Goal: Task Accomplishment & Management: Manage account settings

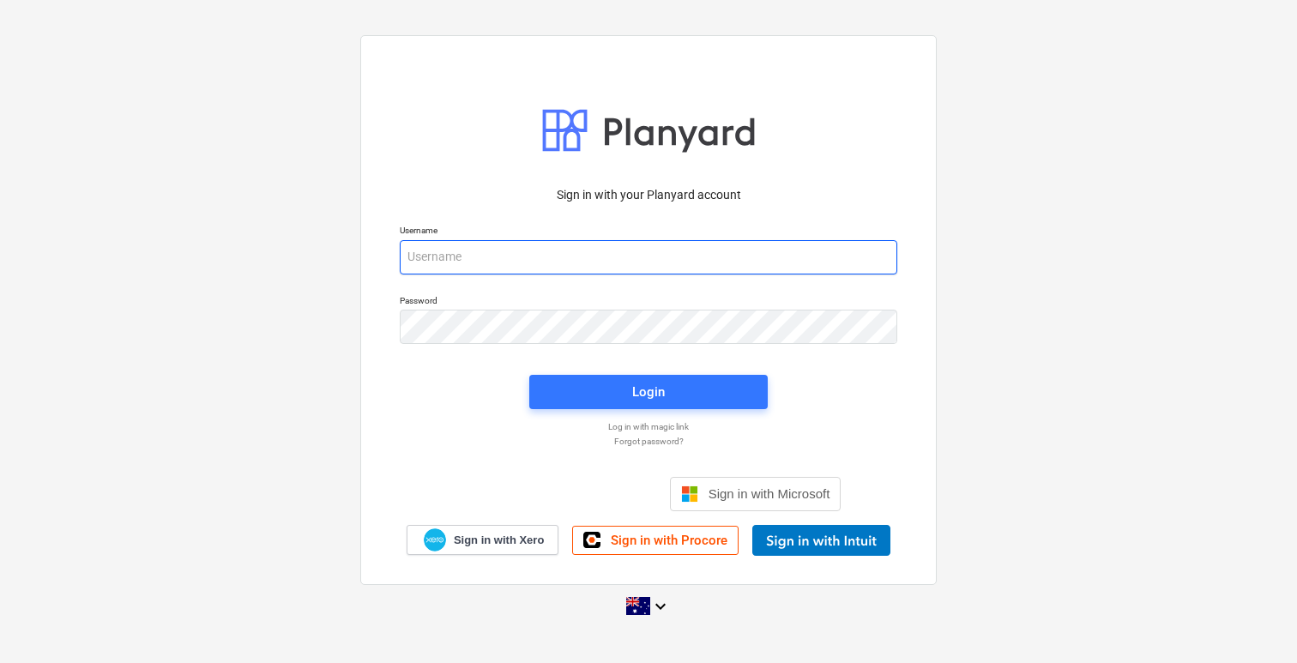
click at [579, 260] on input "email" at bounding box center [649, 257] width 498 height 34
click at [856, 257] on input "email" at bounding box center [649, 257] width 498 height 34
click at [803, 265] on input "email" at bounding box center [649, 257] width 498 height 34
click at [807, 278] on div "Username" at bounding box center [649, 250] width 518 height 70
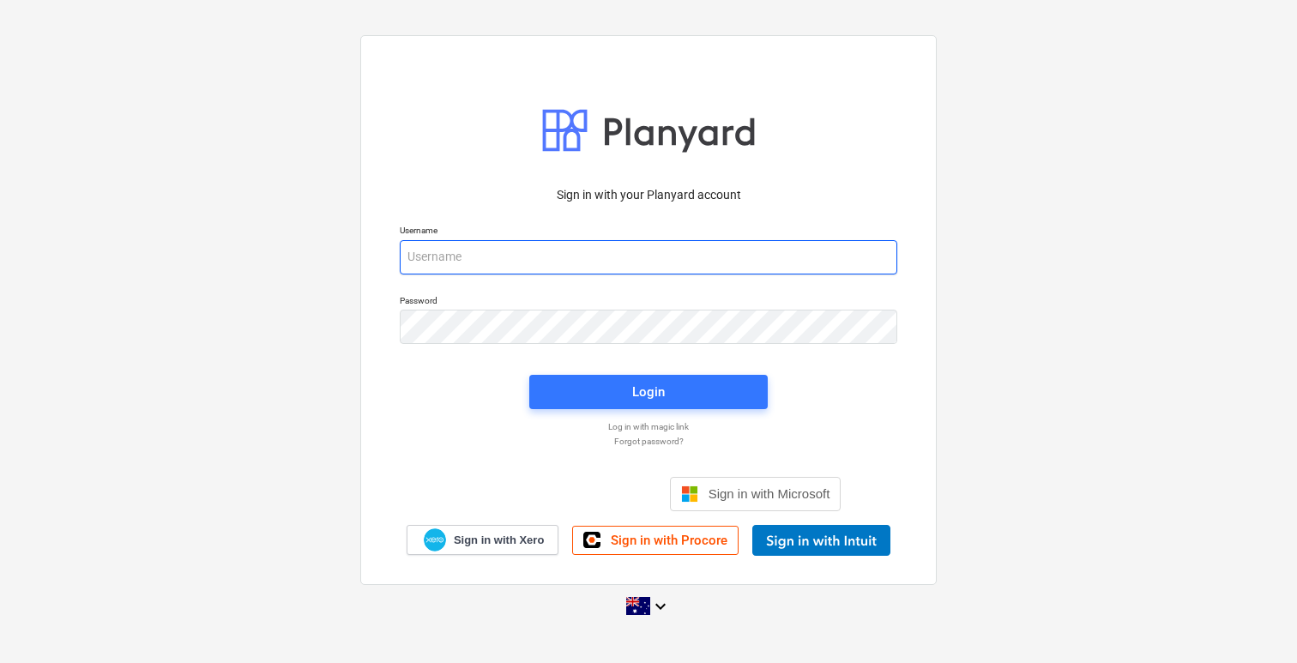
click at [806, 262] on input "email" at bounding box center [649, 257] width 498 height 34
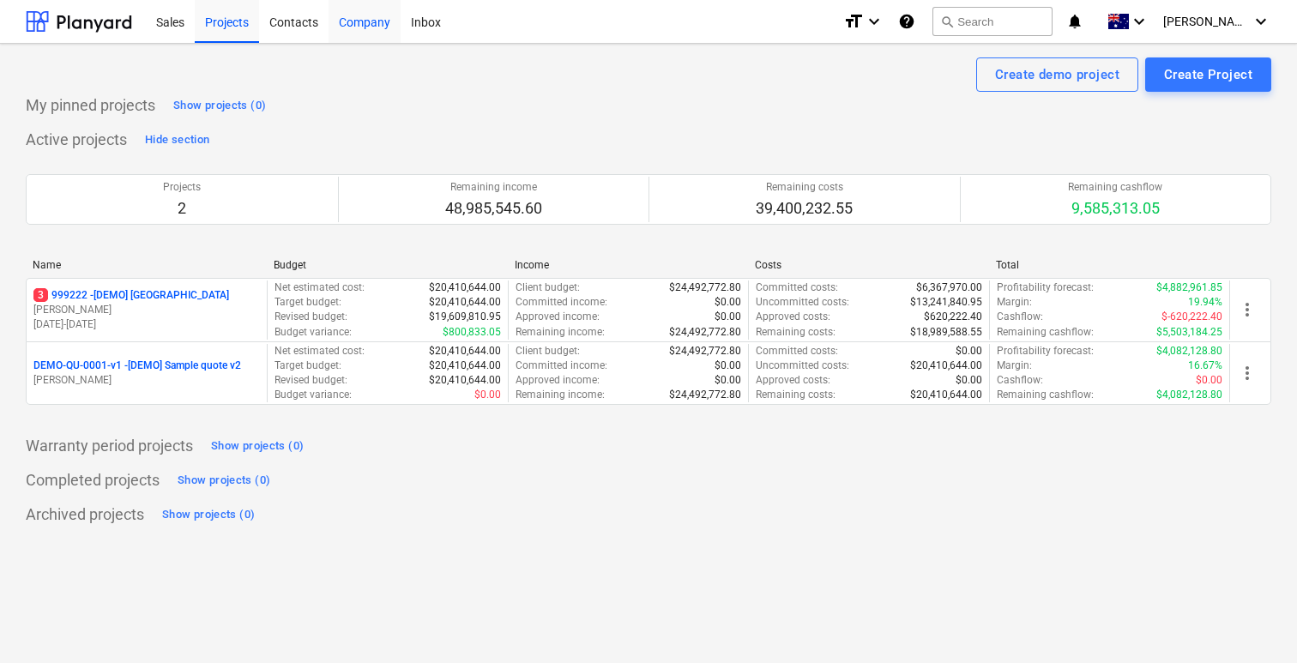
click at [346, 21] on div "Company" at bounding box center [365, 21] width 72 height 44
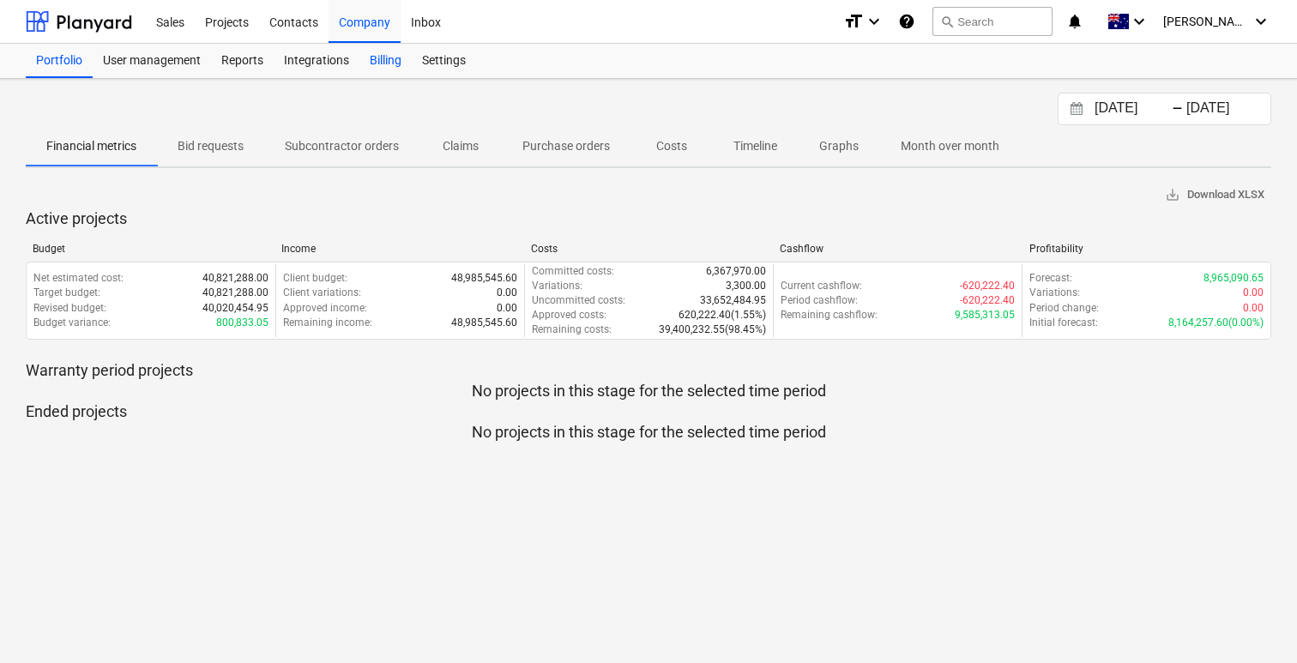
click at [369, 61] on div "Billing" at bounding box center [386, 61] width 52 height 34
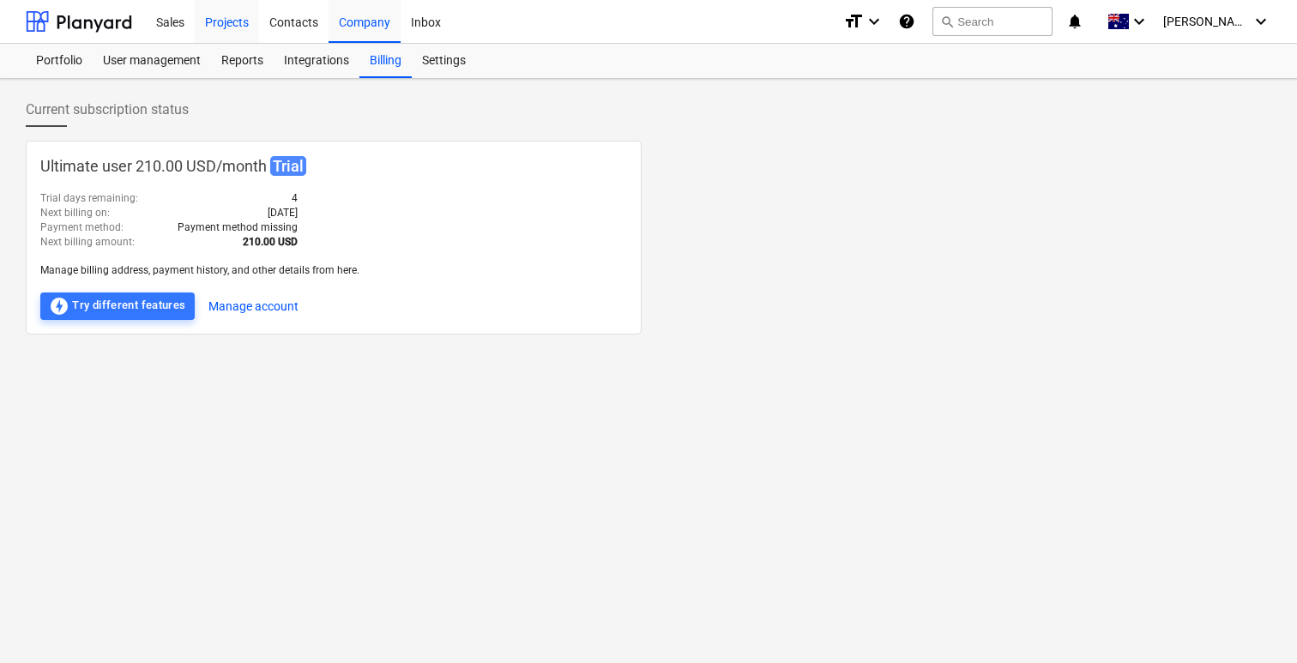
click at [226, 33] on div "Projects" at bounding box center [227, 21] width 64 height 44
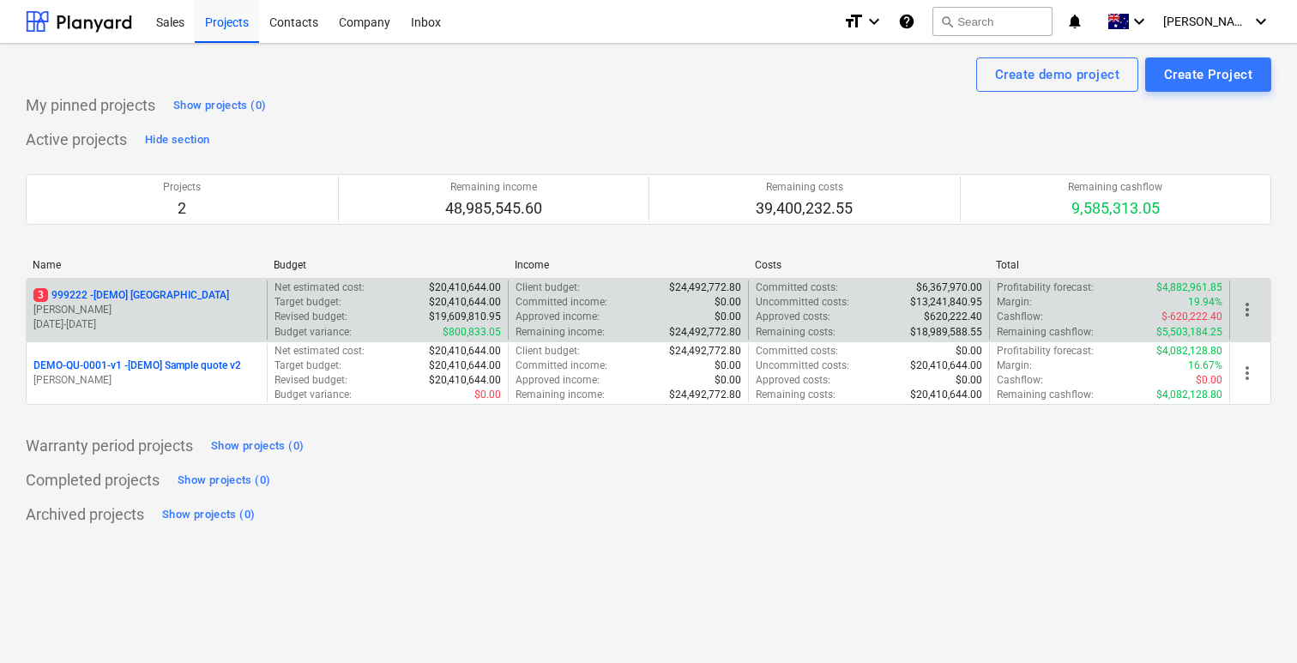
click at [185, 294] on p "3 999222 - [DEMO] Stone Road House" at bounding box center [131, 295] width 196 height 15
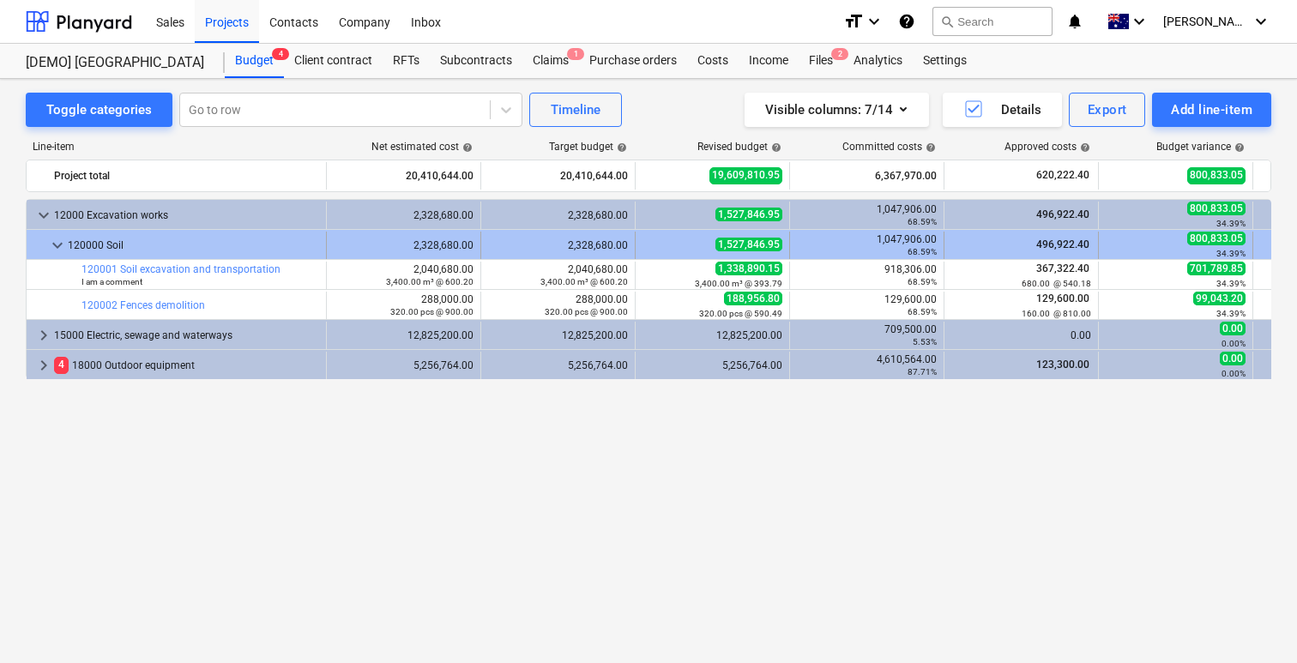
click at [59, 241] on span "keyboard_arrow_down" at bounding box center [57, 245] width 21 height 21
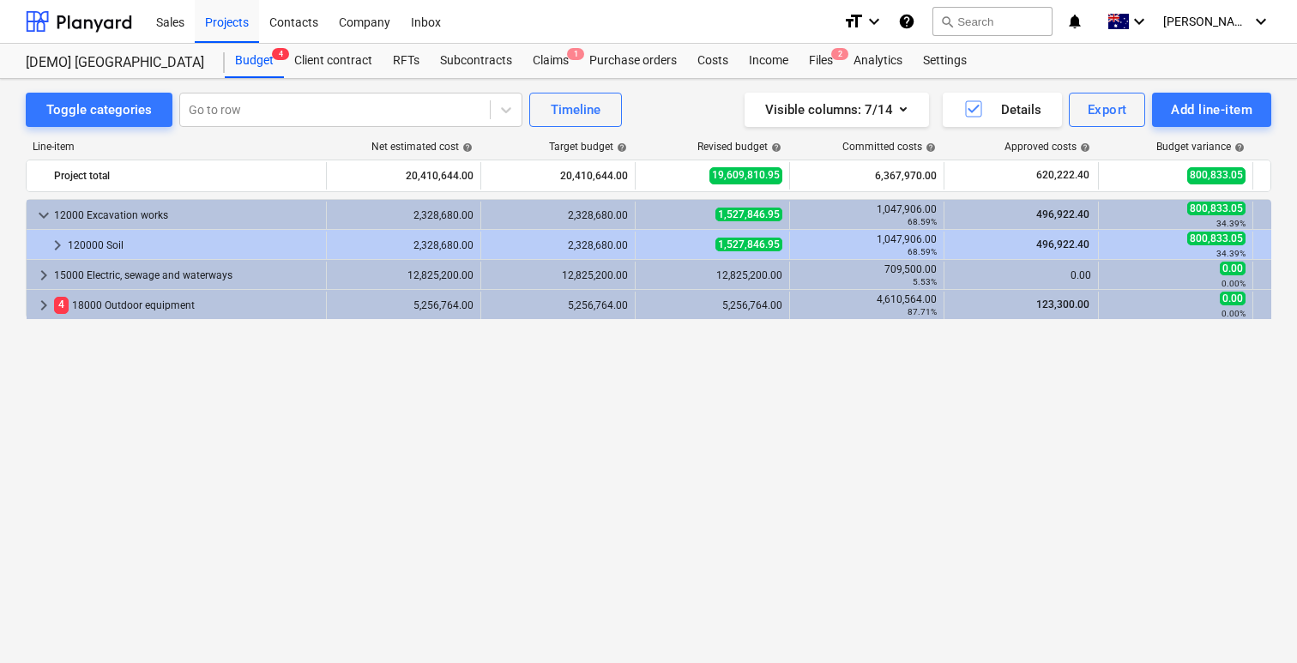
click at [59, 241] on span "keyboard_arrow_right" at bounding box center [57, 245] width 21 height 21
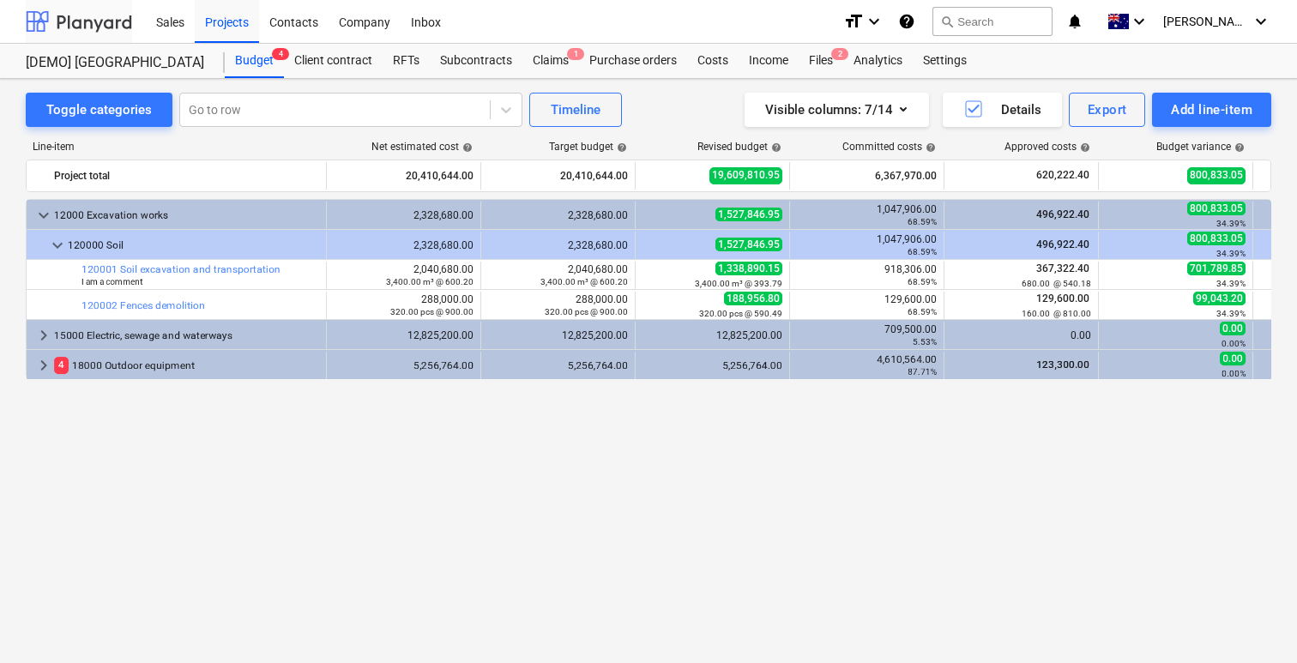
click at [118, 19] on div at bounding box center [79, 21] width 106 height 43
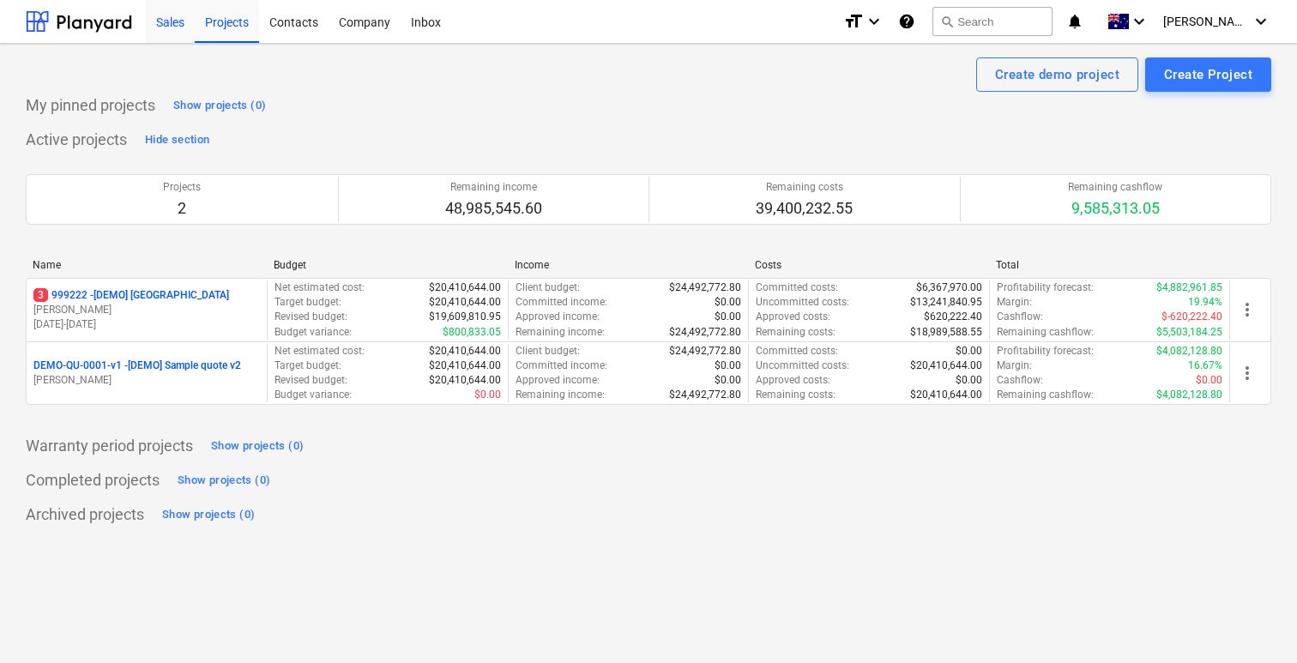
click at [165, 25] on div "Sales" at bounding box center [170, 21] width 49 height 44
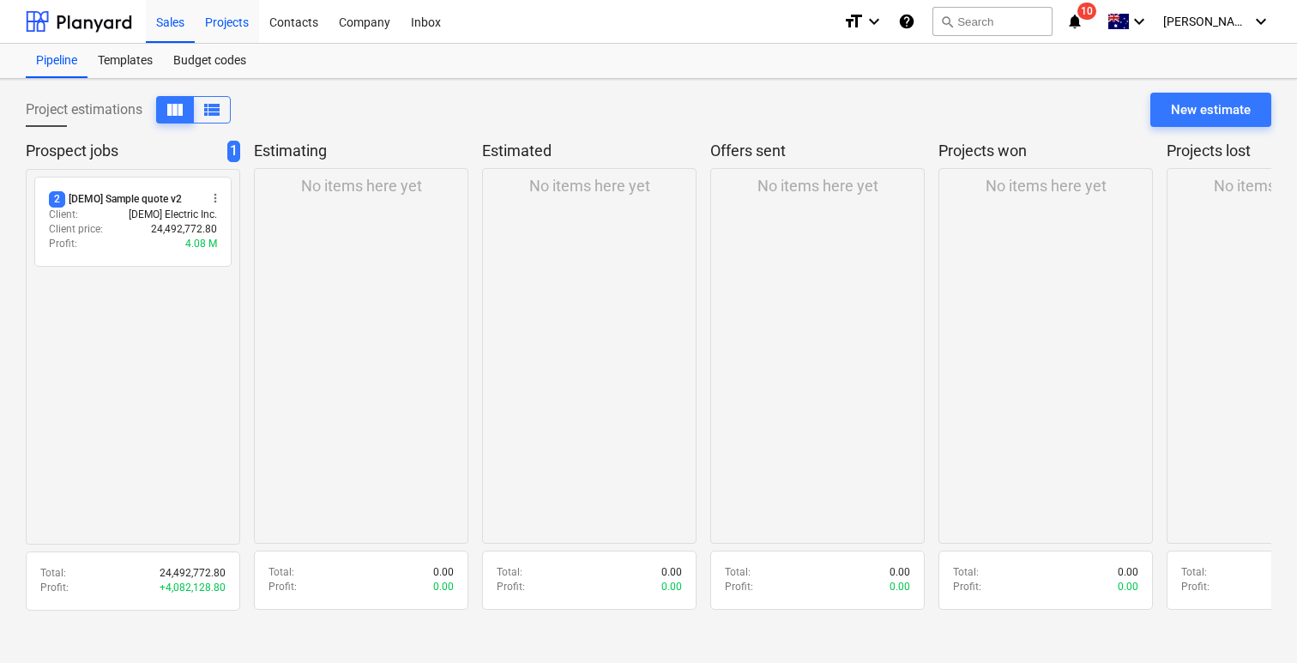
click at [239, 17] on div "Projects" at bounding box center [227, 21] width 64 height 44
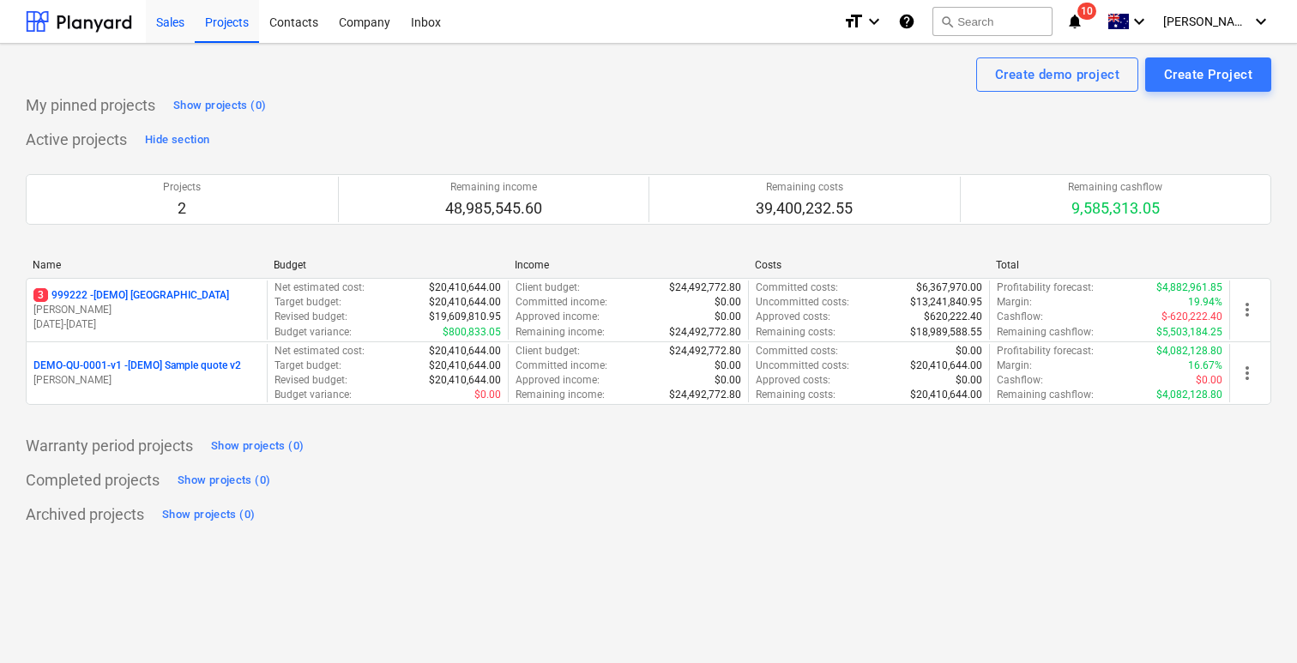
click at [189, 17] on div "Sales" at bounding box center [170, 21] width 49 height 44
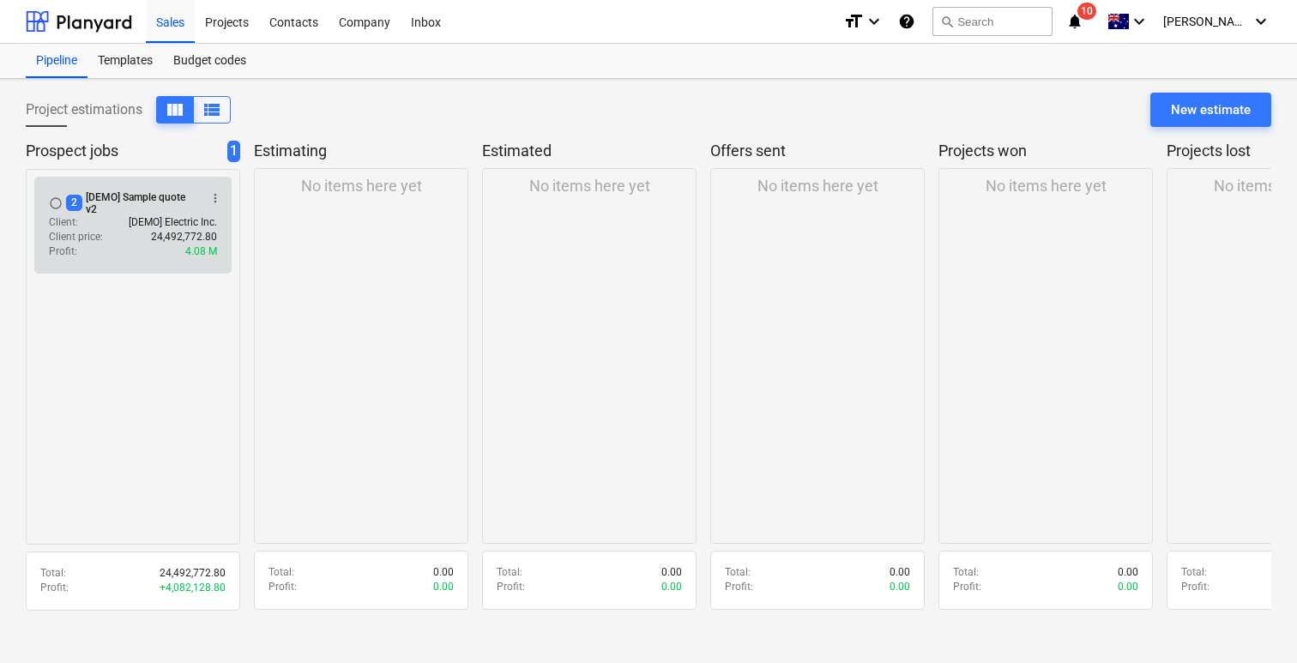
click at [105, 230] on div "Client price : 24,492,772.80" at bounding box center [133, 237] width 168 height 15
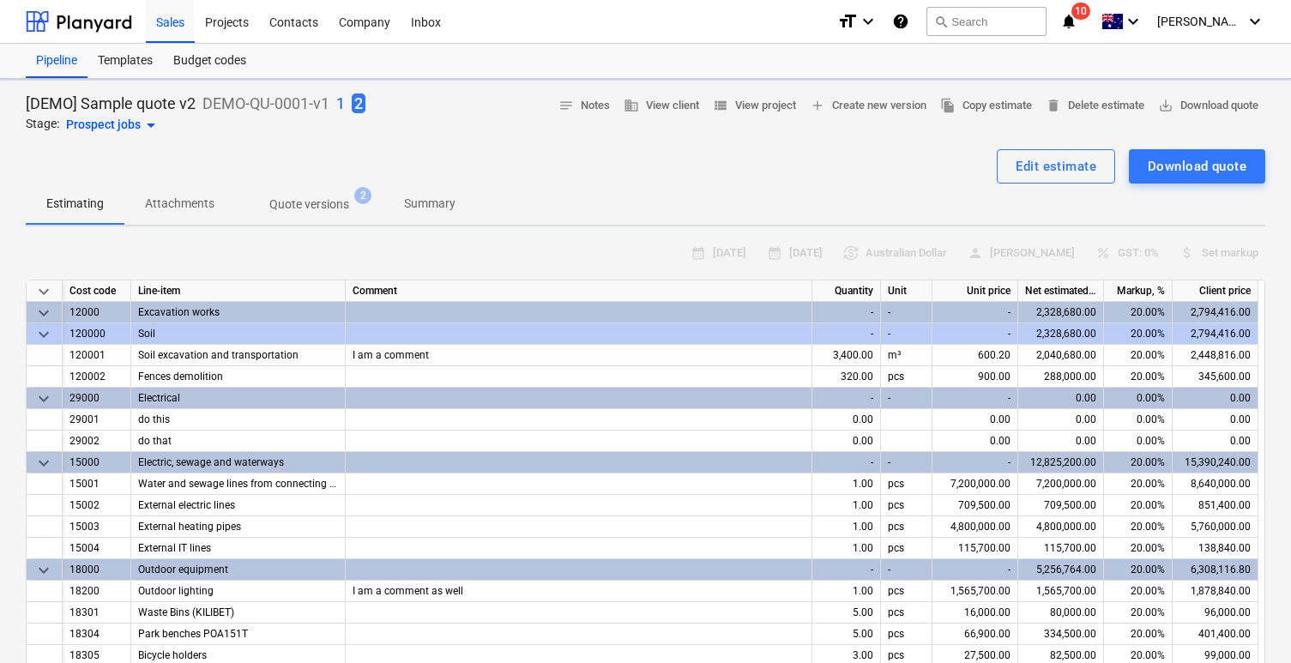
type textarea "x"
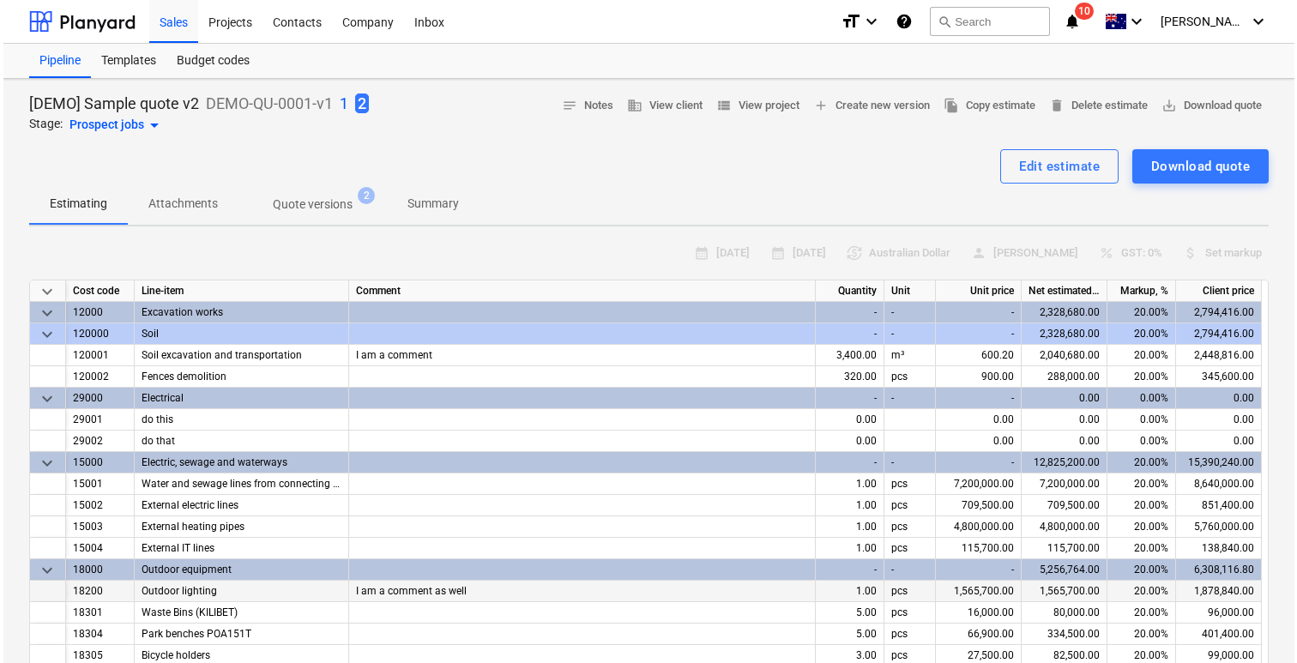
scroll to position [7, 0]
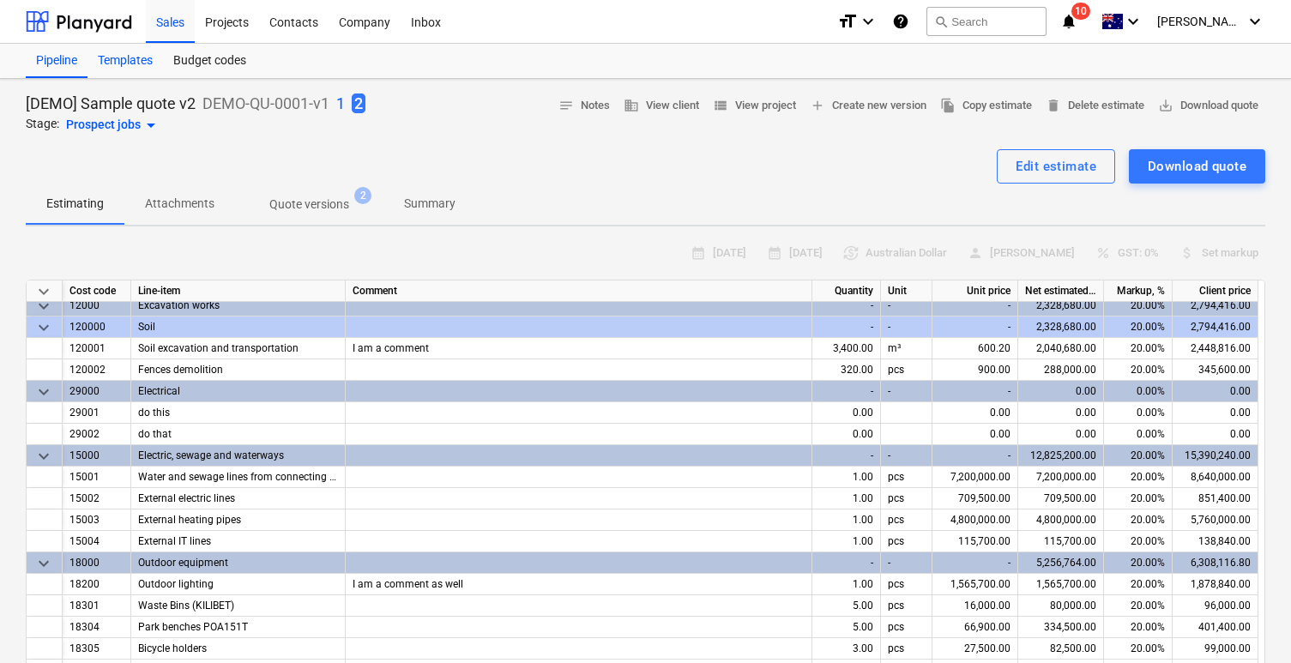
click at [129, 57] on div "Templates" at bounding box center [126, 61] width 76 height 34
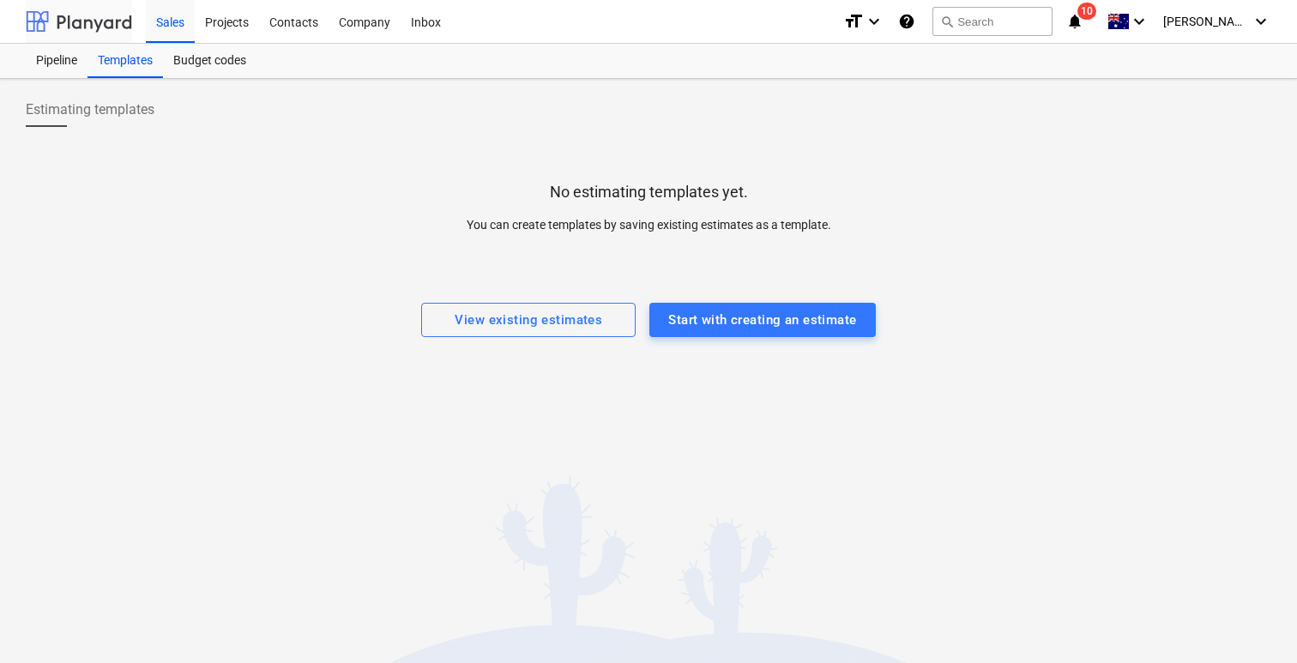
click at [73, 14] on div at bounding box center [79, 21] width 106 height 43
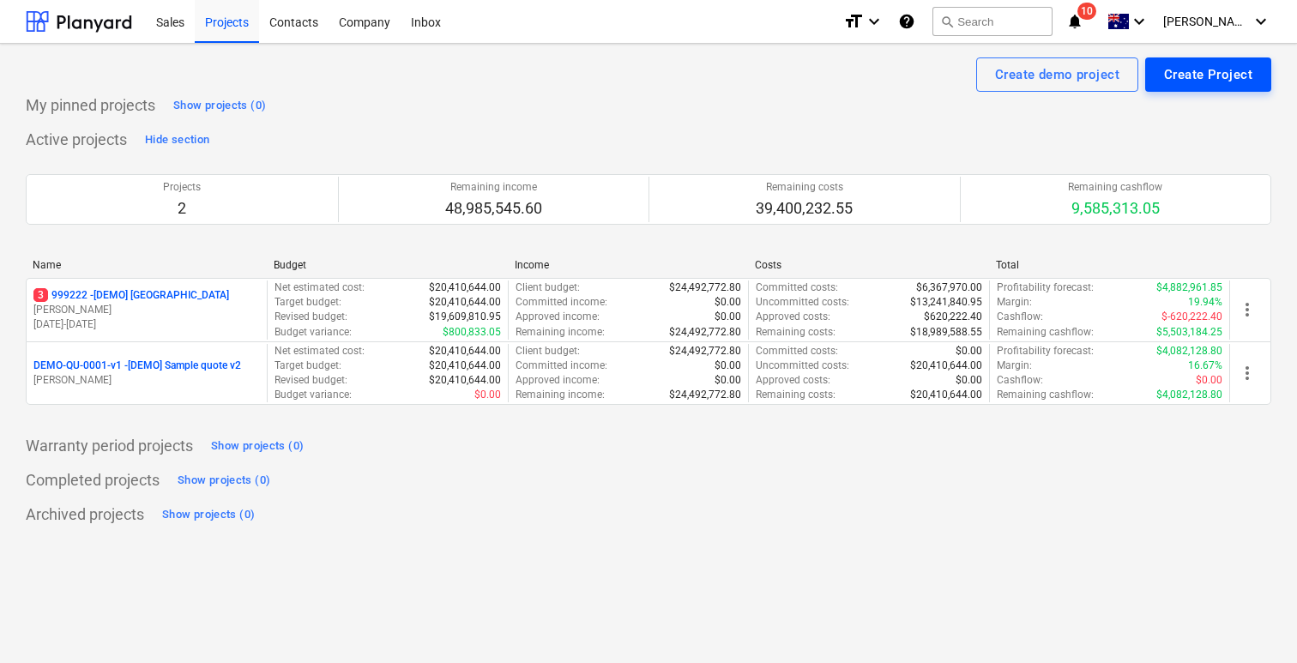
click at [1182, 82] on div "Create Project" at bounding box center [1208, 74] width 88 height 22
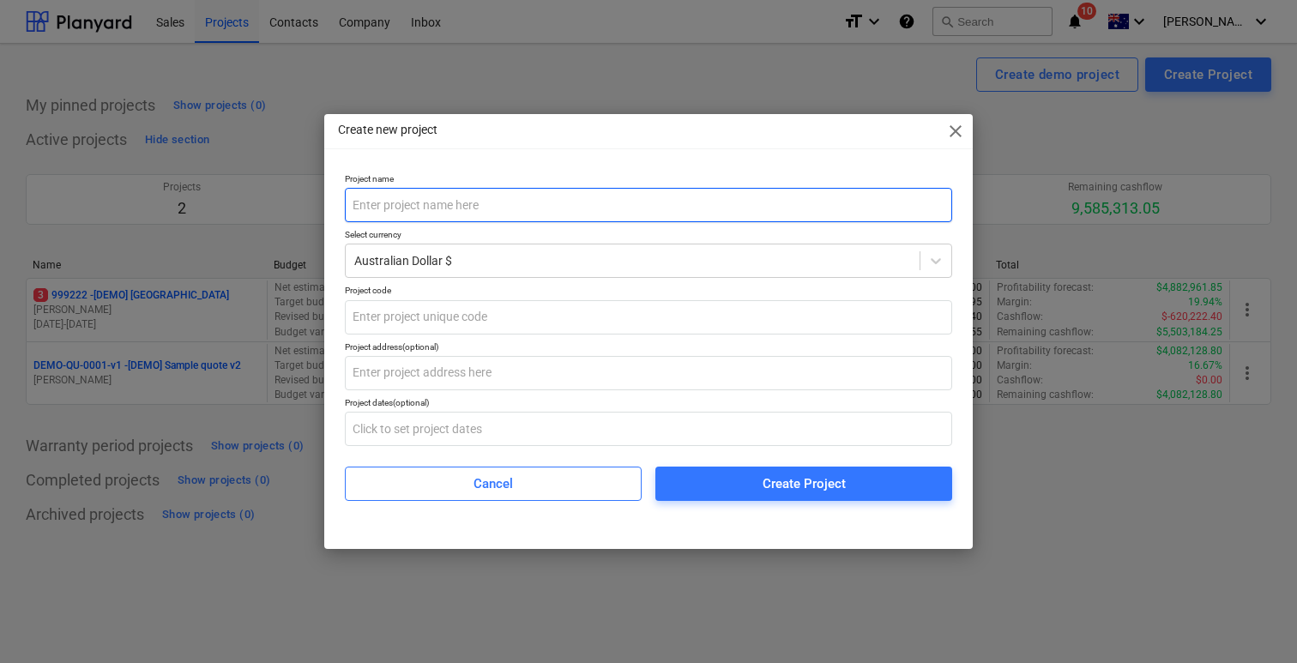
click at [611, 210] on input "text" at bounding box center [649, 205] width 608 height 34
type input "L"
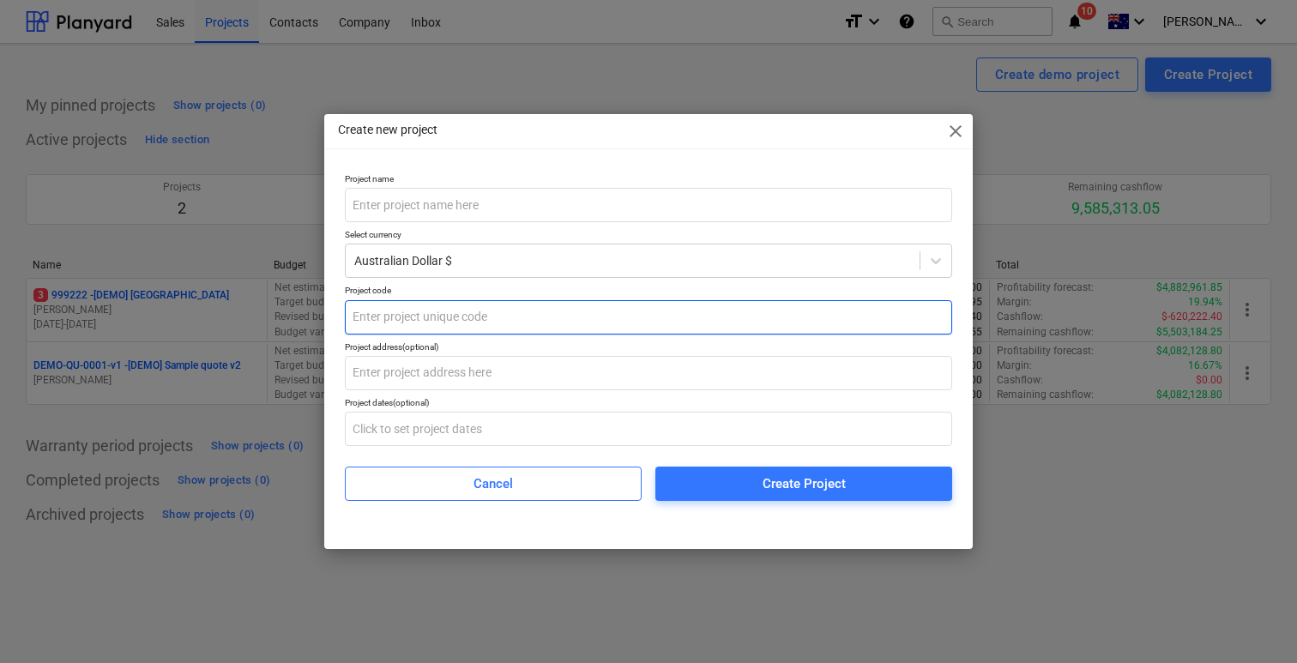
click at [485, 330] on input "text" at bounding box center [649, 317] width 608 height 34
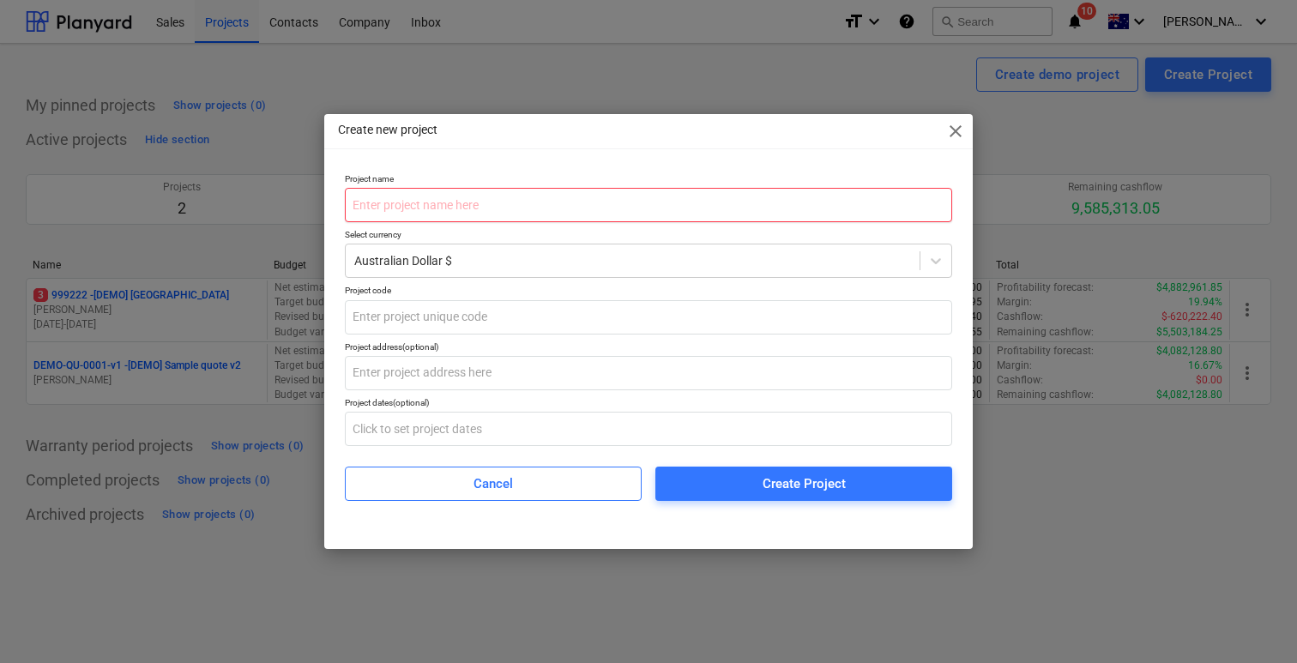
click at [506, 207] on input "text" at bounding box center [649, 205] width 608 height 34
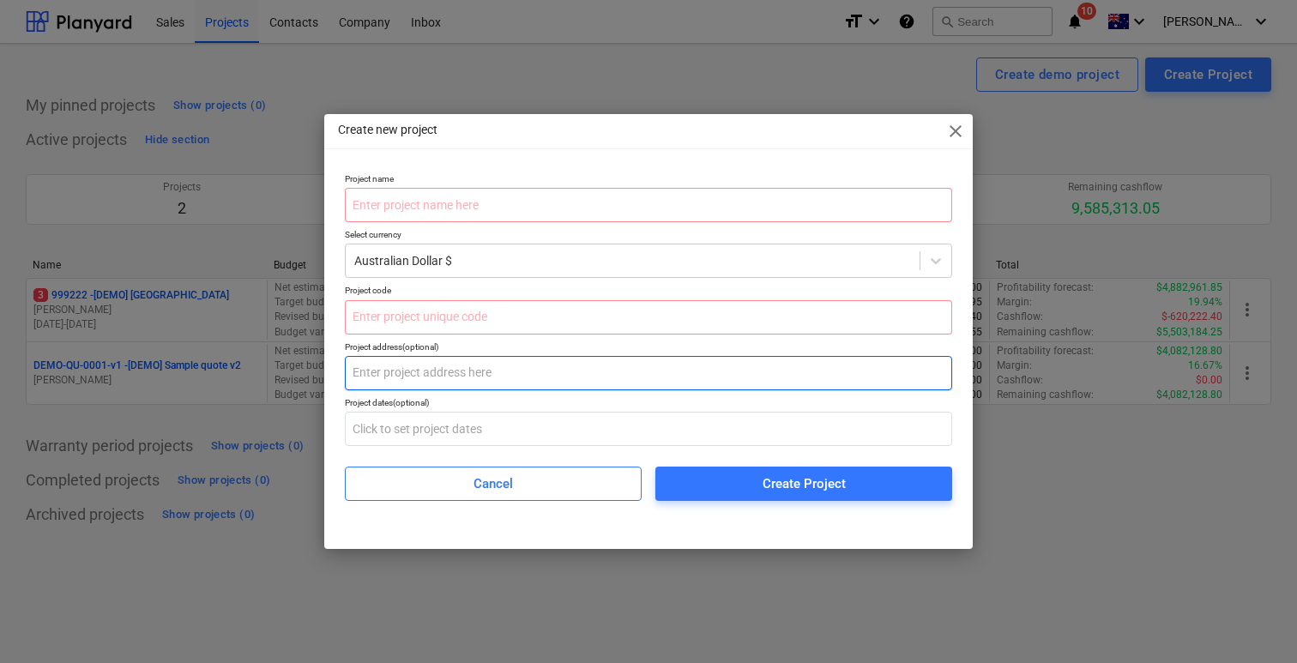
click at [471, 361] on input "text" at bounding box center [649, 373] width 608 height 34
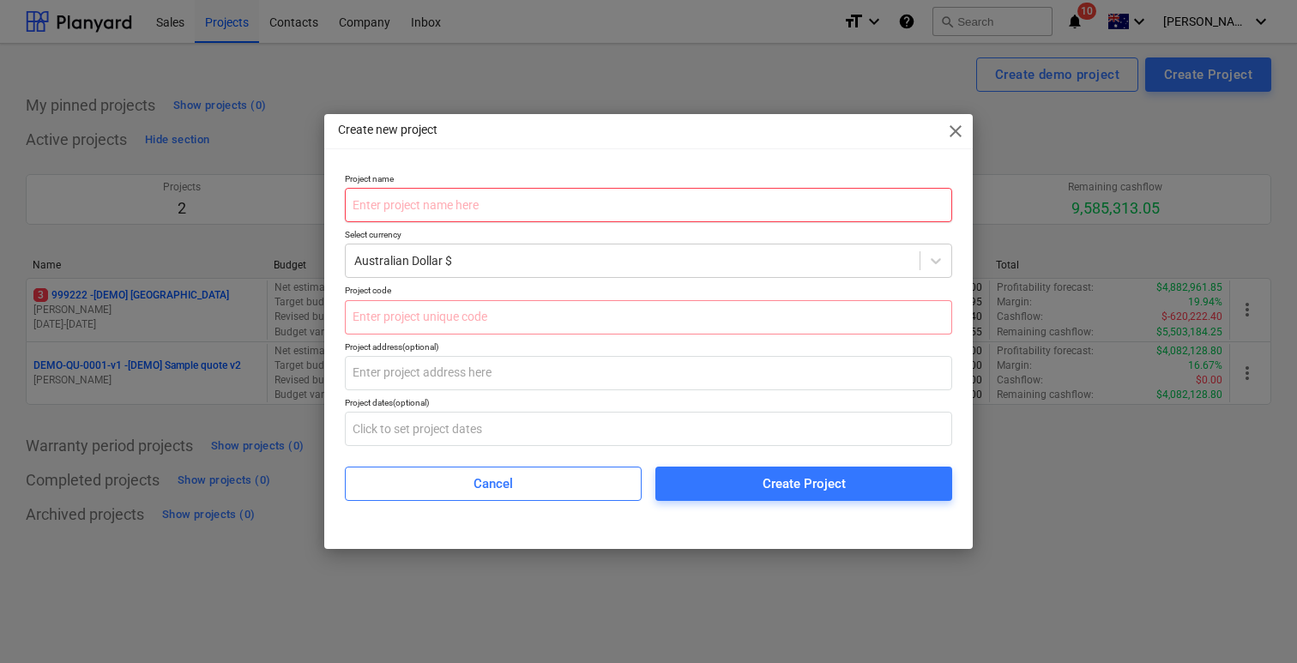
click at [510, 207] on input "text" at bounding box center [649, 205] width 608 height 34
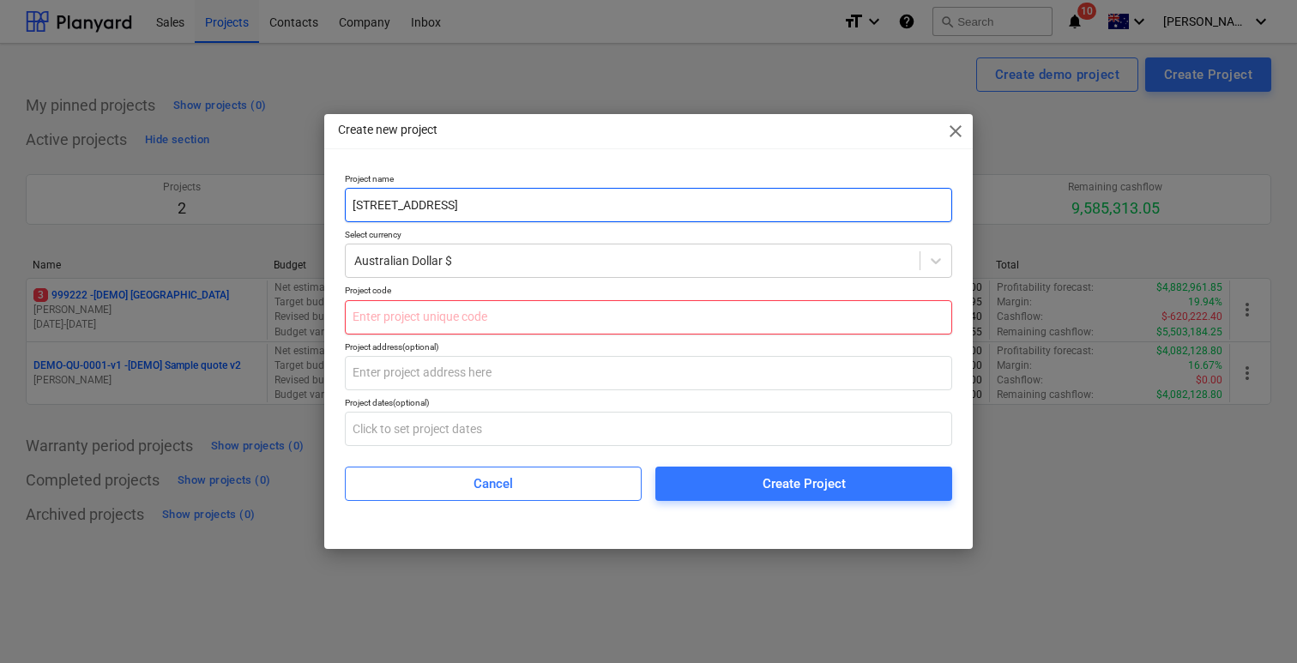
type input "Lot 41, 64 Cultivation Road, Austral"
click at [438, 311] on input "text" at bounding box center [649, 317] width 608 height 34
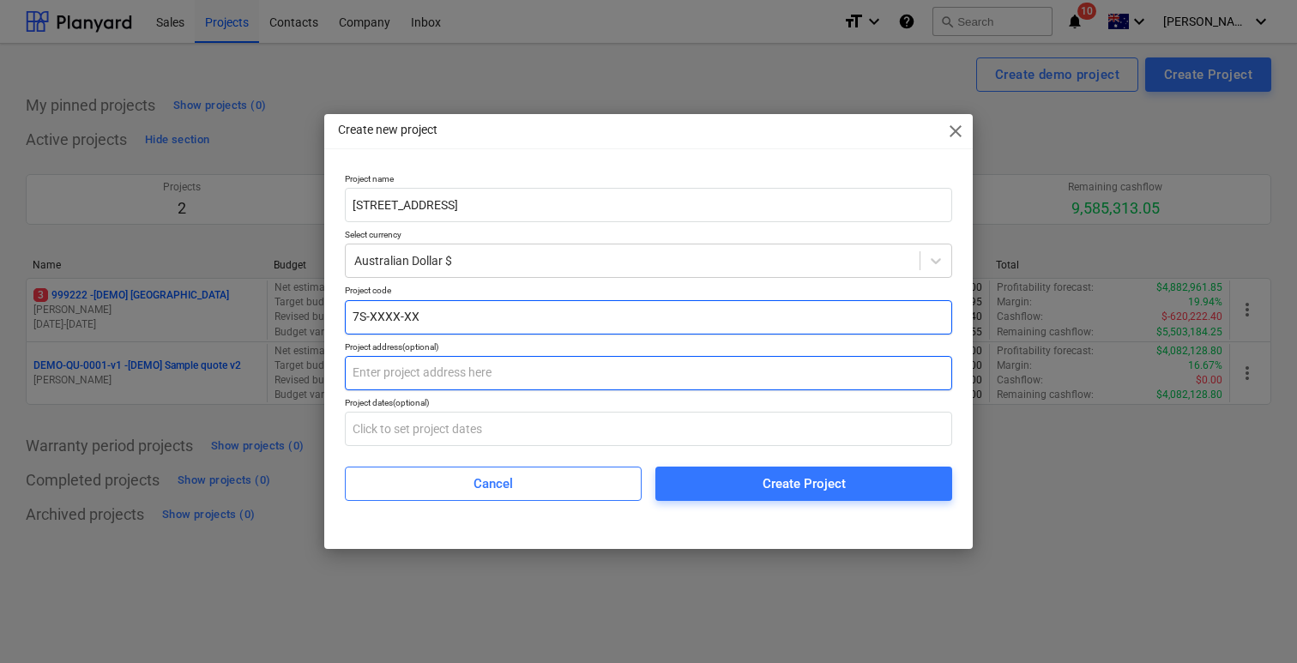
type input "7S-XXXX-XX"
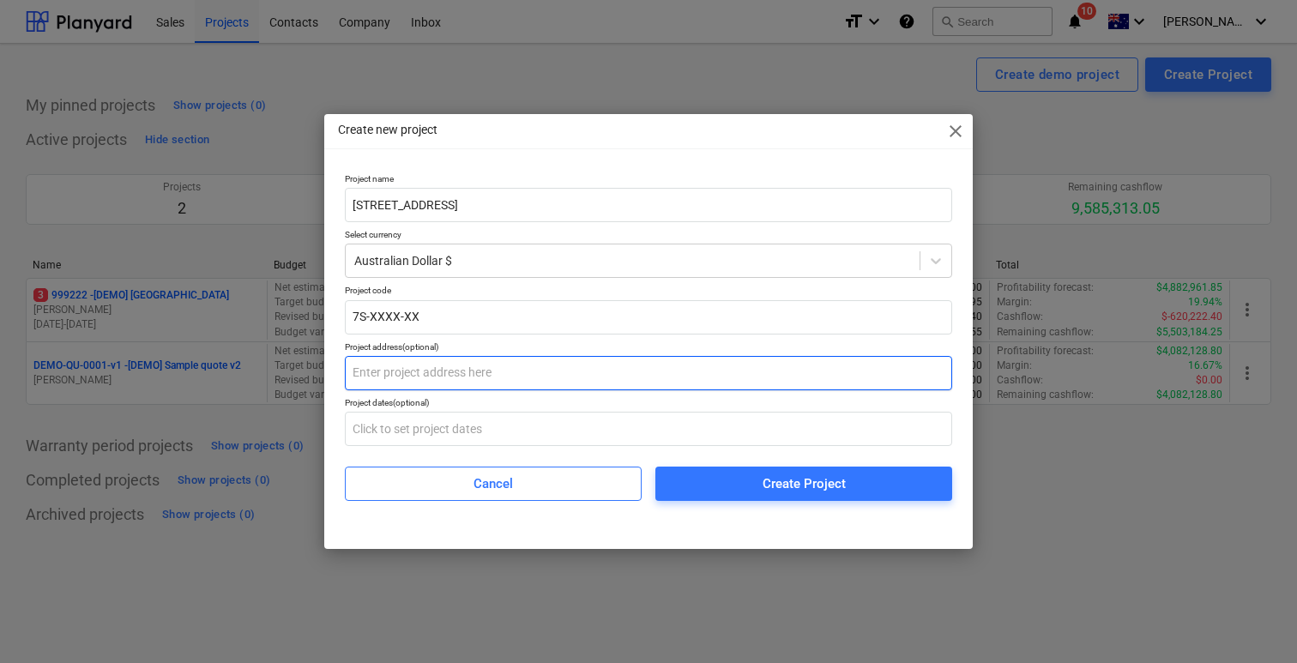
click at [401, 379] on input "text" at bounding box center [649, 373] width 608 height 34
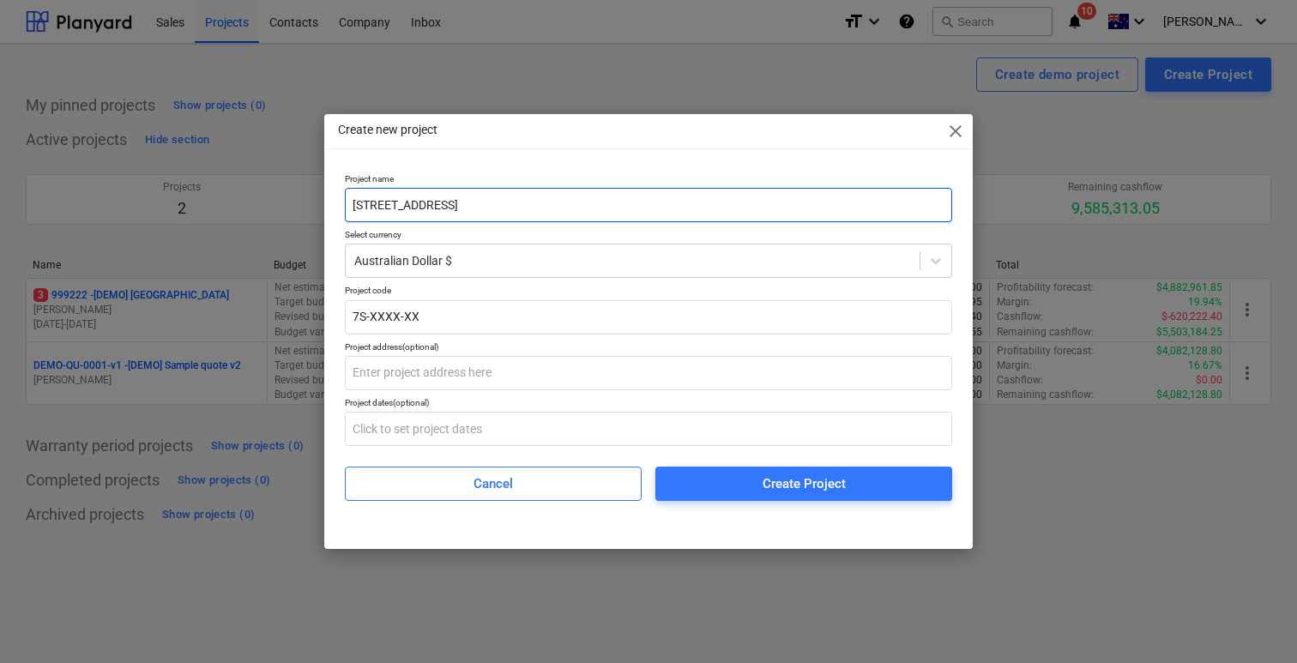
click at [569, 196] on input "Lot 41, 64 Cultivation Road, Austral" at bounding box center [649, 205] width 608 height 34
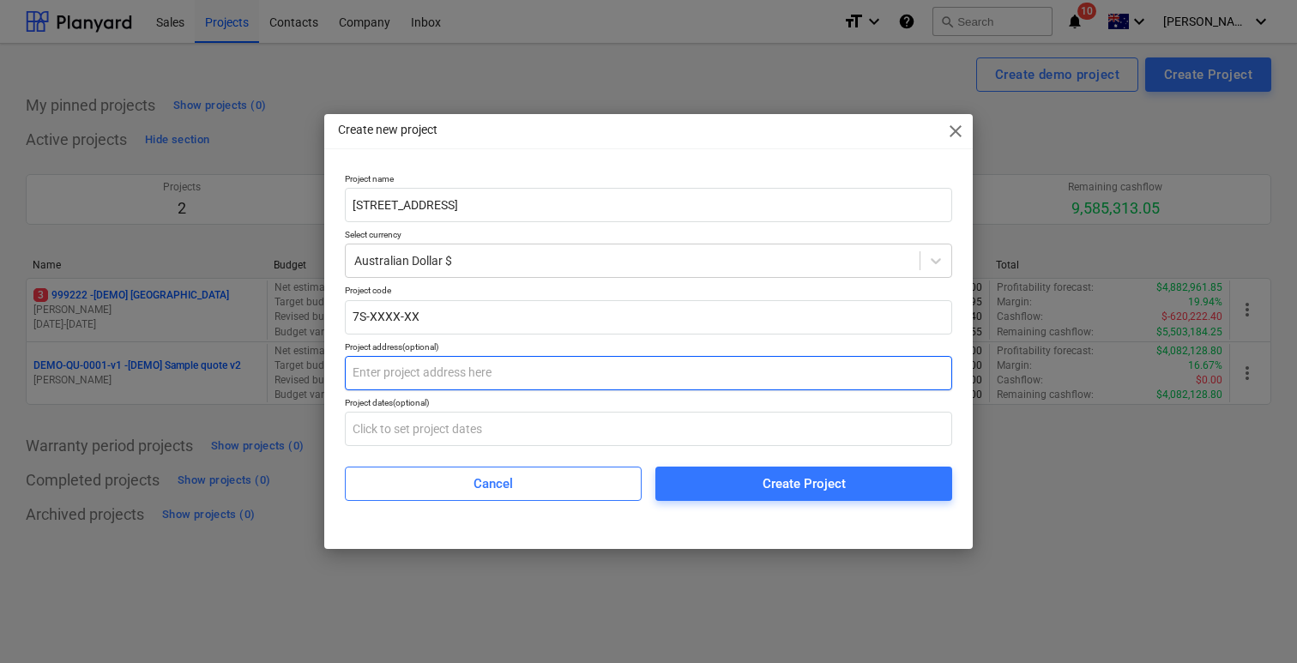
click at [519, 366] on input "text" at bounding box center [649, 373] width 608 height 34
paste input "Lot 41, 64 Cultivation Road, Austral"
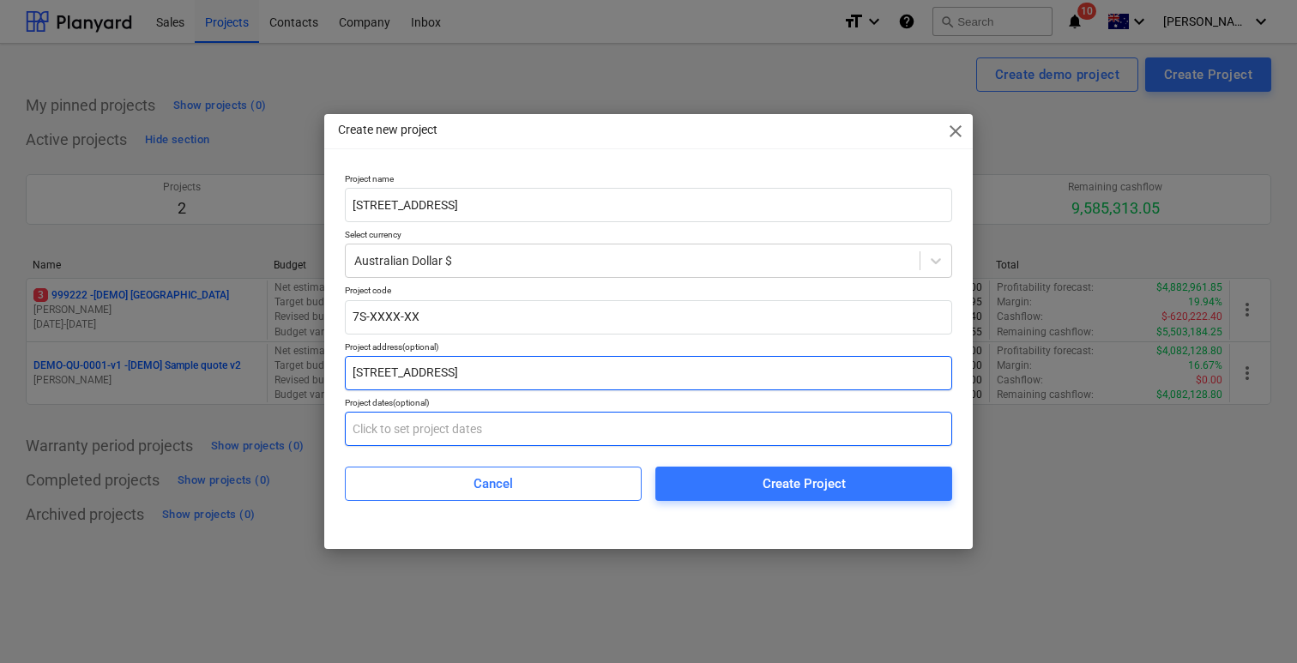
type input "Lot 41, 64 Cultivation Road, Austral"
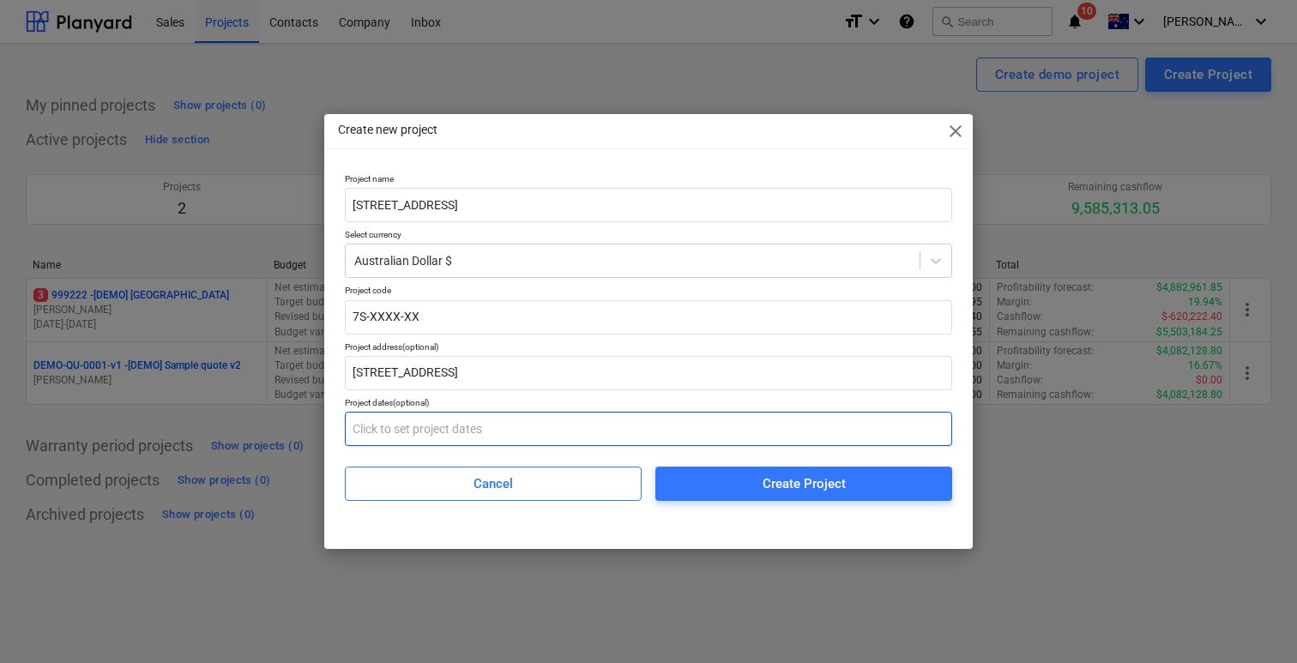
click at [532, 426] on input "text" at bounding box center [649, 429] width 608 height 34
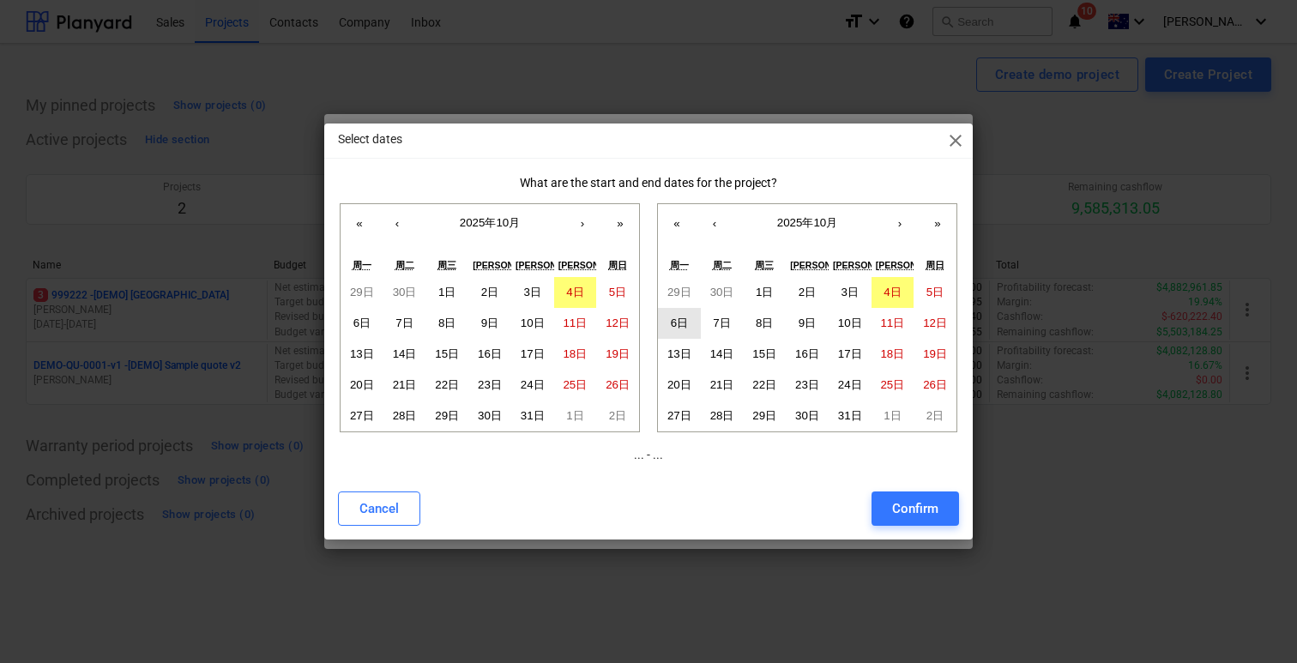
click at [686, 329] on abbr "6日" at bounding box center [679, 323] width 17 height 13
click at [934, 220] on button "»" at bounding box center [938, 223] width 38 height 38
click at [677, 221] on button "«" at bounding box center [677, 223] width 38 height 38
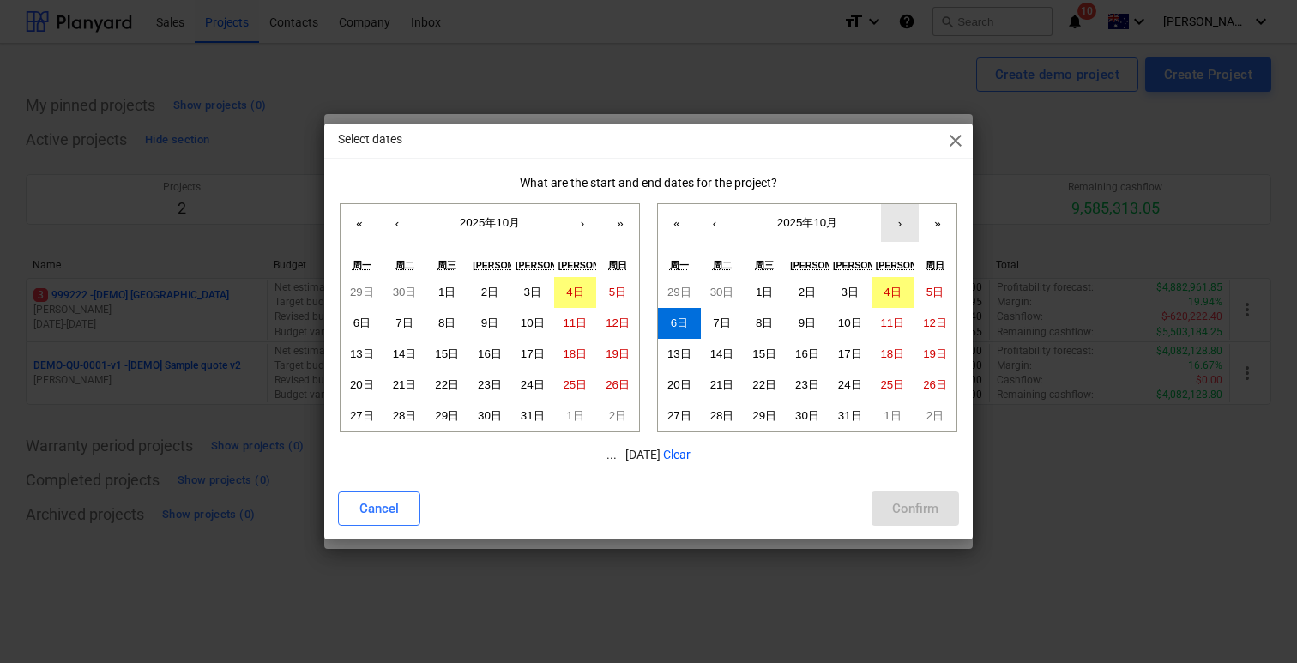
click at [908, 221] on button "›" at bounding box center [900, 223] width 38 height 38
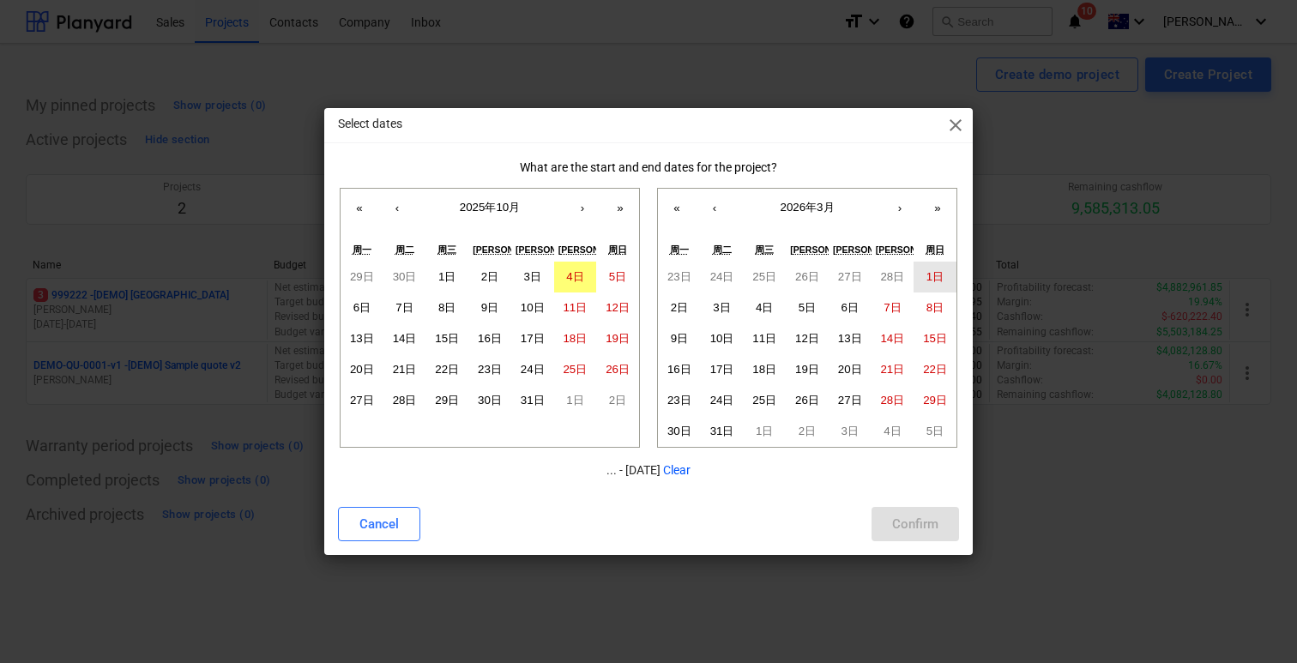
click at [941, 275] on abbr "1日" at bounding box center [935, 276] width 17 height 13
click at [691, 475] on button "Clear" at bounding box center [676, 471] width 27 height 18
click at [713, 208] on button "‹" at bounding box center [715, 208] width 38 height 38
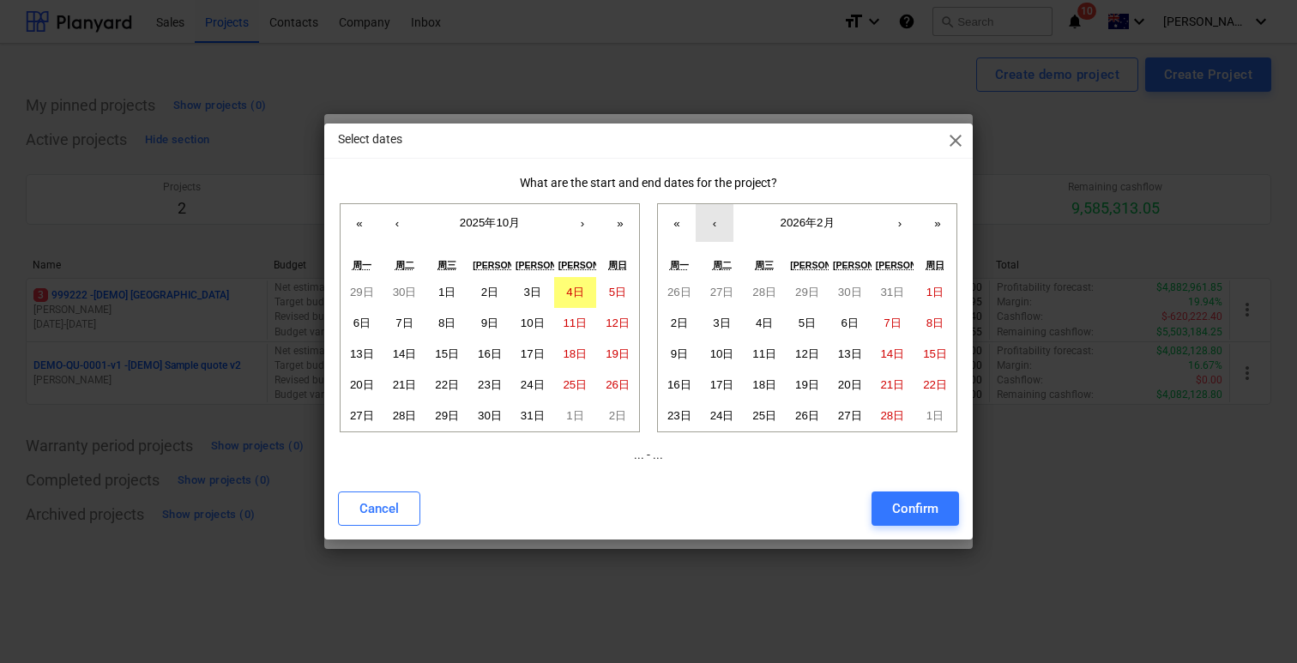
click at [713, 208] on button "‹" at bounding box center [715, 223] width 38 height 38
click at [710, 315] on button "7日" at bounding box center [722, 323] width 43 height 31
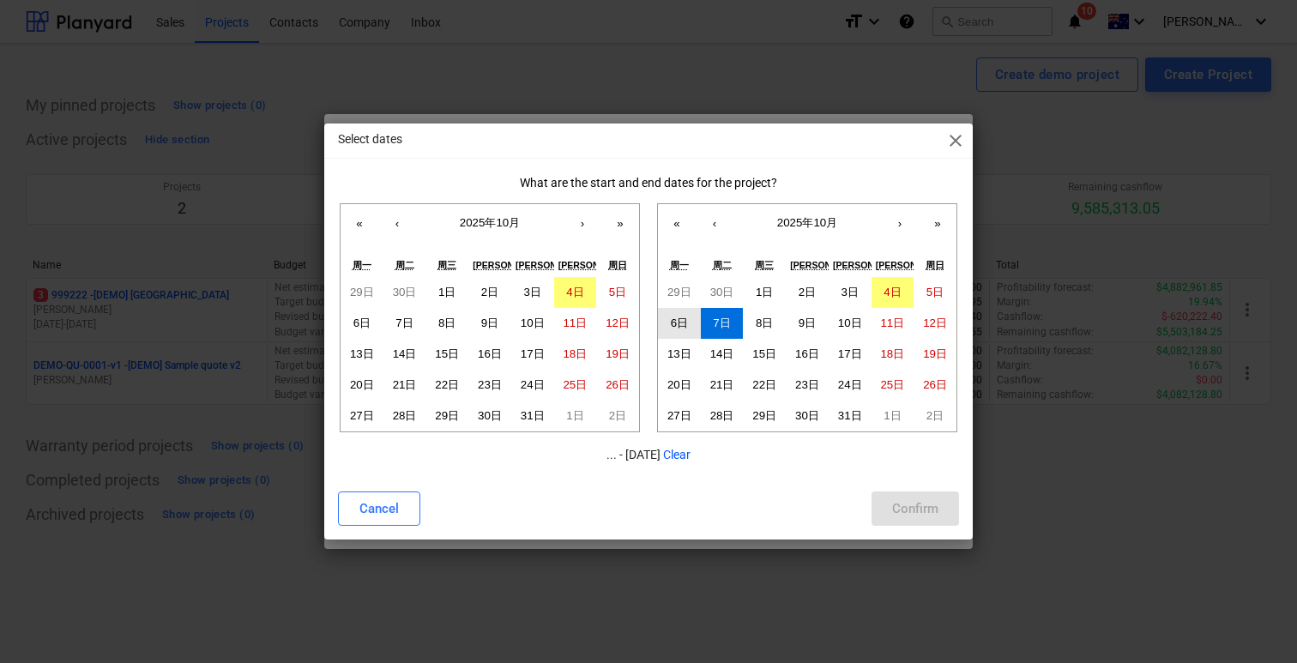
click at [681, 319] on abbr "6日" at bounding box center [679, 323] width 17 height 13
click at [728, 323] on abbr "7日" at bounding box center [721, 323] width 17 height 13
click at [769, 323] on abbr "8日" at bounding box center [764, 323] width 17 height 13
click at [722, 323] on abbr "7日" at bounding box center [721, 323] width 17 height 13
click at [399, 330] on button "7日" at bounding box center [405, 323] width 43 height 31
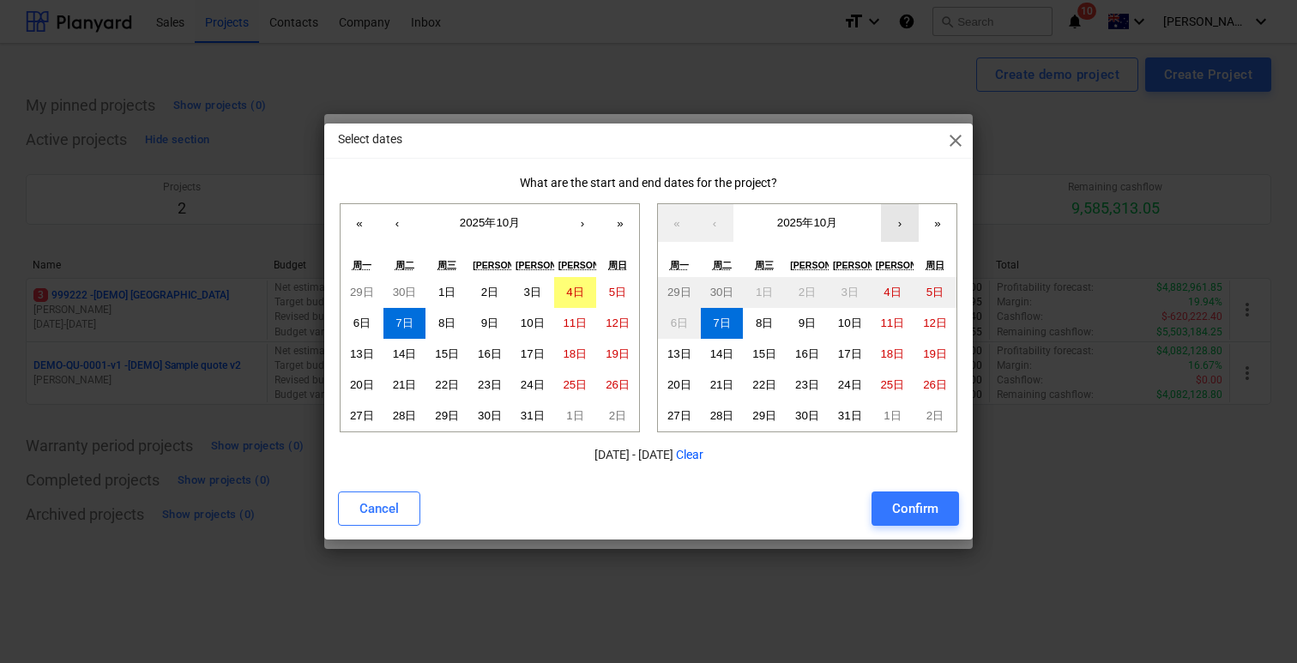
click at [912, 219] on button "›" at bounding box center [900, 223] width 38 height 38
click at [907, 219] on button "›" at bounding box center [900, 223] width 38 height 38
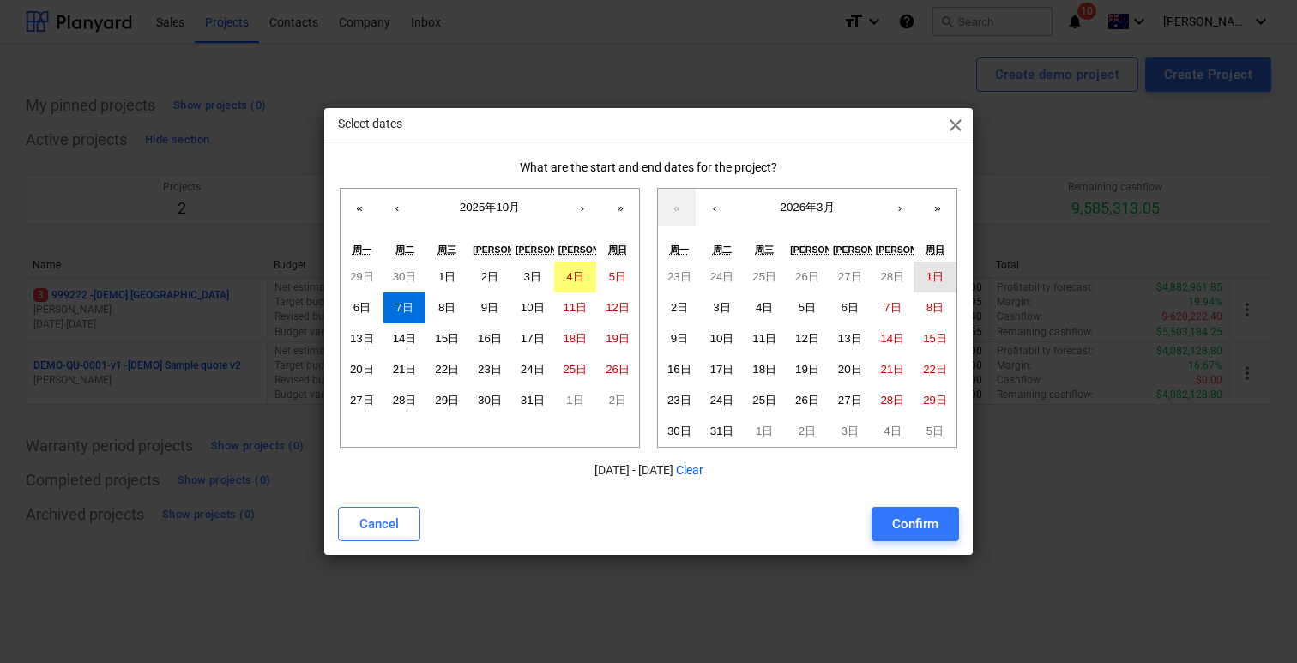
click at [922, 286] on button "1日" at bounding box center [935, 277] width 43 height 31
click at [724, 307] on abbr "3日" at bounding box center [721, 307] width 17 height 13
click at [680, 309] on abbr "2日" at bounding box center [679, 307] width 17 height 13
click at [910, 536] on button "Confirm" at bounding box center [916, 524] width 88 height 34
type input "07.10.2025 - 02.03.2026"
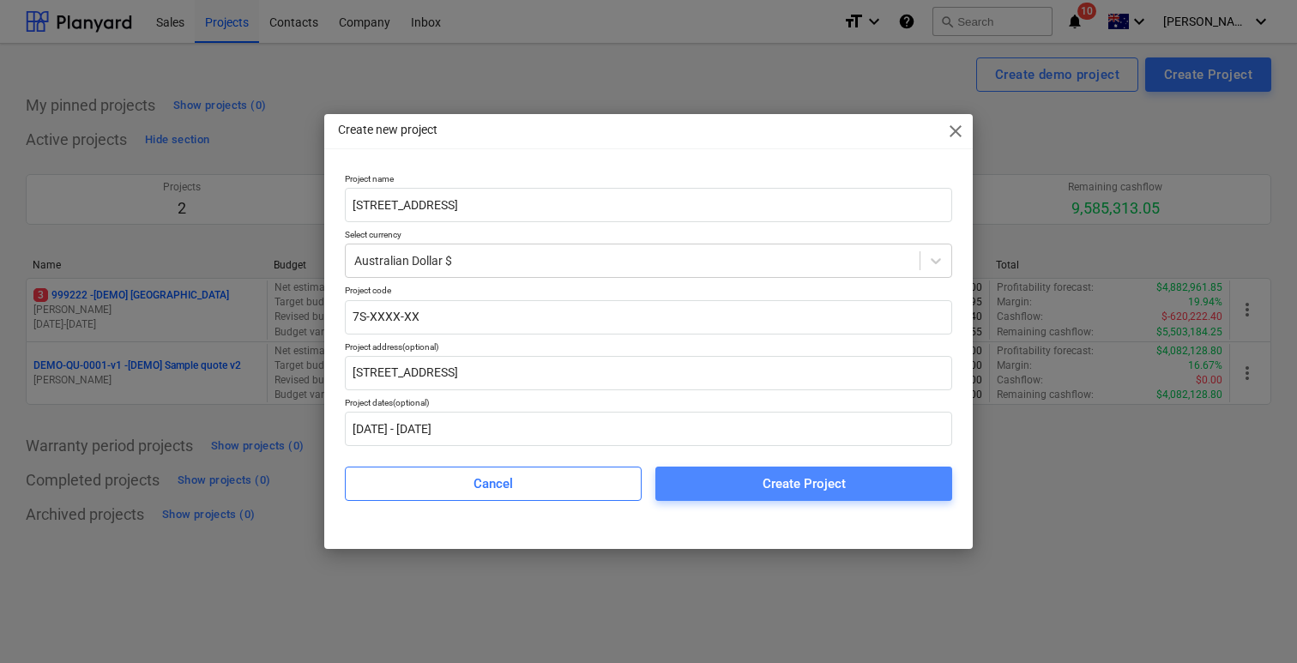
click at [801, 488] on div "Create Project" at bounding box center [804, 484] width 83 height 22
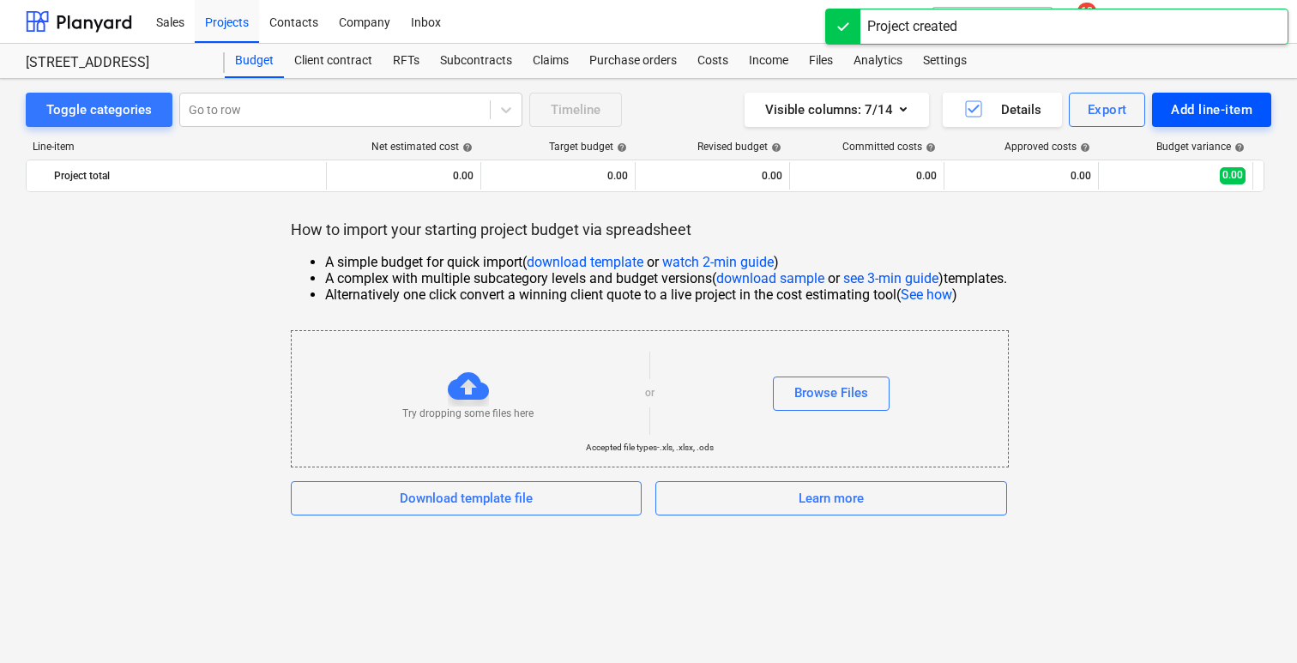
click at [1211, 120] on div "Add line-item" at bounding box center [1212, 110] width 82 height 22
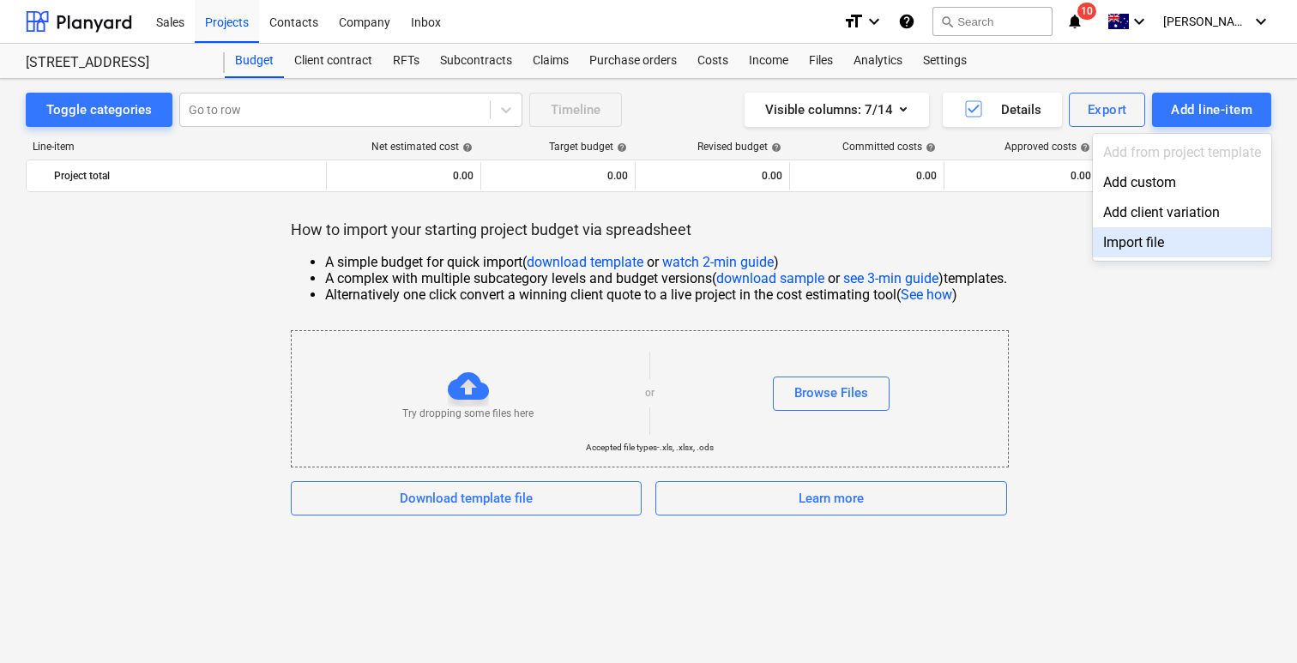
click at [1156, 309] on div at bounding box center [648, 331] width 1297 height 663
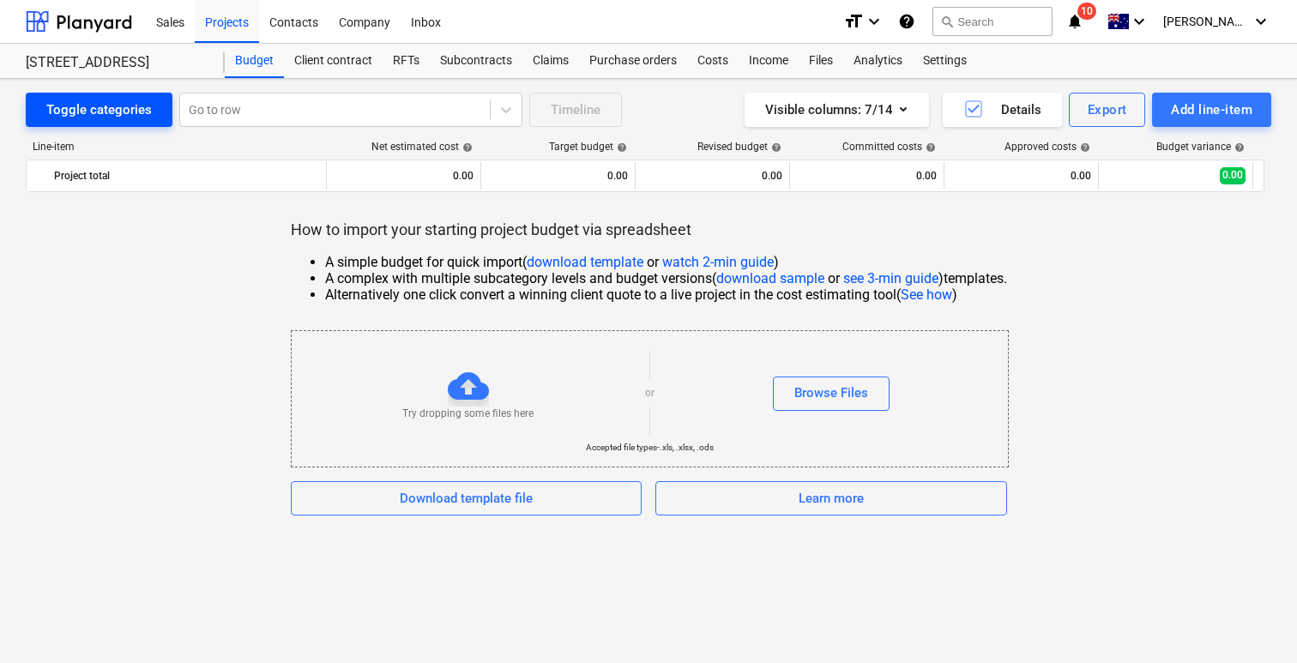
click at [118, 117] on div "Toggle categories" at bounding box center [99, 110] width 106 height 22
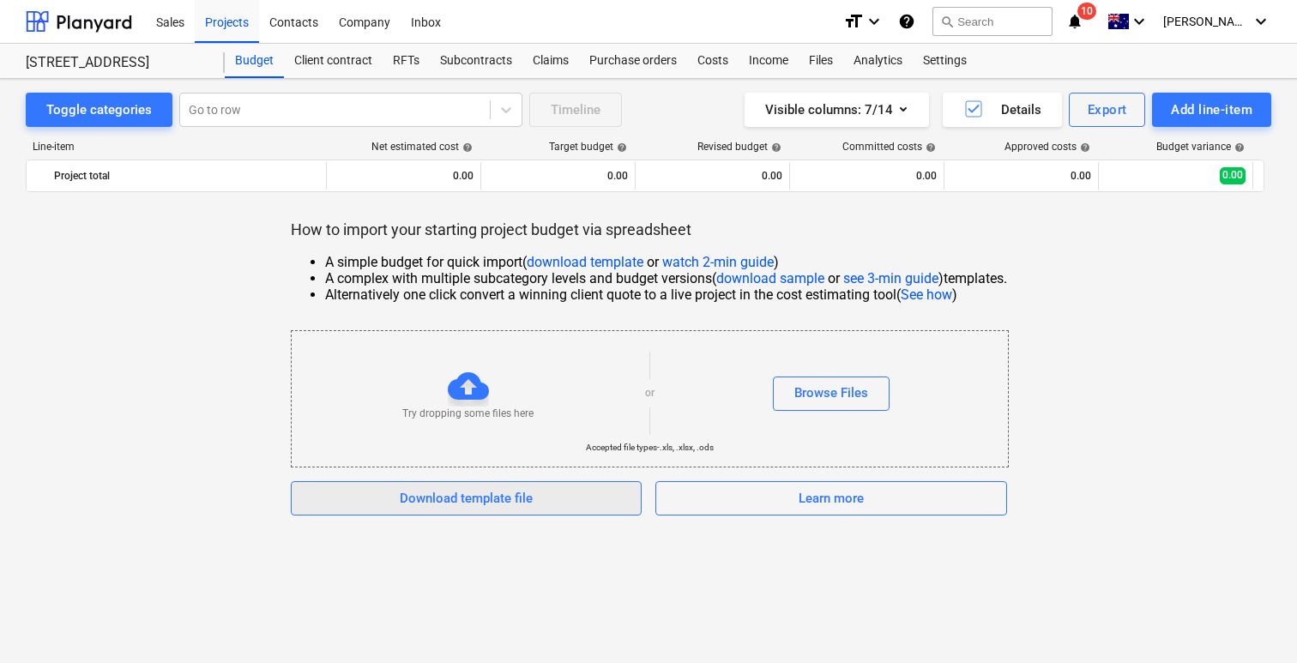
click at [577, 500] on span "Download template file" at bounding box center [466, 498] width 309 height 22
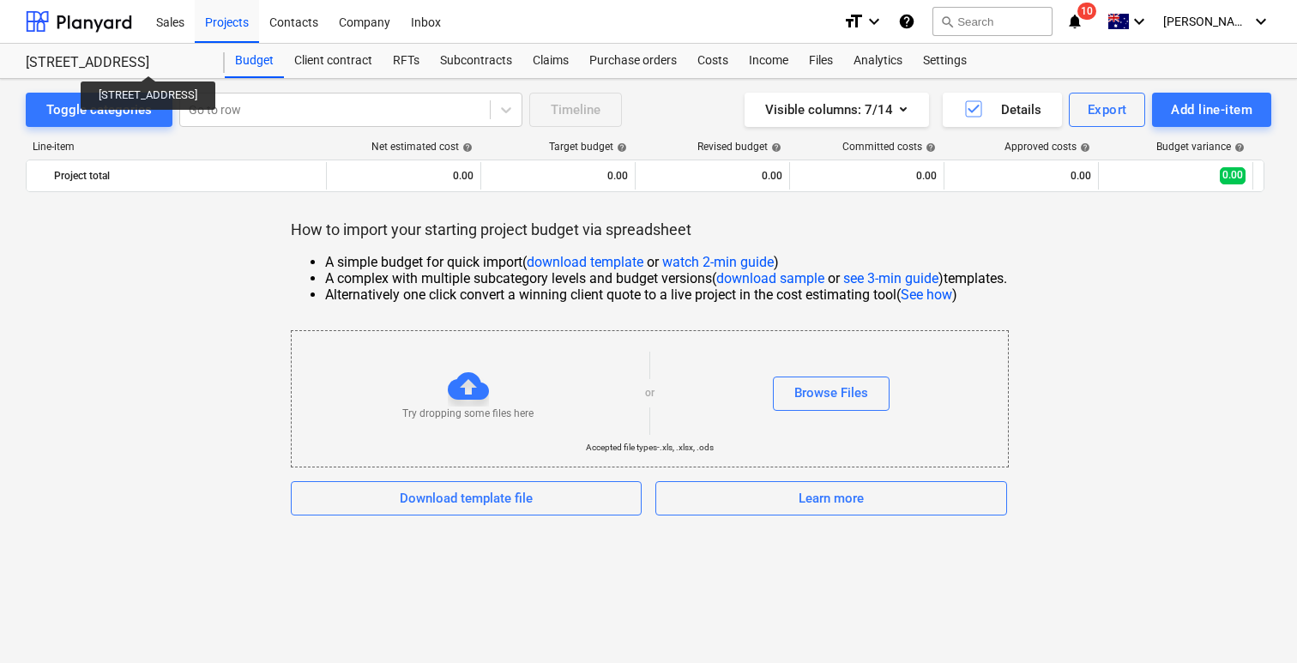
click at [179, 61] on div "Lot 41, 64 Cultivation Road, Austral" at bounding box center [115, 63] width 178 height 18
click at [217, 18] on div "Projects" at bounding box center [227, 21] width 64 height 44
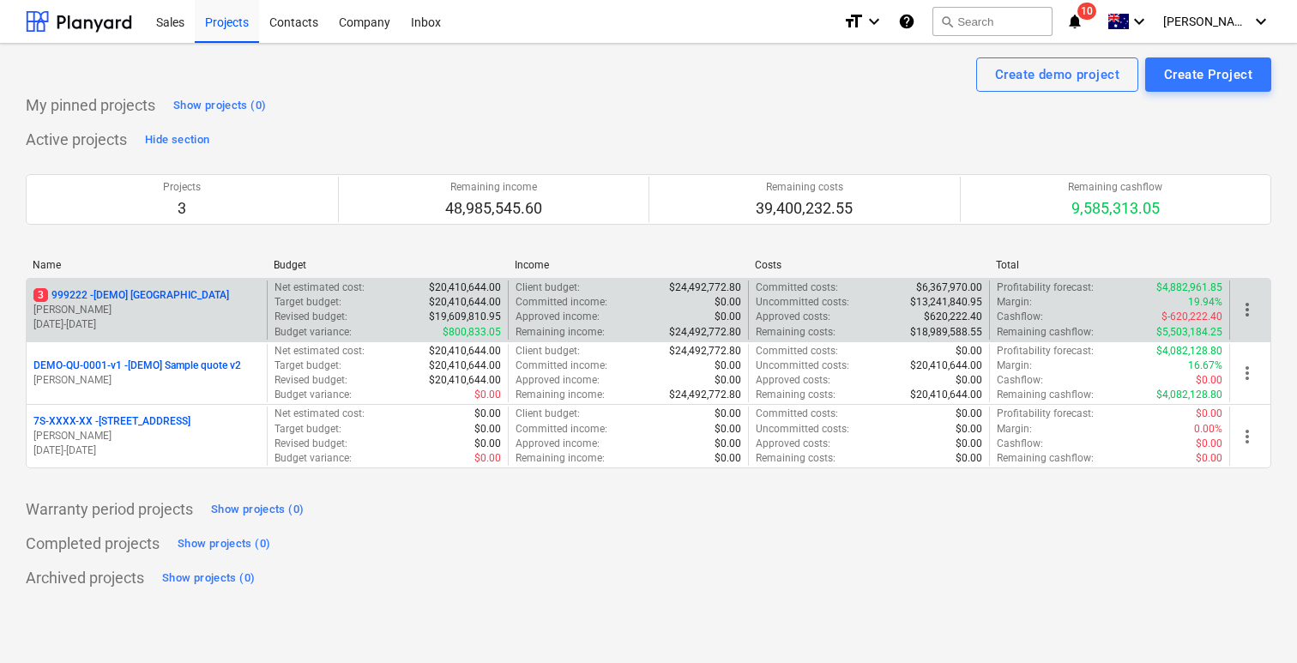
click at [184, 302] on p "3 999222 - [DEMO] Stone Road House" at bounding box center [131, 295] width 196 height 15
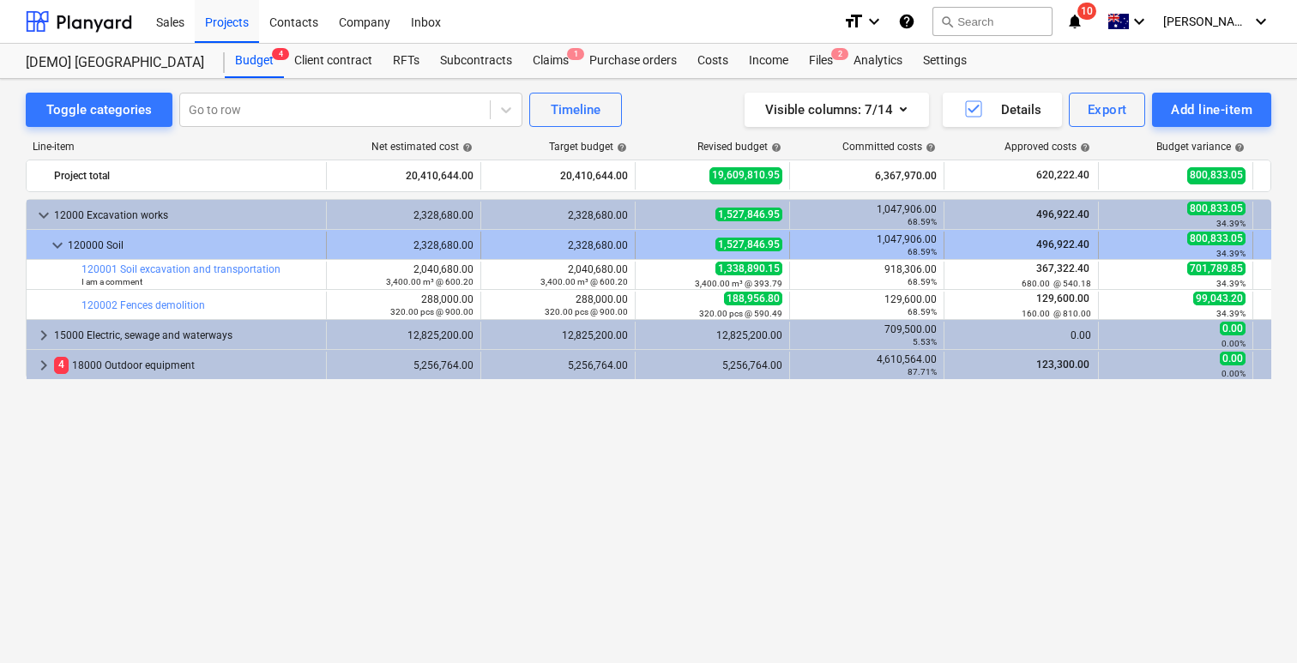
click at [45, 245] on div at bounding box center [40, 245] width 14 height 27
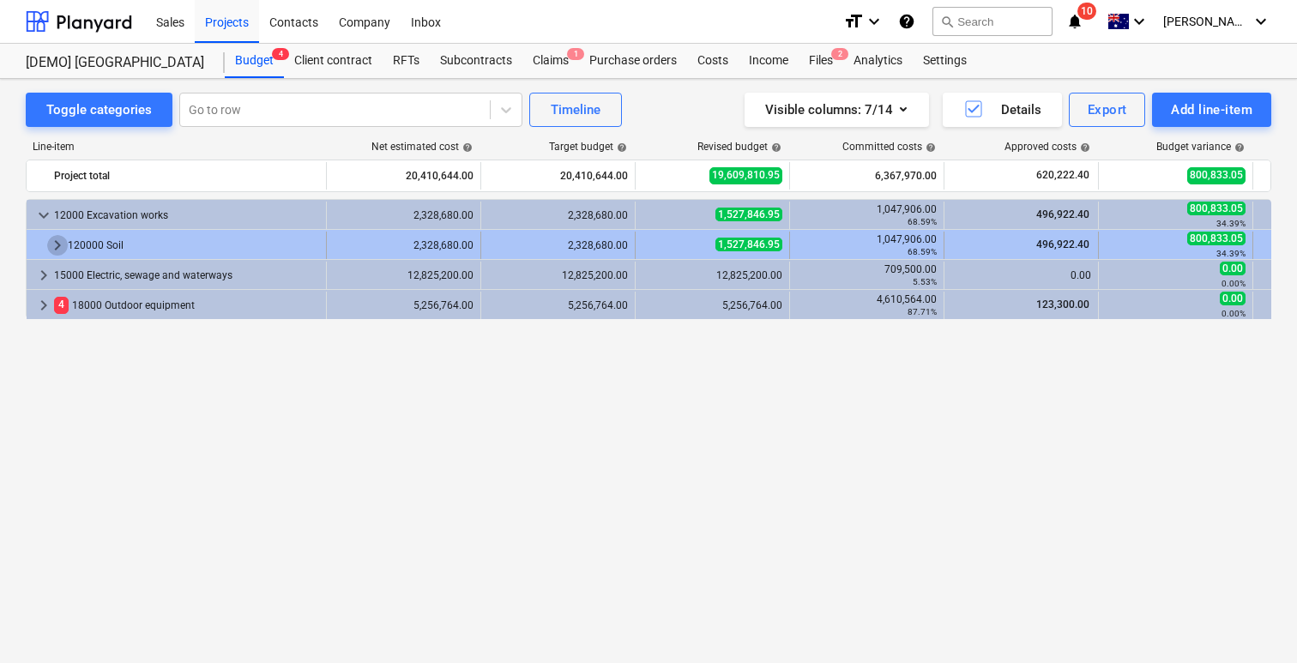
click at [55, 243] on span "keyboard_arrow_right" at bounding box center [57, 245] width 21 height 21
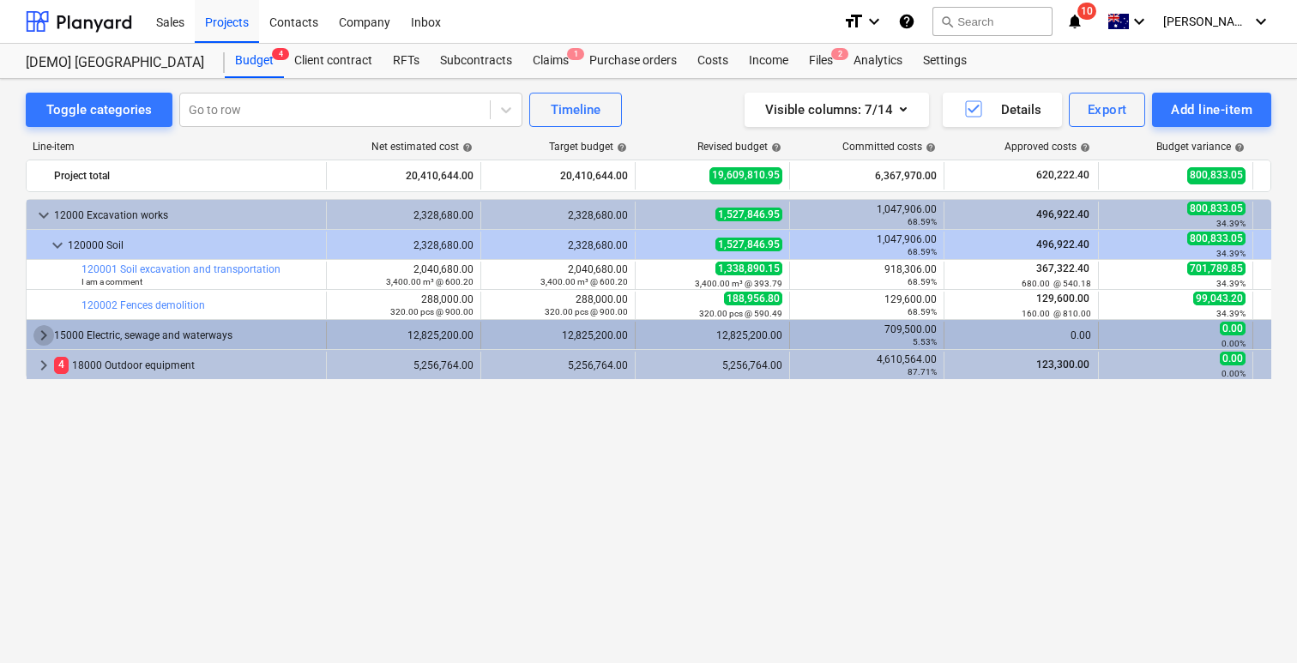
click at [47, 330] on span "keyboard_arrow_right" at bounding box center [43, 335] width 21 height 21
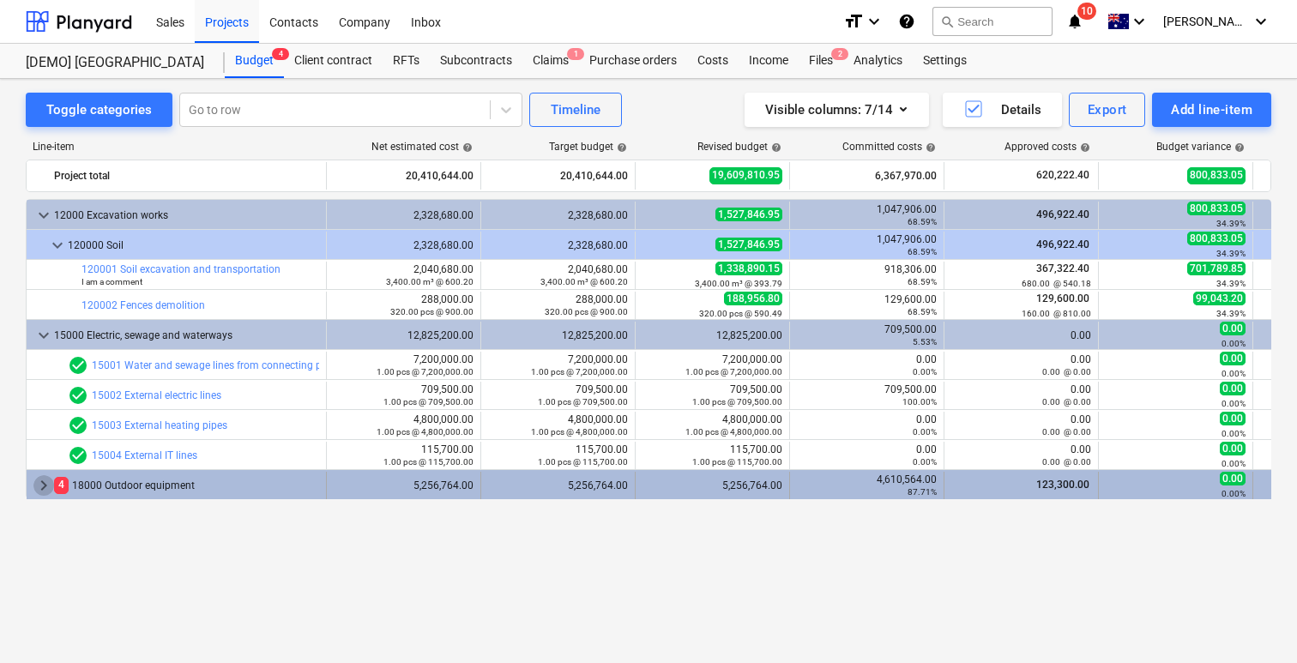
click at [35, 488] on span "keyboard_arrow_right" at bounding box center [43, 485] width 21 height 21
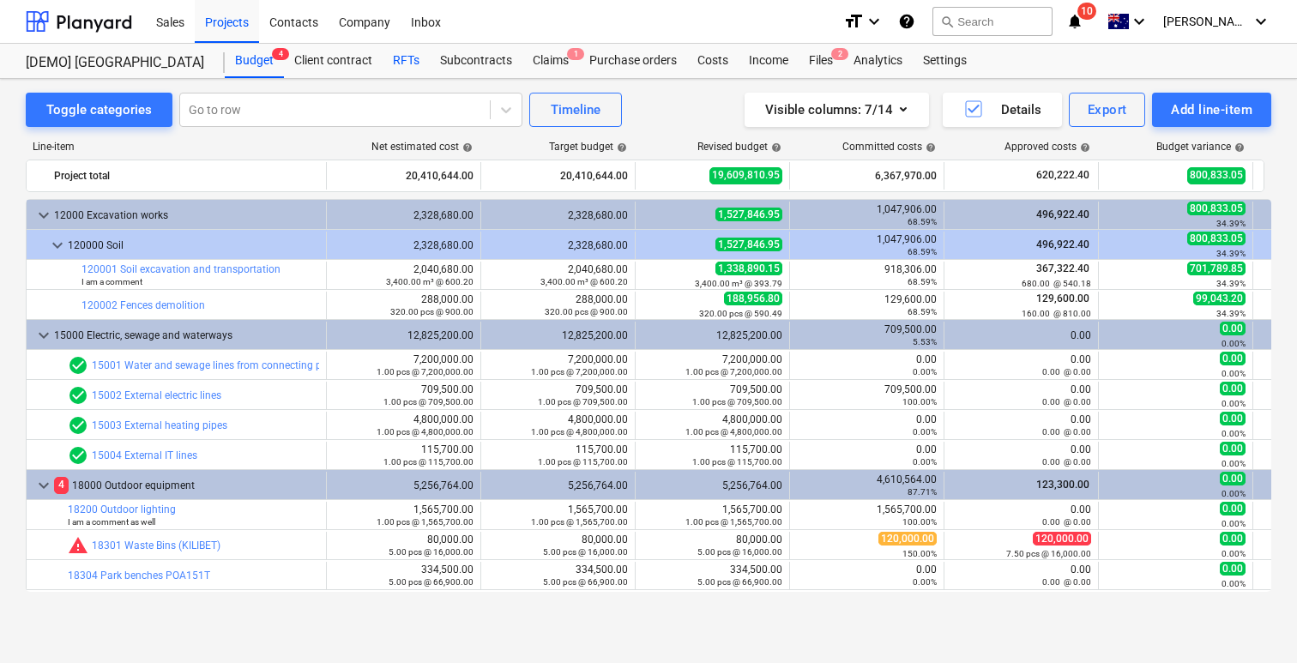
click at [410, 63] on div "RFTs" at bounding box center [406, 61] width 47 height 34
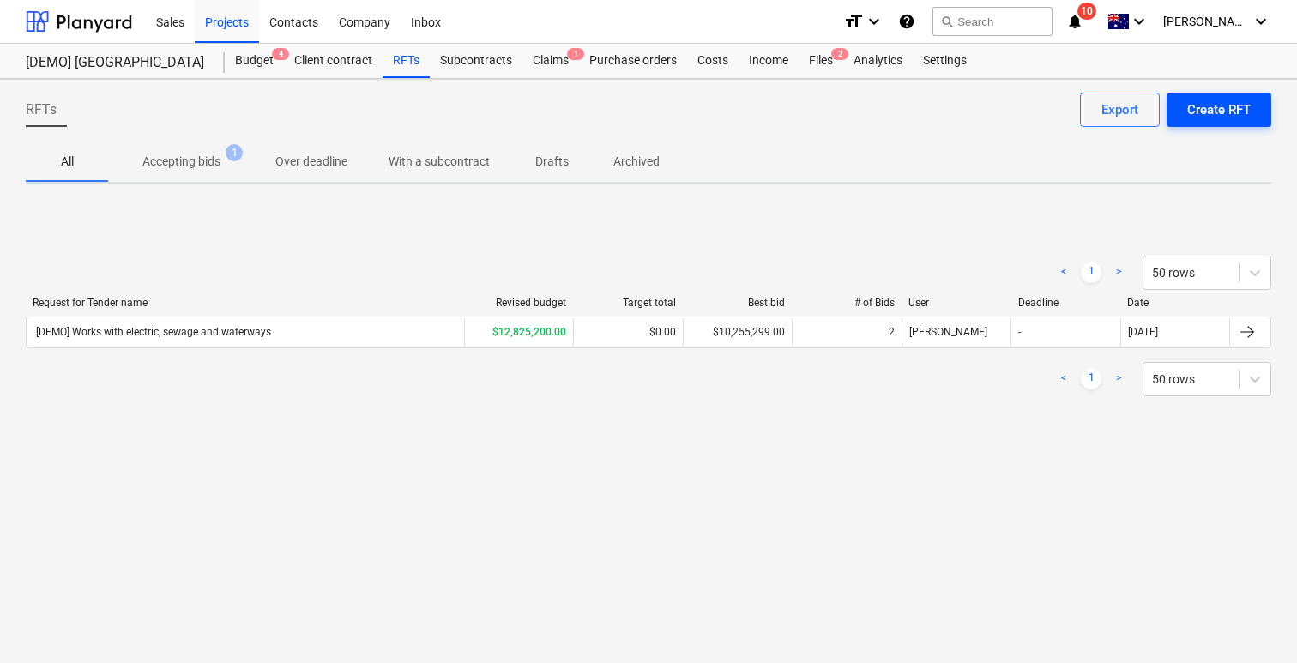
click at [1200, 118] on div "Create RFT" at bounding box center [1219, 110] width 63 height 22
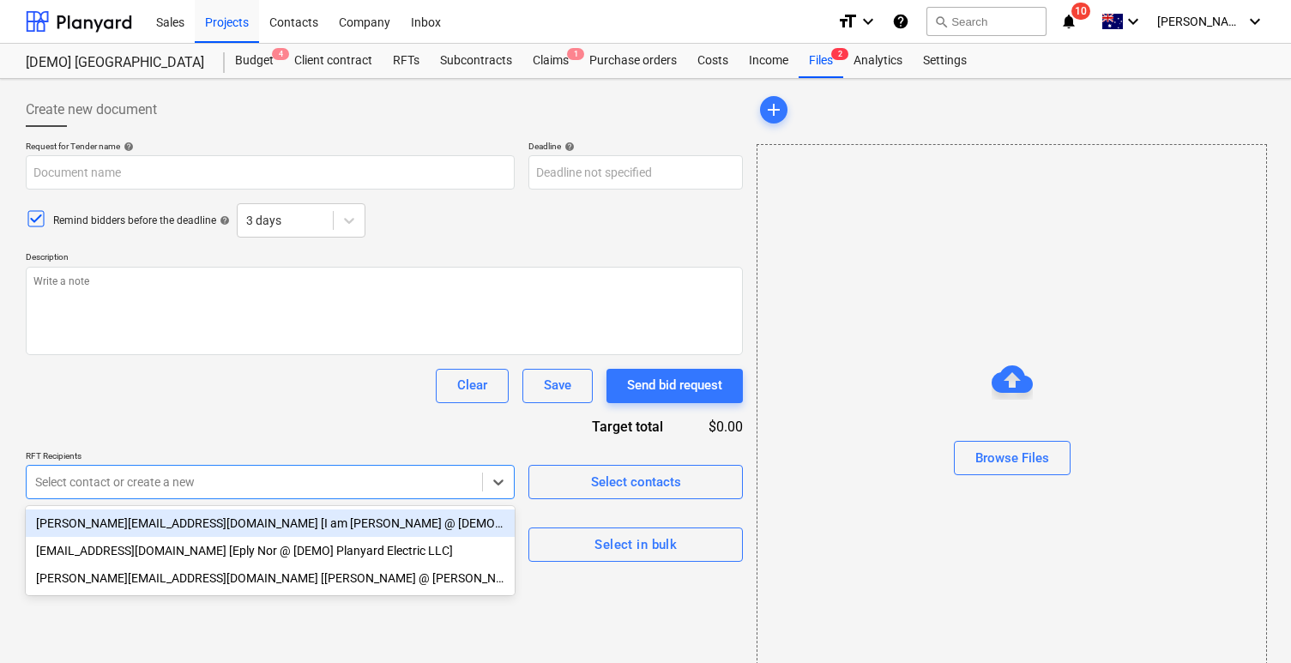
click at [251, 482] on div at bounding box center [254, 482] width 438 height 17
click at [301, 528] on div "tommy.zhang@i-homes.com.au [I am Tommy Zhang @ [DEMO] Electric Inc.]" at bounding box center [270, 523] width 489 height 27
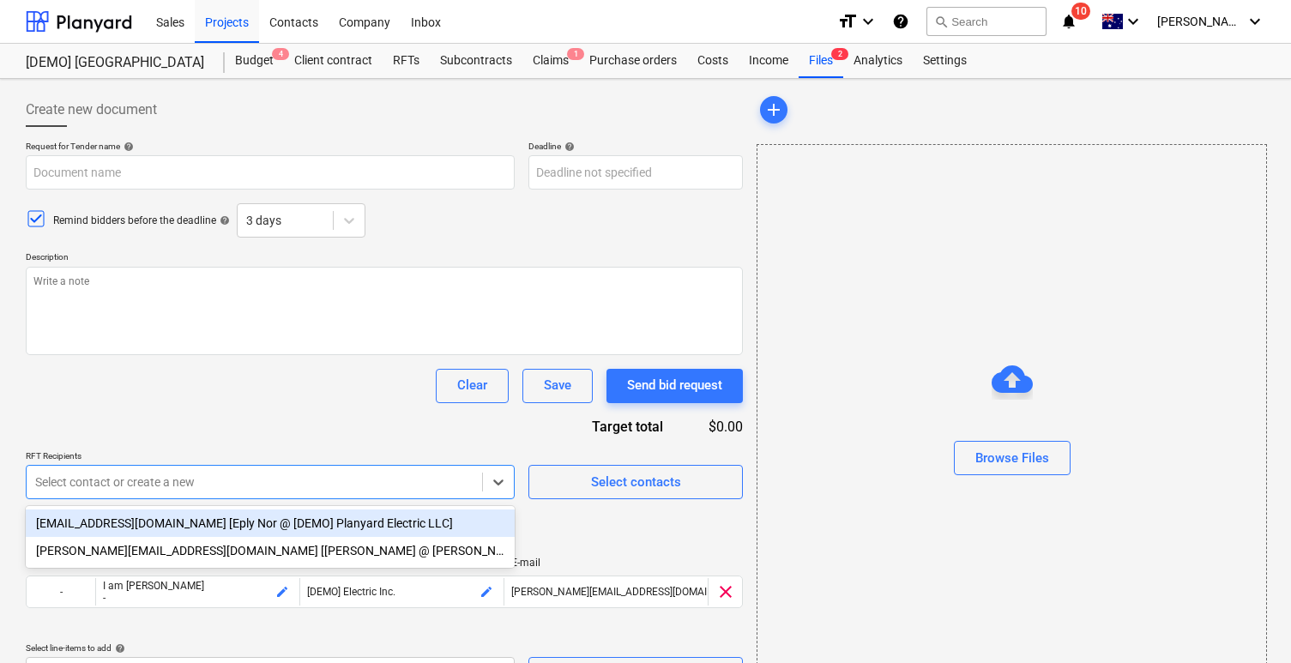
click at [357, 527] on div "no-reply@planyard.com [Eply Nor @ [DEMO] Planyard Electric LLC]" at bounding box center [270, 523] width 489 height 27
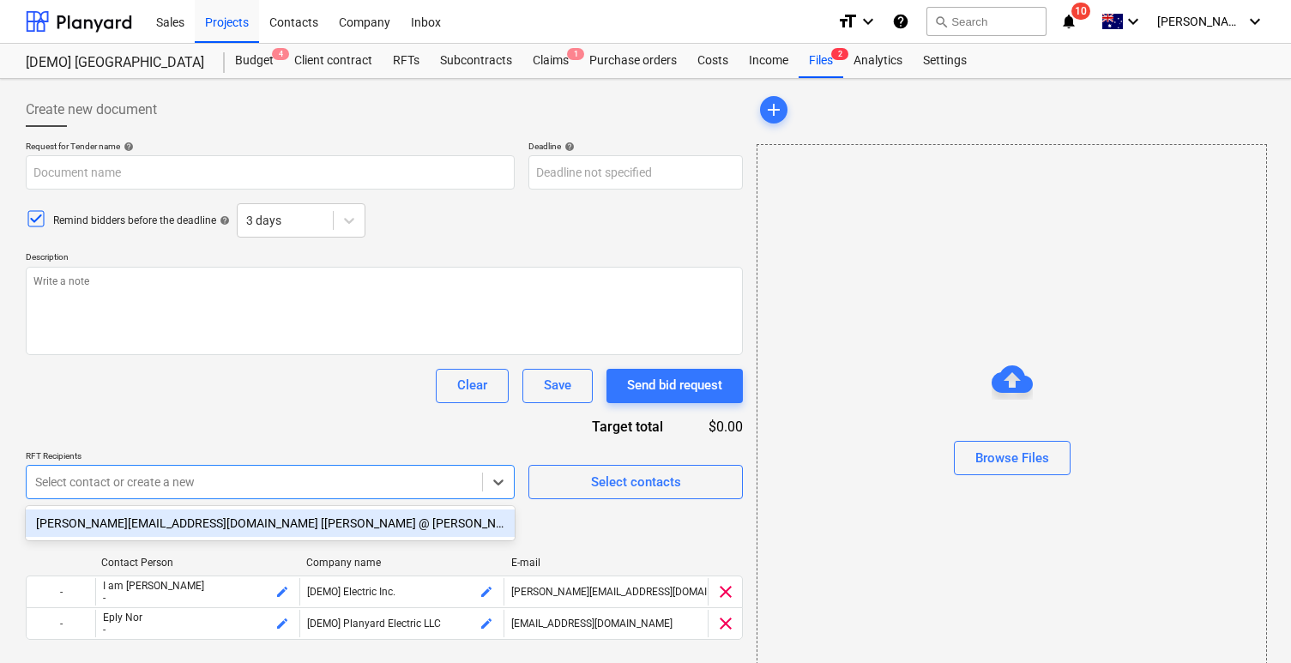
click at [348, 372] on div "Clear Save Send bid request" at bounding box center [384, 386] width 717 height 34
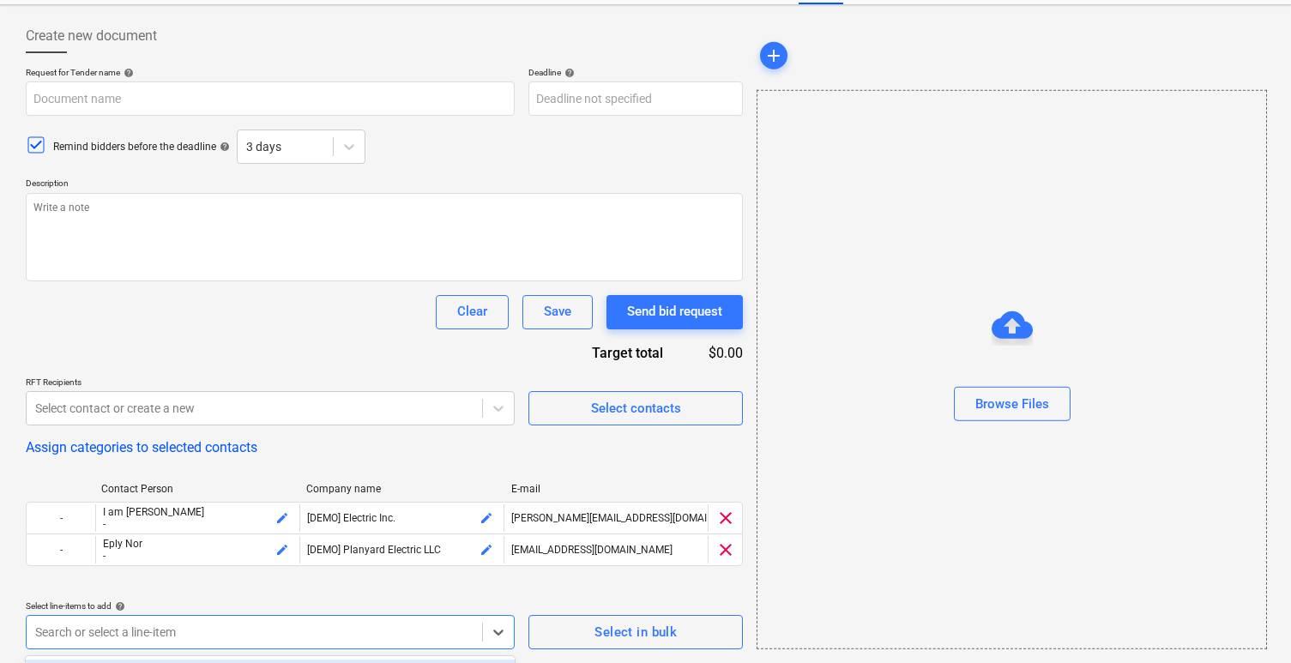
scroll to position [328, 0]
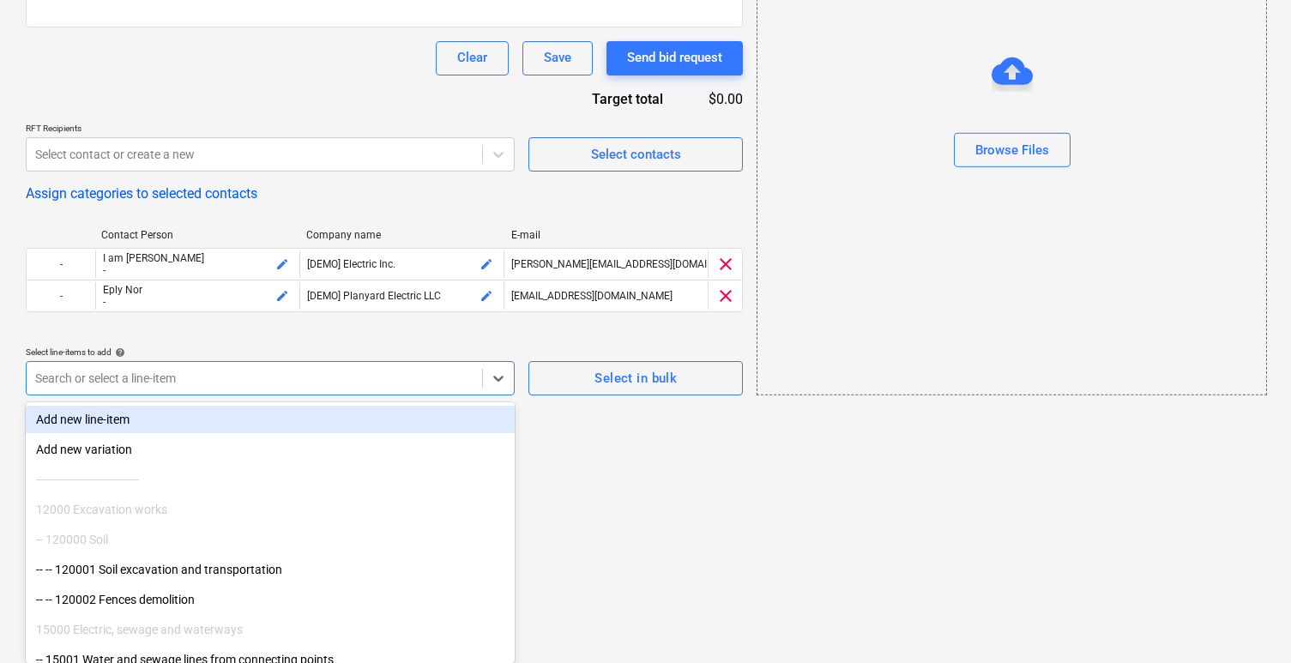
click at [206, 336] on body "Sales Projects Contacts Company Inbox format_size keyboard_arrow_down help sear…" at bounding box center [645, 3] width 1291 height 663
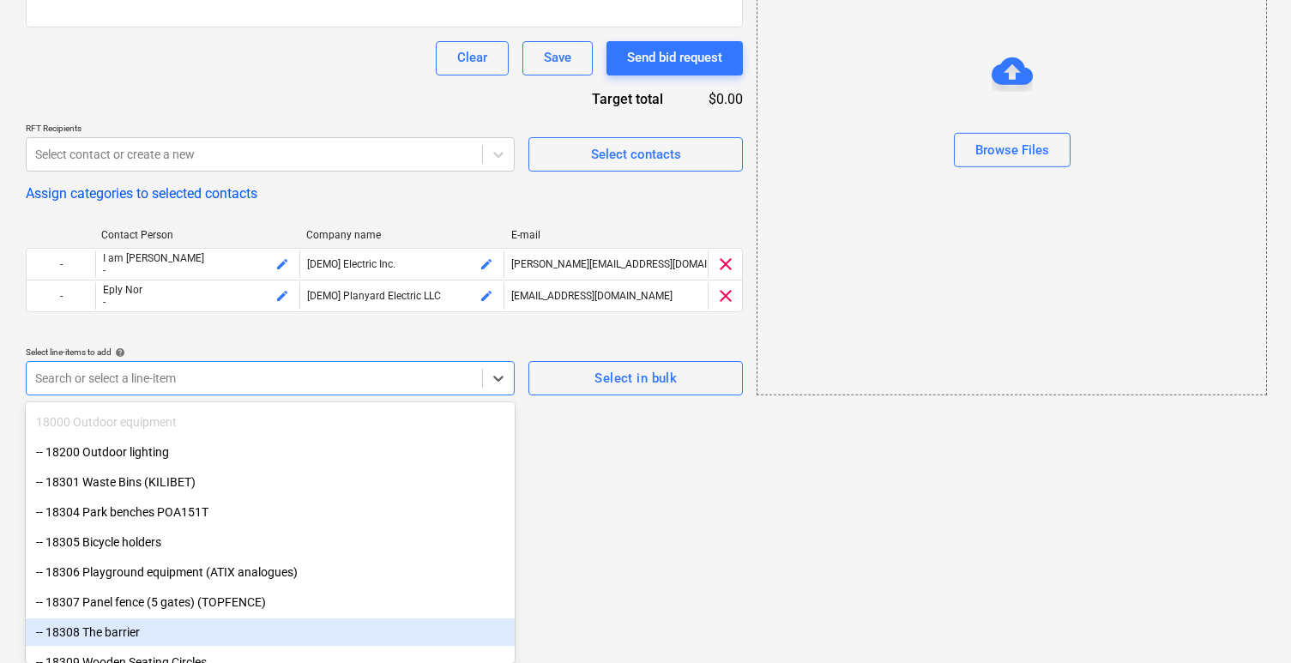
scroll to position [345, 0]
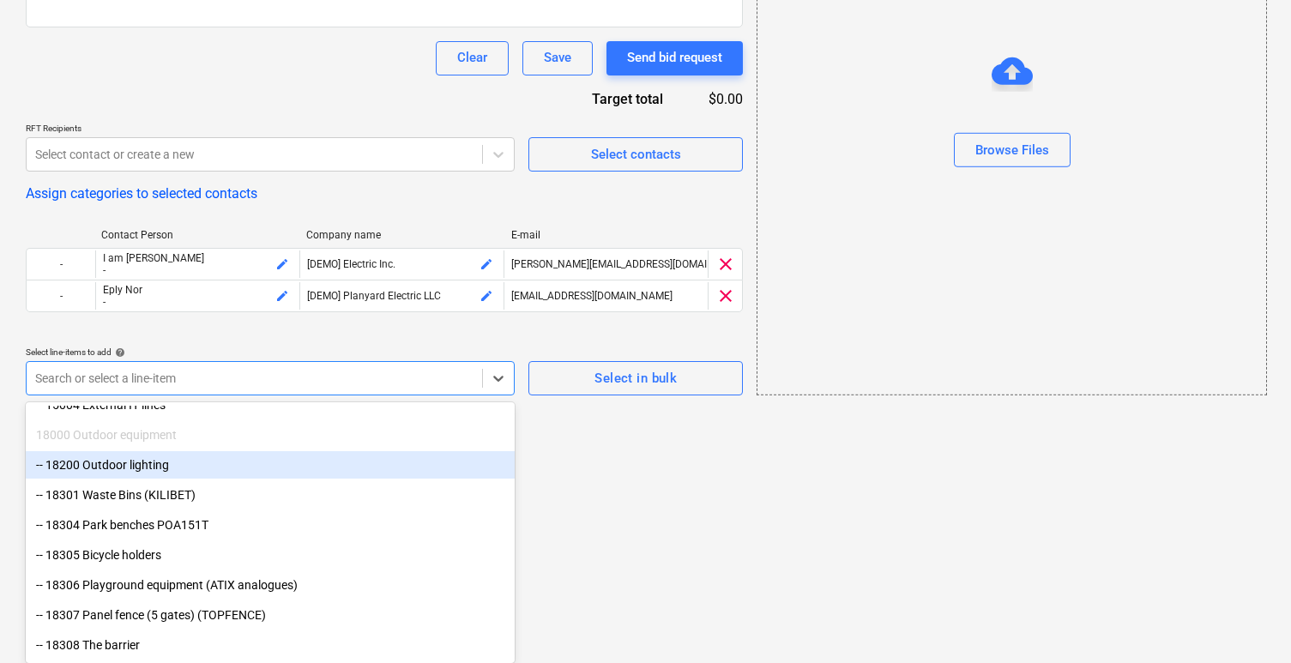
click at [242, 471] on div "-- 18200 Outdoor lighting" at bounding box center [270, 464] width 489 height 27
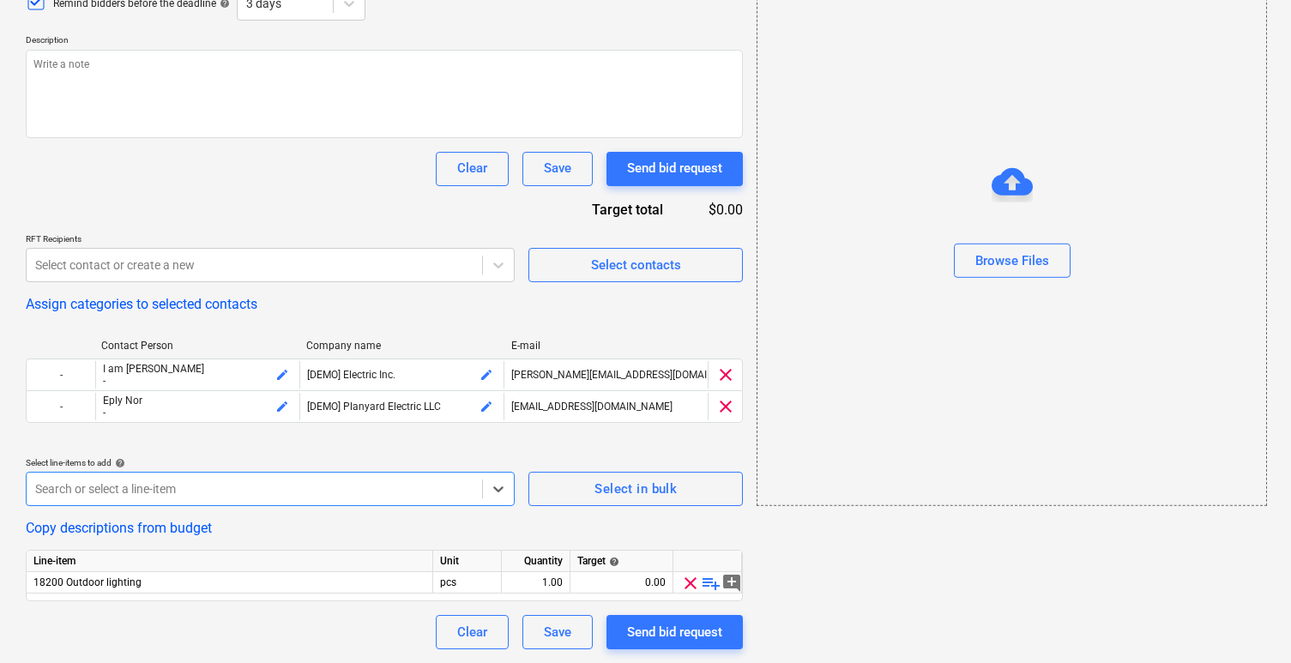
click at [450, 446] on body "Sales Projects Contacts Company Inbox format_size keyboard_arrow_down help sear…" at bounding box center [645, 114] width 1291 height 663
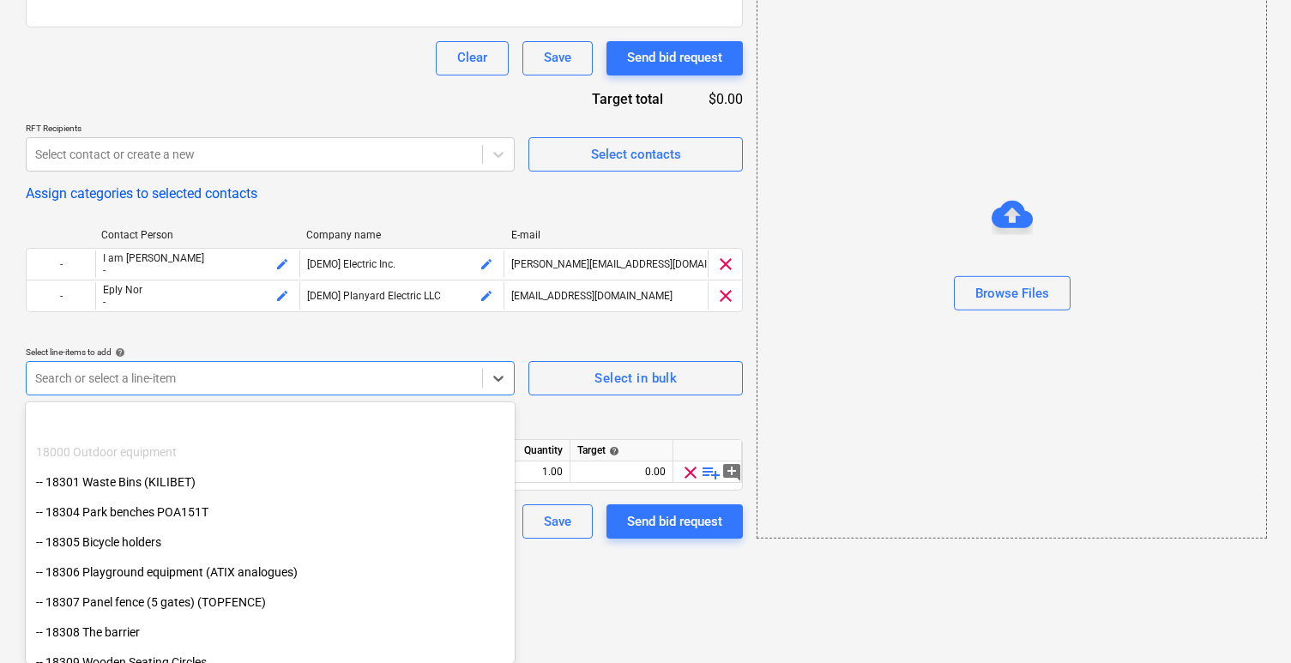
scroll to position [403, 0]
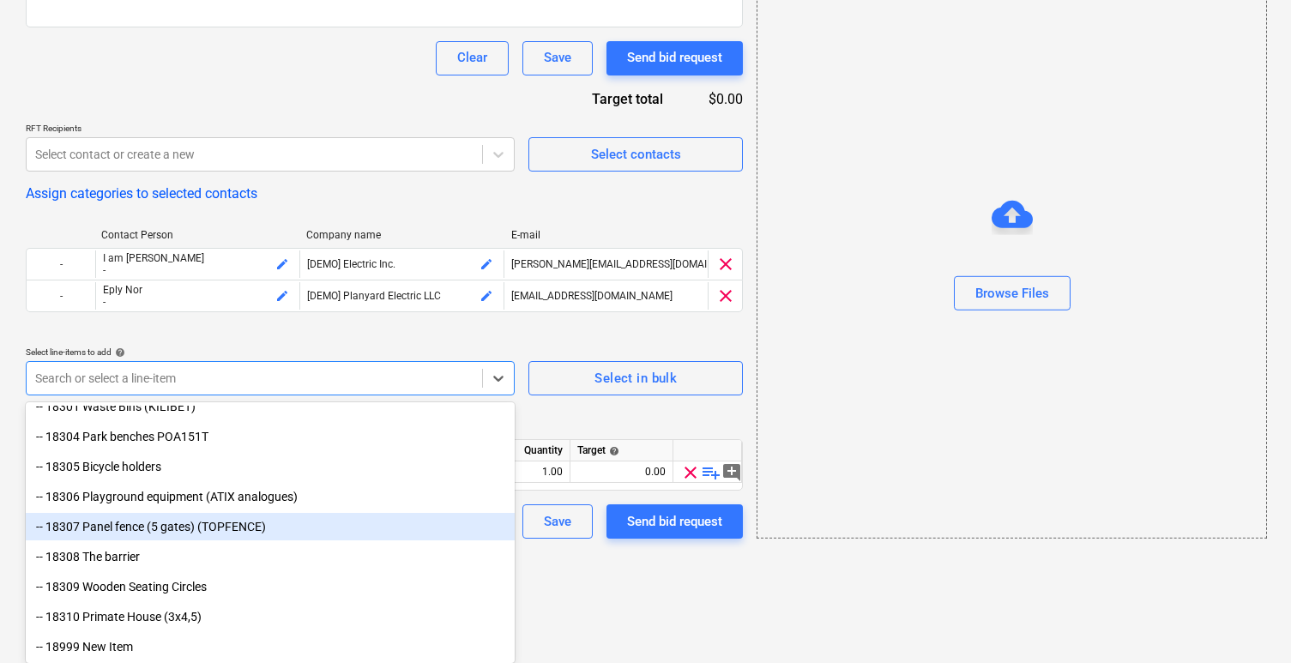
click at [305, 521] on div "-- 18307 Panel fence (5 gates) (TOPFENCE)" at bounding box center [270, 526] width 489 height 27
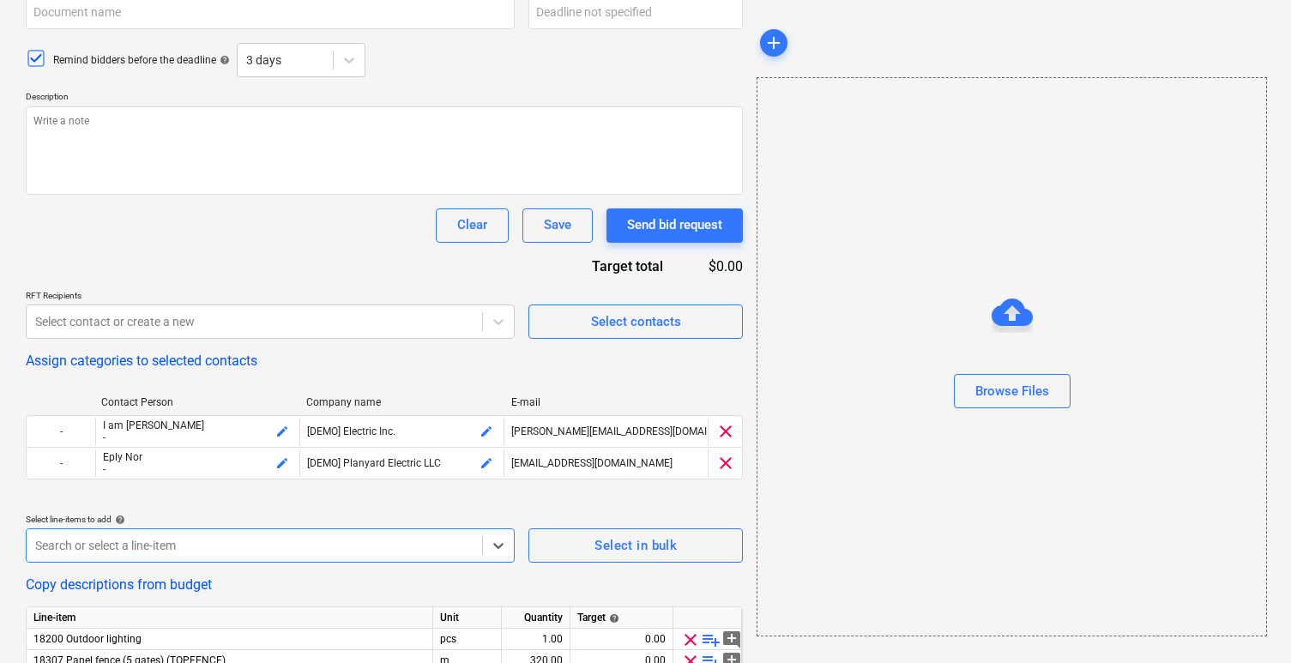
scroll to position [0, 0]
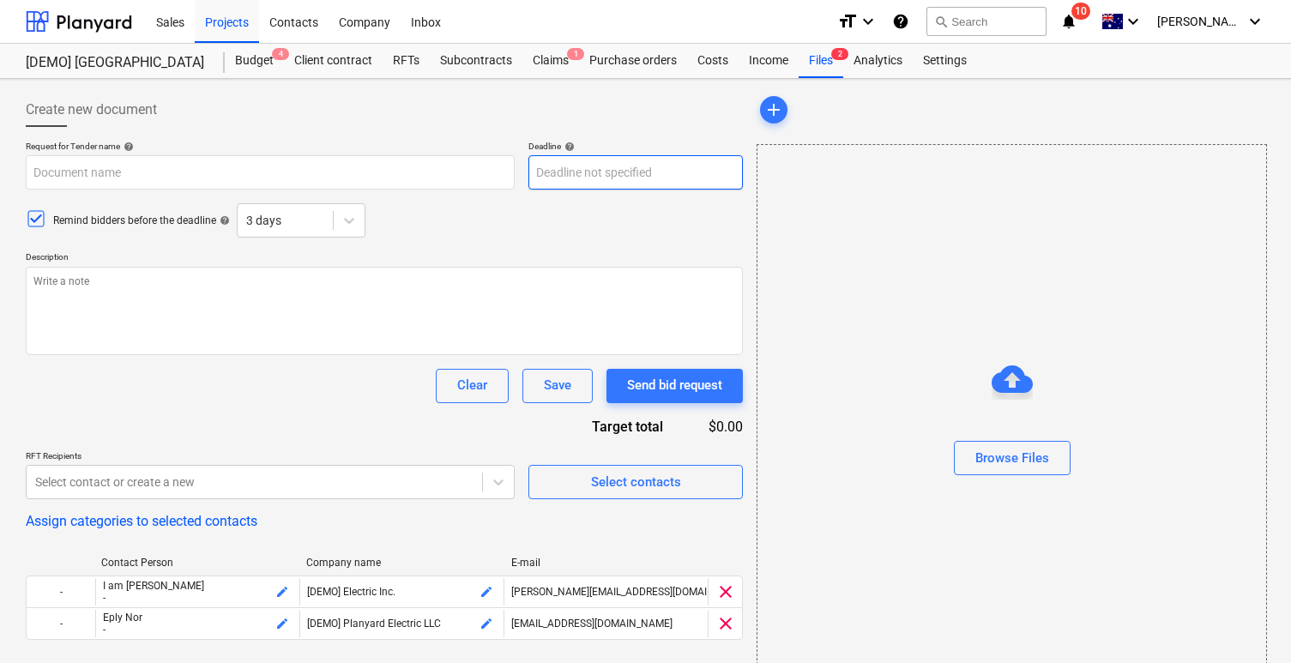
click at [577, 186] on body "Sales Projects Contacts Company Inbox format_size keyboard_arrow_down help sear…" at bounding box center [645, 331] width 1291 height 663
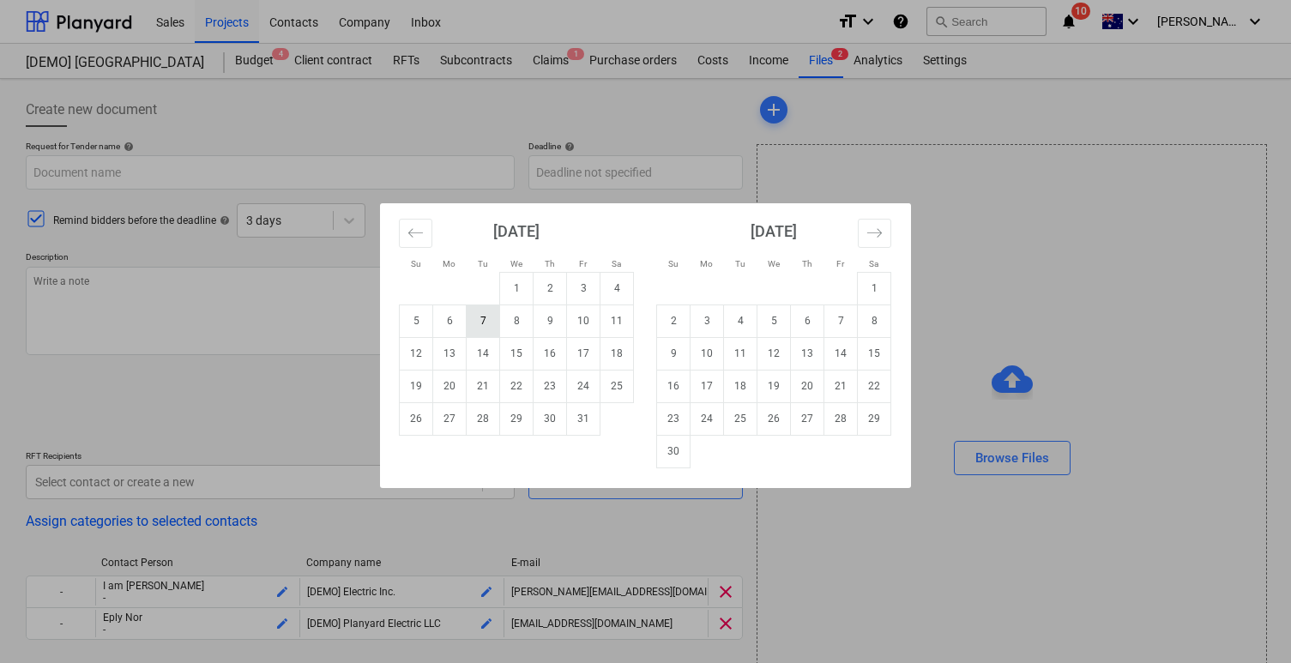
click at [481, 328] on td "7" at bounding box center [483, 321] width 33 height 33
type textarea "x"
type input "07 Oct 2025"
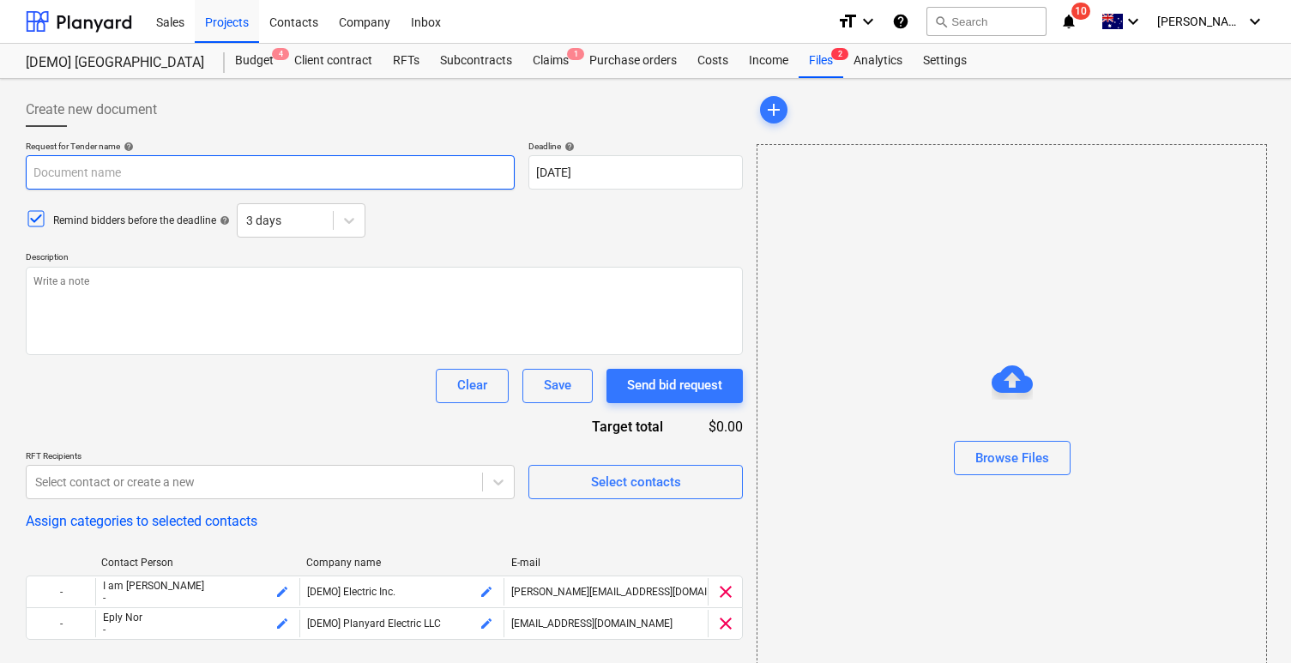
click at [320, 172] on input "text" at bounding box center [270, 172] width 489 height 34
type textarea "x"
type input "i"
type textarea "x"
type input "i"
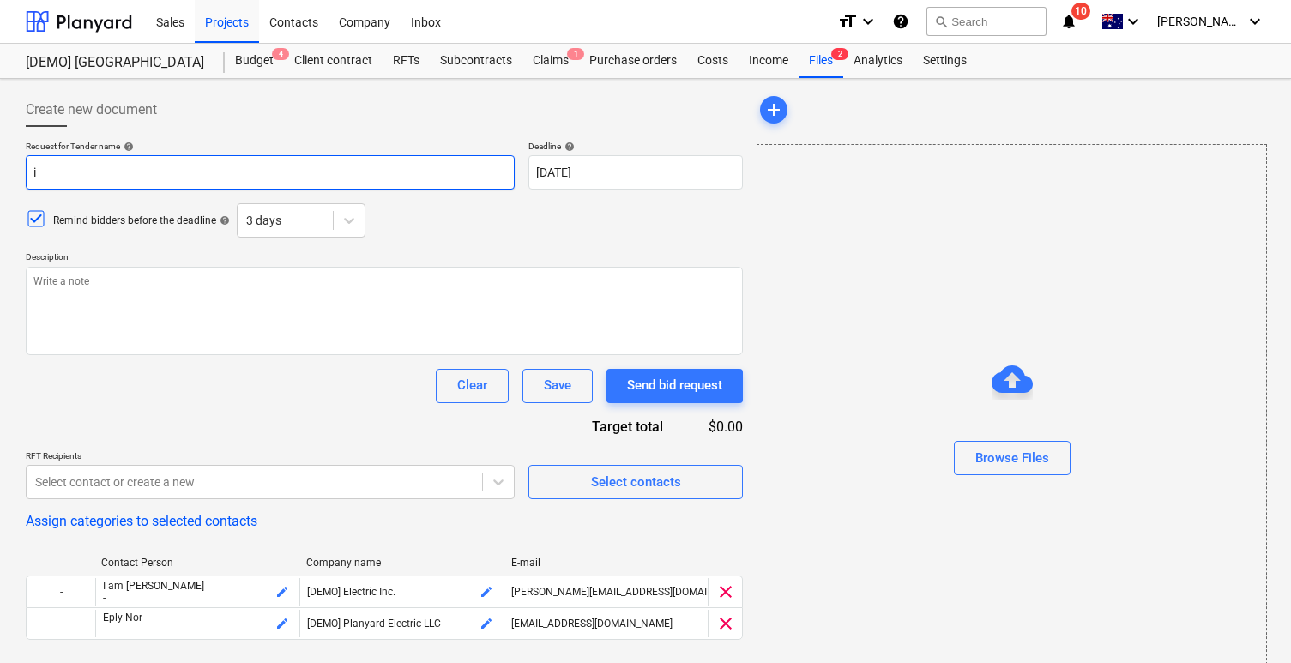
type textarea "x"
type input "i n"
type textarea "x"
type input "i ne"
type textarea "x"
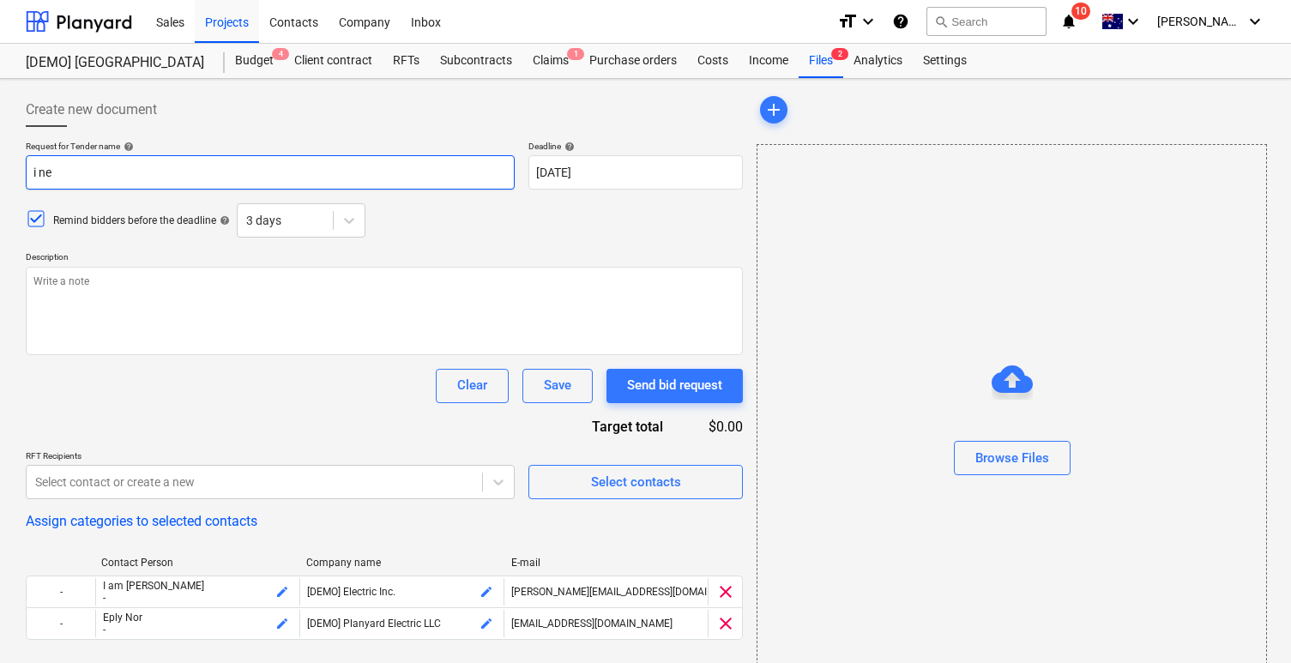
type input "i nee"
type textarea "x"
type input "i need"
type textarea "x"
type input "i need"
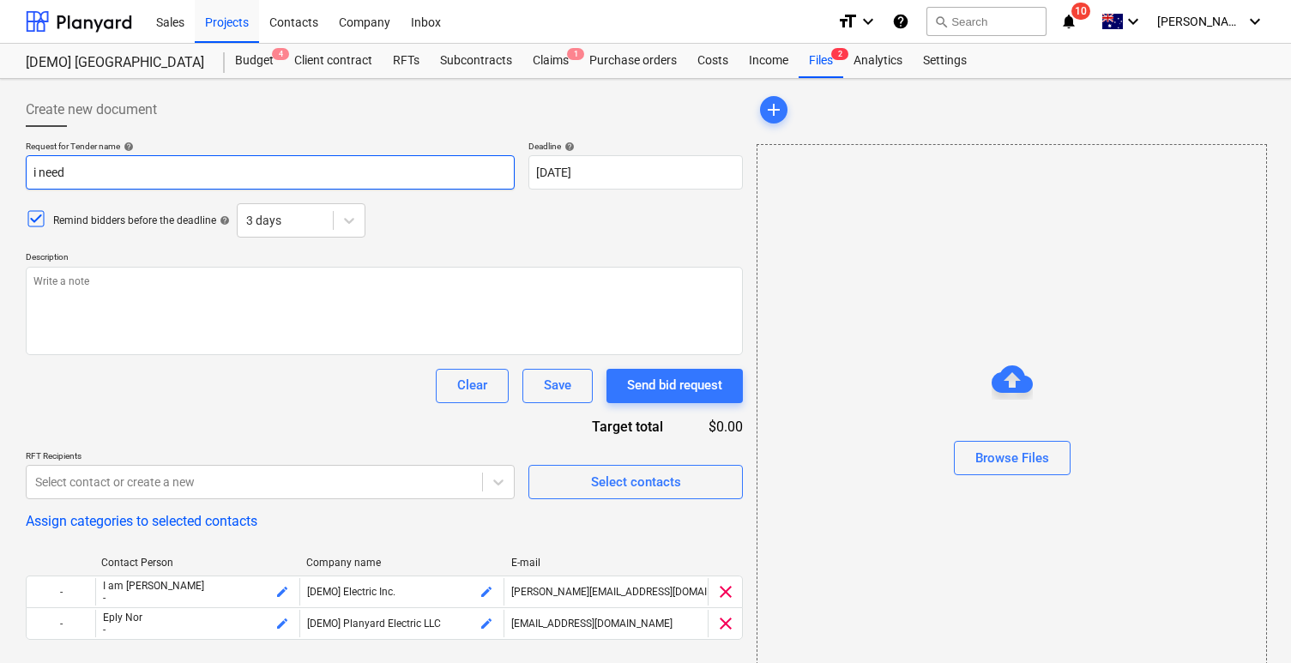
type textarea "x"
type input "i need th"
type textarea "x"
type input "i need thi"
type textarea "x"
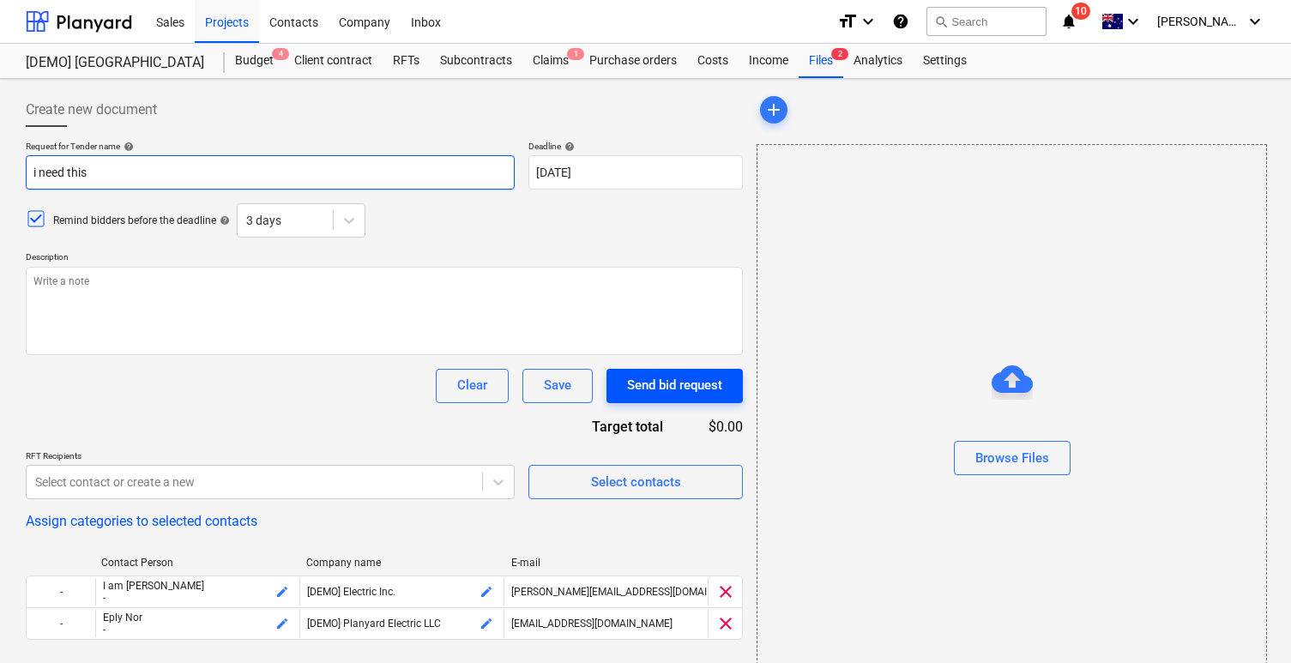
type input "i need this"
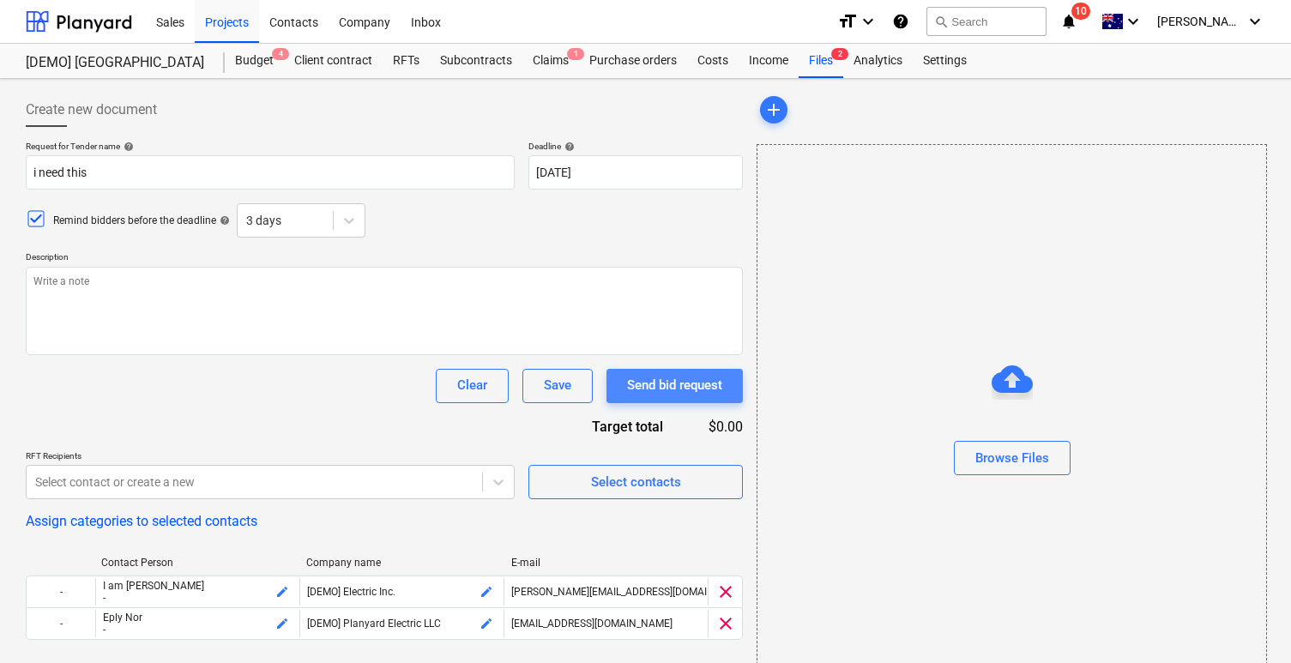
click at [679, 384] on div "Send bid request" at bounding box center [674, 385] width 95 height 22
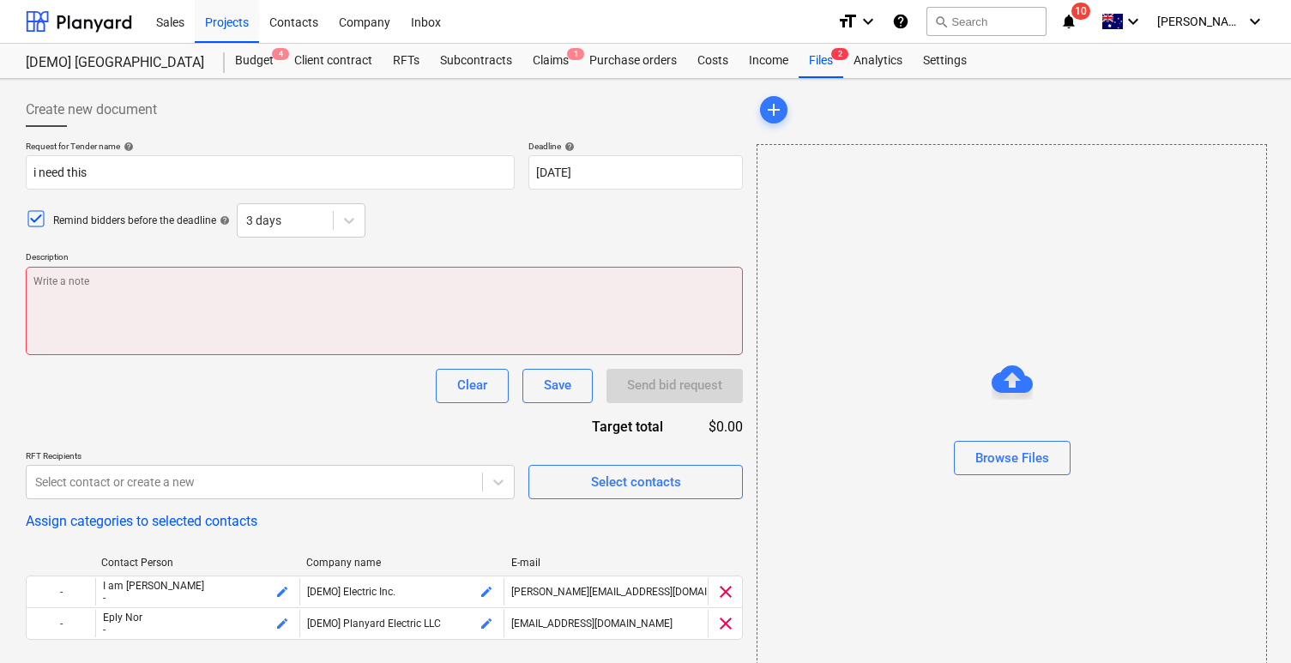
click at [484, 286] on textarea at bounding box center [384, 311] width 717 height 88
type textarea "x"
type textarea "d"
type textarea "x"
type textarea "do"
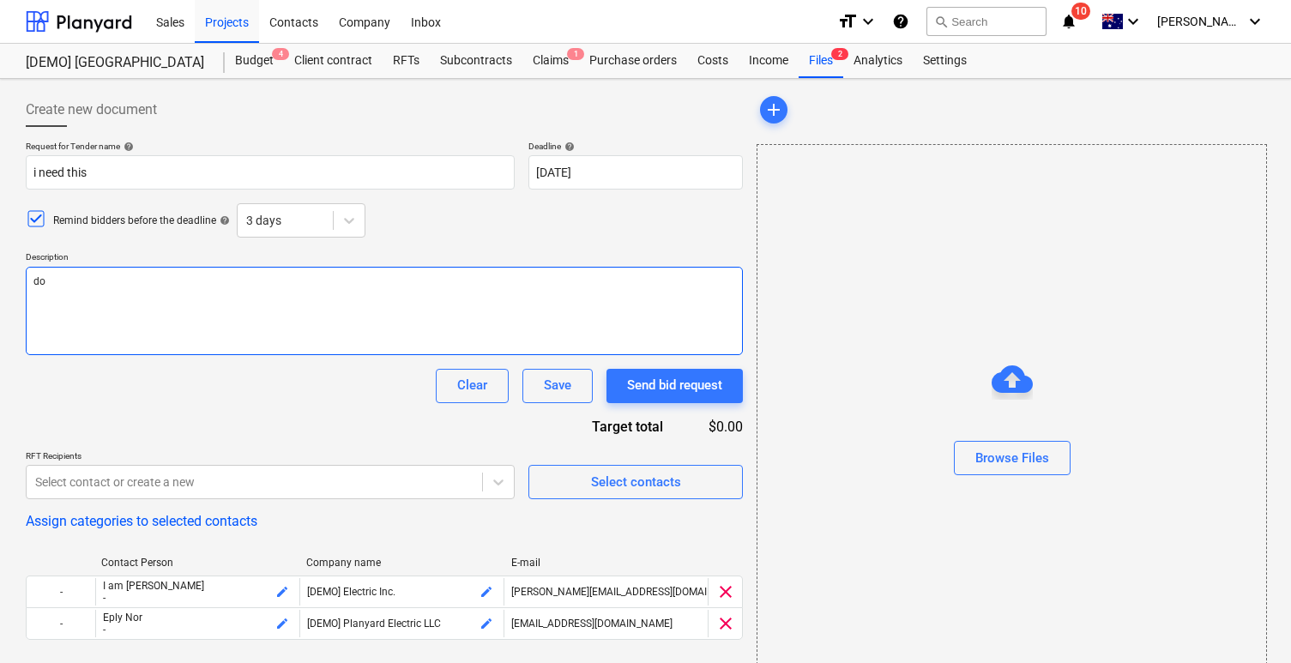
type textarea "x"
type textarea "do"
type textarea "x"
type textarea "do t"
type textarea "x"
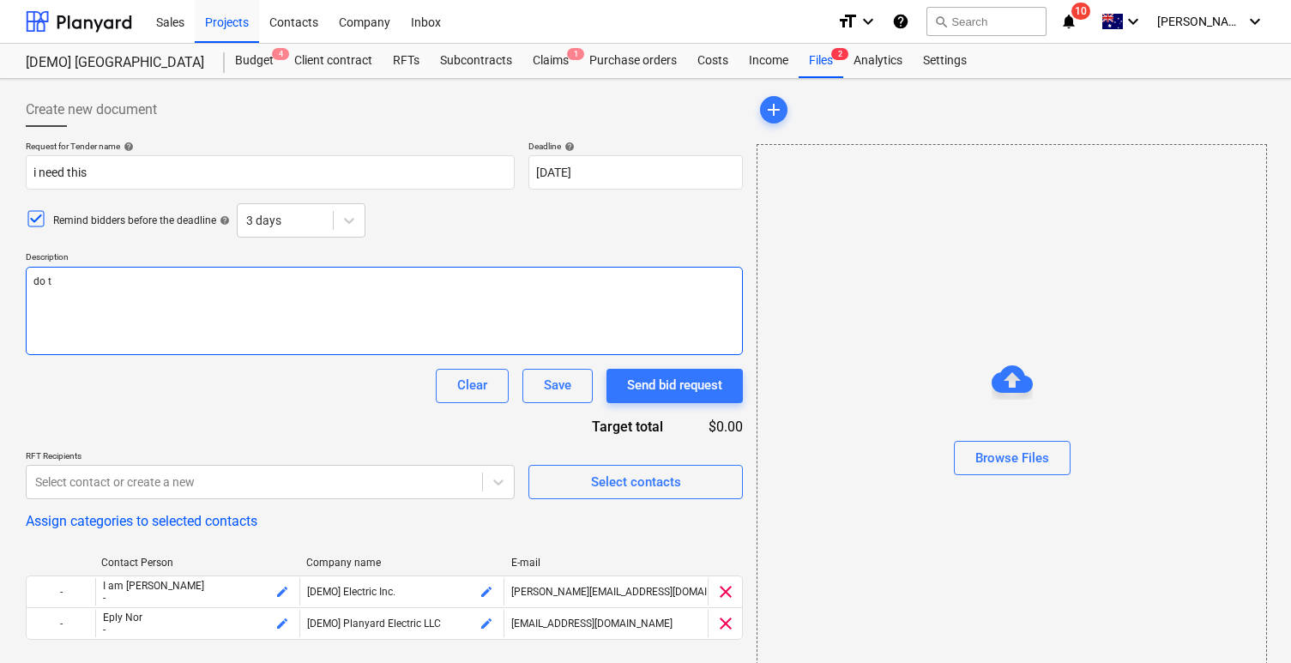
type textarea "do th"
type textarea "x"
type textarea "do this"
type textarea "x"
type textarea "do this"
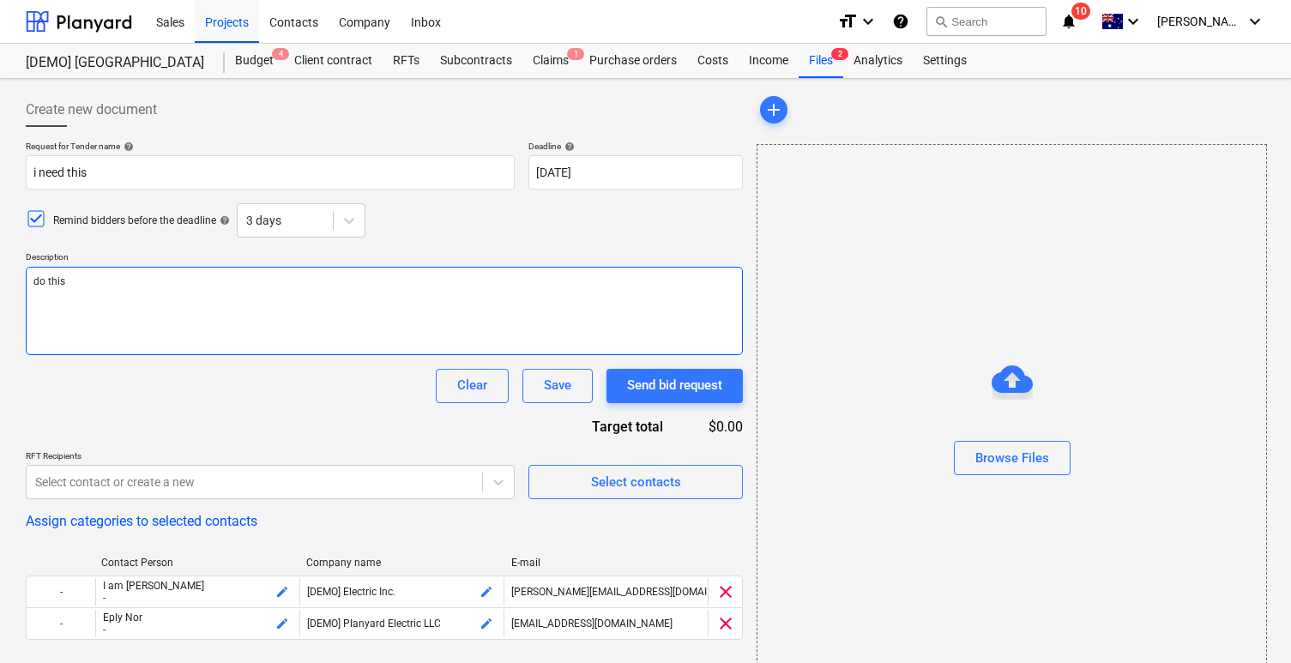
type textarea "x"
type textarea "do this t"
type textarea "x"
type textarea "do this"
type textarea "x"
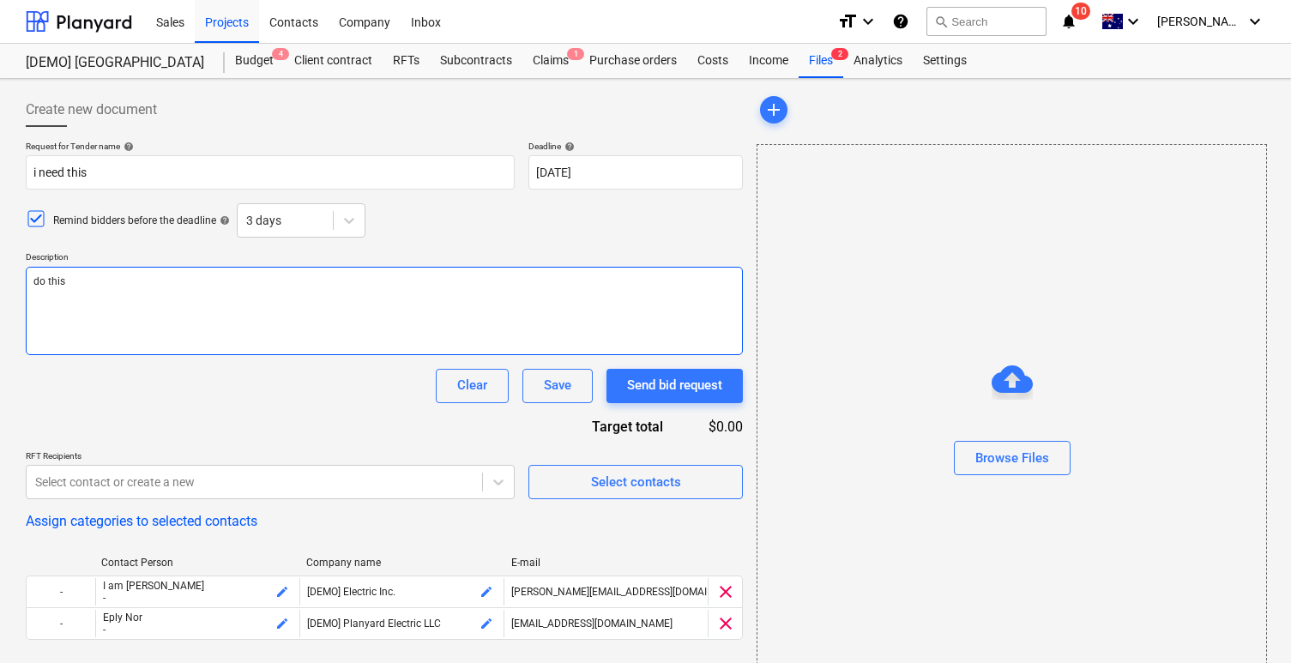
type textarea "do this d"
type textarea "x"
type textarea "do this do"
type textarea "x"
type textarea "do this do"
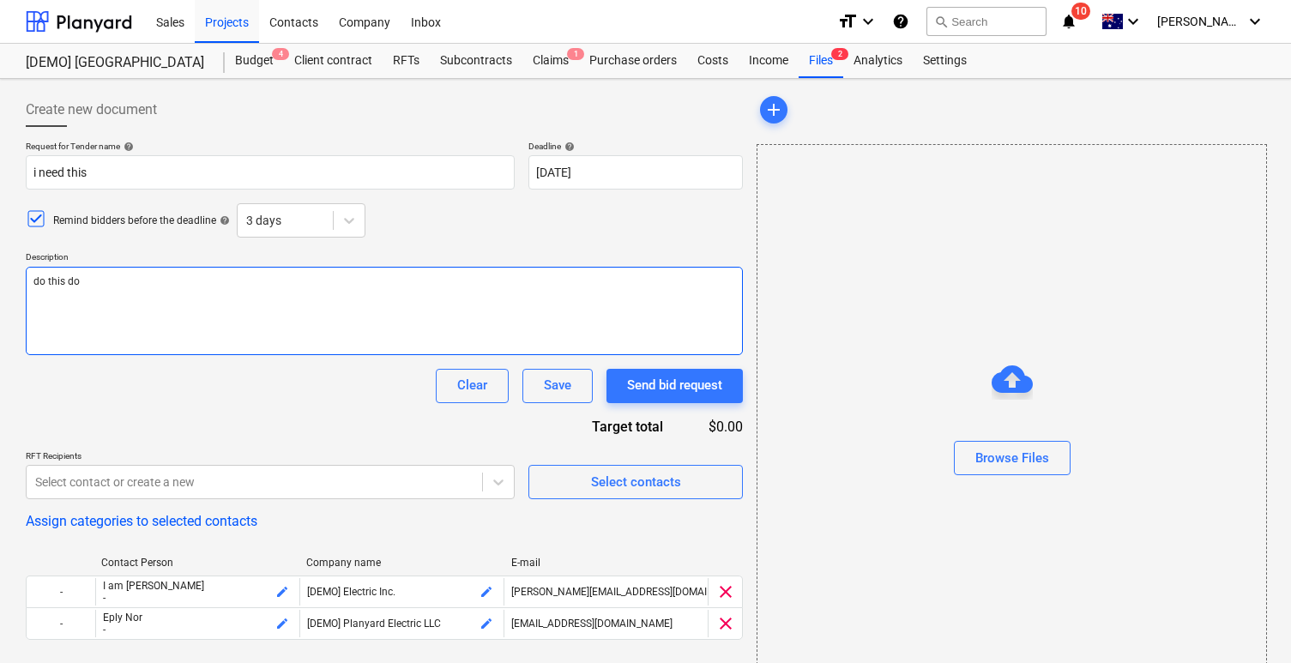
type textarea "x"
type textarea "do this do t"
type textarea "x"
type textarea "do this do th"
type textarea "x"
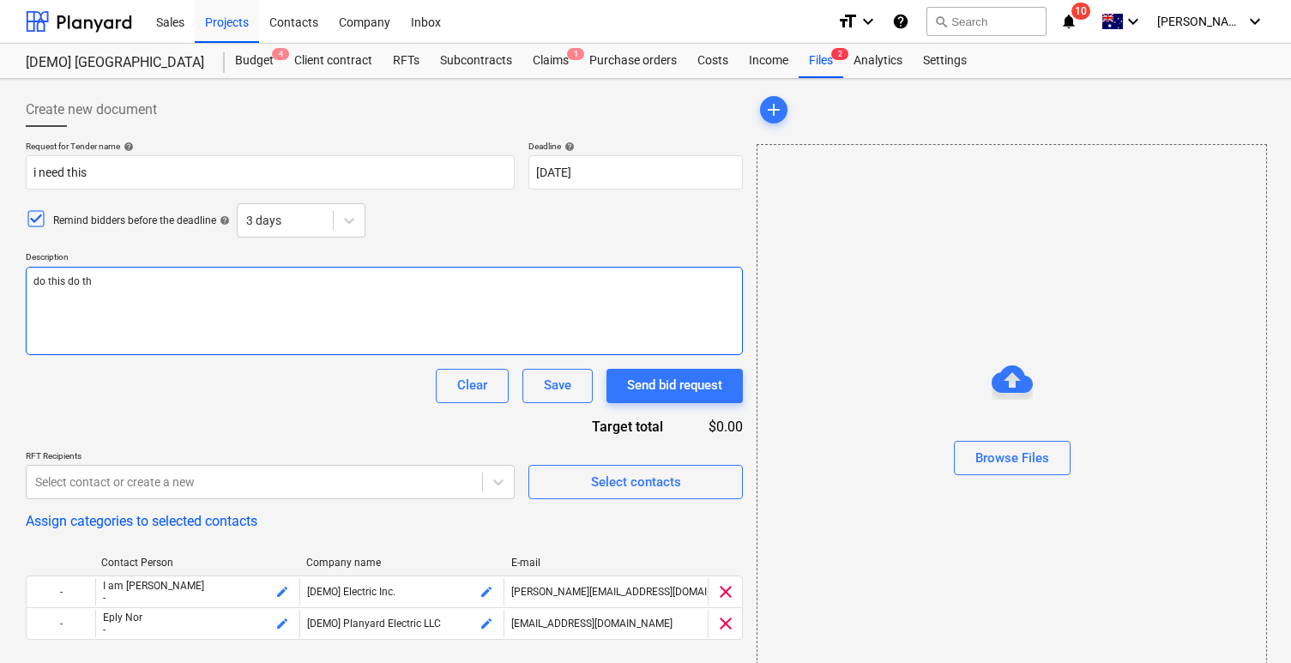
type textarea "do this do tha"
type textarea "x"
type textarea "do this do that"
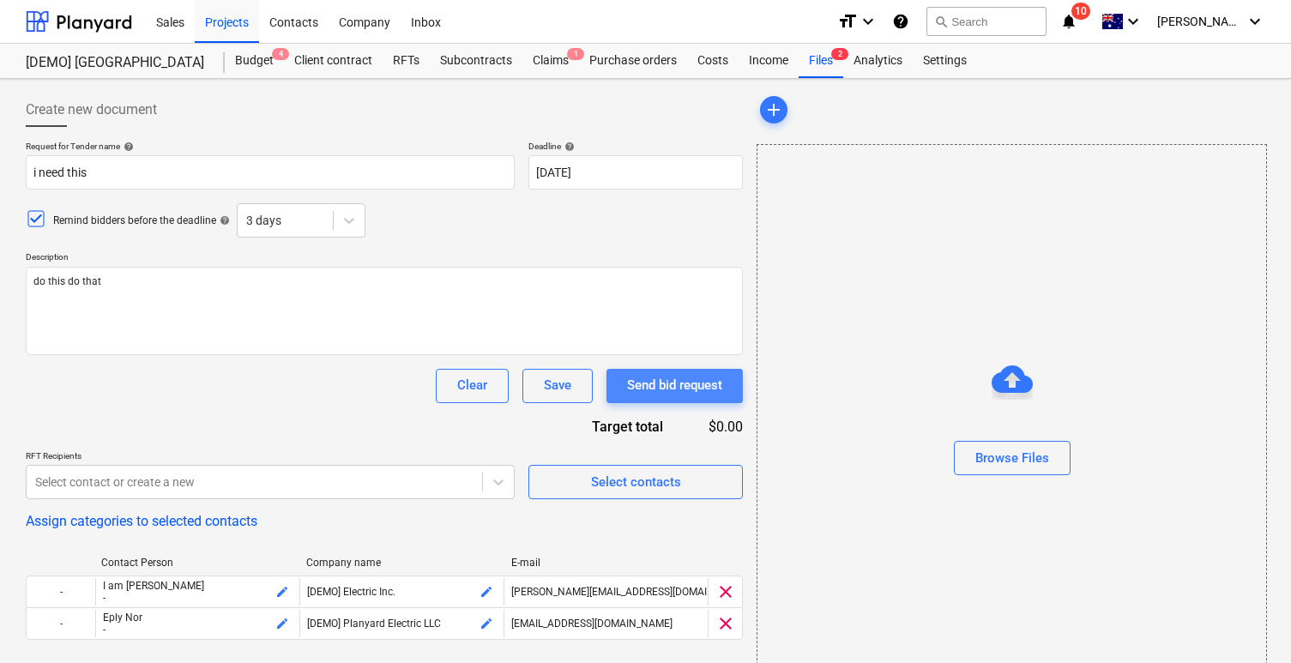
click at [714, 399] on button "Send bid request" at bounding box center [675, 386] width 136 height 34
type textarea "x"
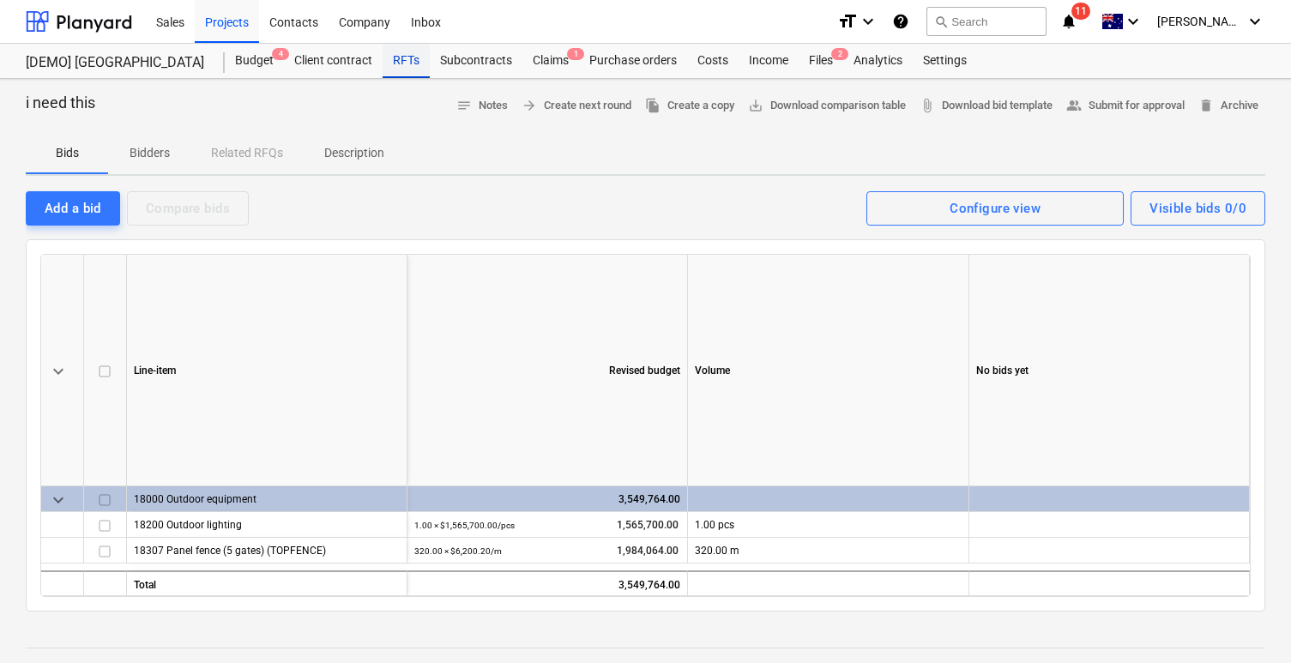
click at [412, 57] on div "RFTs" at bounding box center [406, 61] width 47 height 34
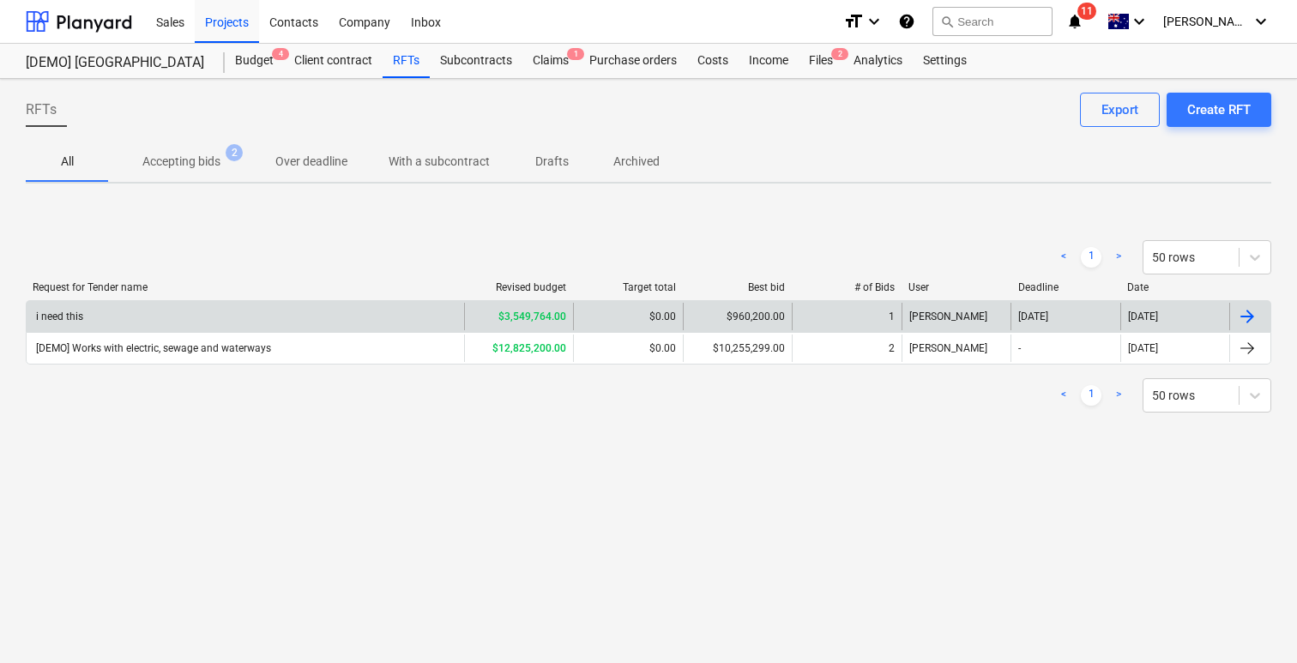
click at [66, 313] on div "i need this" at bounding box center [58, 317] width 50 height 12
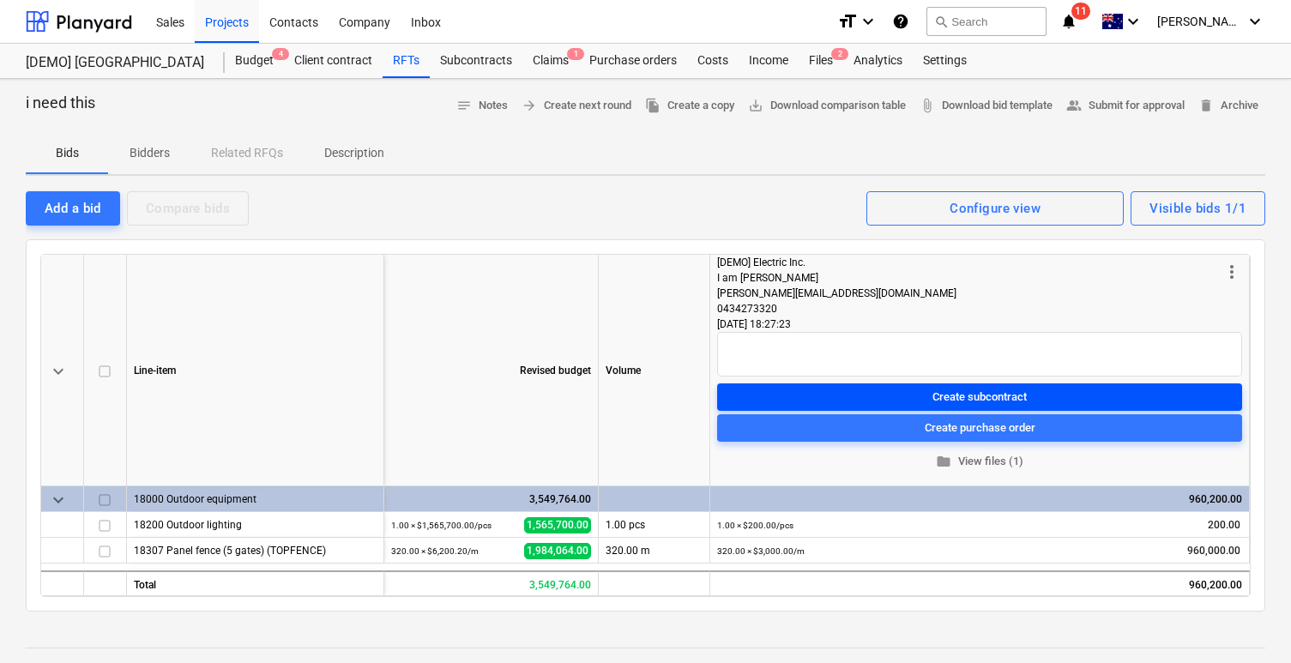
click at [874, 390] on span "Create subcontract" at bounding box center [979, 397] width 511 height 20
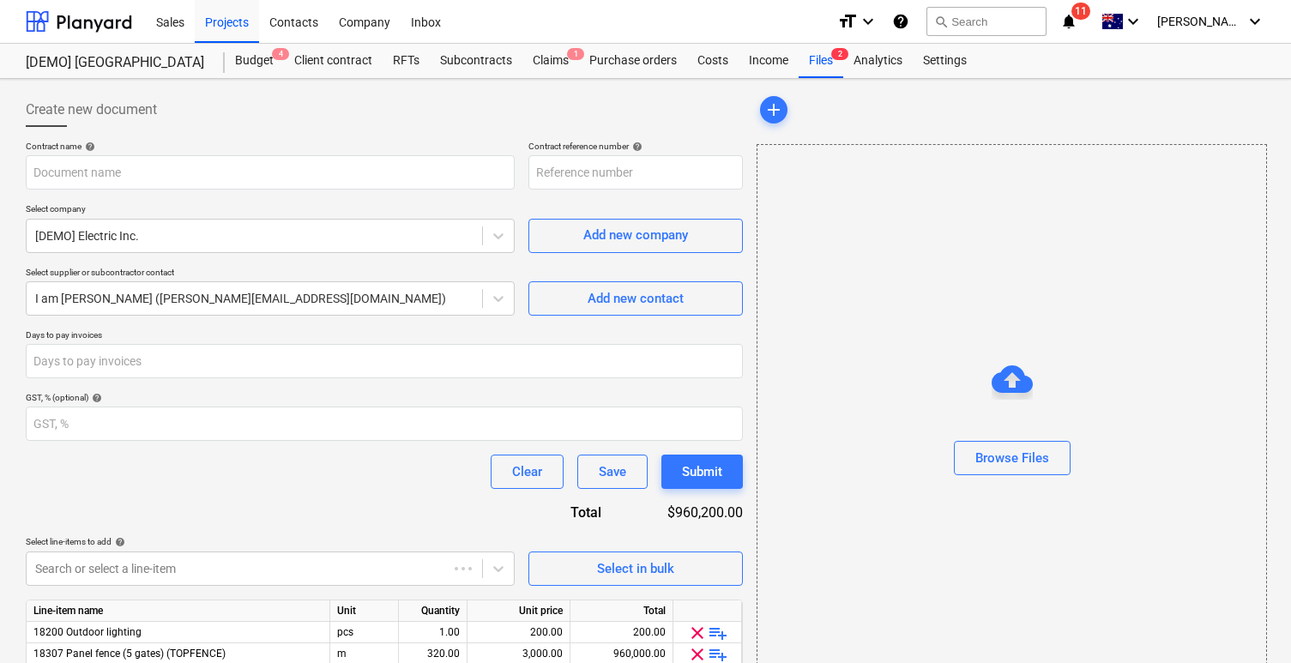
type input "999222-SO-002"
click at [401, 184] on input "text" at bounding box center [270, 172] width 489 height 34
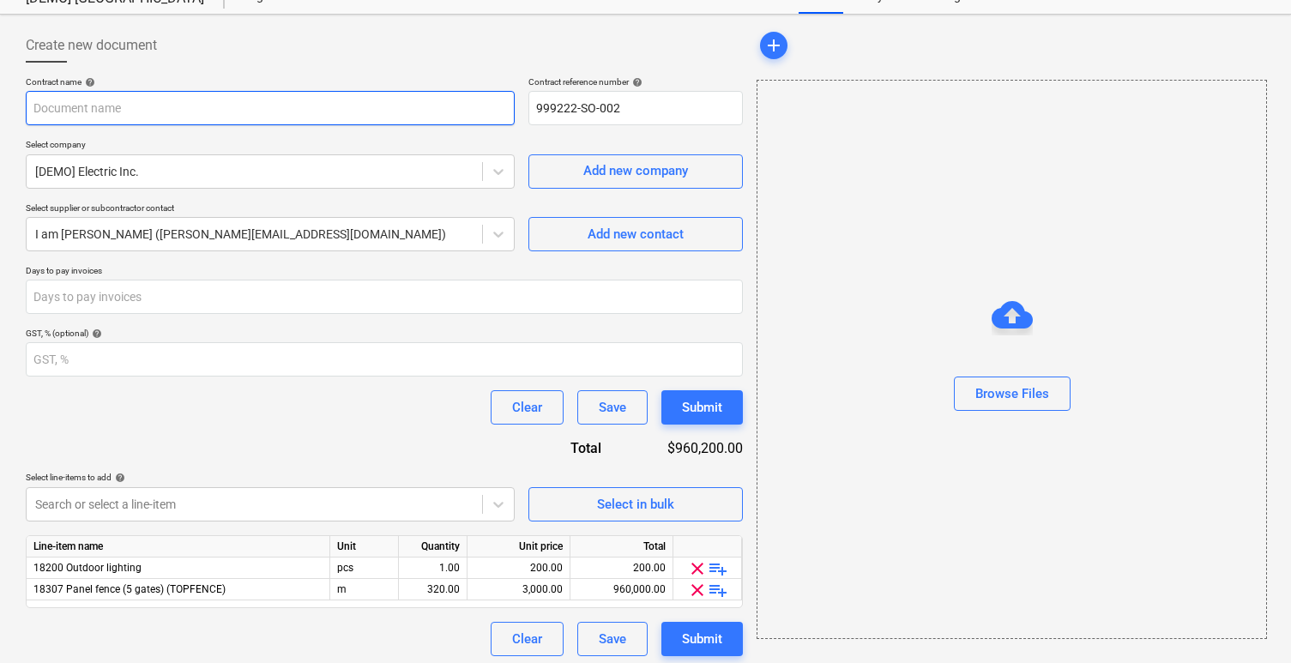
scroll to position [71, 0]
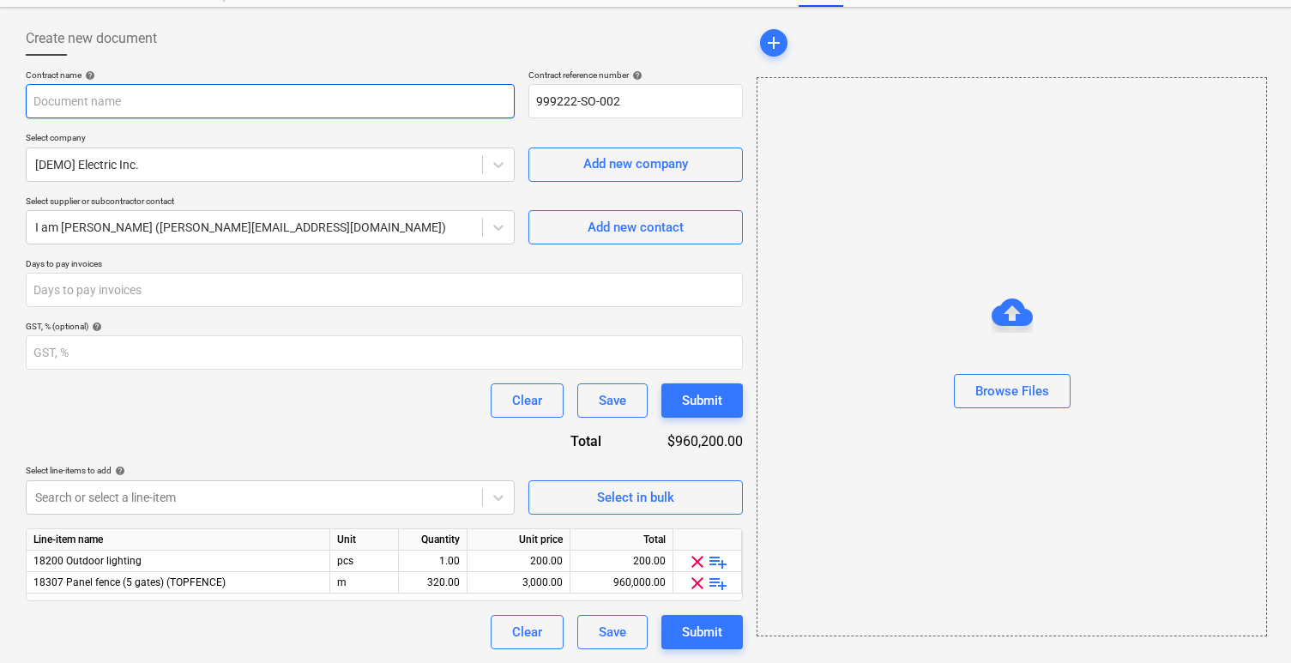
type input "1"
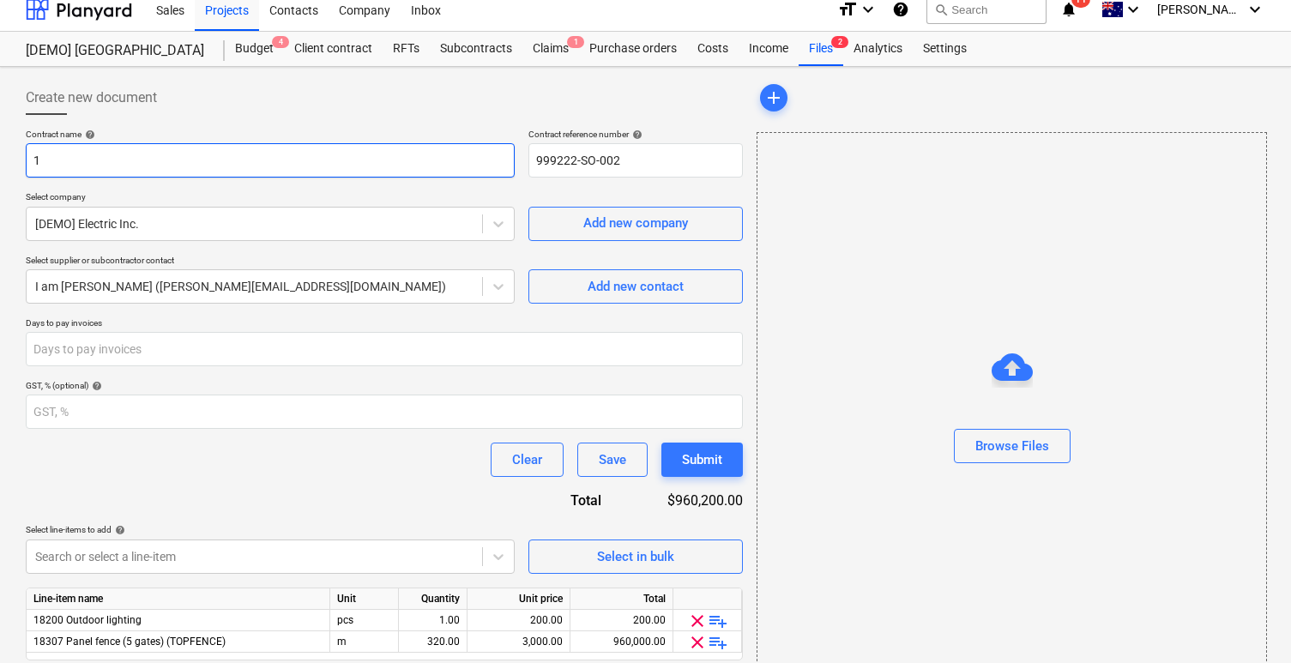
scroll to position [0, 0]
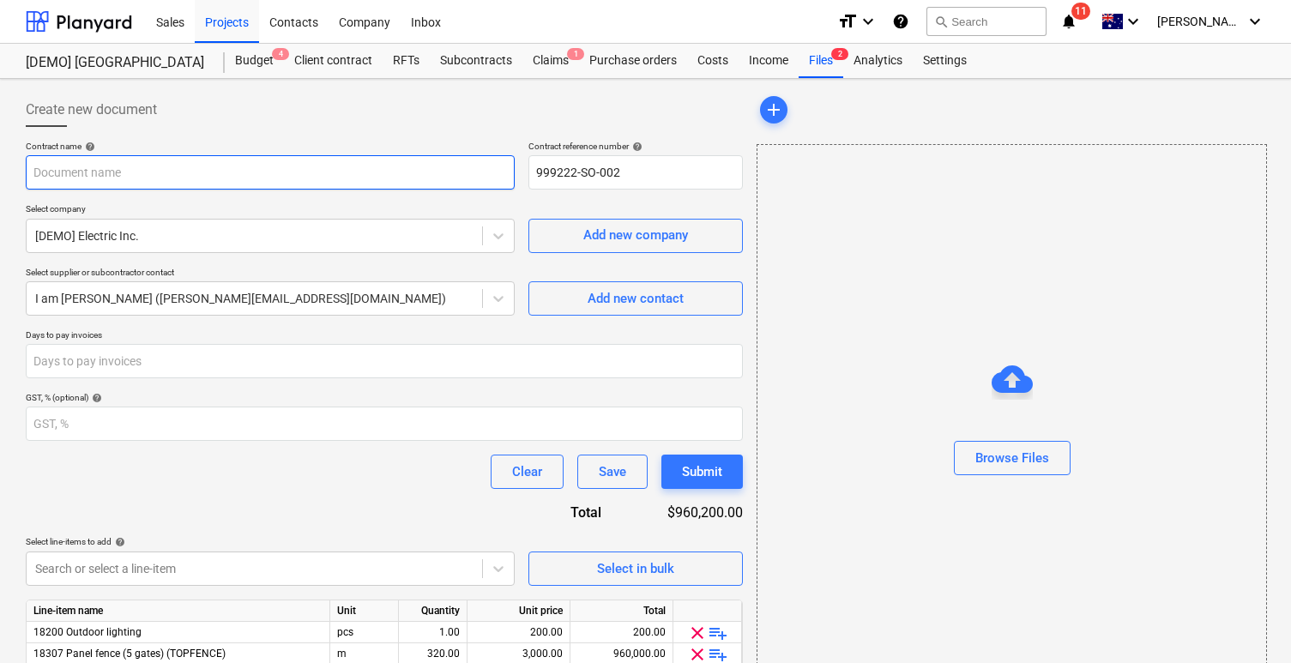
type input "C"
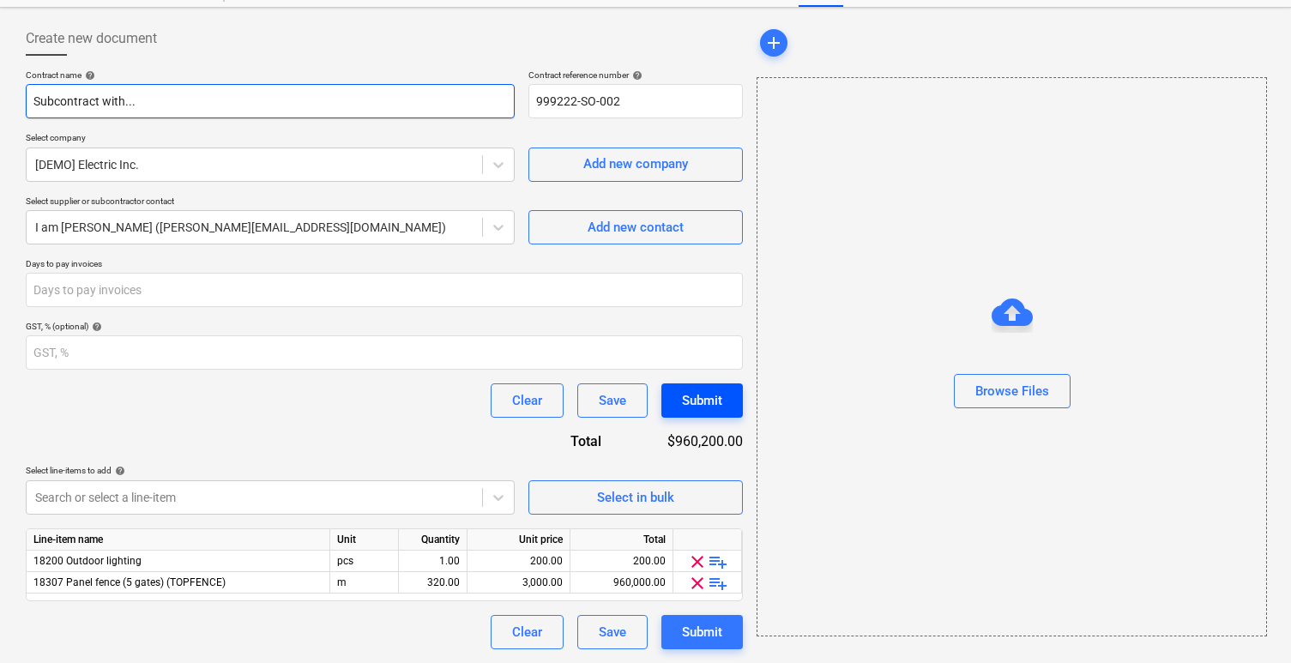
type input "Subcontract with..."
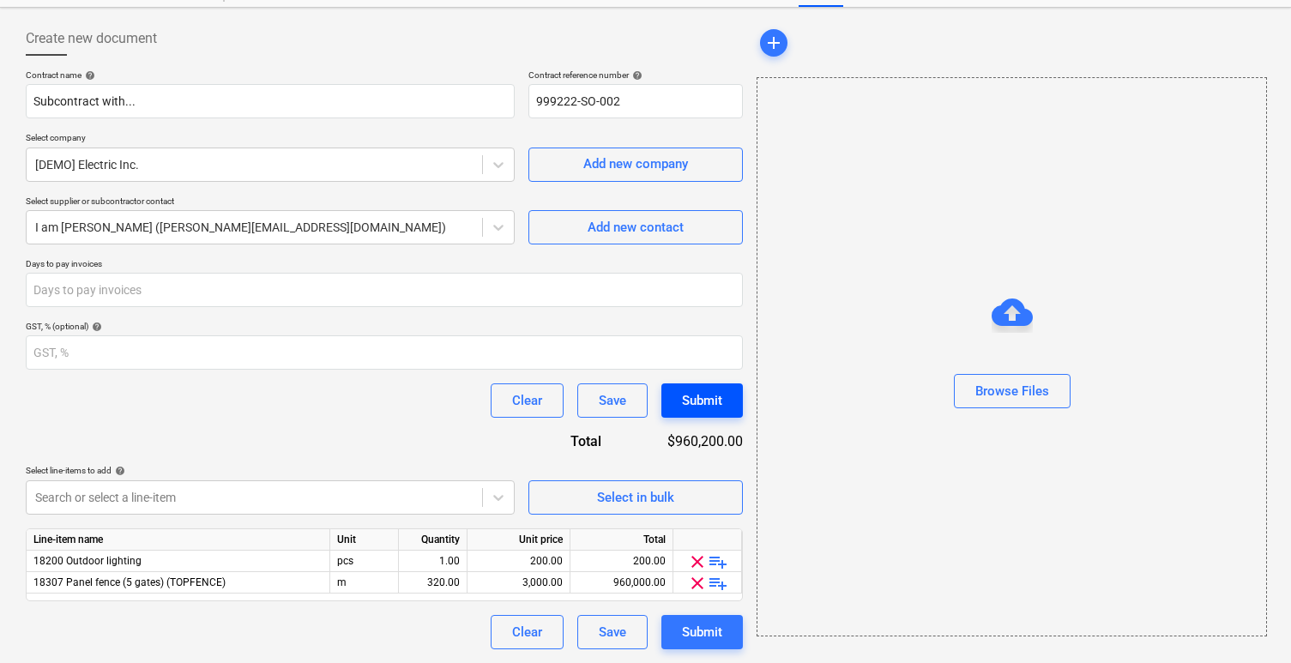
click at [729, 404] on button "Submit" at bounding box center [703, 401] width 82 height 34
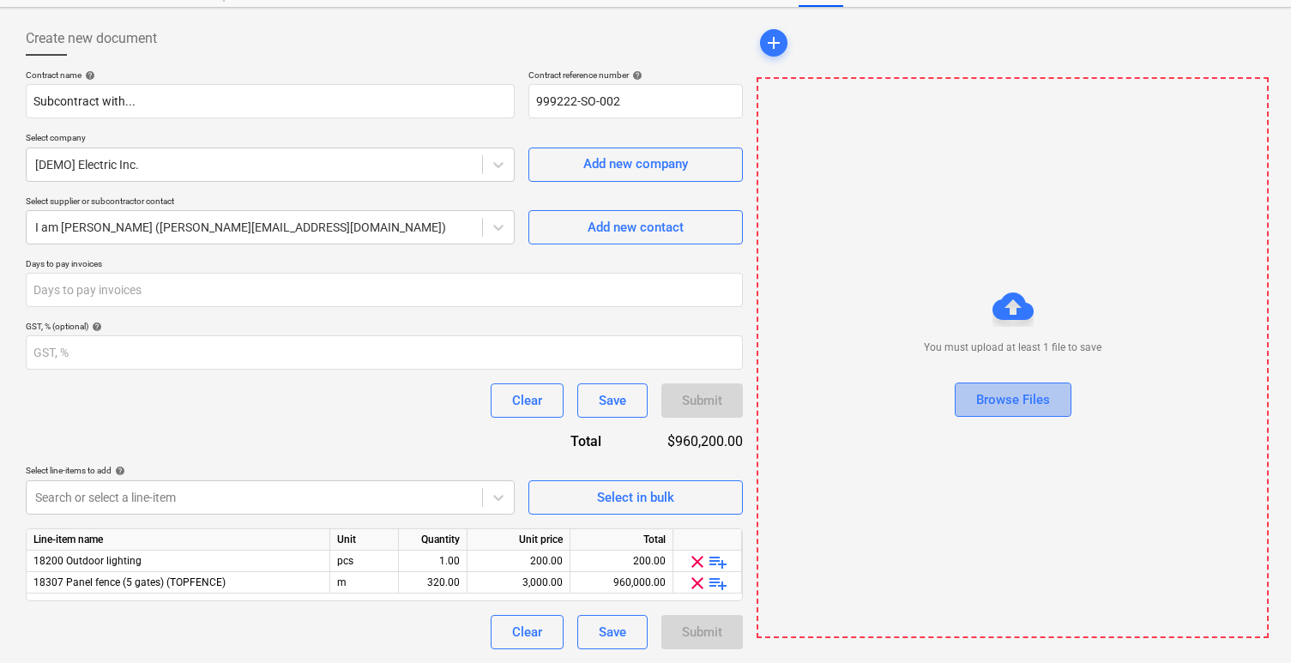
click at [1010, 410] on div "Browse Files" at bounding box center [1014, 400] width 74 height 22
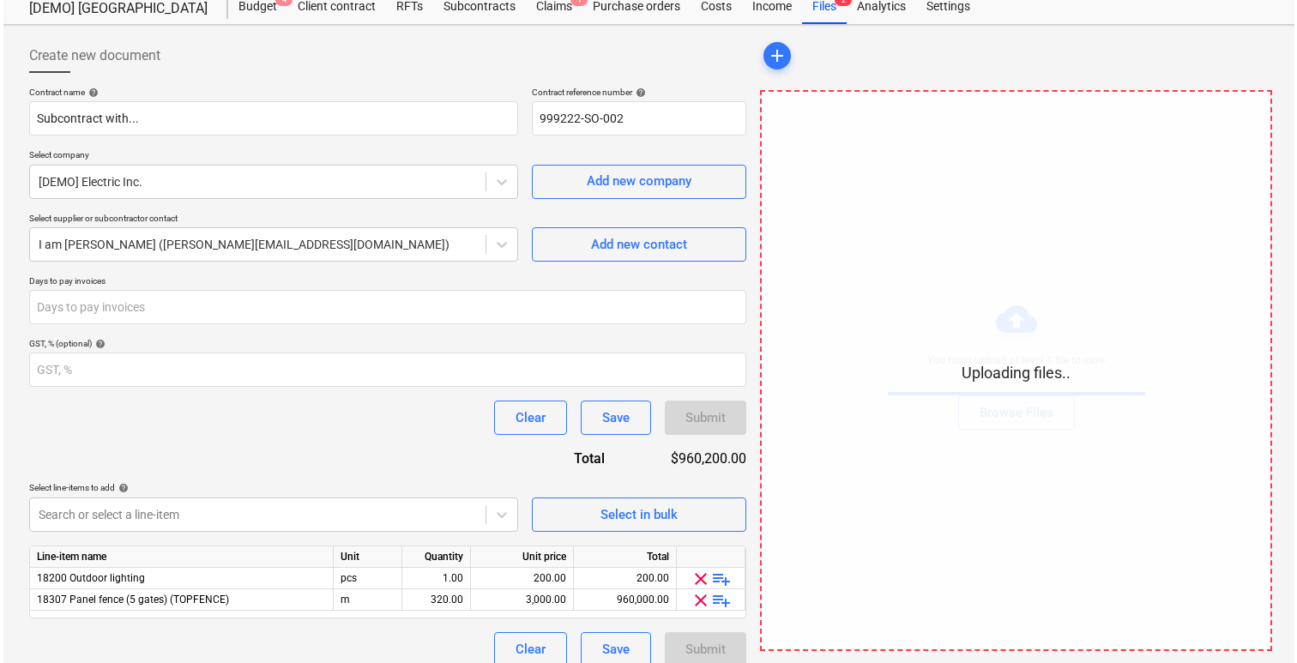
scroll to position [55, 0]
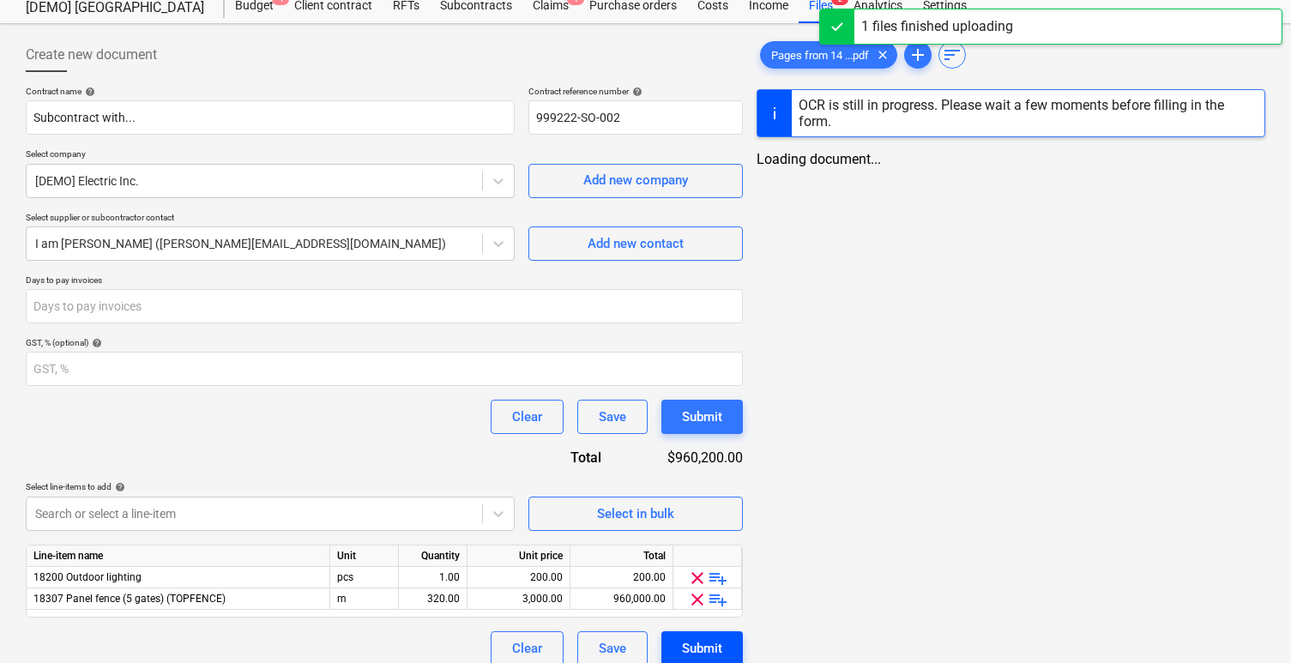
click at [695, 643] on div "Submit" at bounding box center [702, 649] width 40 height 22
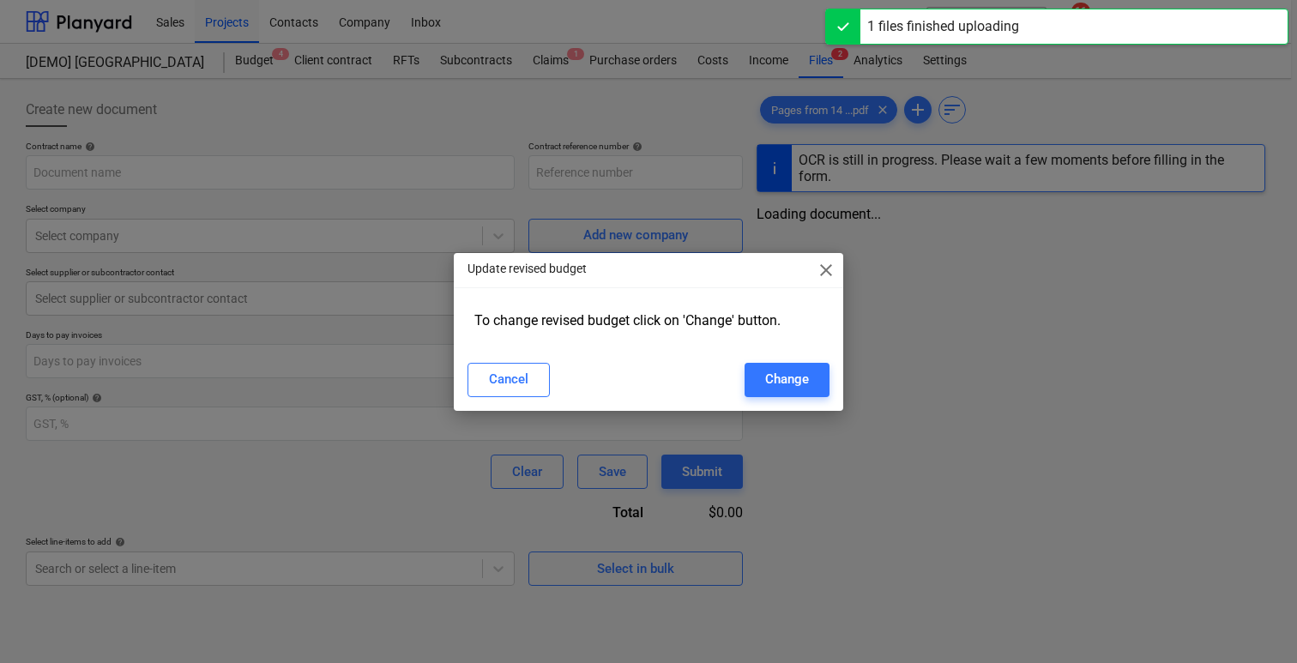
type input "999222-SO-002"
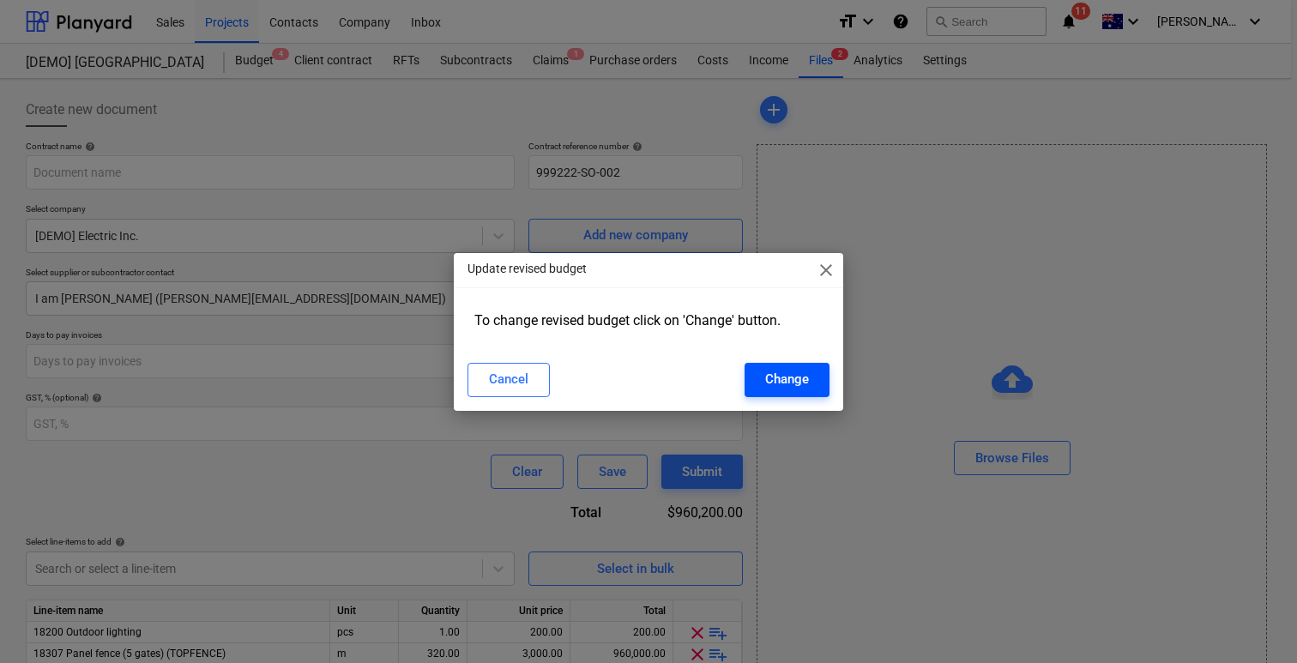
click at [783, 379] on div "Change" at bounding box center [787, 379] width 44 height 22
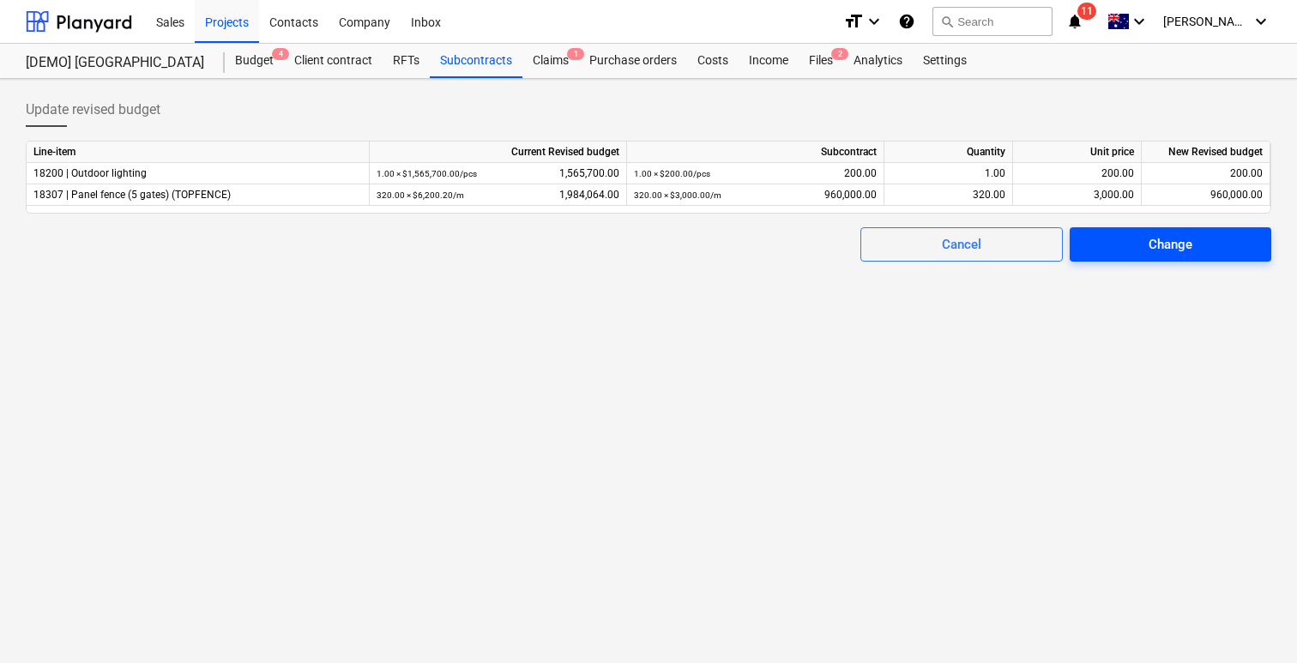
click at [1216, 245] on span "Change" at bounding box center [1171, 244] width 160 height 22
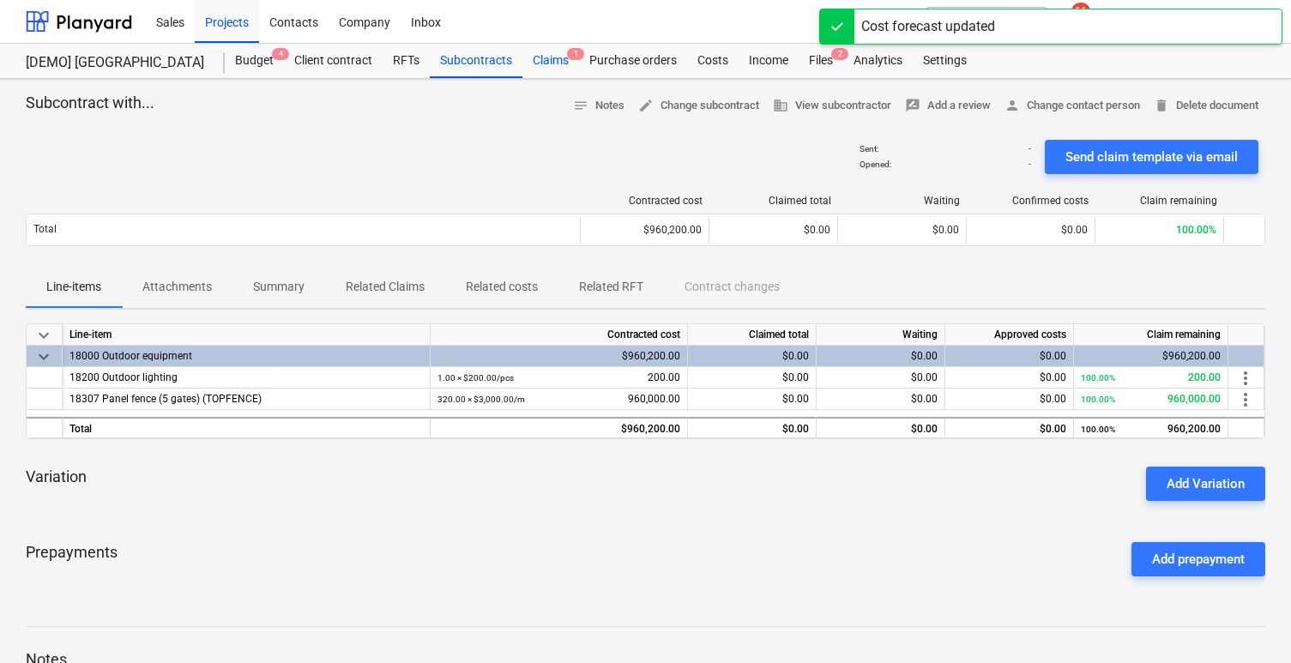
click at [552, 62] on div "Claims 1" at bounding box center [551, 61] width 57 height 34
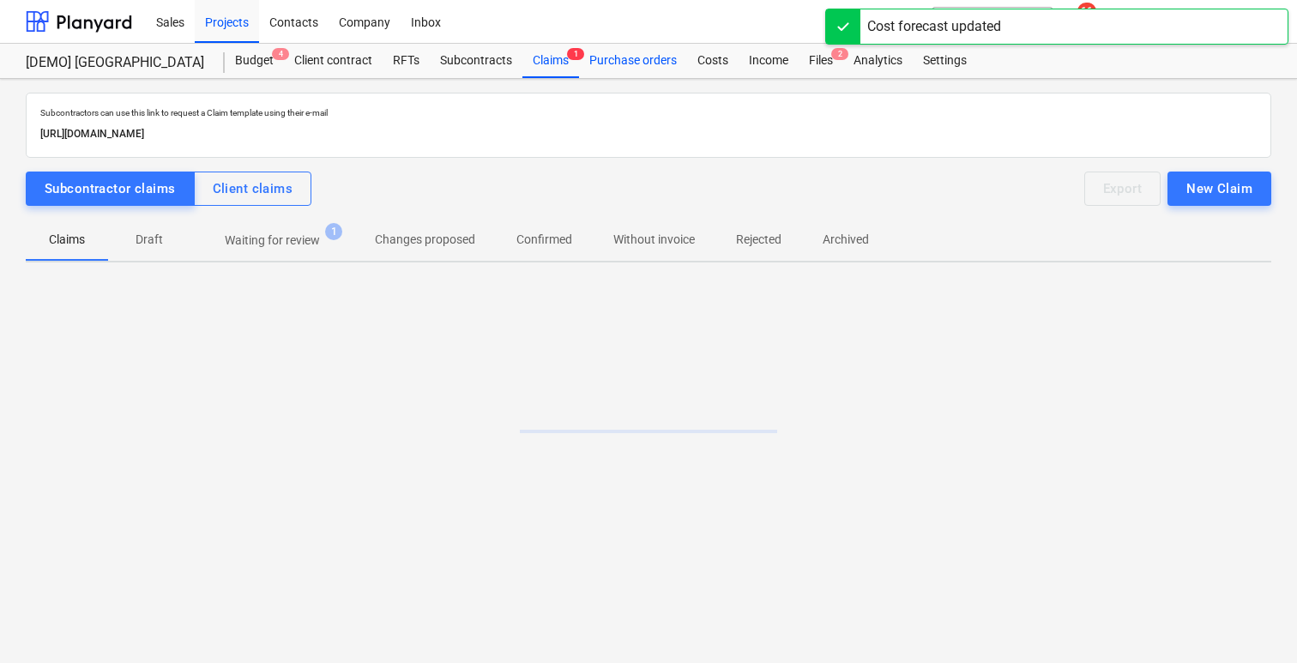
click at [611, 66] on div "Purchase orders" at bounding box center [633, 61] width 108 height 34
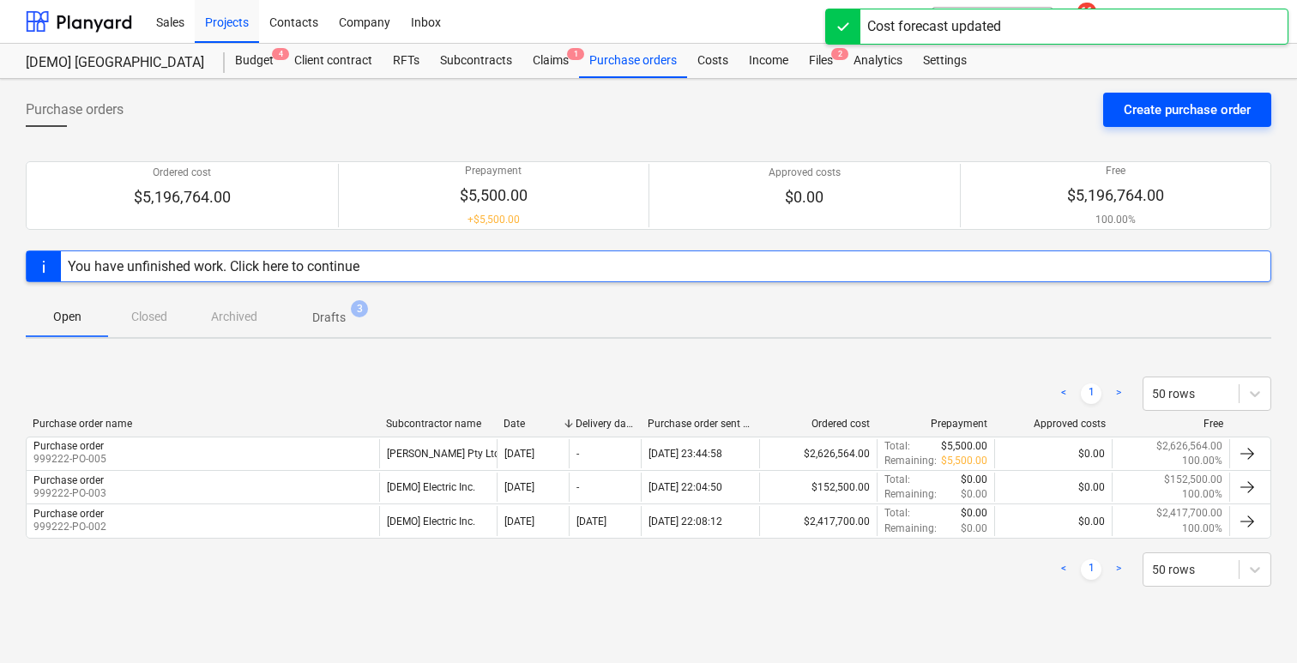
click at [1200, 126] on button "Create purchase order" at bounding box center [1188, 110] width 168 height 34
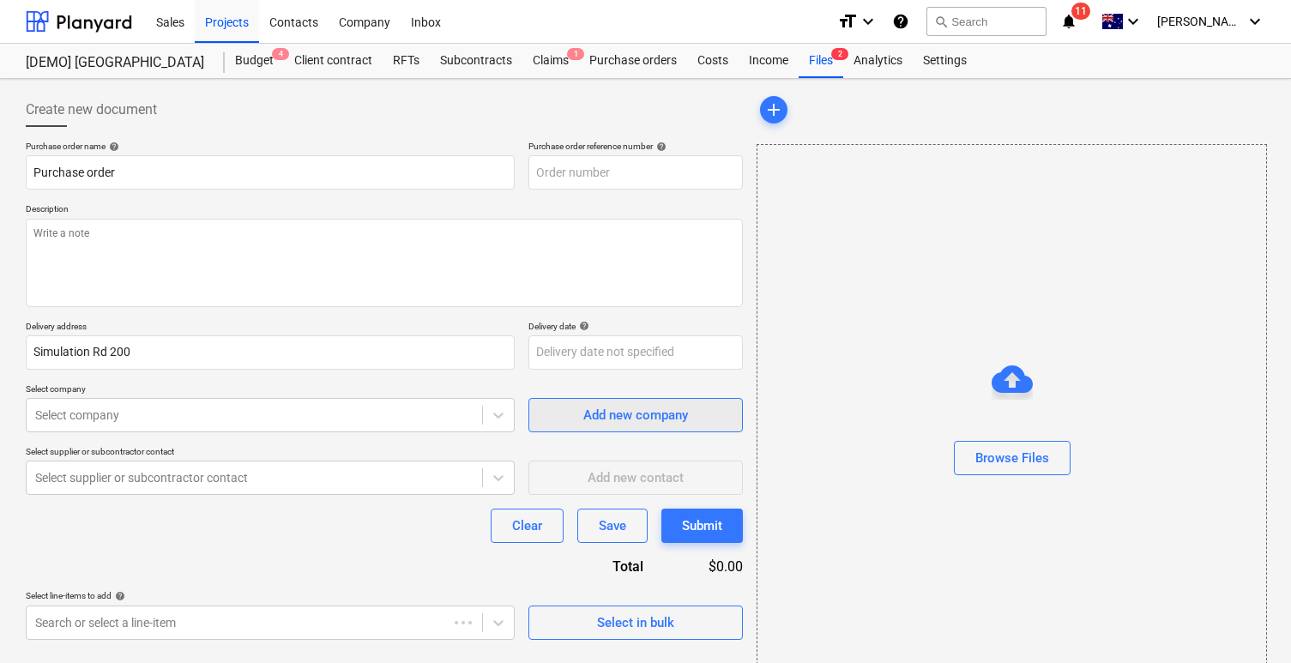
scroll to position [54, 0]
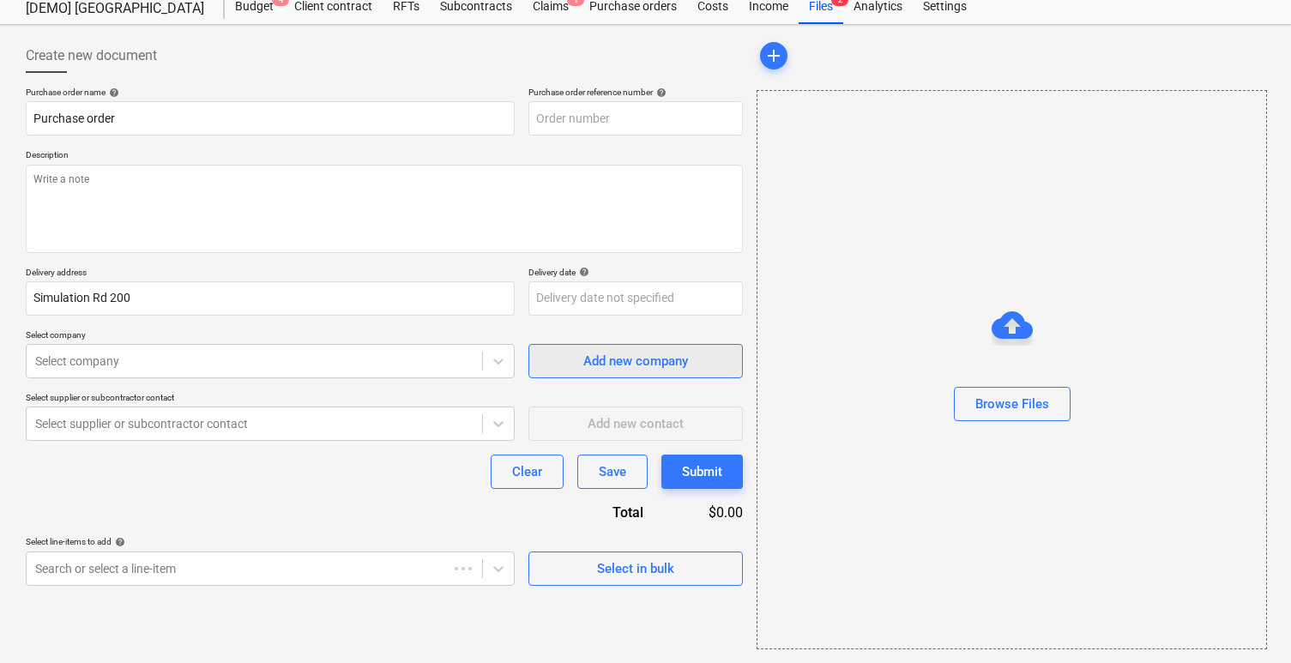
type textarea "x"
type input "999222-PO-006"
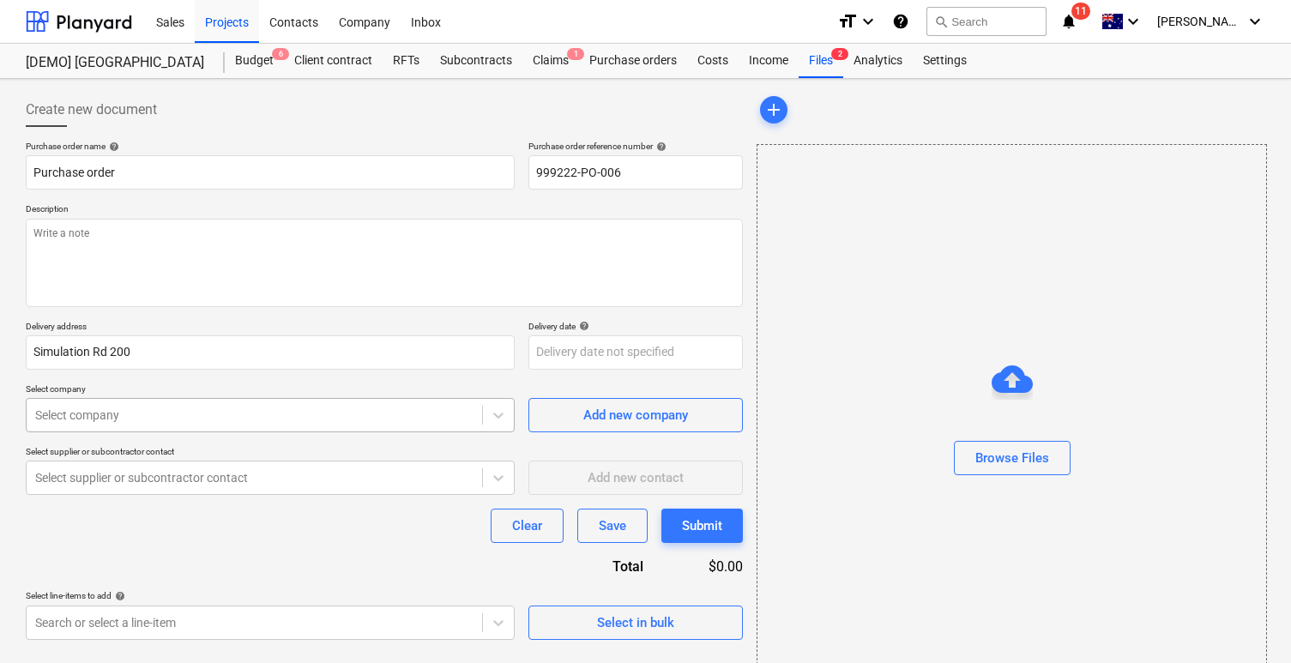
click at [259, 425] on div "Select company" at bounding box center [255, 415] width 456 height 24
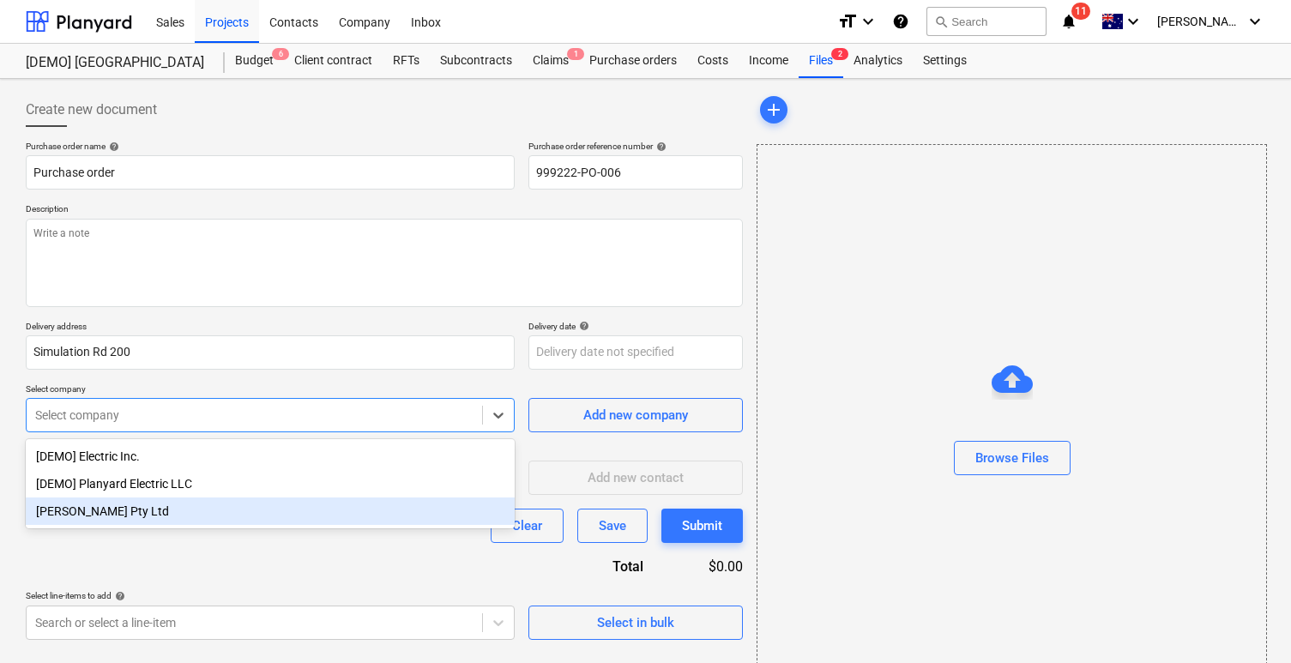
click at [178, 502] on div "Tommy Pty Ltd" at bounding box center [270, 511] width 489 height 27
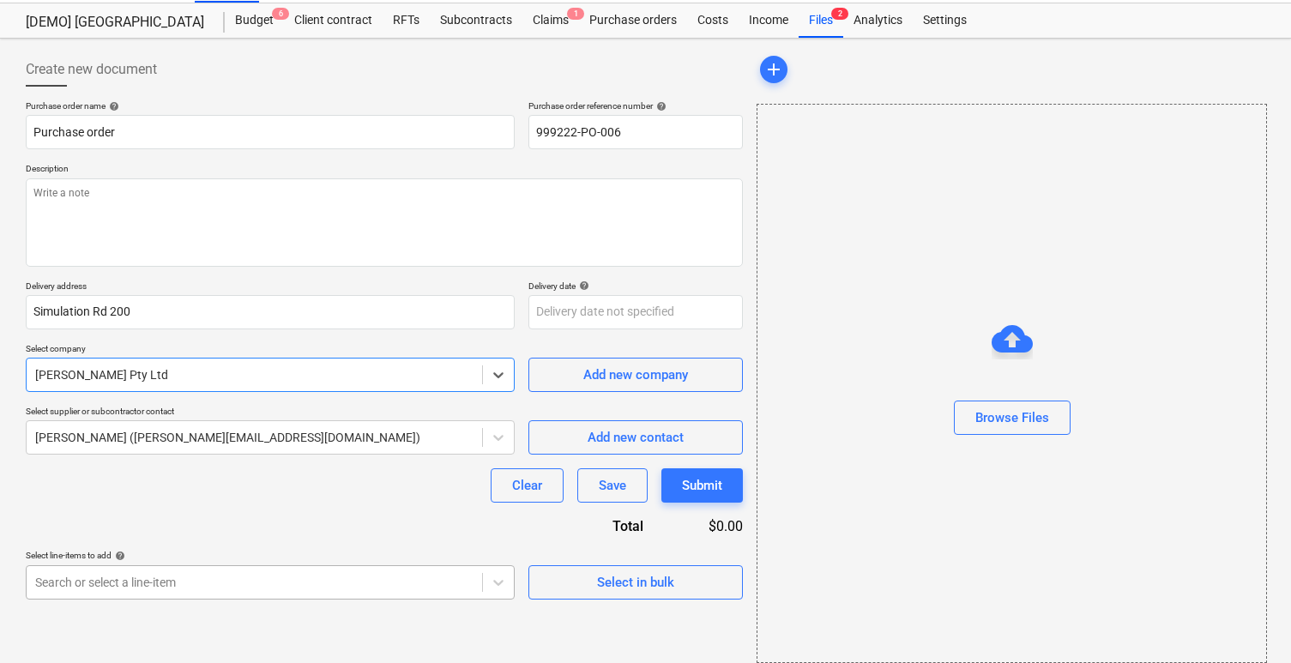
click at [336, 589] on body "Sales Projects Contacts Company Inbox format_size keyboard_arrow_down help sear…" at bounding box center [645, 291] width 1291 height 663
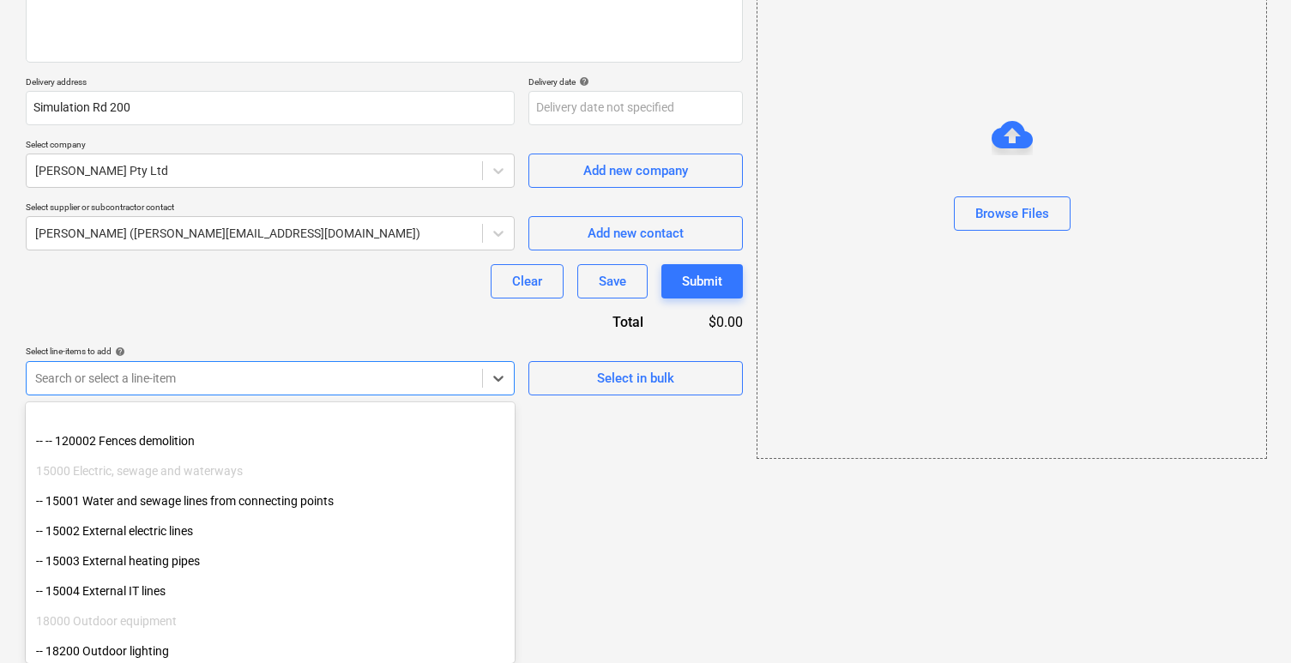
scroll to position [384, 0]
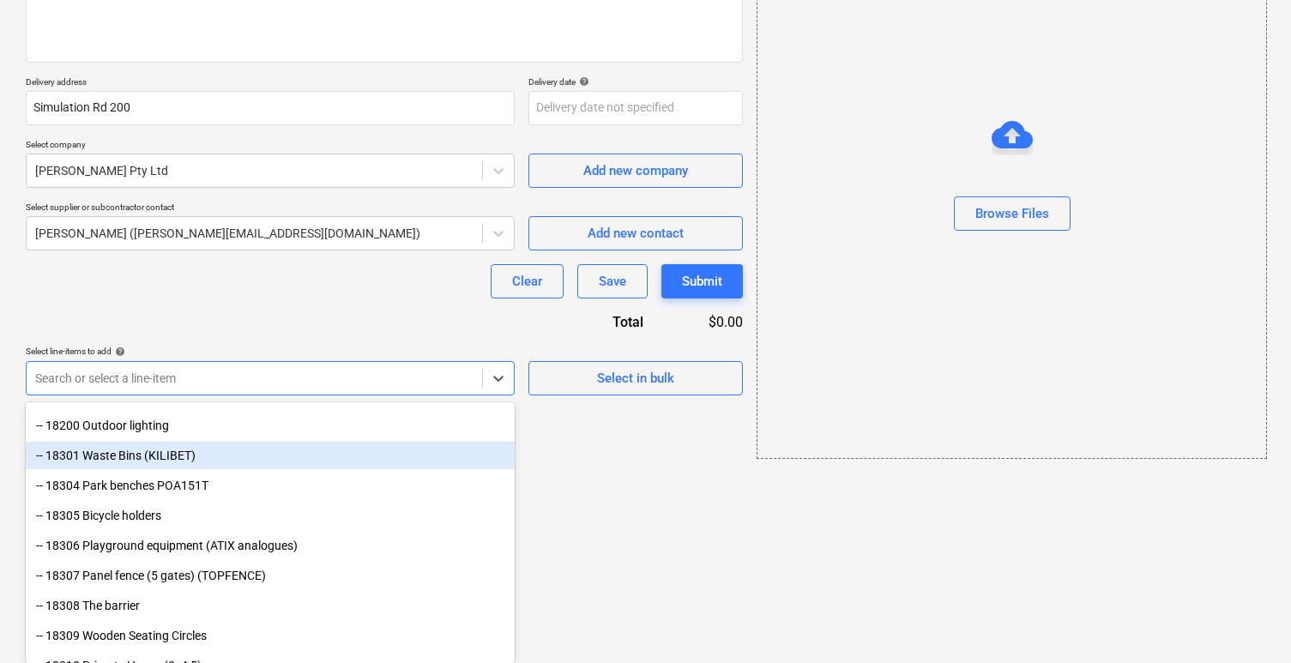
click at [242, 457] on div "-- 18301 Waste Bins (KILIBET)" at bounding box center [270, 455] width 489 height 27
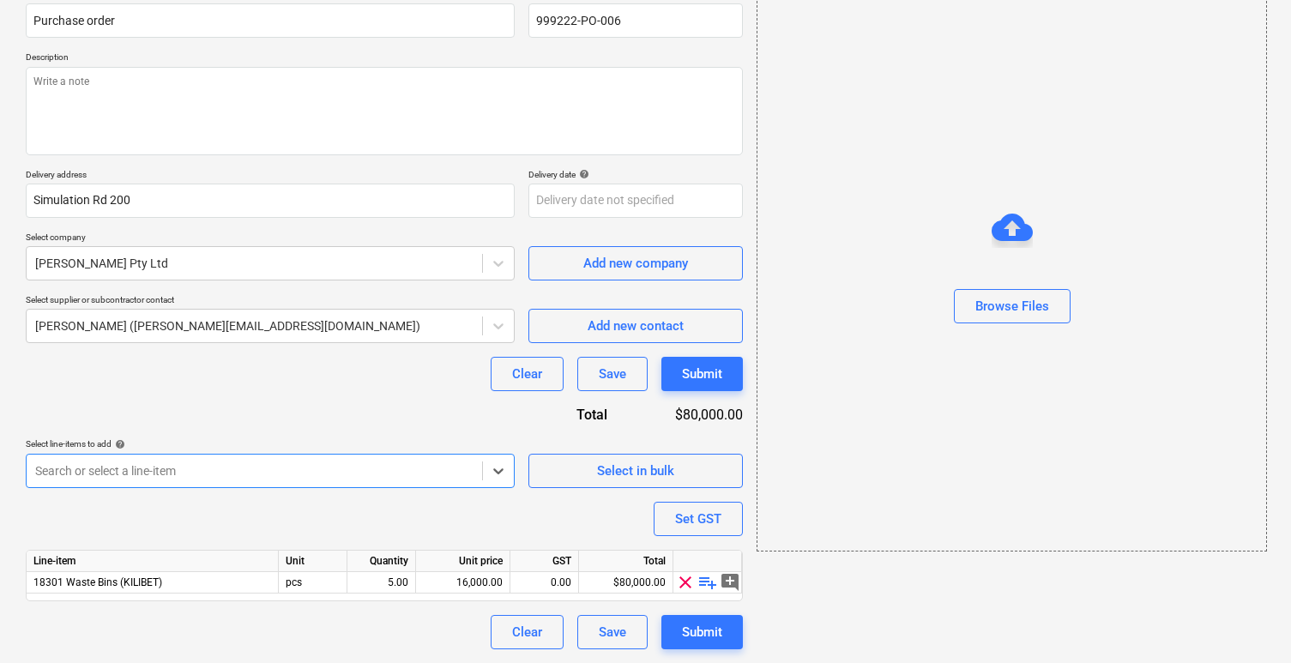
scroll to position [152, 0]
click at [313, 469] on body "Sales Projects Contacts Company Inbox format_size keyboard_arrow_down help sear…" at bounding box center [645, 179] width 1291 height 663
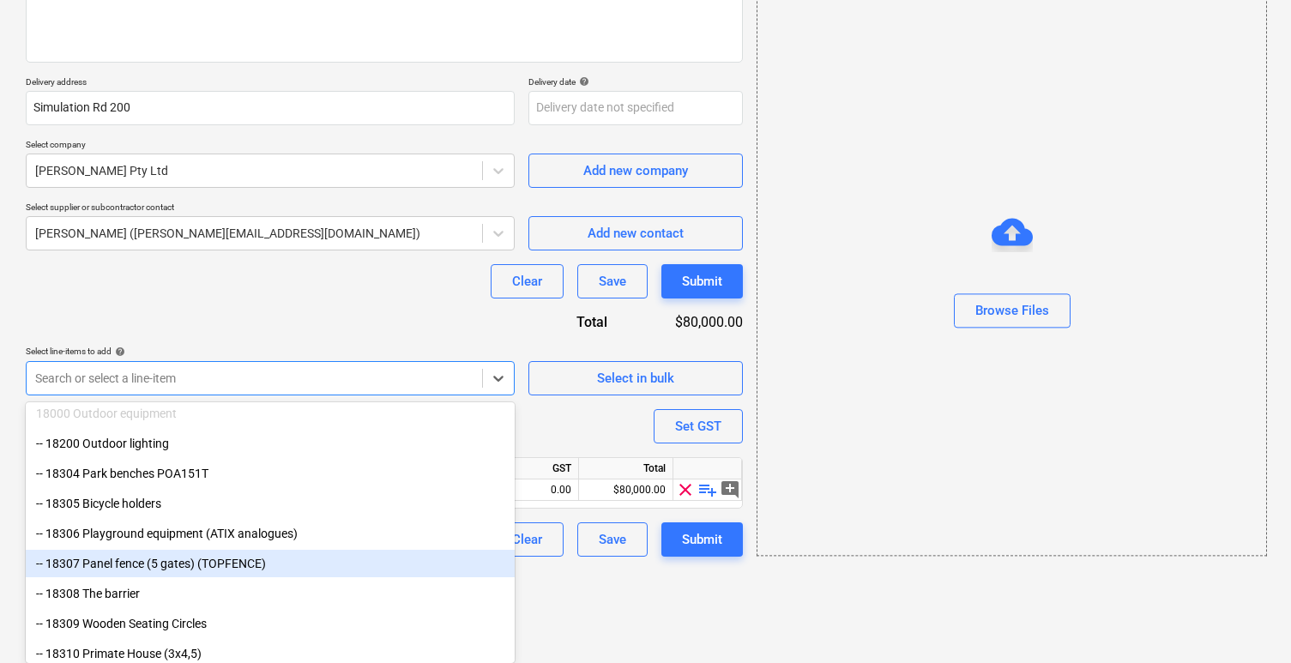
scroll to position [371, 0]
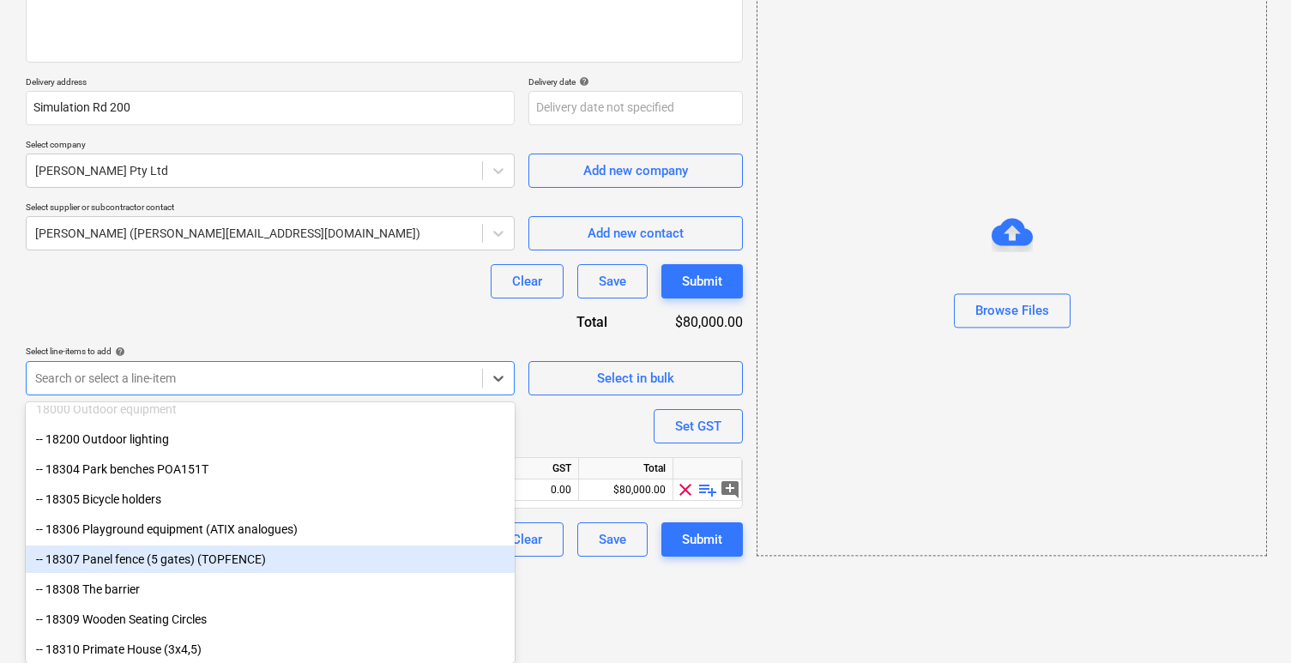
click at [187, 562] on div "-- 18307 Panel fence (5 gates) (TOPFENCE)" at bounding box center [270, 559] width 489 height 27
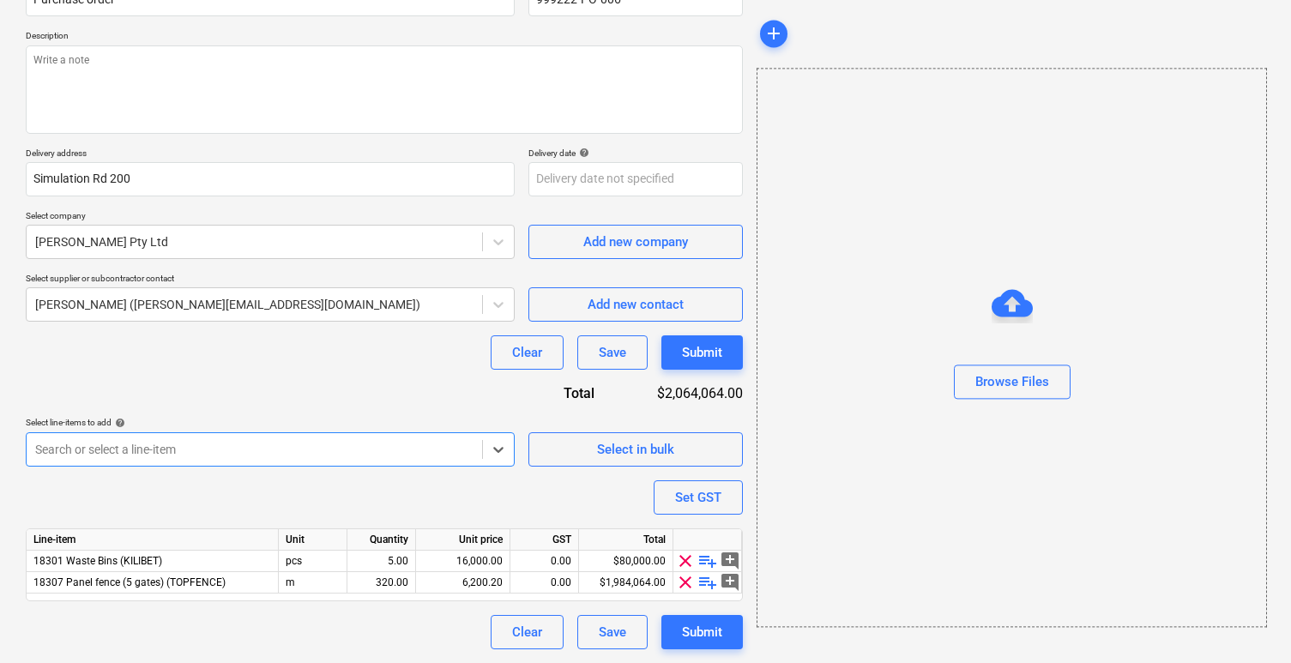
scroll to position [173, 0]
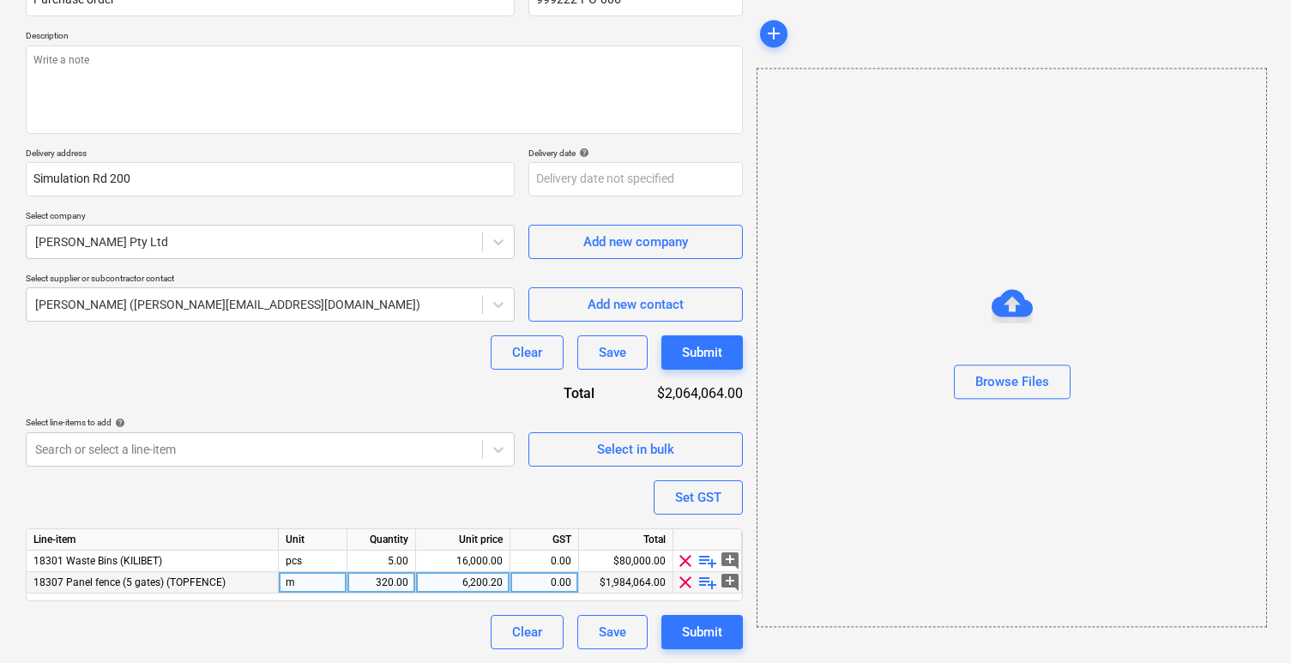
click at [688, 583] on span "clear" at bounding box center [685, 582] width 21 height 21
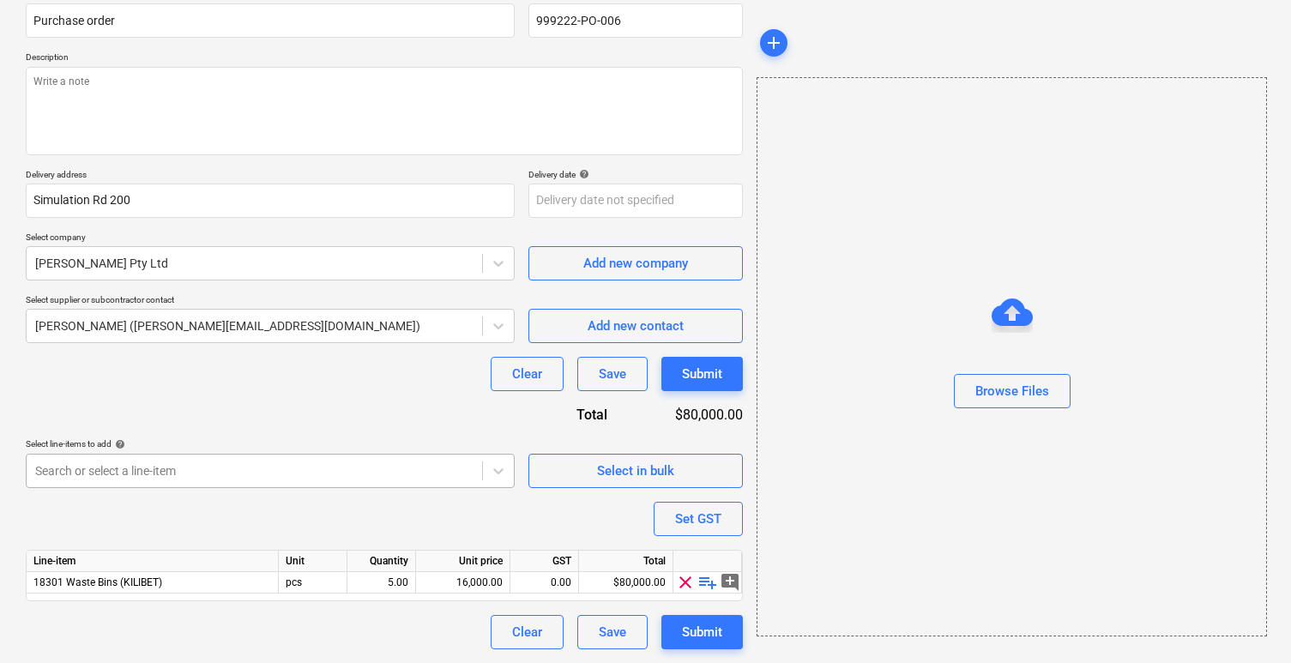
scroll to position [245, 0]
click at [337, 481] on body "Sales Projects Contacts Company Inbox format_size keyboard_arrow_down help sear…" at bounding box center [645, 179] width 1291 height 663
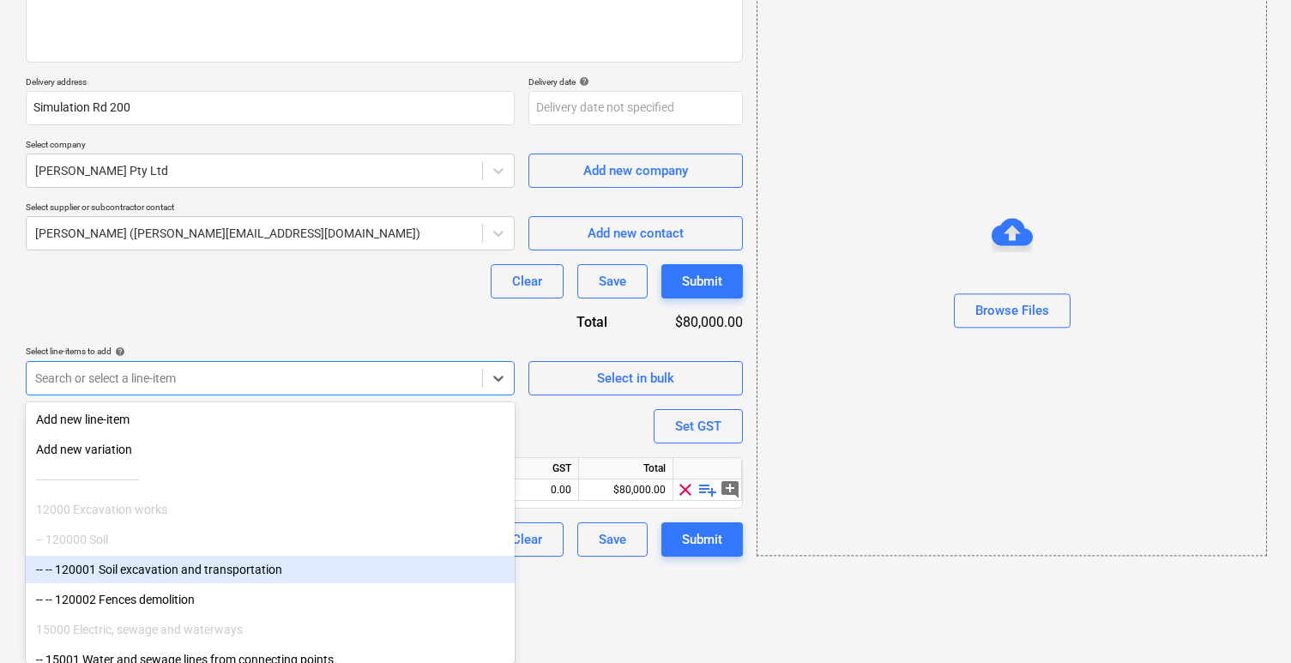
scroll to position [403, 0]
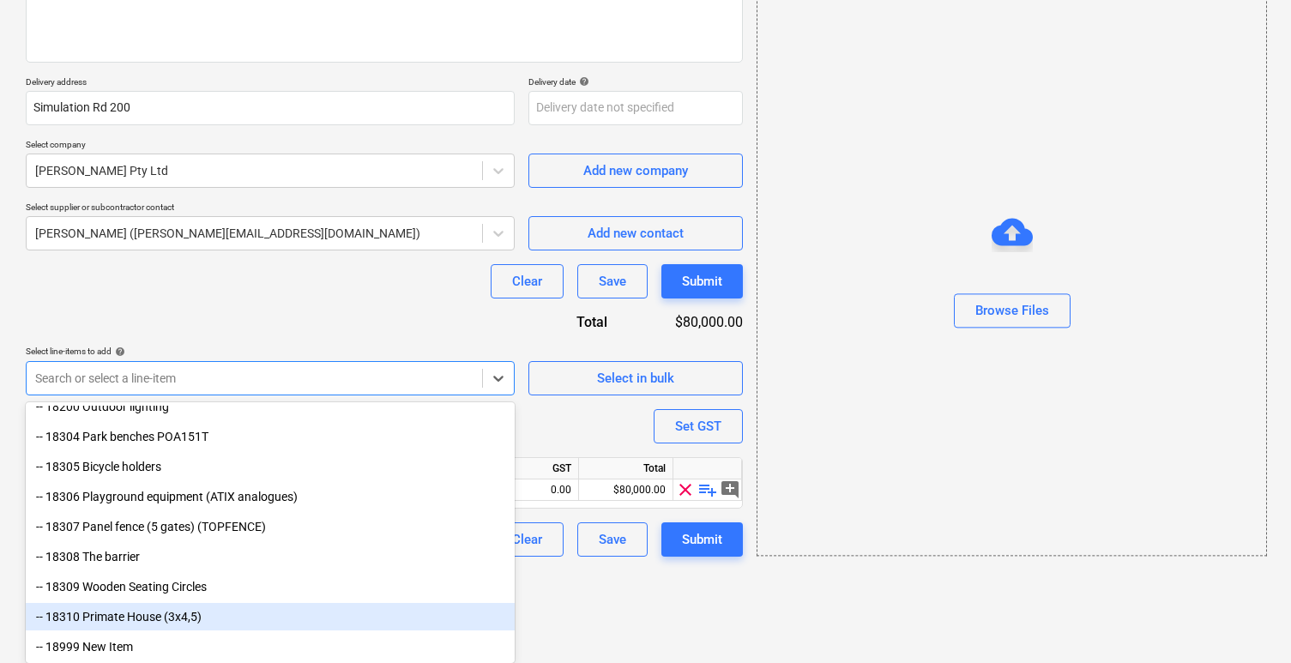
click at [107, 630] on div "-- 18310 Primate House (3x4,5)" at bounding box center [270, 616] width 489 height 27
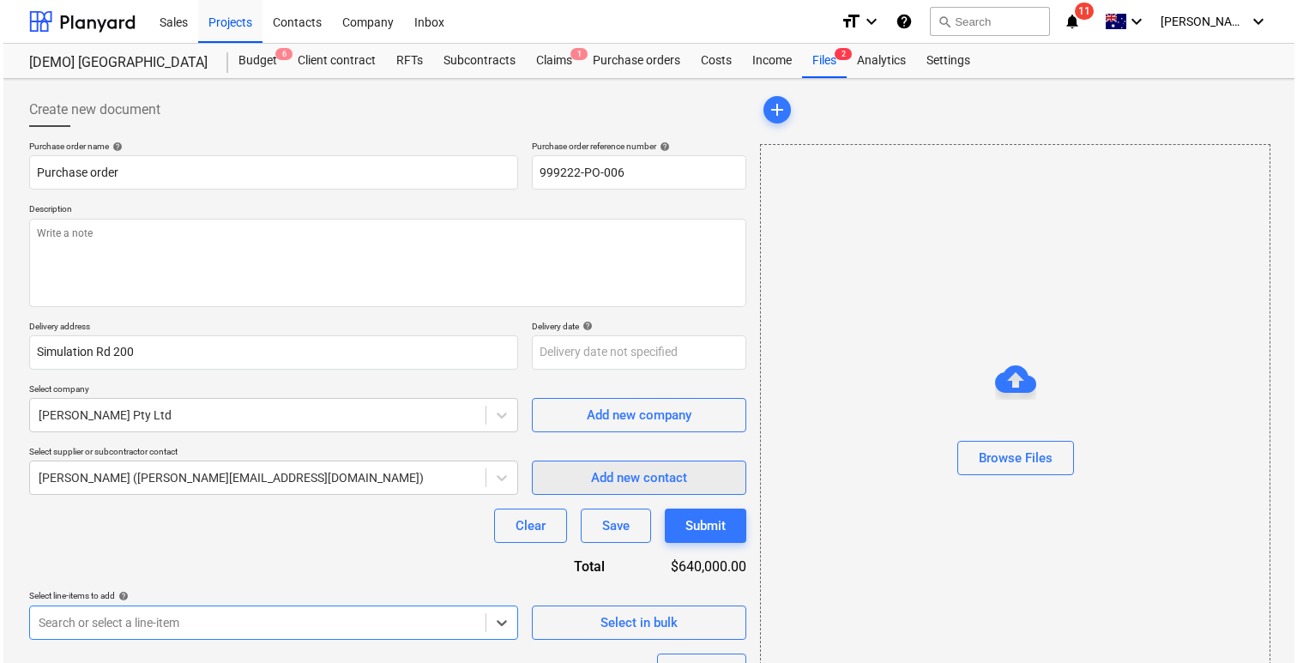
scroll to position [173, 0]
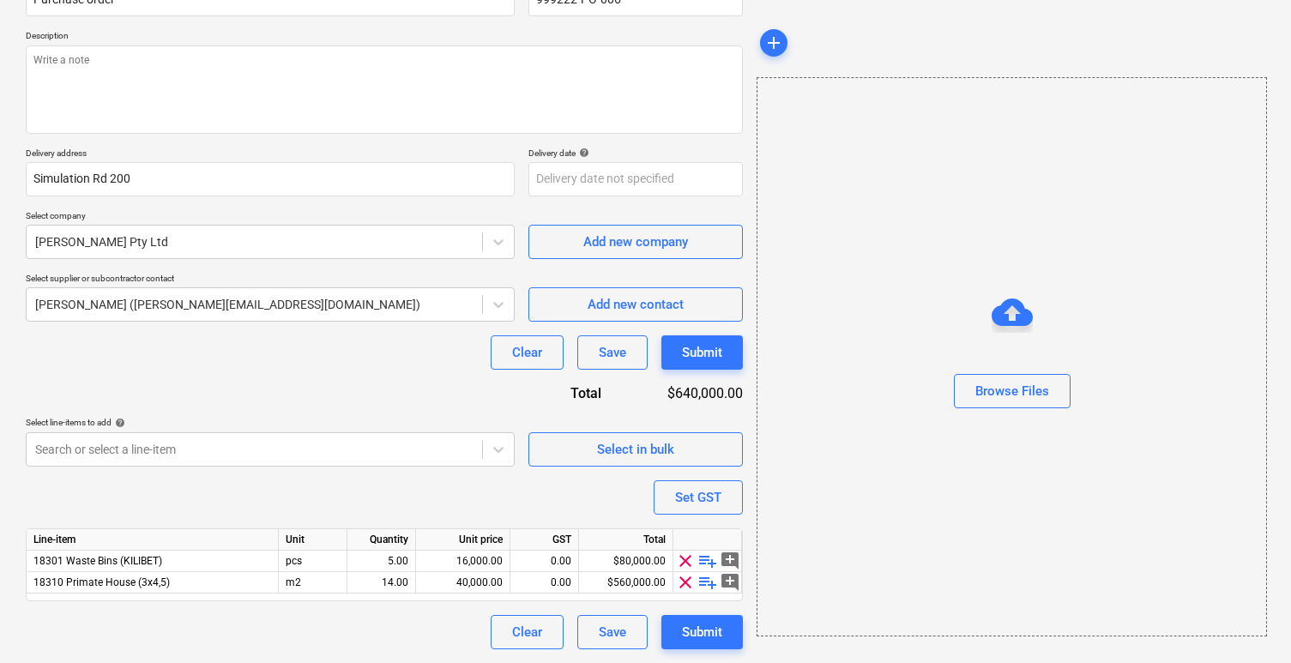
click at [692, 612] on div "Purchase order name help Purchase order Purchase order reference number help 99…" at bounding box center [384, 308] width 717 height 682
click at [693, 627] on div "Submit" at bounding box center [702, 632] width 40 height 22
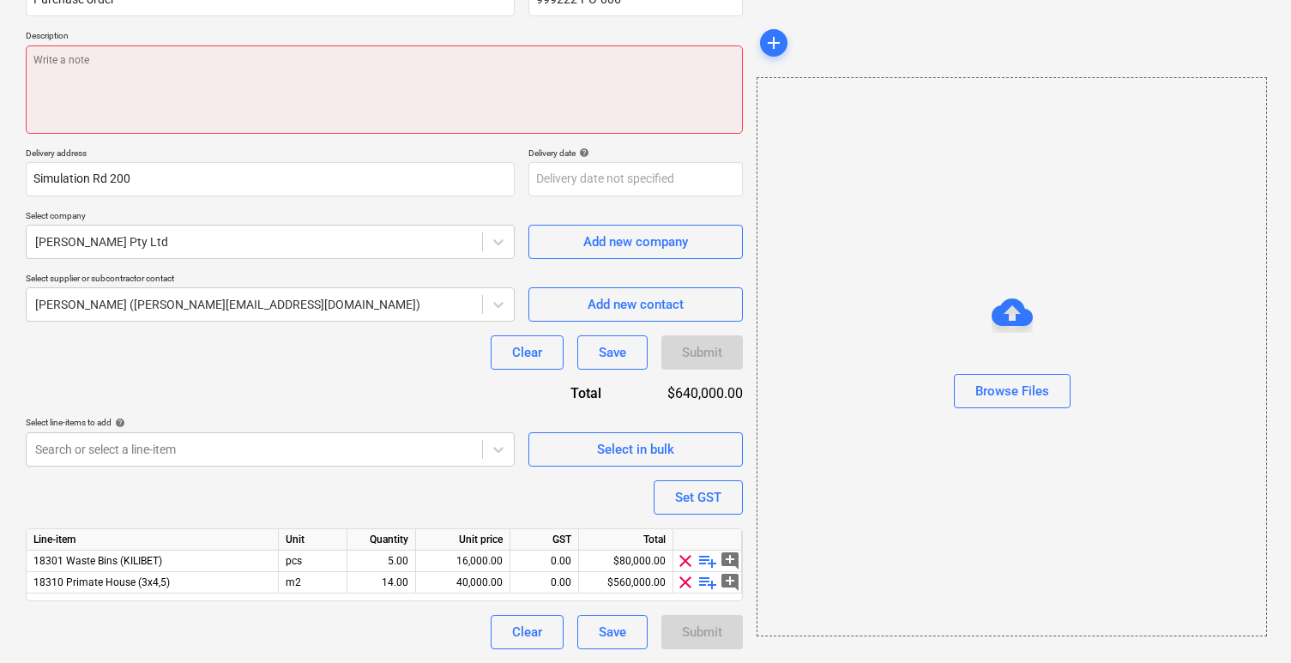
click at [588, 76] on textarea at bounding box center [384, 89] width 717 height 88
type textarea "x"
type textarea "p"
type textarea "x"
type textarea "po"
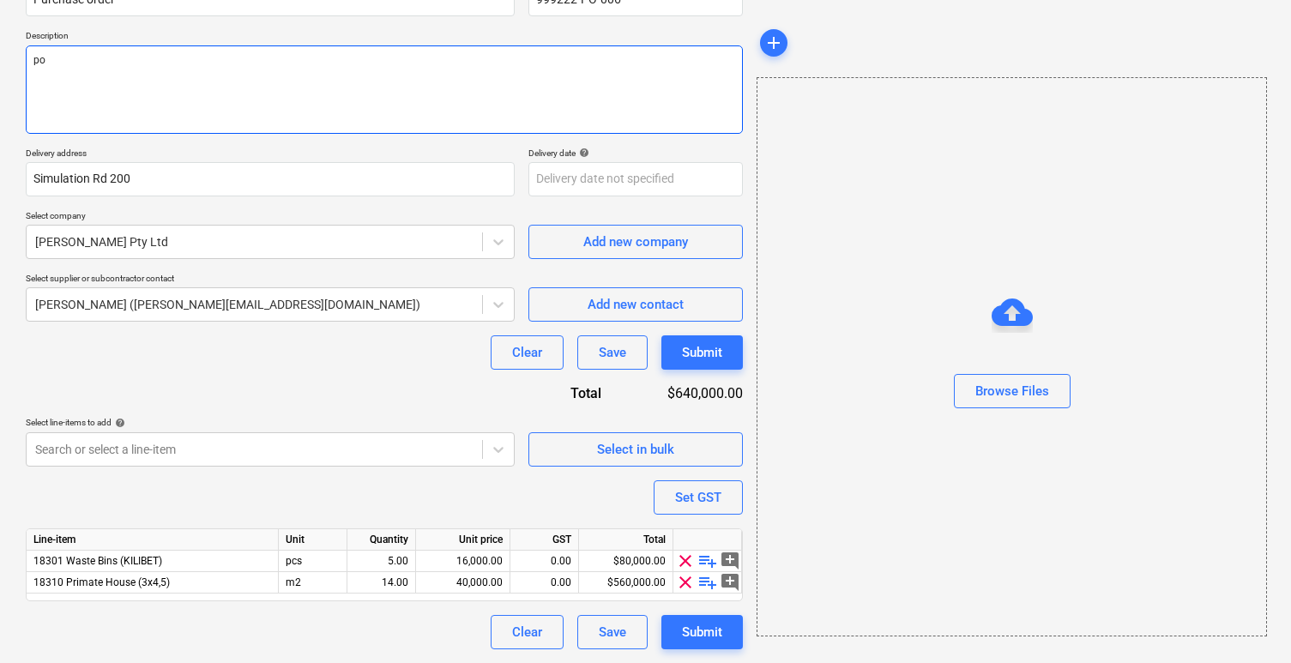
type textarea "x"
type textarea "po"
type textarea "x"
type textarea "po a"
type textarea "x"
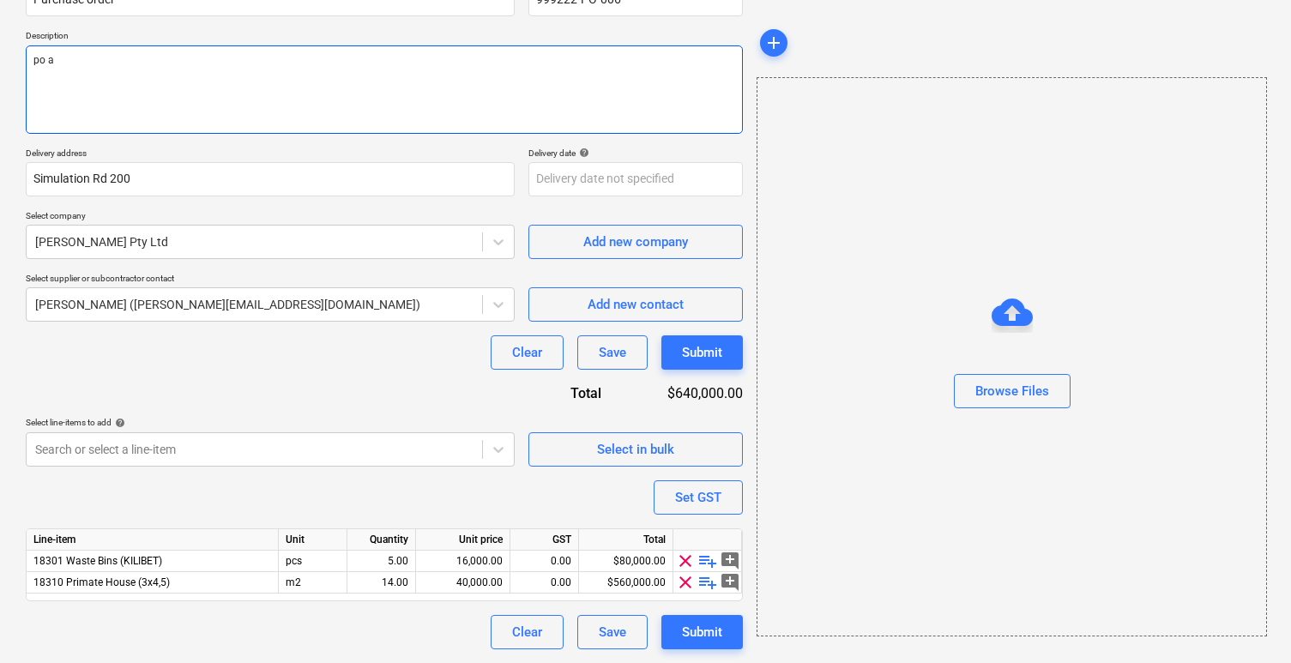
type textarea "po as"
type textarea "x"
type textarea "po asd"
type textarea "x"
type textarea "po asdj"
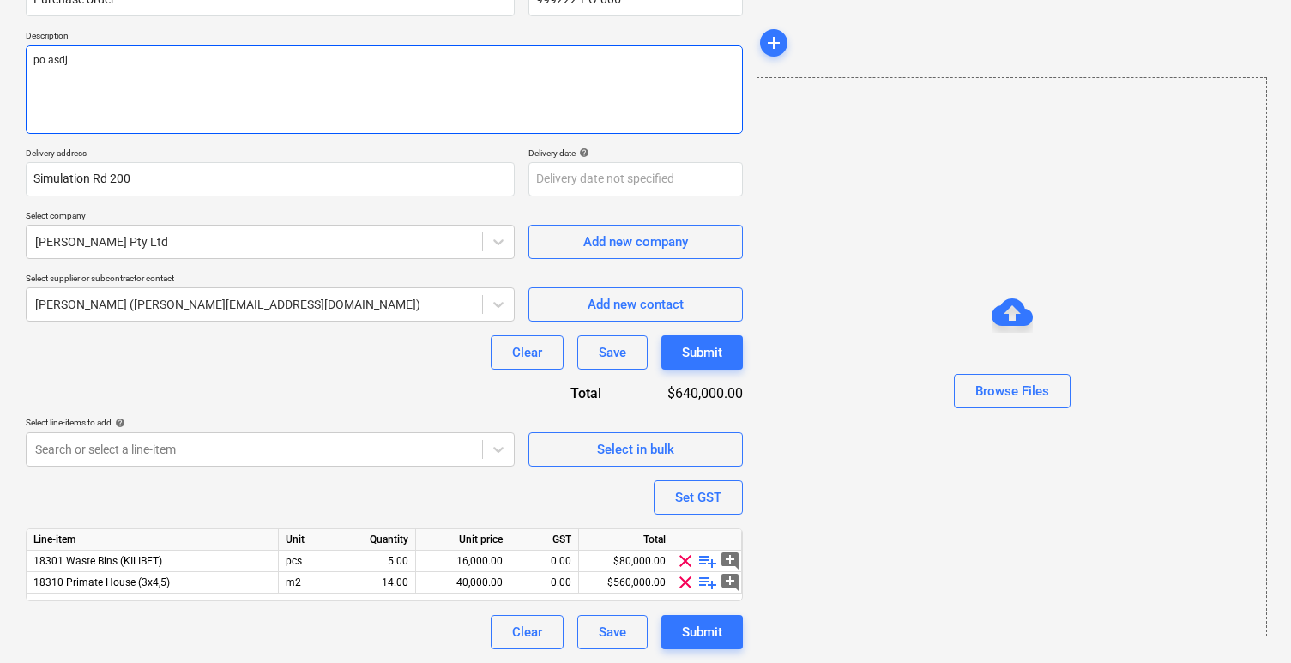
type textarea "x"
type textarea "po asdjl"
type textarea "x"
type textarea "po asdjlk"
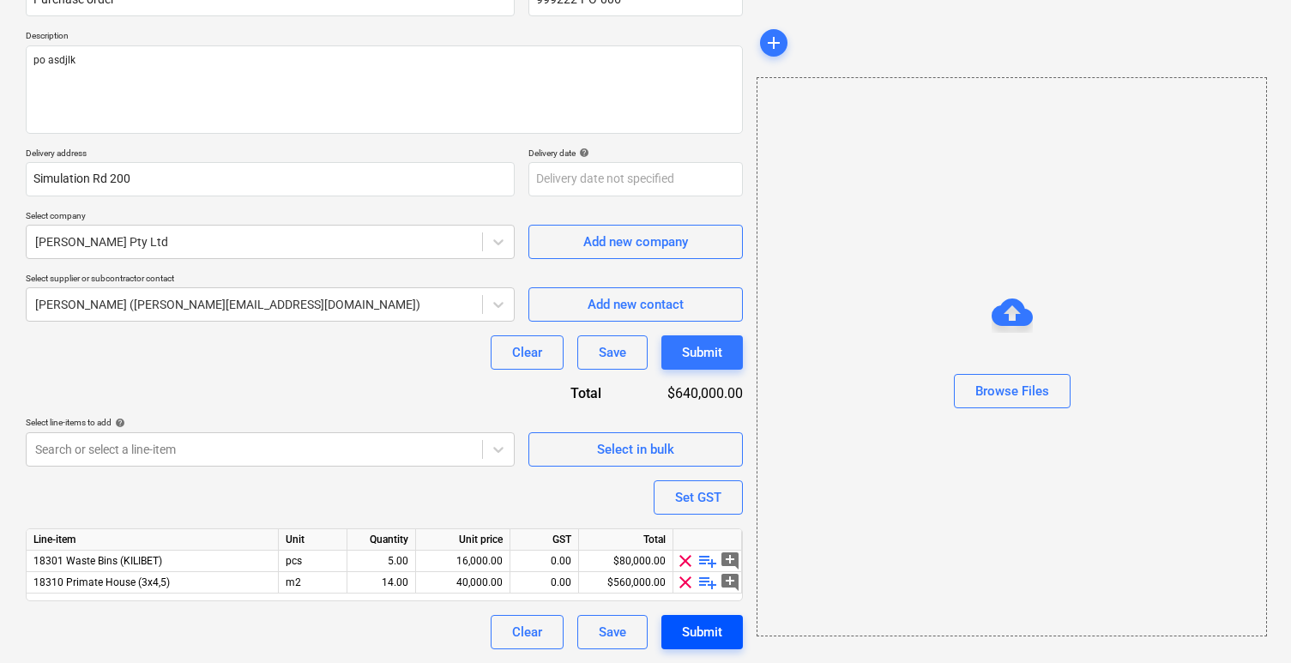
click at [710, 623] on div "Submit" at bounding box center [702, 632] width 40 height 22
type textarea "x"
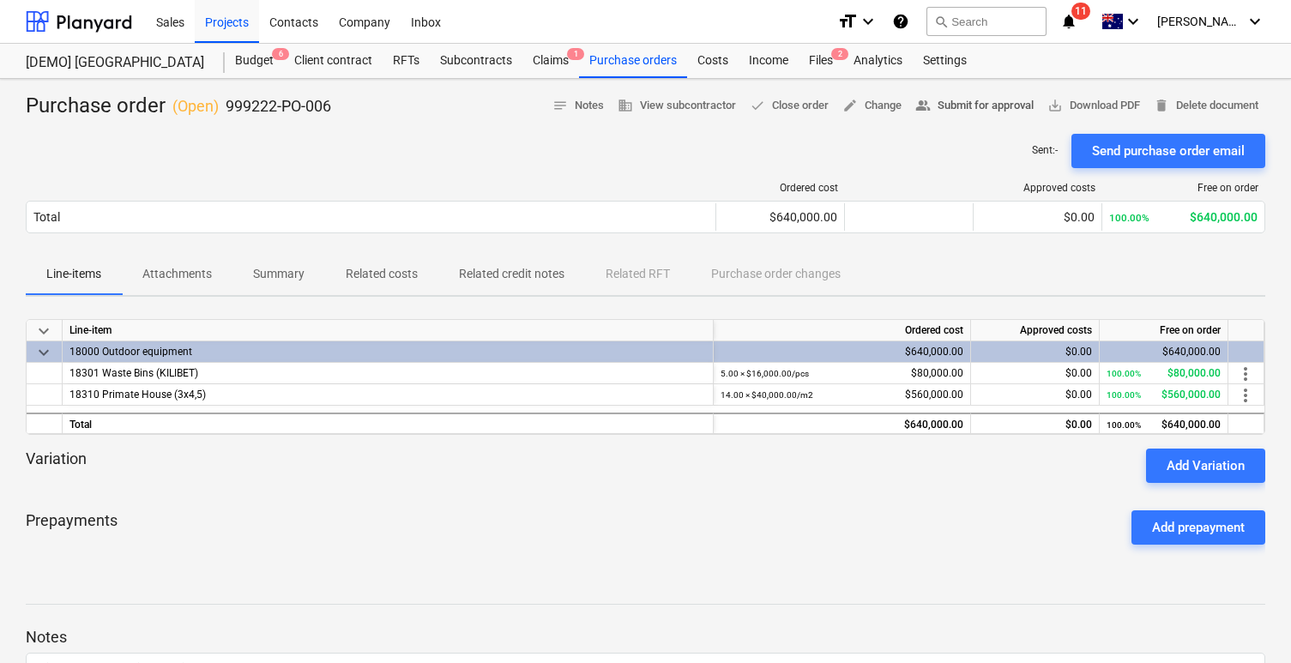
click at [970, 105] on span "people_alt Submit for approval" at bounding box center [975, 106] width 118 height 20
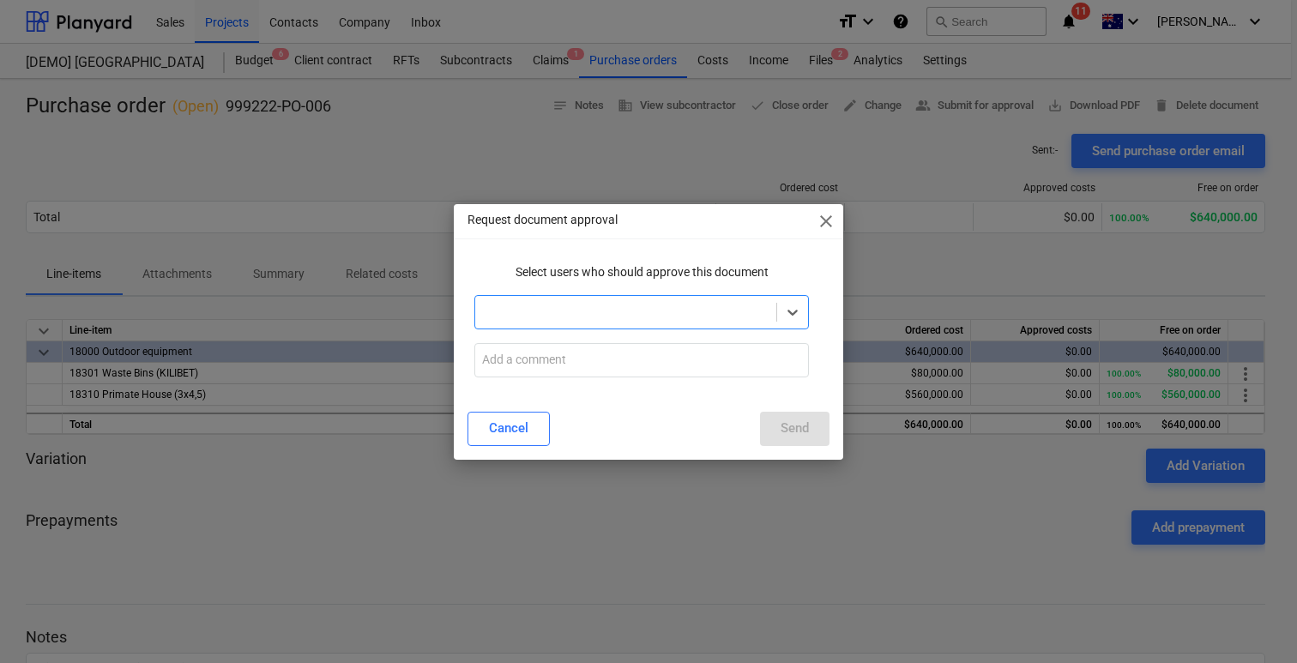
click at [640, 316] on div at bounding box center [626, 312] width 284 height 17
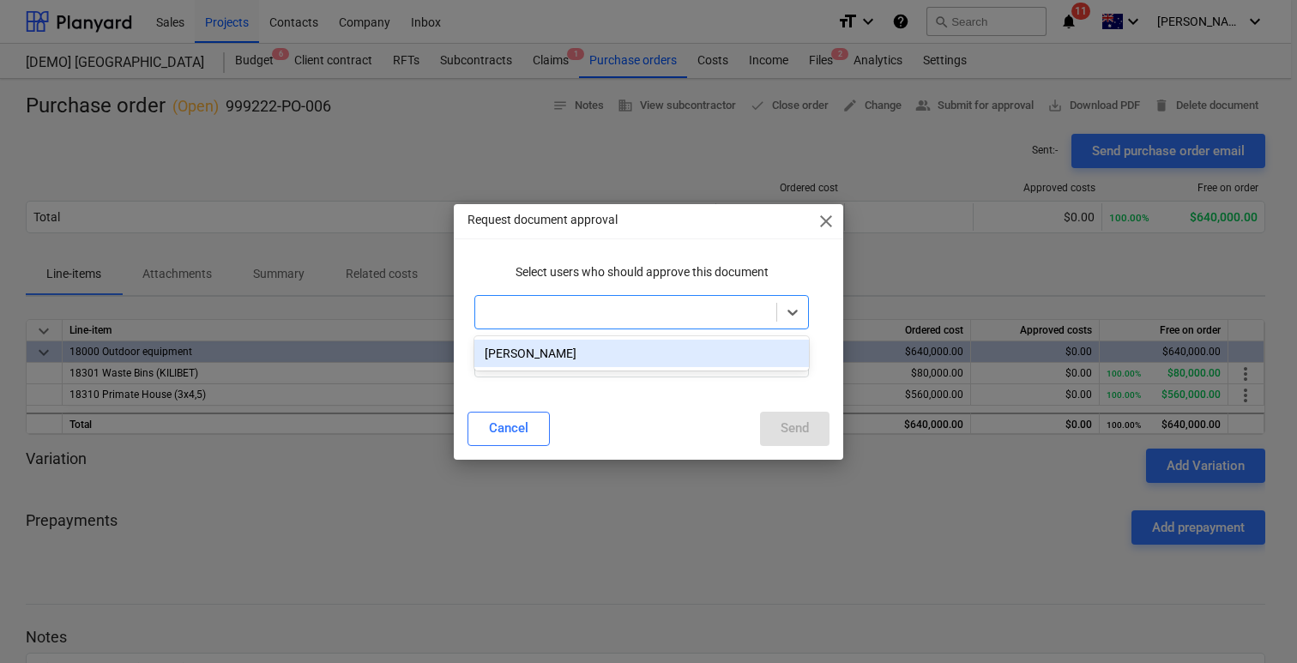
click at [640, 354] on div "Tommy Zhang" at bounding box center [642, 353] width 335 height 27
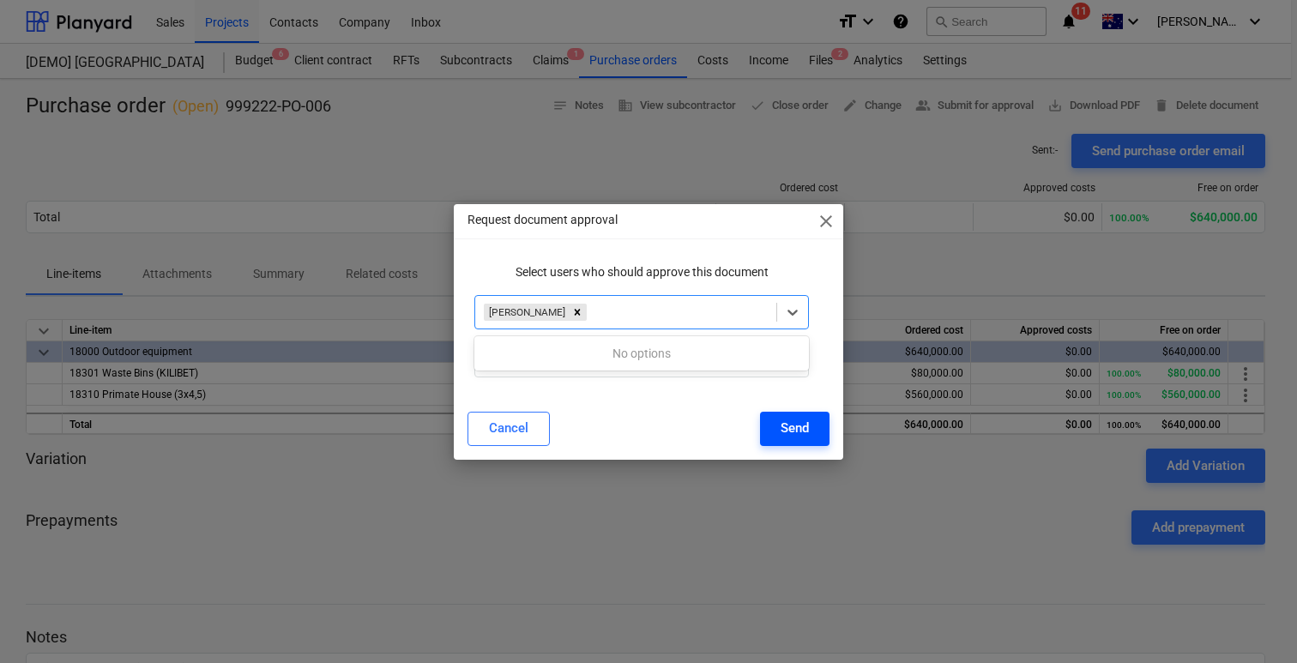
click at [809, 426] on button "Send" at bounding box center [795, 429] width 70 height 34
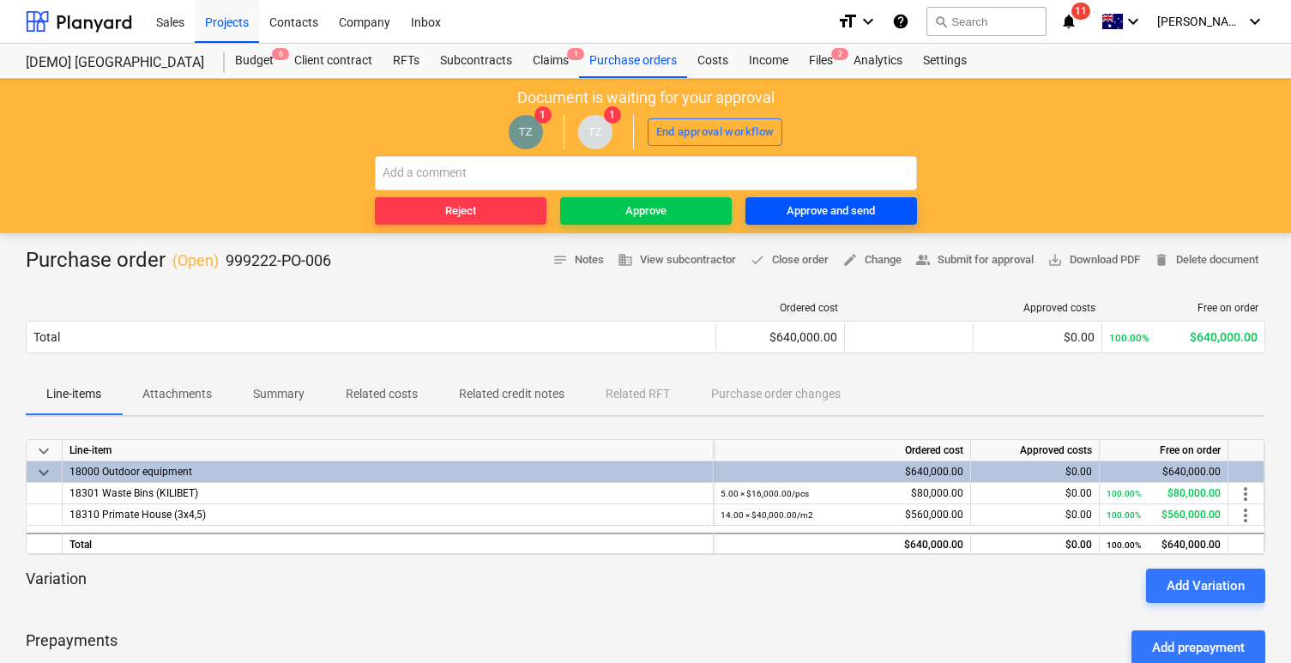
click at [830, 217] on div "Approve and send" at bounding box center [831, 212] width 88 height 20
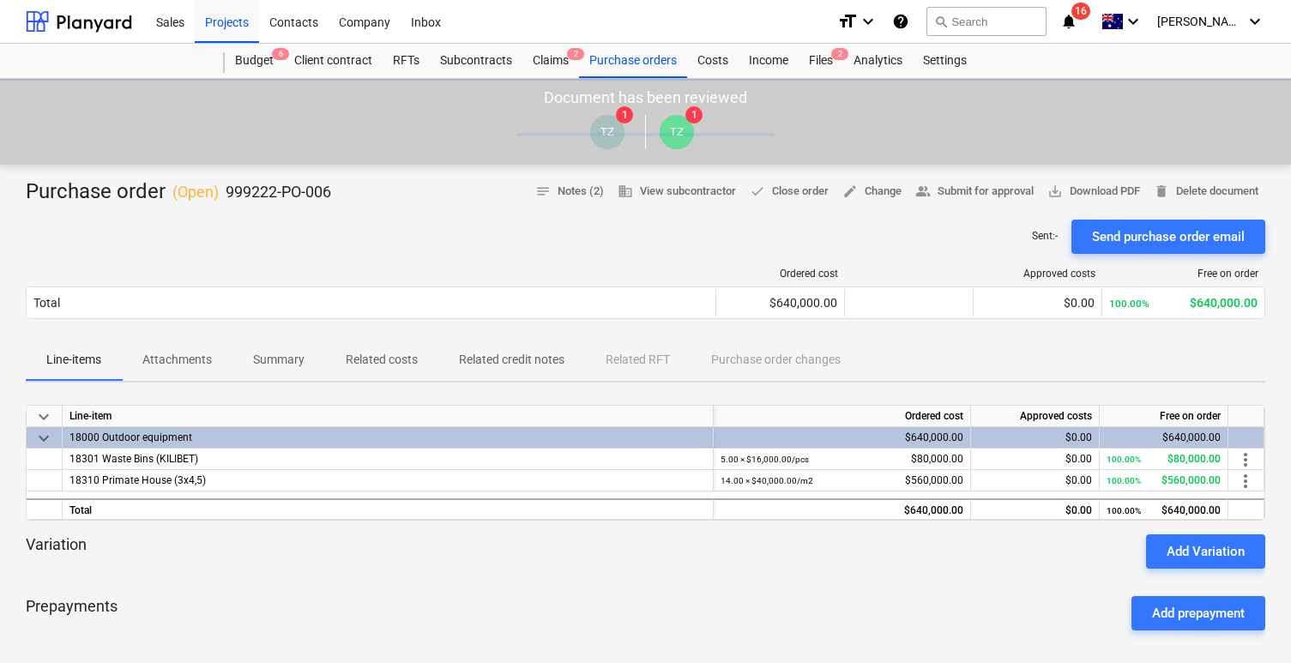
click at [720, 550] on div "Variation Add Variation" at bounding box center [646, 552] width 1240 height 34
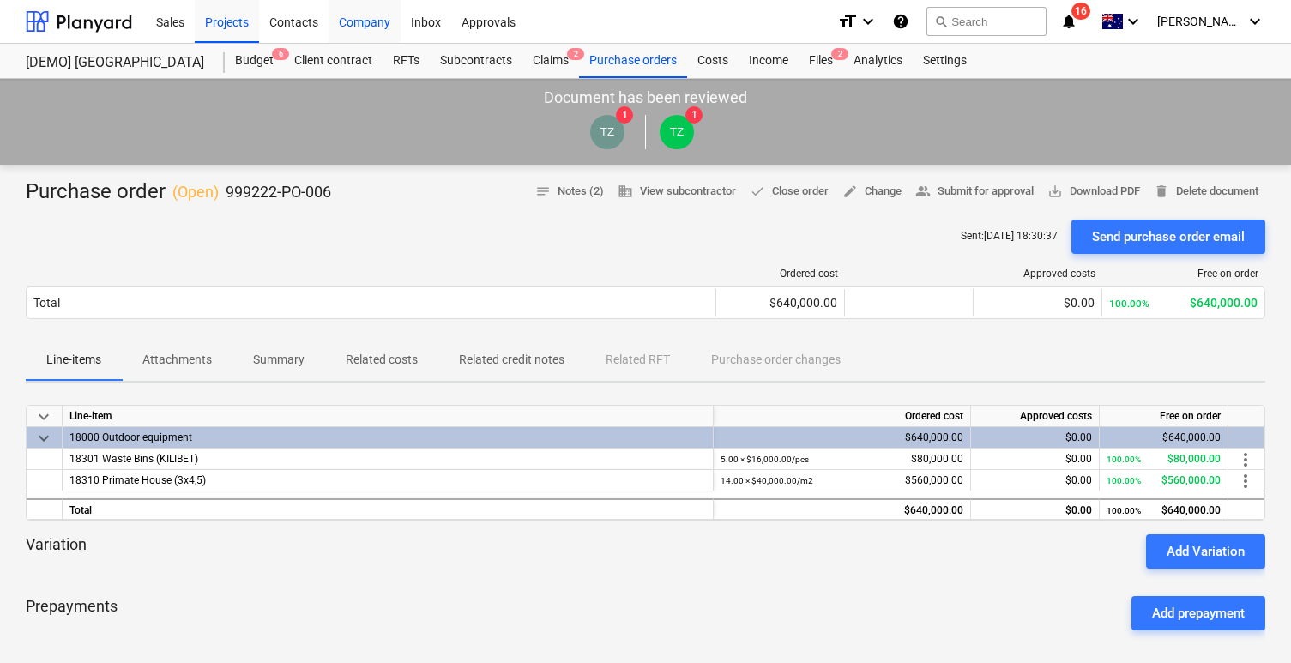
click at [371, 21] on div "Company" at bounding box center [365, 21] width 72 height 44
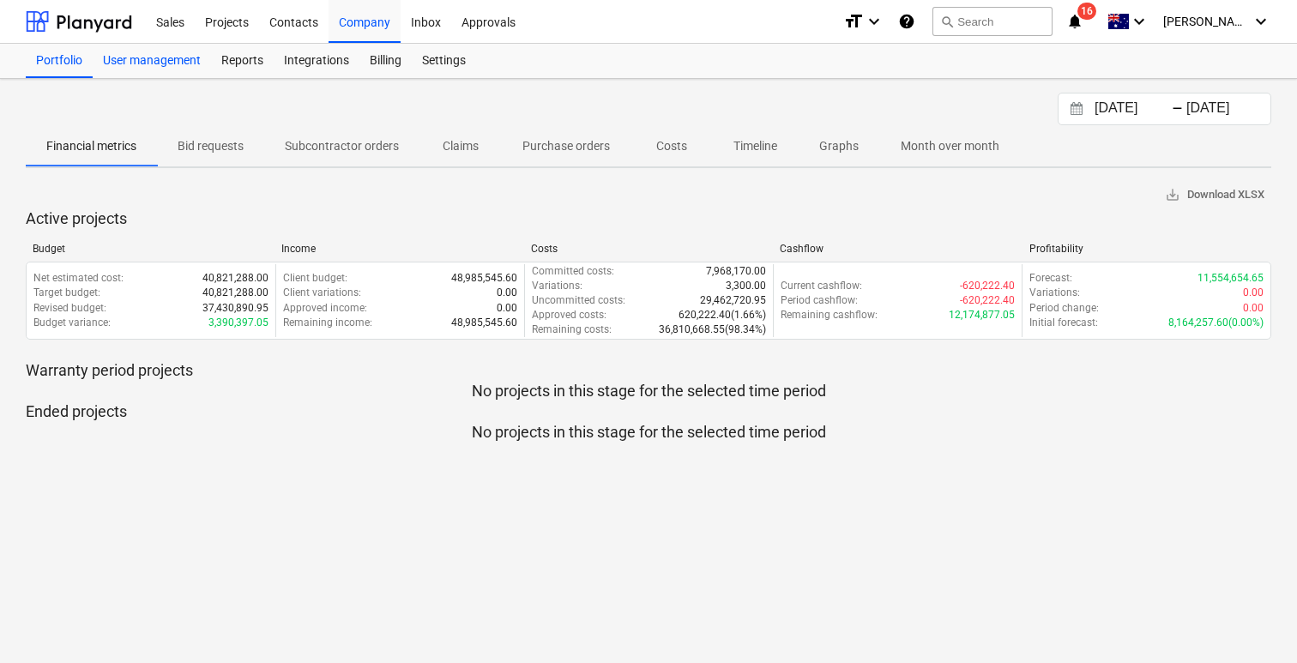
click at [172, 68] on div "User management" at bounding box center [152, 61] width 118 height 34
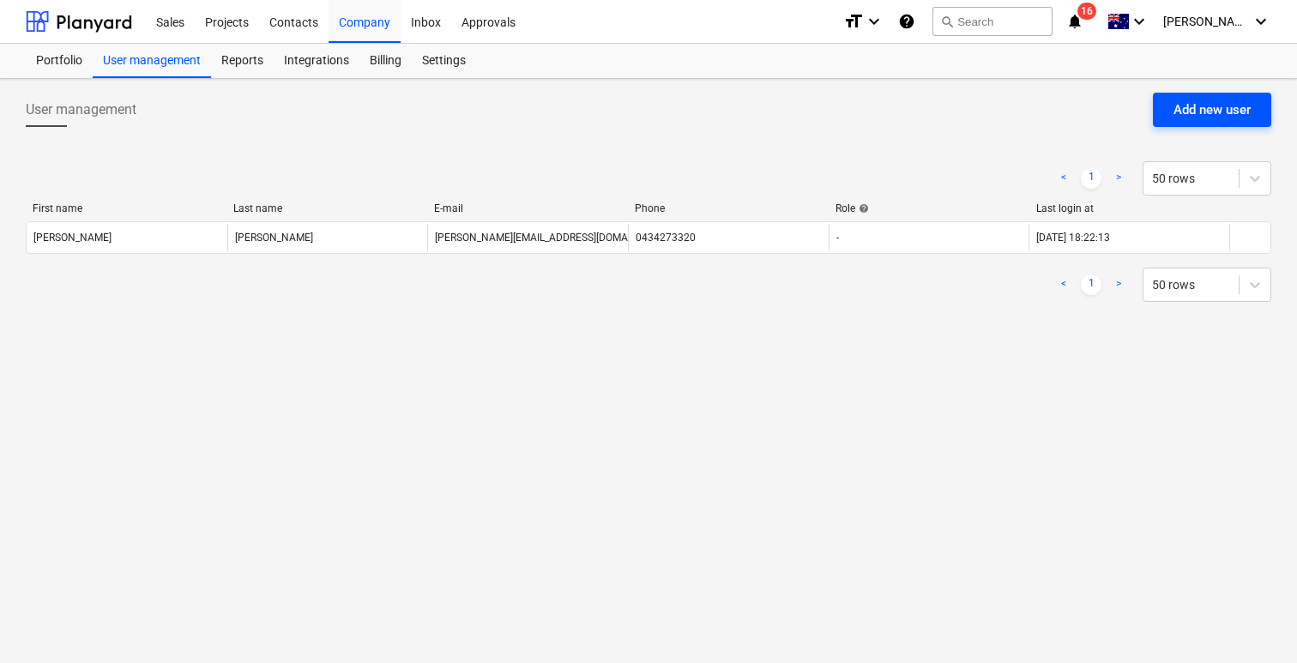
click at [1218, 111] on div "Add new user" at bounding box center [1212, 110] width 77 height 22
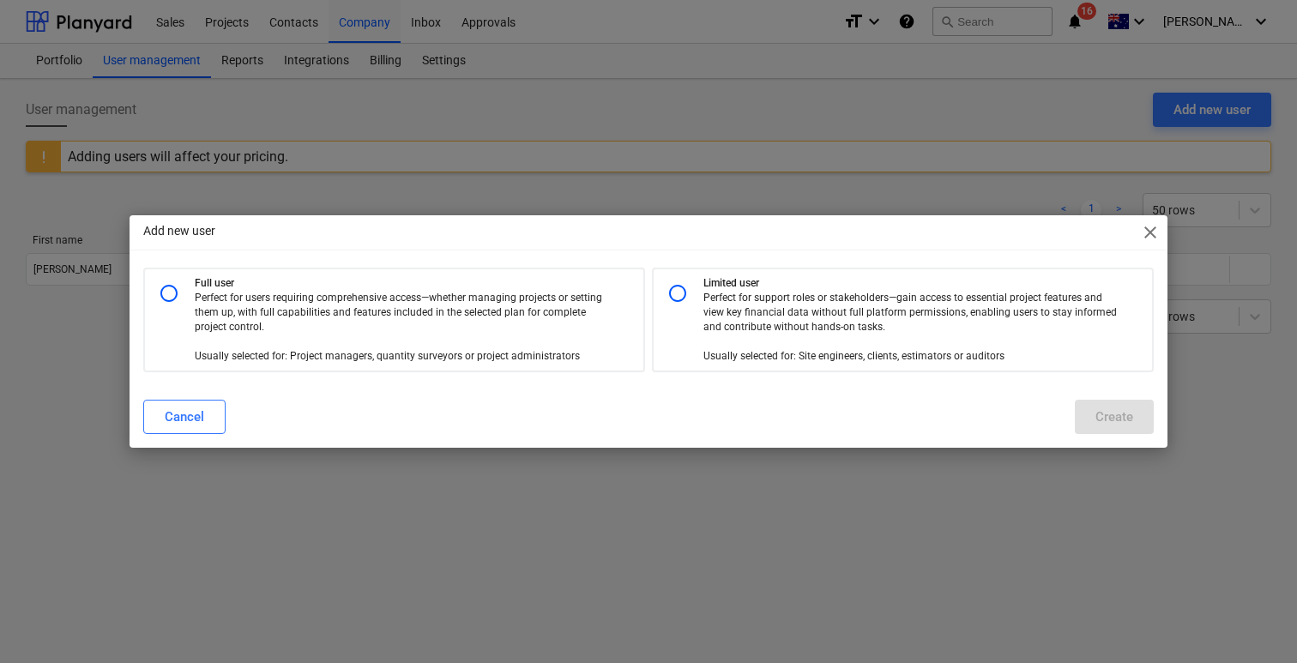
click at [568, 326] on p "Perfect for users requiring comprehensive access—whether managing projects or s…" at bounding box center [402, 328] width 414 height 74
radio input "true"
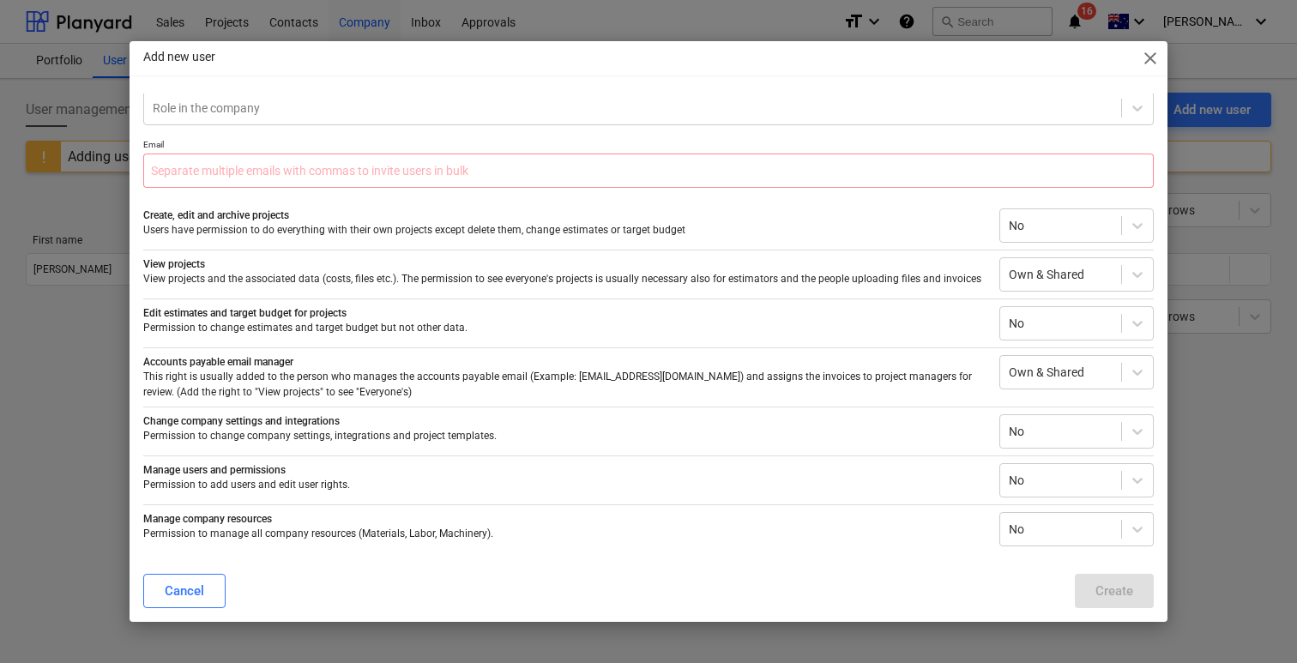
click at [1100, 127] on div "Full user Perfect for users requiring comprehensive access—whether managing pro…" at bounding box center [648, 252] width 1011 height 590
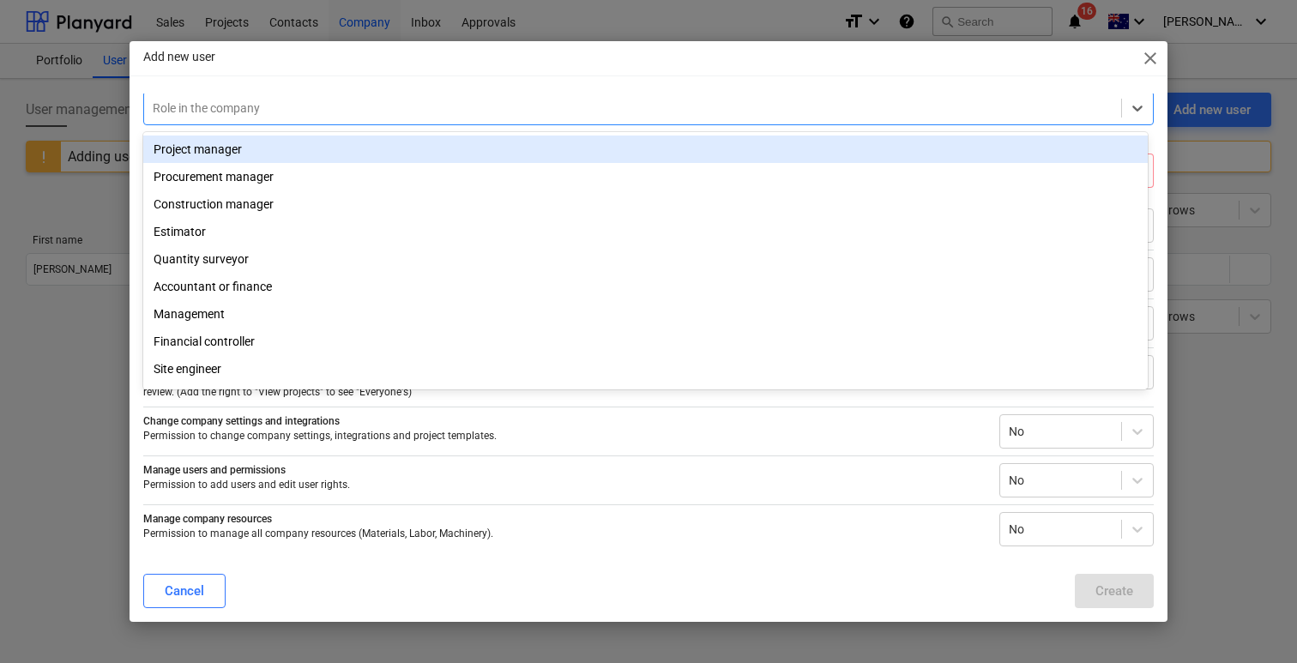
click at [1106, 100] on div at bounding box center [633, 108] width 960 height 17
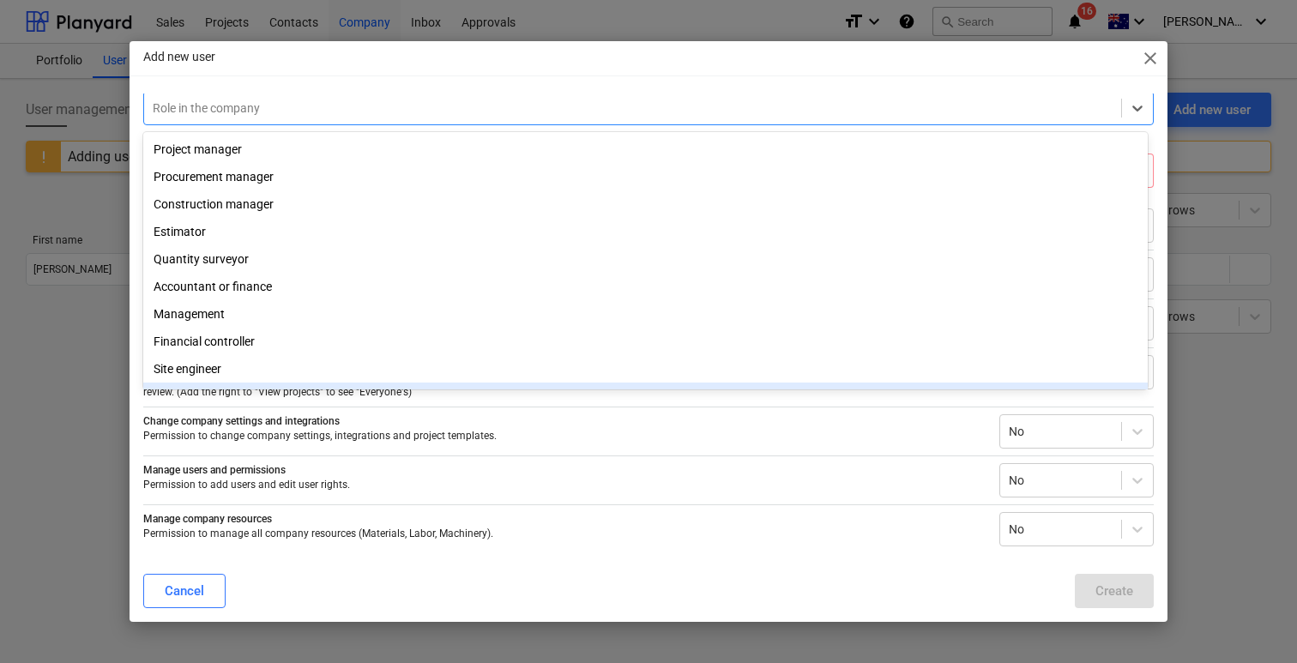
scroll to position [56, 0]
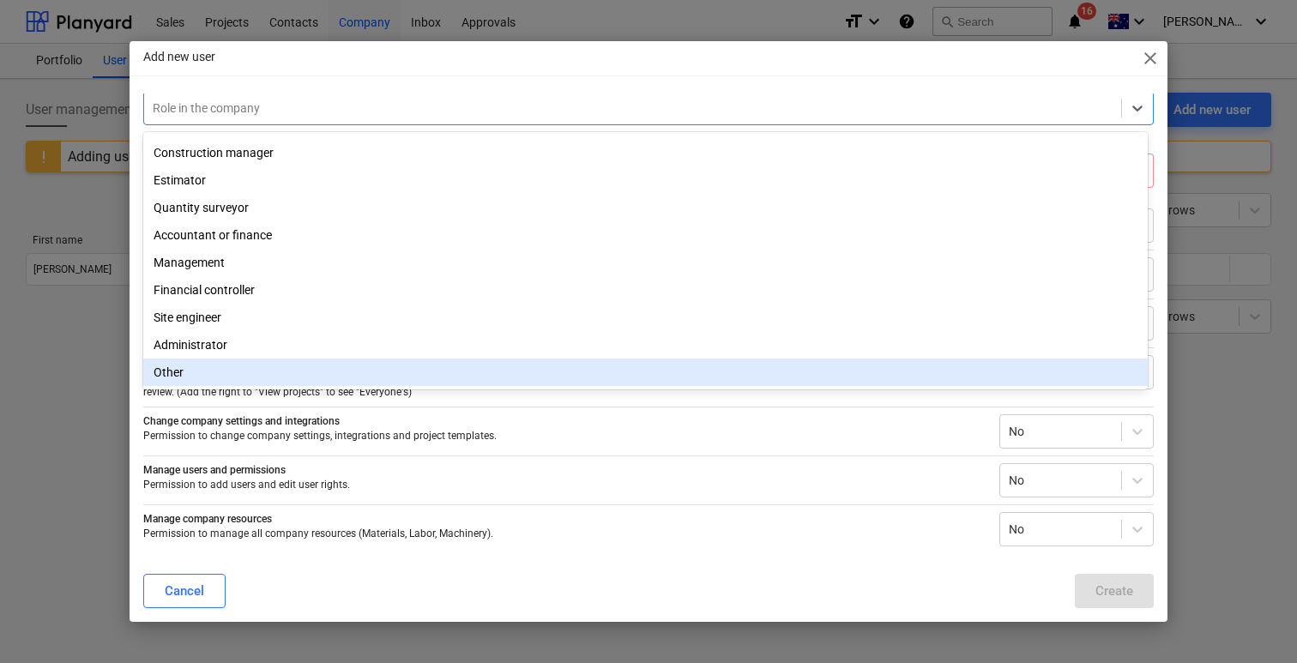
click at [444, 364] on div "Other" at bounding box center [645, 372] width 1005 height 27
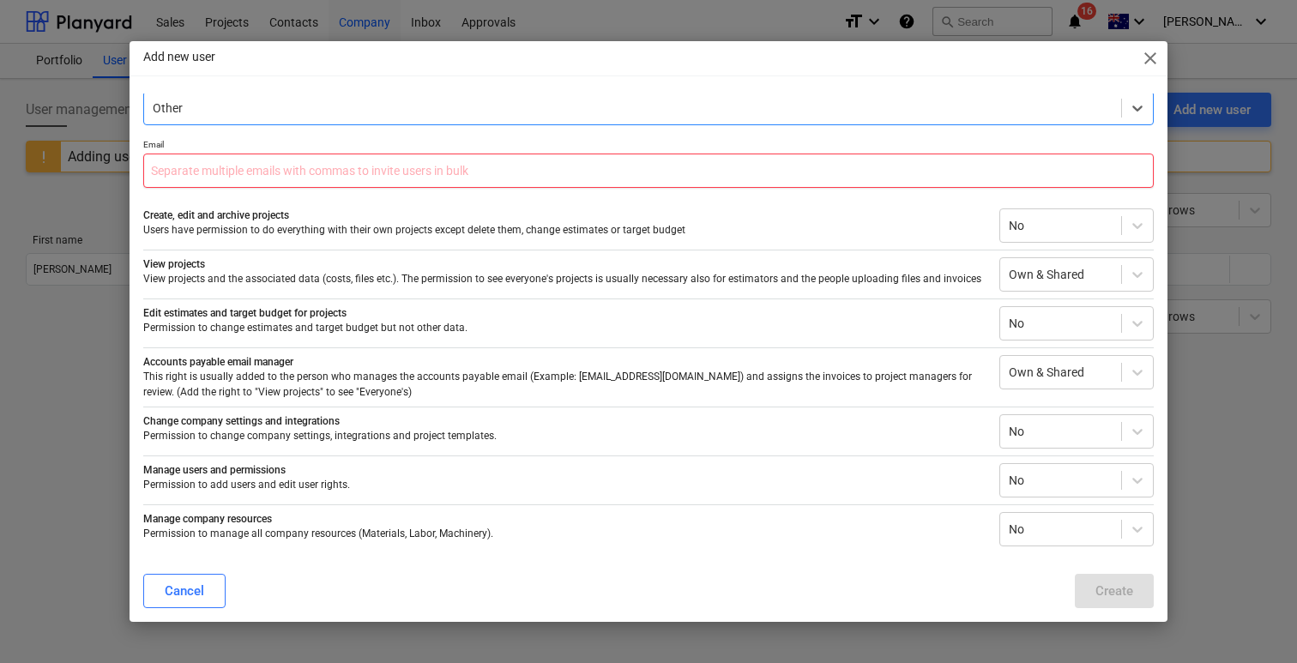
click at [683, 165] on input "text" at bounding box center [648, 171] width 1011 height 34
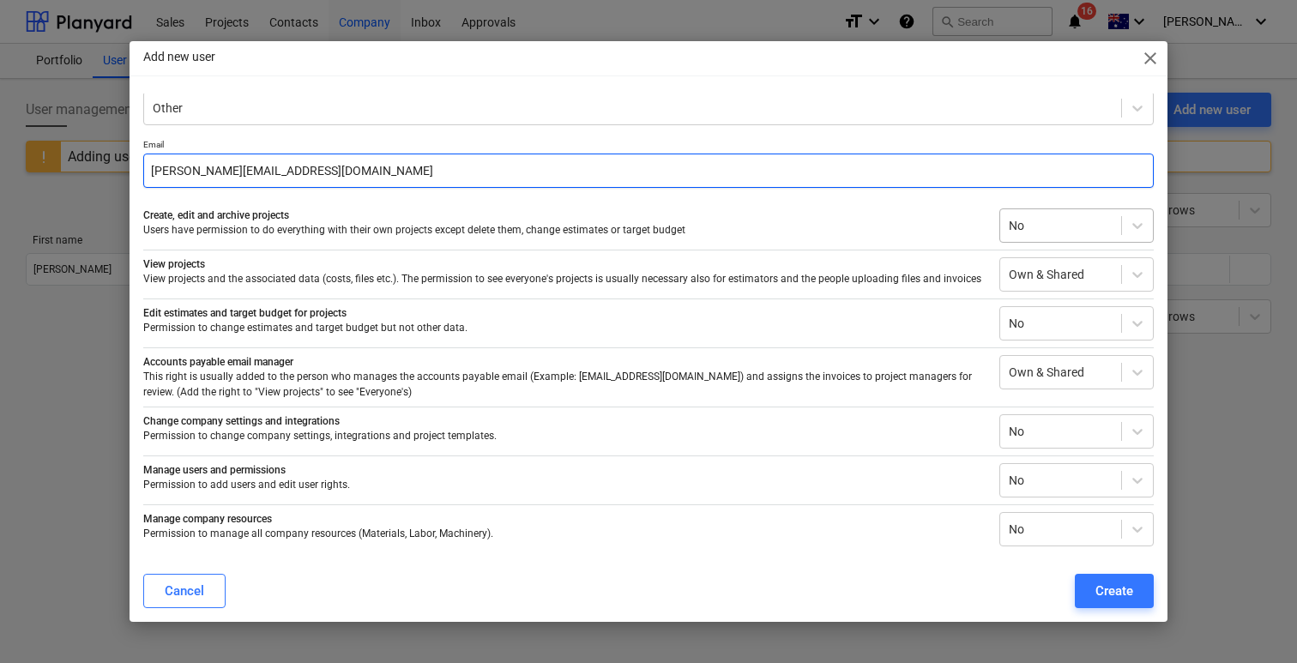
type input "terry@ipgsmarthome.com"
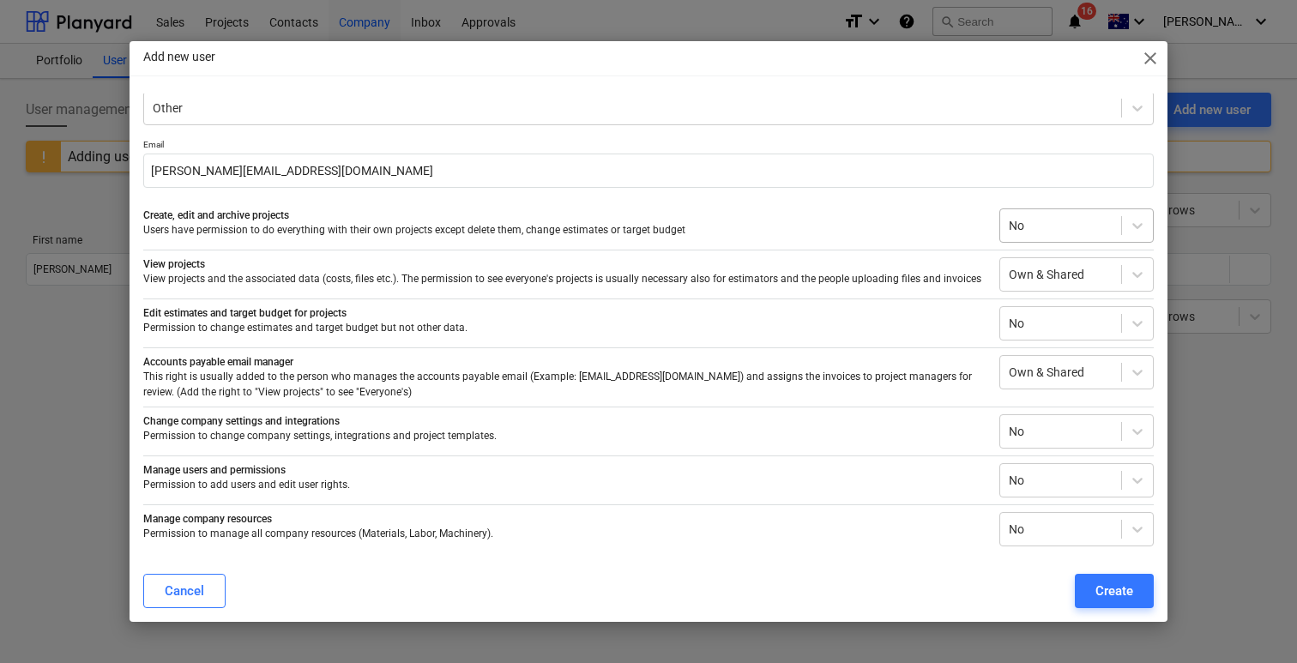
click at [1037, 227] on div at bounding box center [1061, 225] width 104 height 17
click at [1022, 224] on div at bounding box center [1061, 225] width 104 height 17
click at [1047, 472] on div at bounding box center [1061, 480] width 104 height 17
click at [1061, 414] on div "No" at bounding box center [1077, 431] width 154 height 34
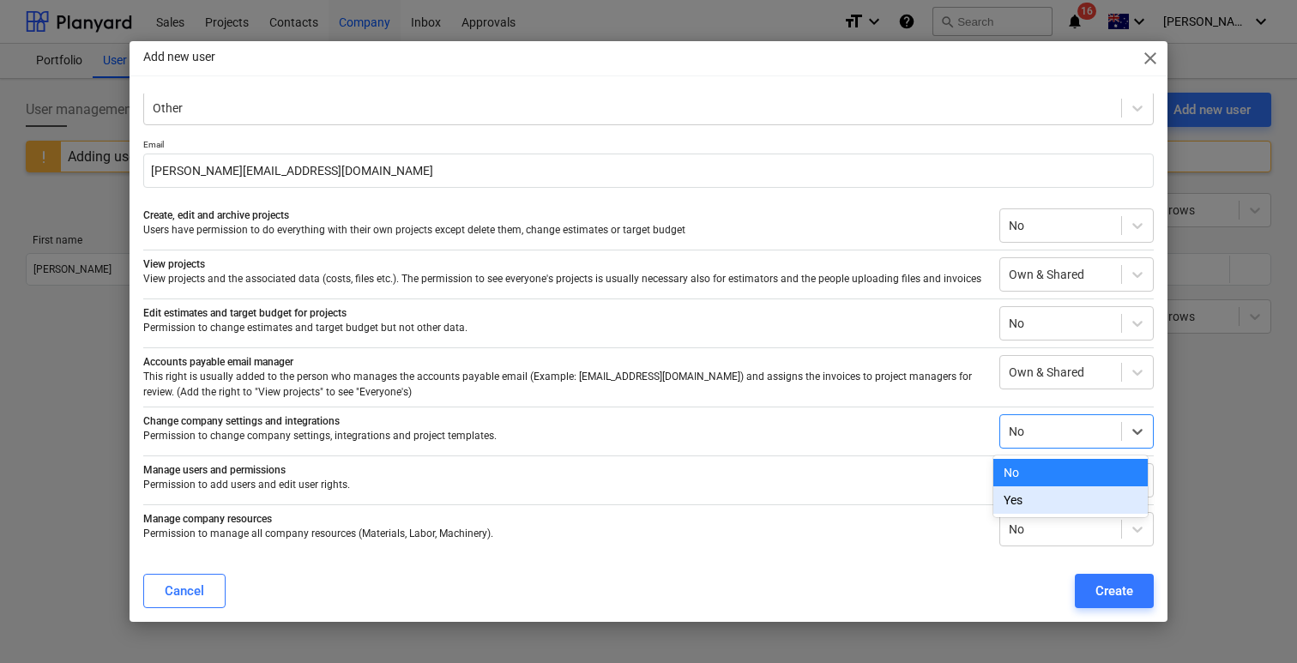
click at [1049, 501] on div "Yes" at bounding box center [1071, 500] width 154 height 27
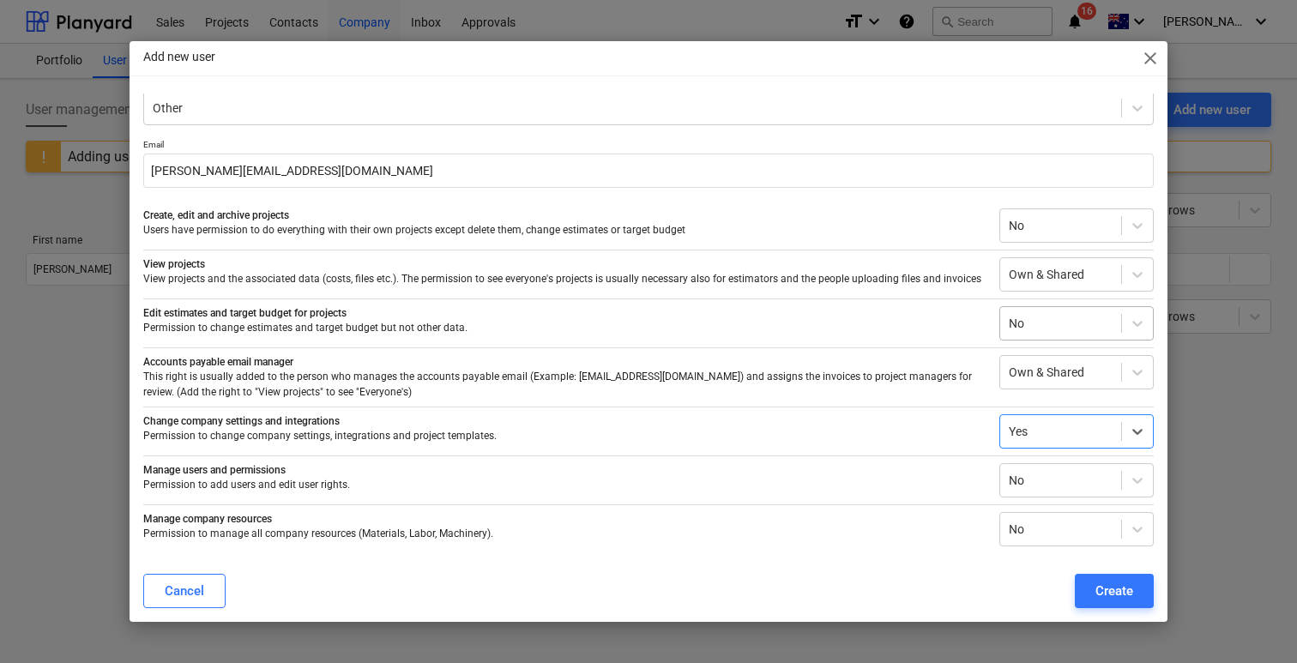
click at [1077, 326] on div at bounding box center [1061, 323] width 104 height 17
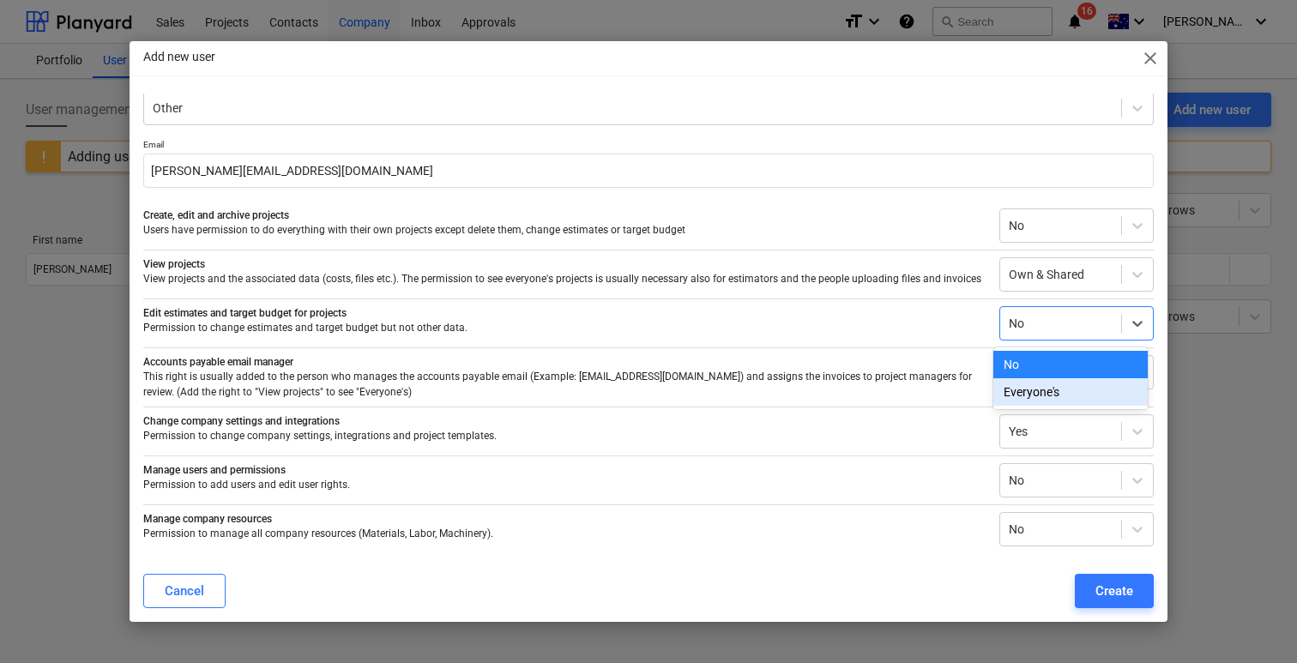
click at [1050, 385] on div "Everyone's" at bounding box center [1071, 391] width 154 height 27
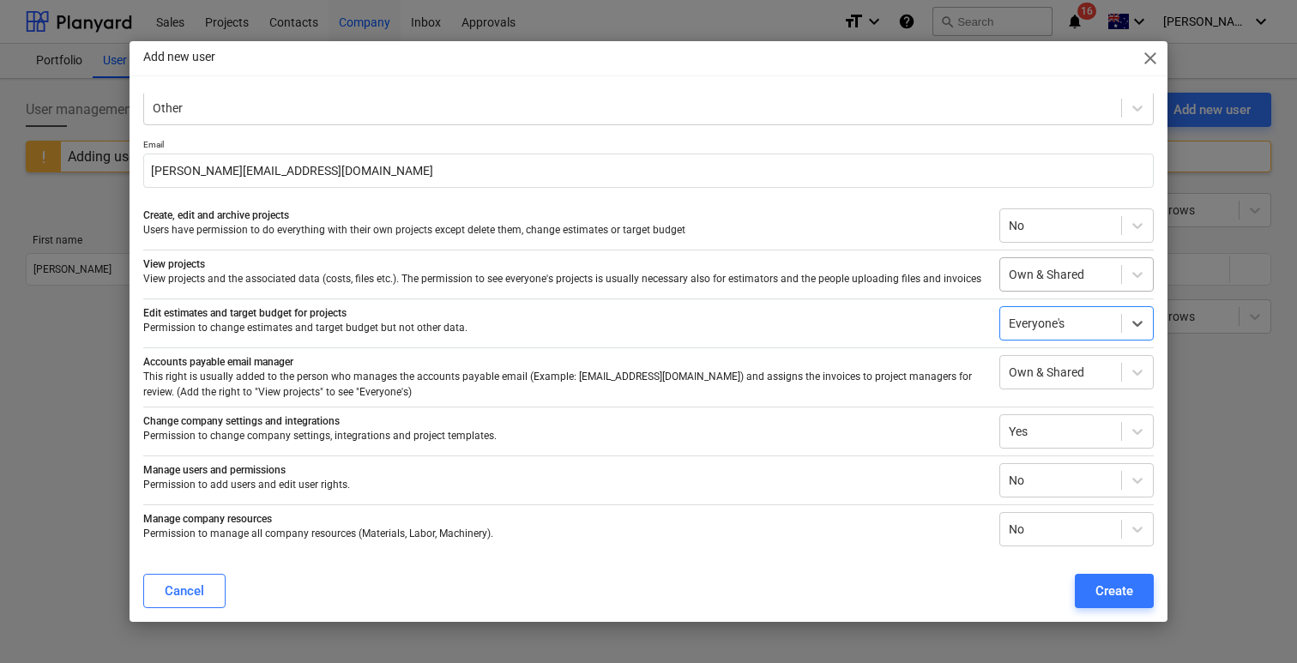
click at [1088, 278] on div at bounding box center [1061, 274] width 104 height 17
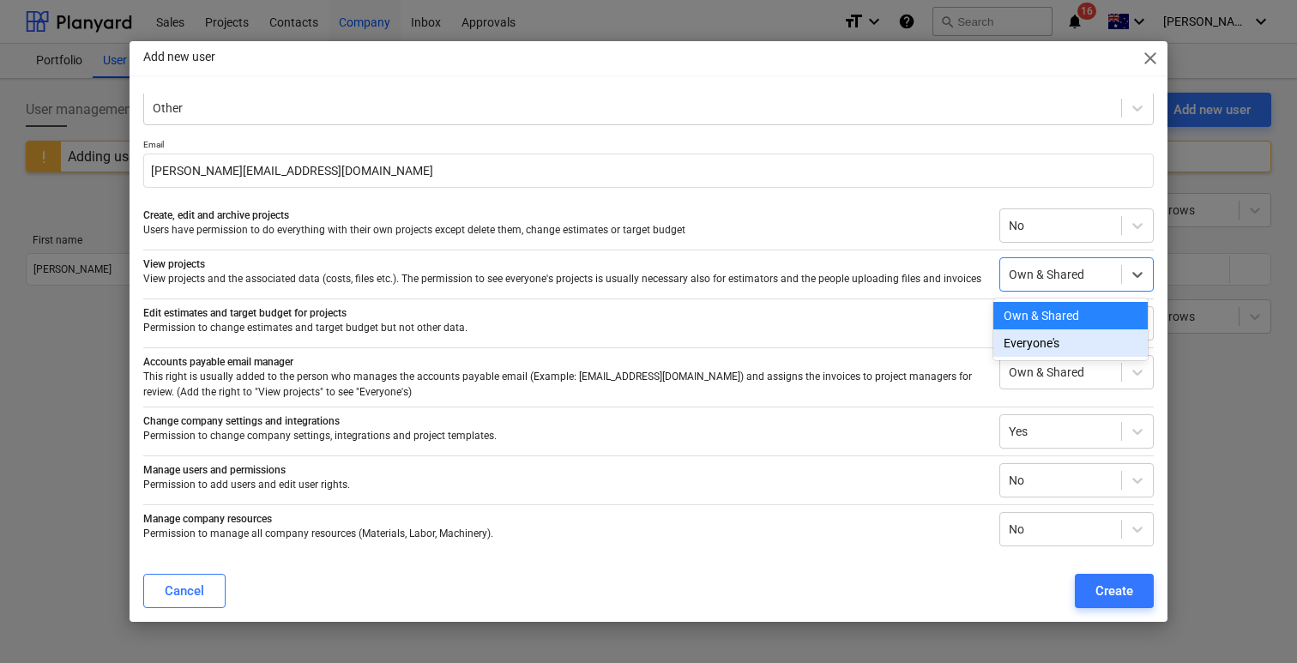
click at [1063, 351] on div "Everyone's" at bounding box center [1071, 343] width 154 height 27
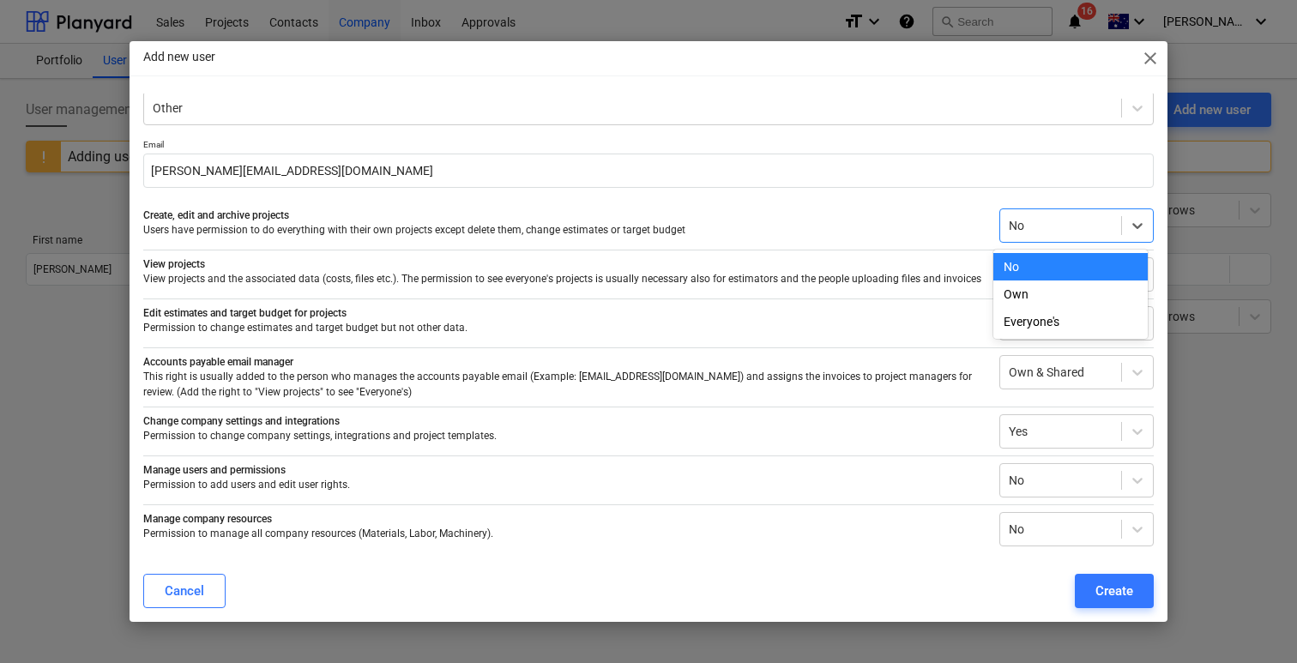
click at [1080, 239] on div "No" at bounding box center [1077, 226] width 154 height 34
click at [1053, 323] on div "Everyone's" at bounding box center [1071, 321] width 154 height 27
click at [1049, 430] on div at bounding box center [1061, 431] width 104 height 17
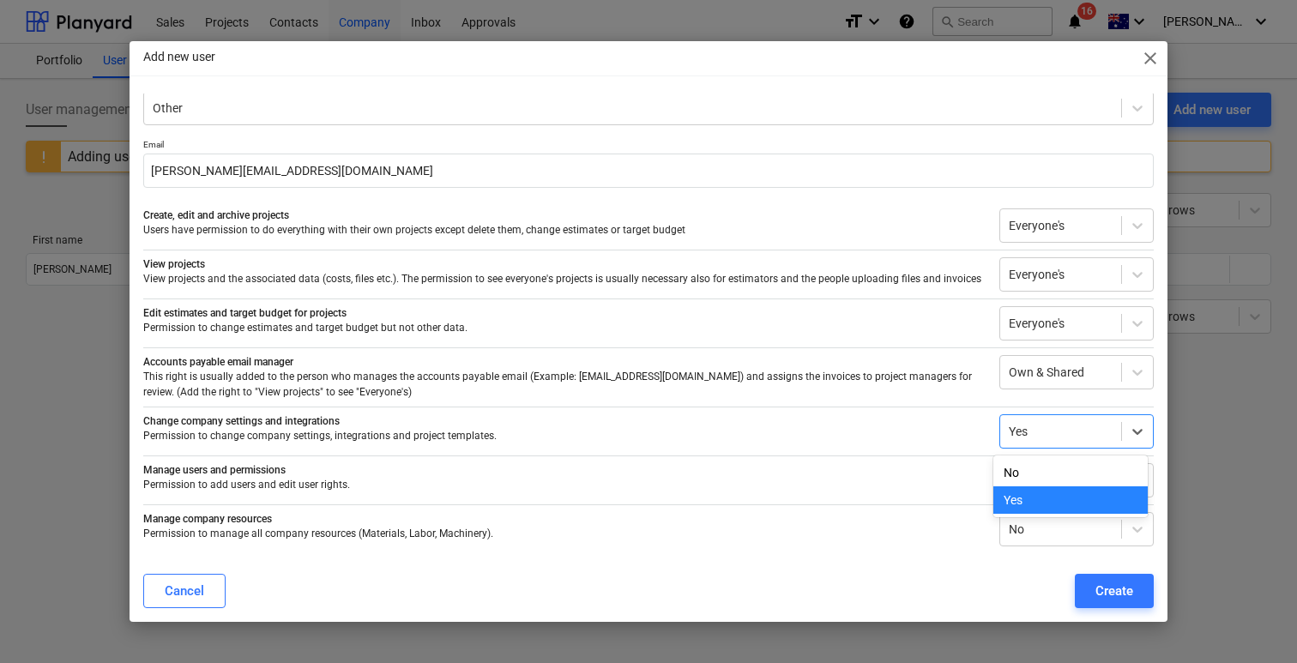
click at [1036, 495] on div "Yes" at bounding box center [1071, 500] width 154 height 27
click at [1038, 482] on div at bounding box center [1061, 480] width 104 height 17
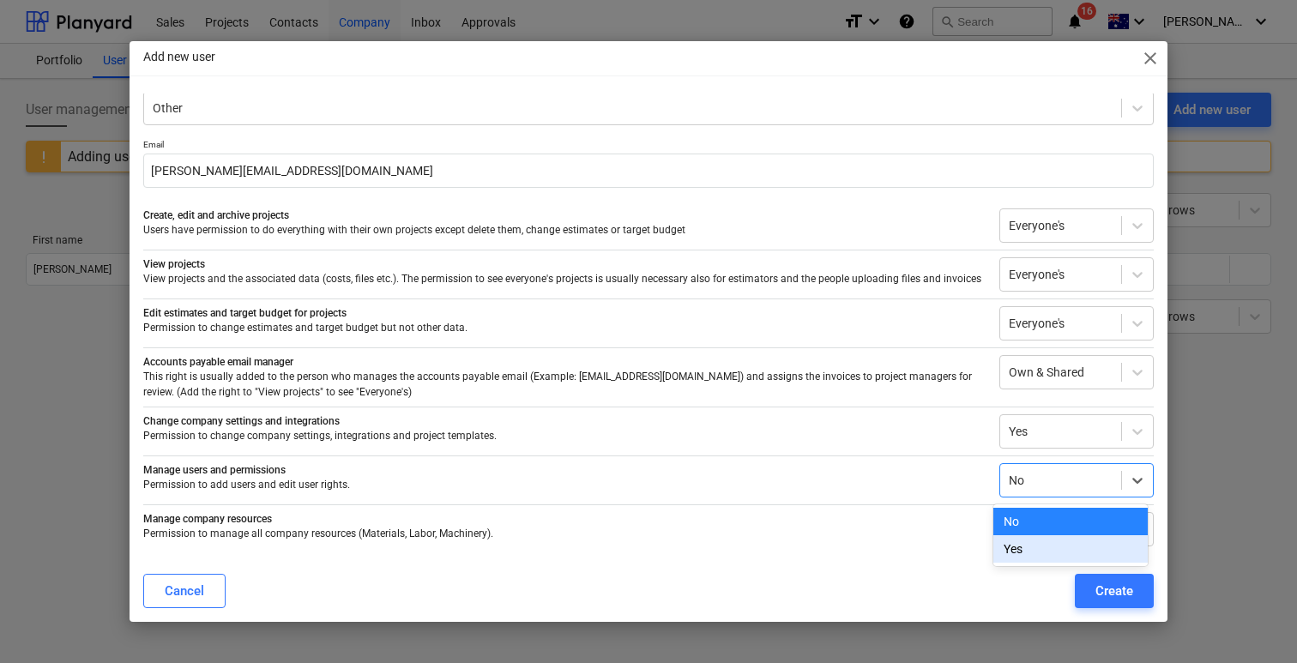
click at [1025, 546] on div "Yes" at bounding box center [1071, 548] width 154 height 27
click at [1045, 522] on div at bounding box center [1061, 529] width 104 height 17
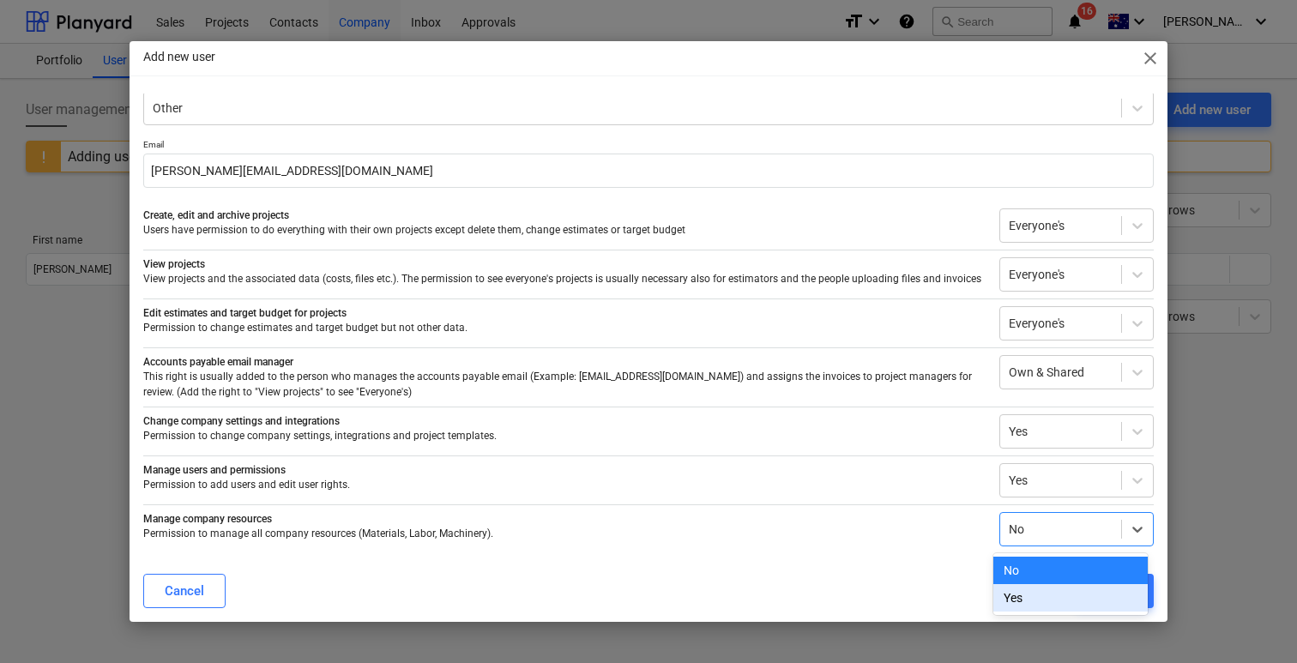
click at [1041, 603] on div "Yes" at bounding box center [1071, 597] width 154 height 27
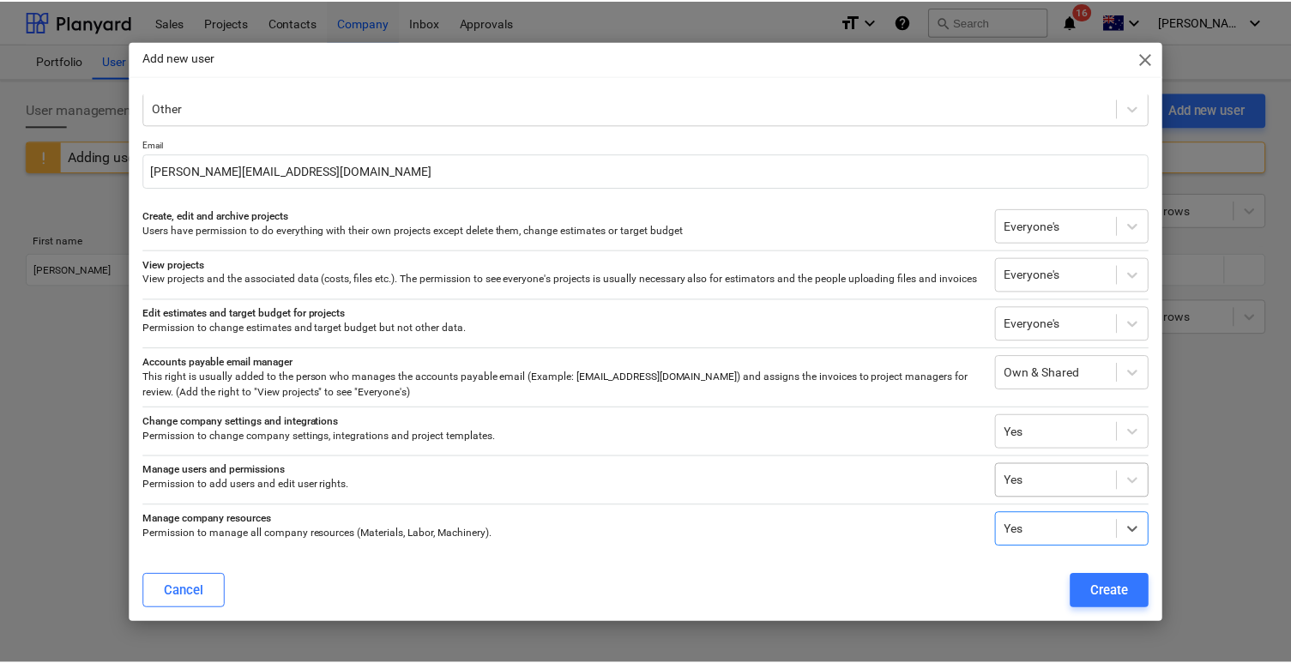
scroll to position [0, 0]
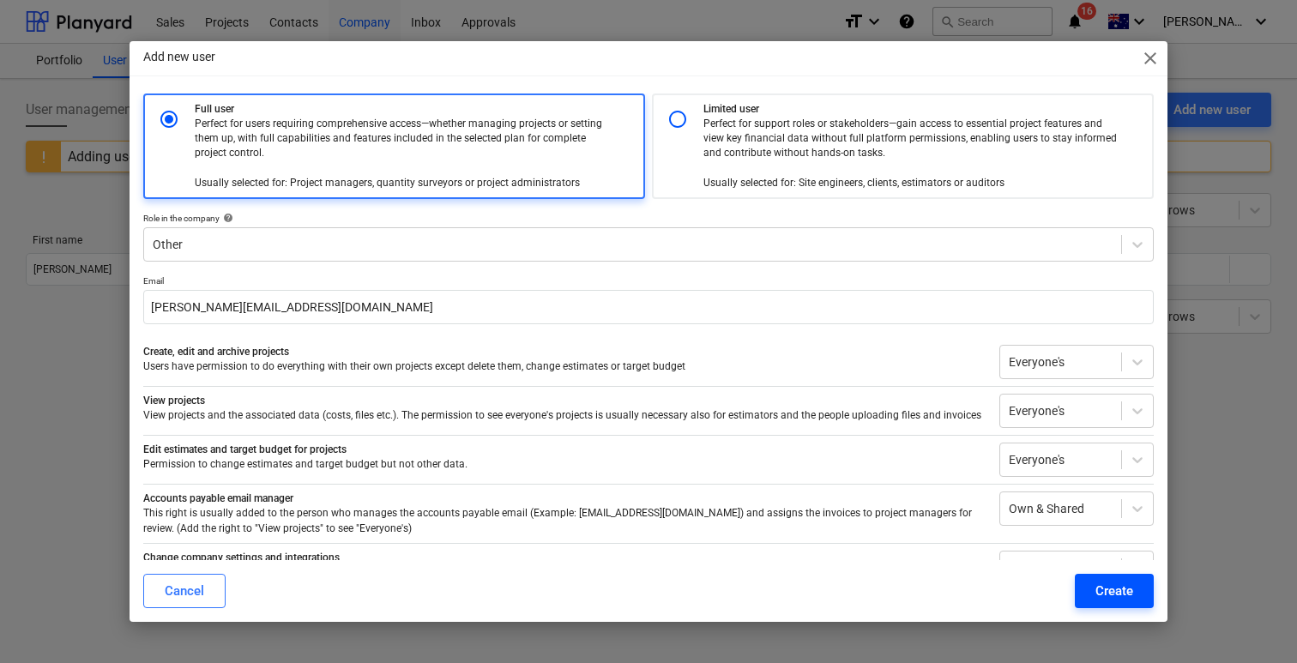
click at [1118, 590] on div "Create" at bounding box center [1115, 591] width 38 height 22
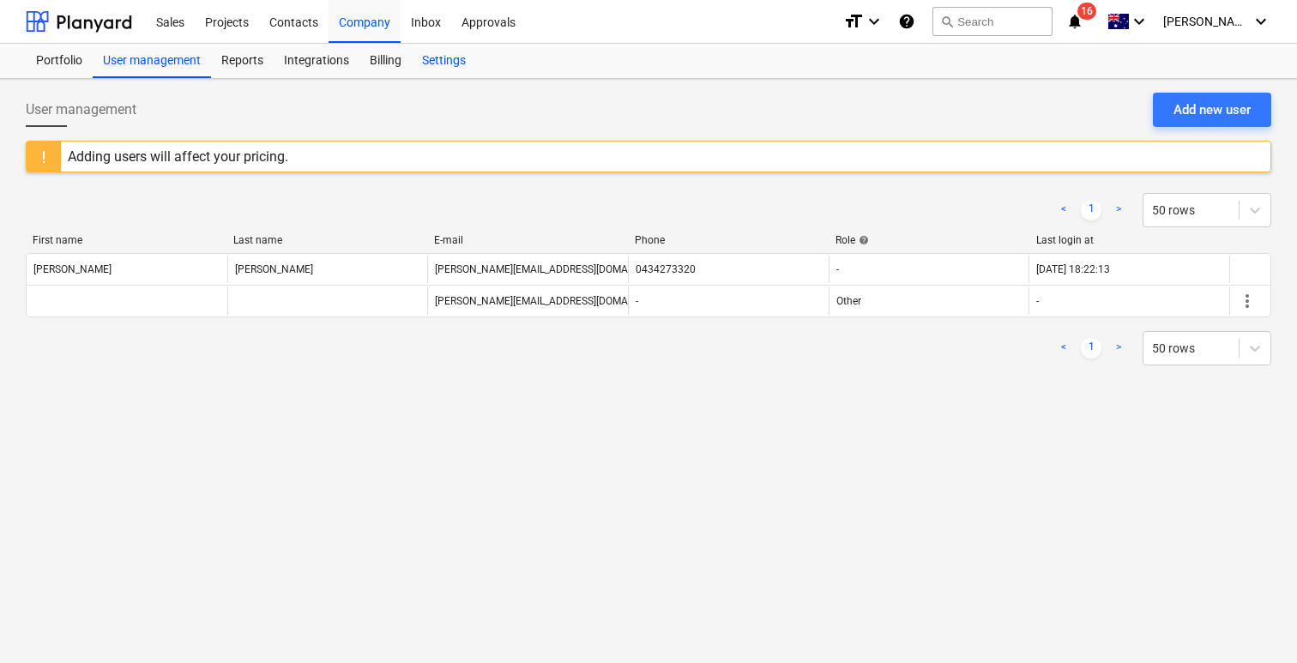
click at [432, 62] on div "Settings" at bounding box center [444, 61] width 64 height 34
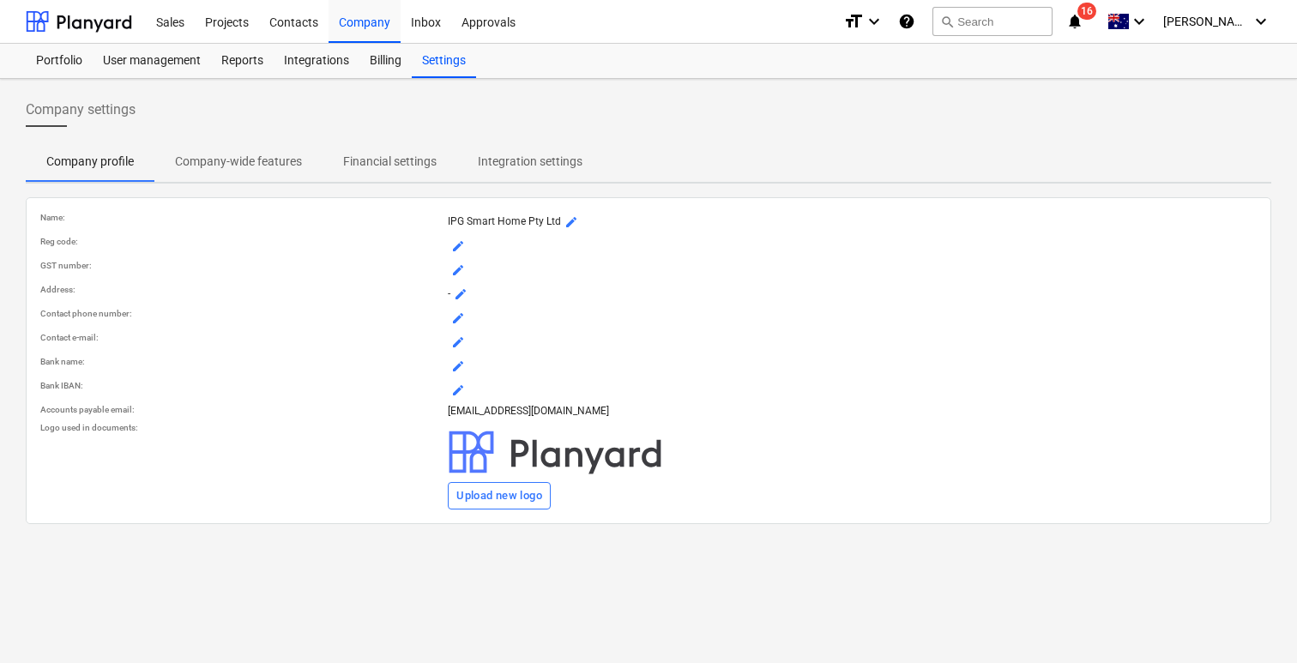
click at [263, 169] on p "Company-wide features" at bounding box center [238, 162] width 127 height 18
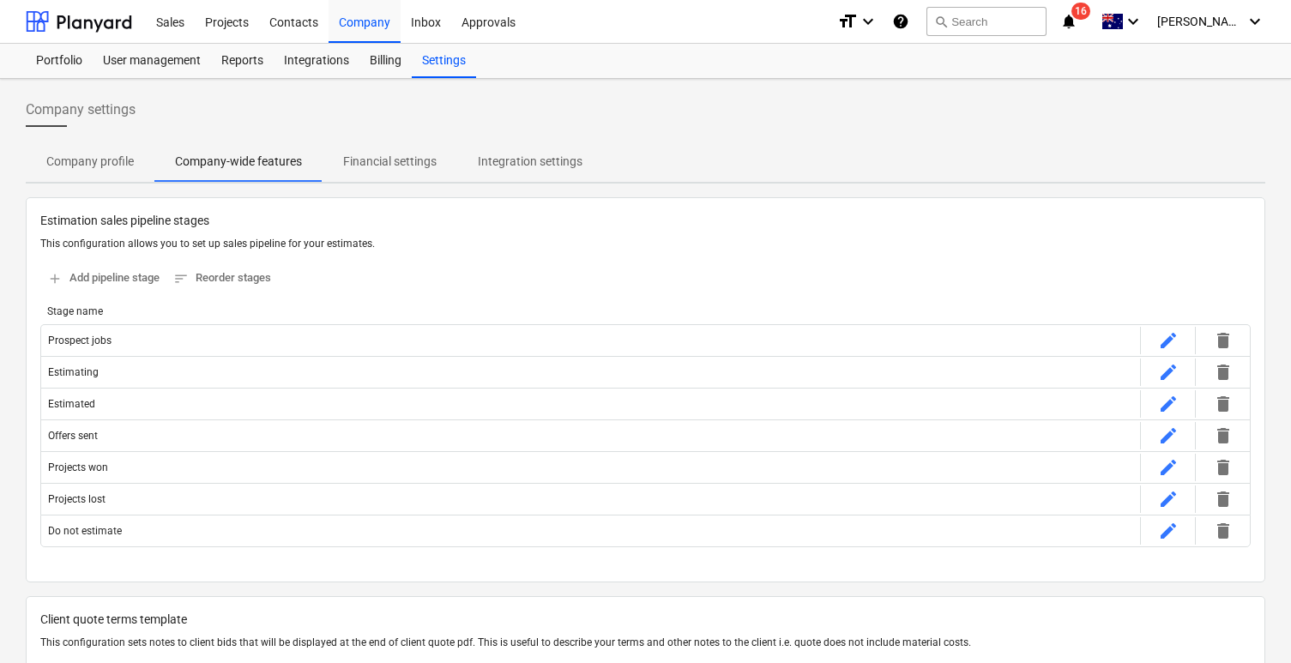
click at [117, 160] on p "Company profile" at bounding box center [90, 162] width 88 height 18
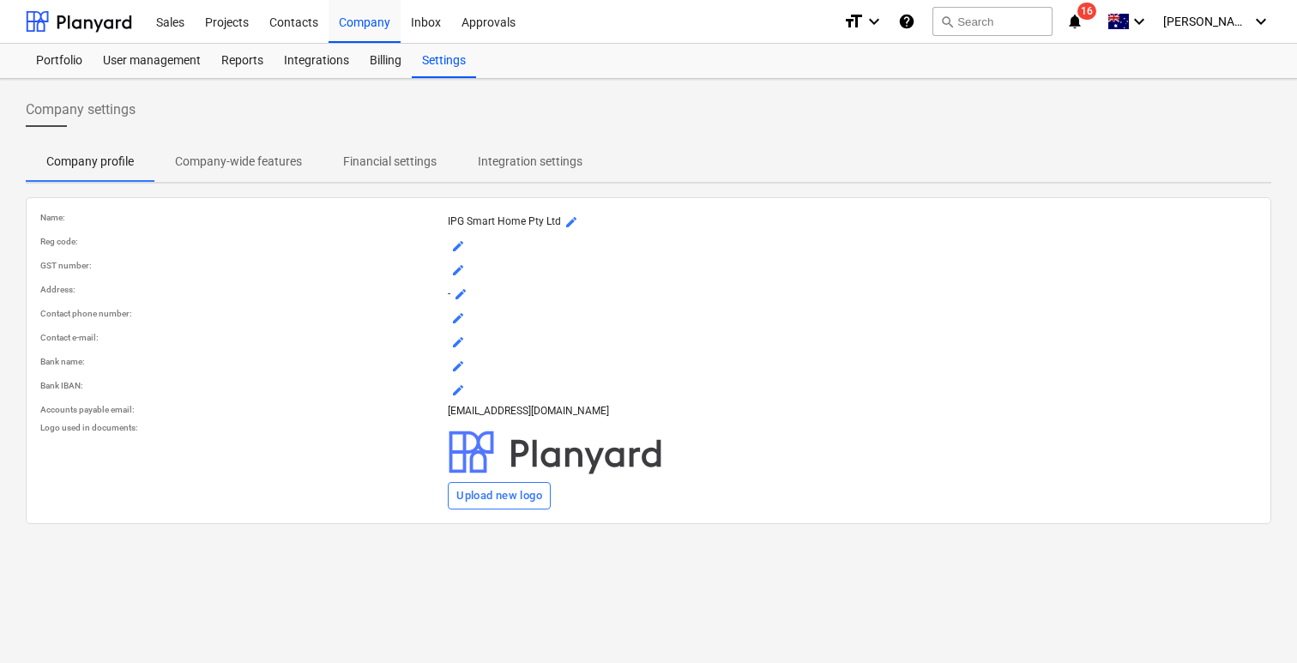
click at [108, 117] on span "Company settings" at bounding box center [81, 110] width 110 height 21
click at [227, 170] on span "Company-wide features" at bounding box center [238, 162] width 168 height 28
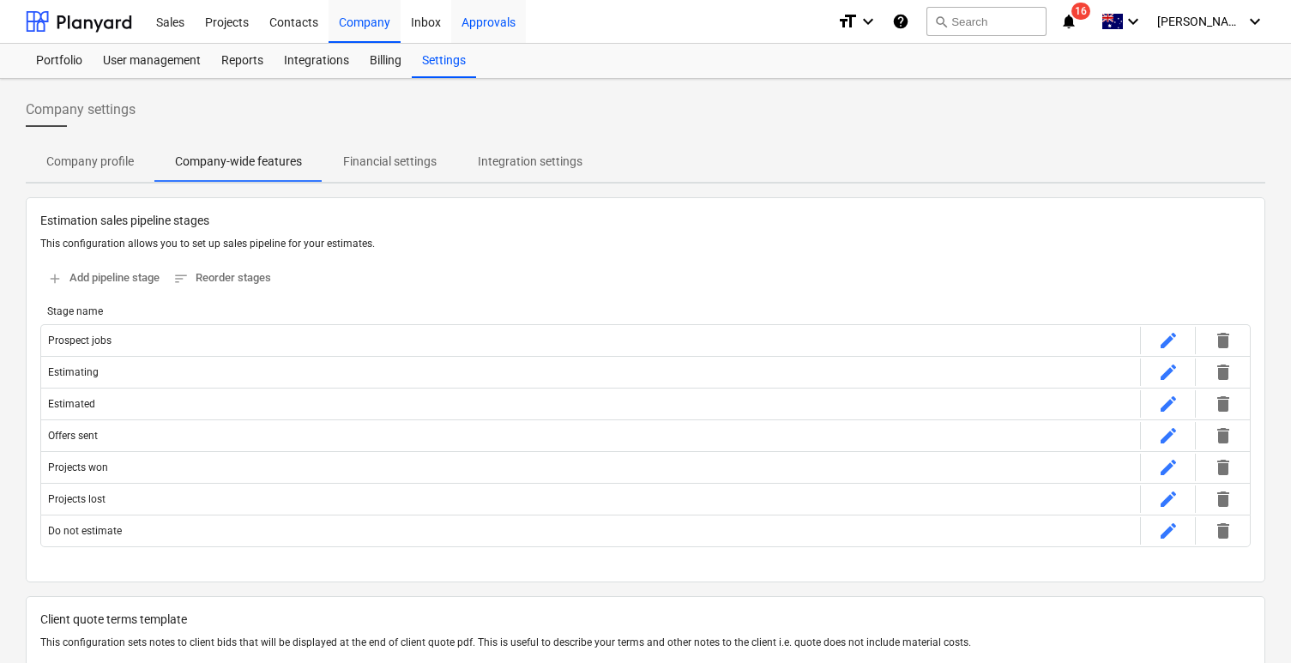
click at [487, 24] on div "Approvals" at bounding box center [488, 21] width 75 height 44
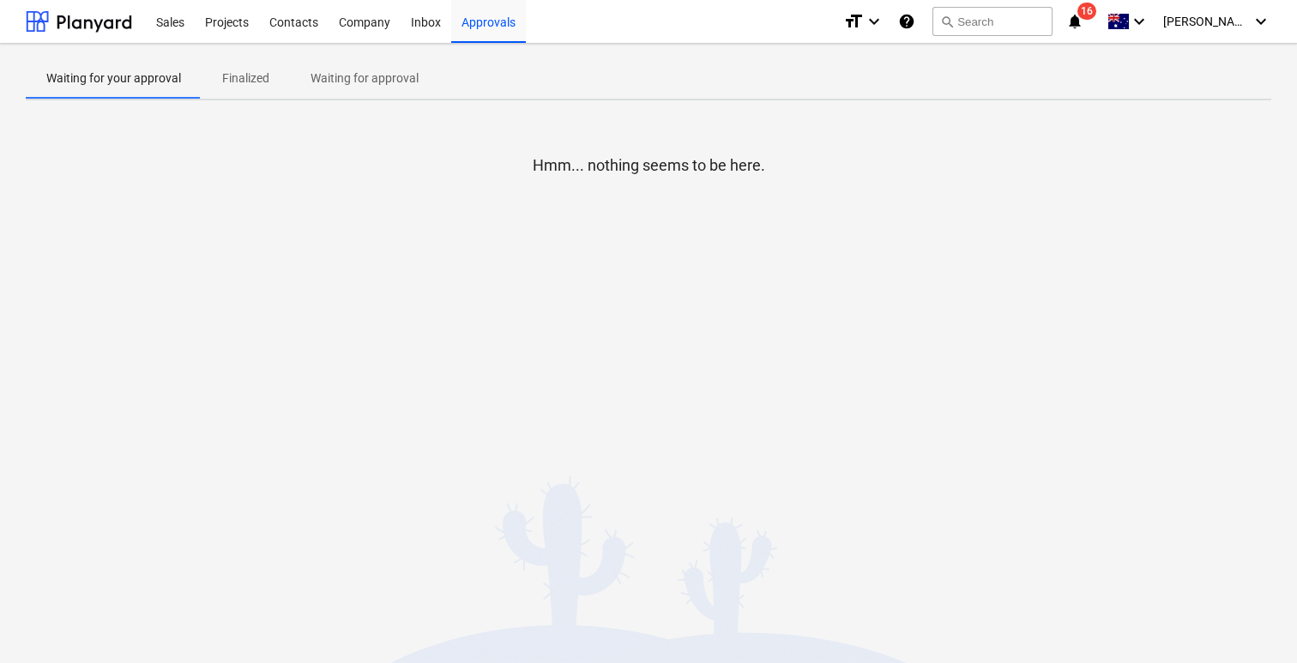
click at [254, 65] on span "Finalized" at bounding box center [246, 78] width 88 height 28
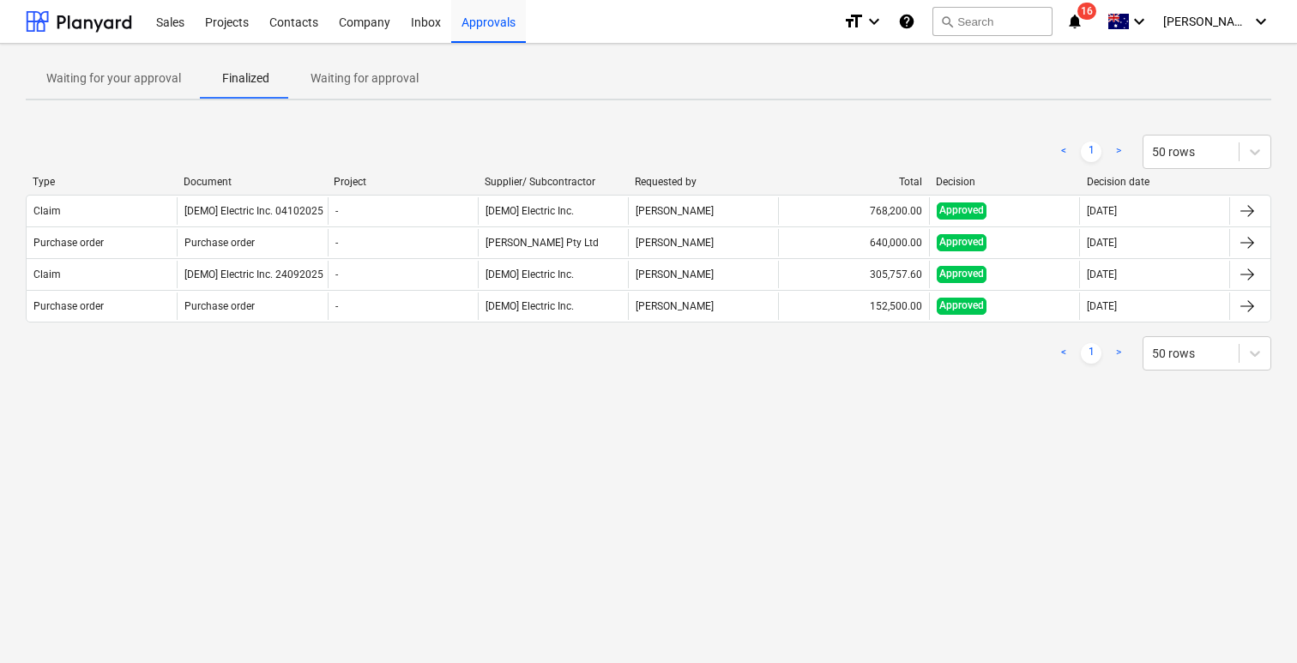
click at [346, 76] on p "Waiting for approval" at bounding box center [365, 79] width 108 height 18
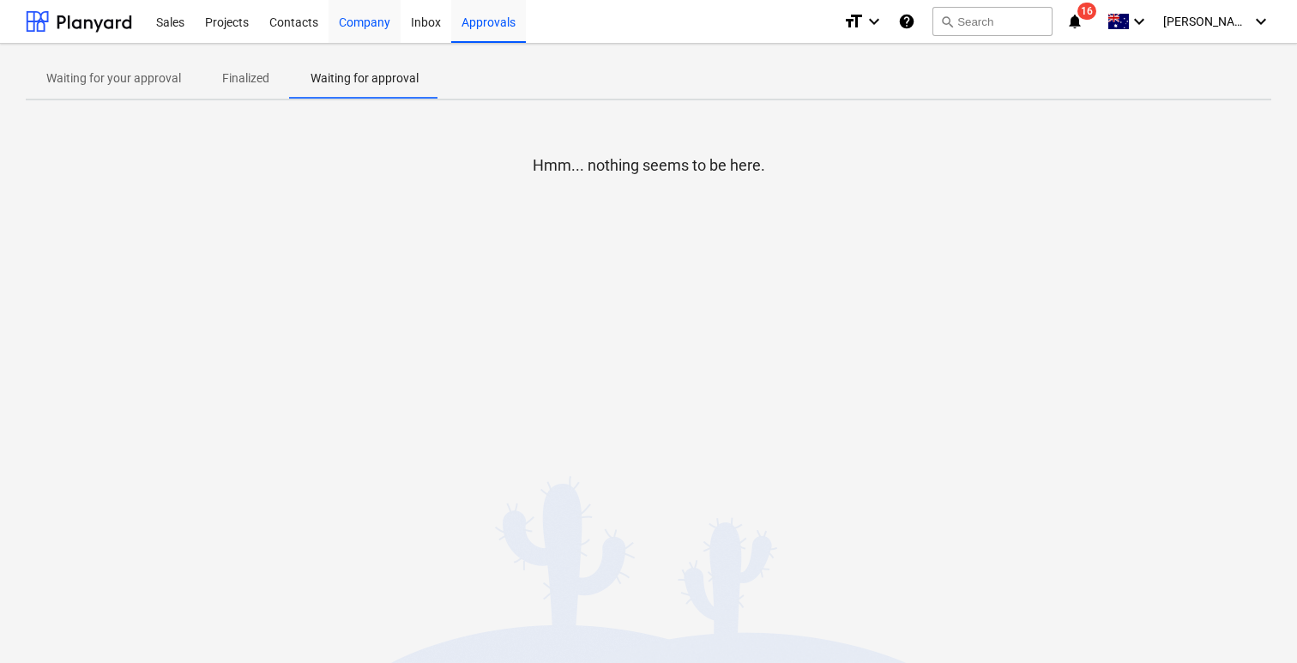
click at [396, 28] on div "Company" at bounding box center [365, 21] width 72 height 44
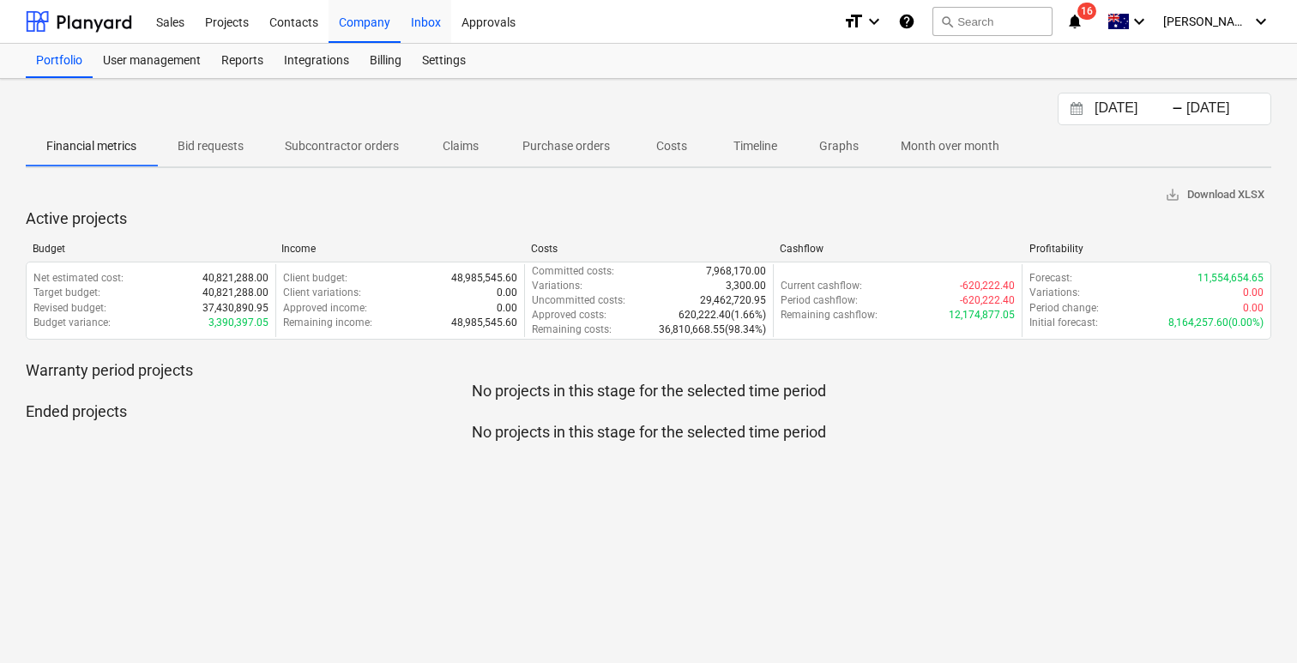
click at [420, 33] on div "Inbox" at bounding box center [426, 21] width 51 height 44
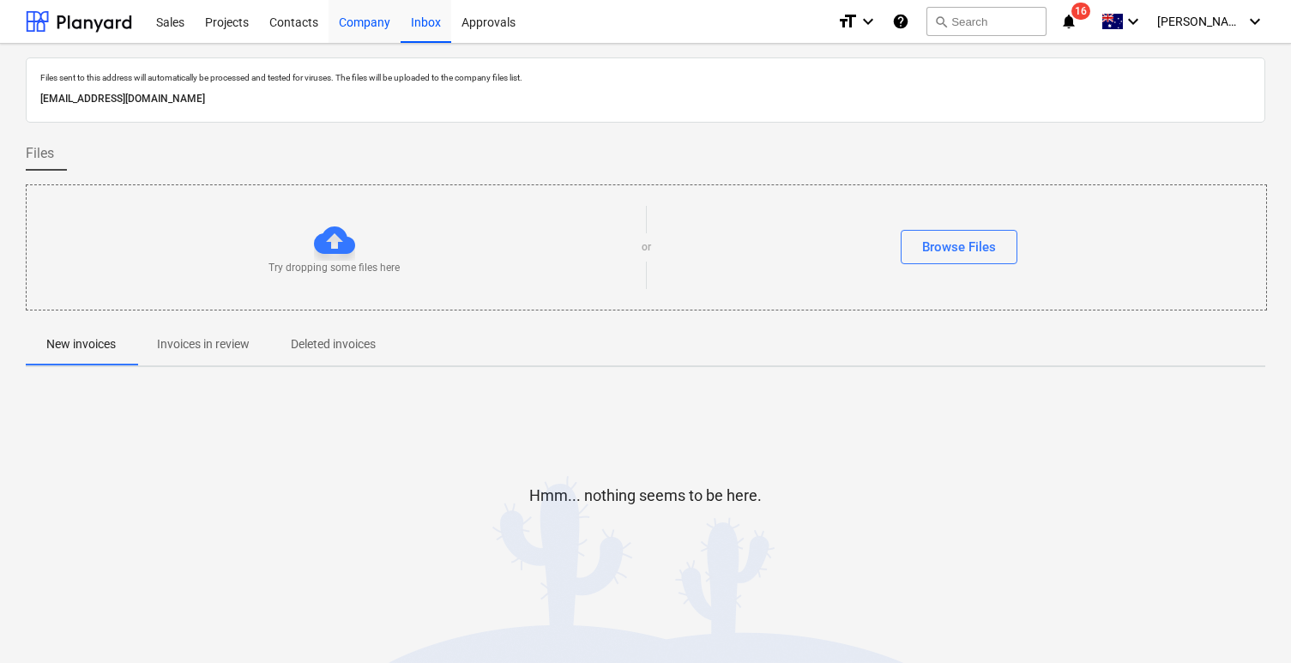
click at [354, 18] on div "Company" at bounding box center [365, 21] width 72 height 44
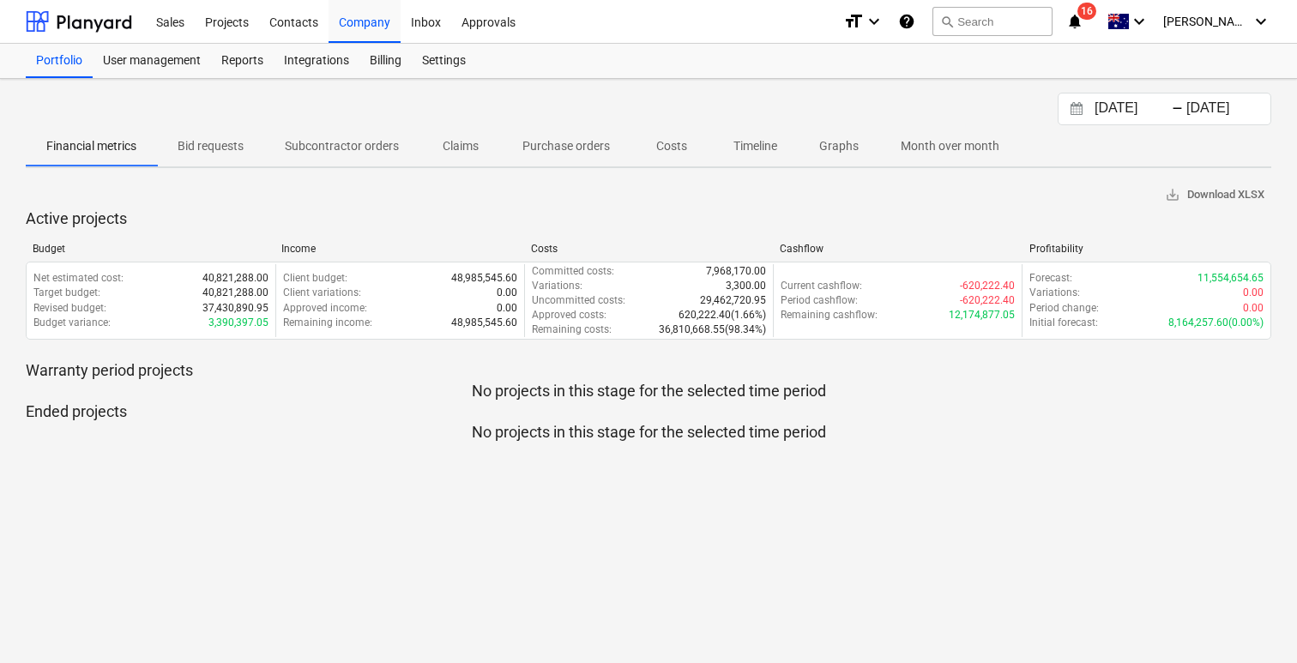
click at [248, 142] on span "Bid requests" at bounding box center [210, 146] width 107 height 28
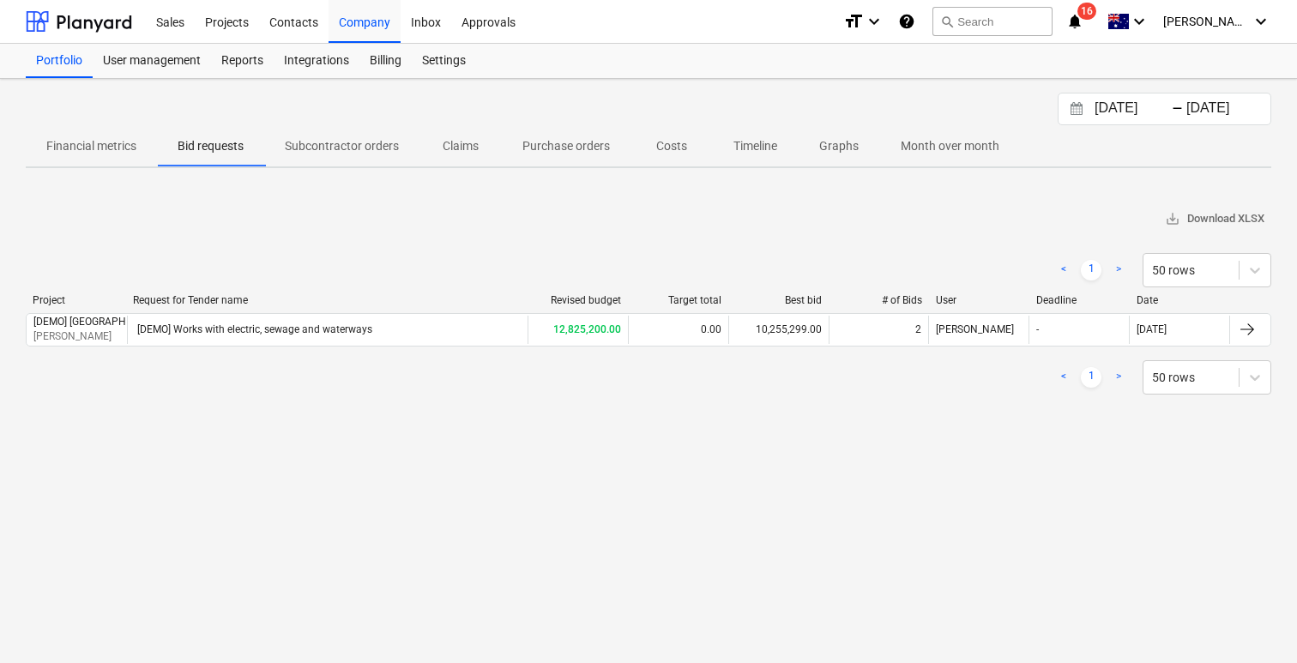
click at [318, 148] on p "Subcontractor orders" at bounding box center [342, 146] width 114 height 18
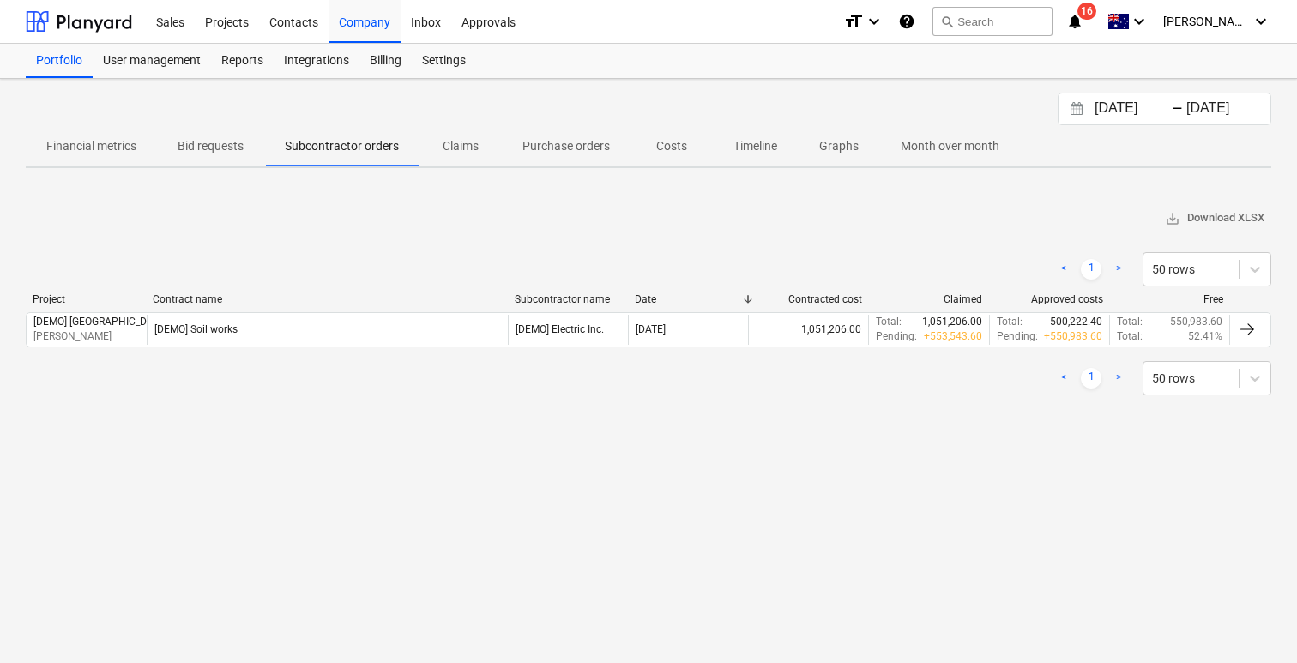
click at [458, 139] on p "Claims" at bounding box center [460, 146] width 41 height 18
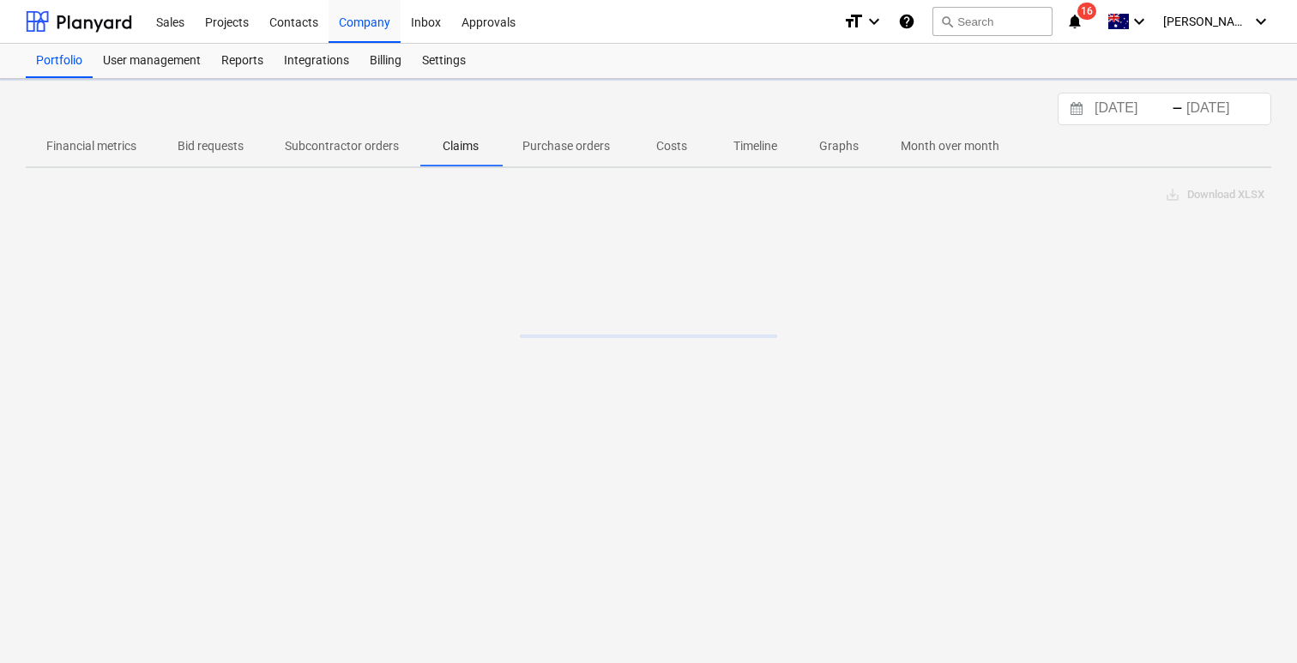
click at [589, 139] on p "Purchase orders" at bounding box center [567, 146] width 88 height 18
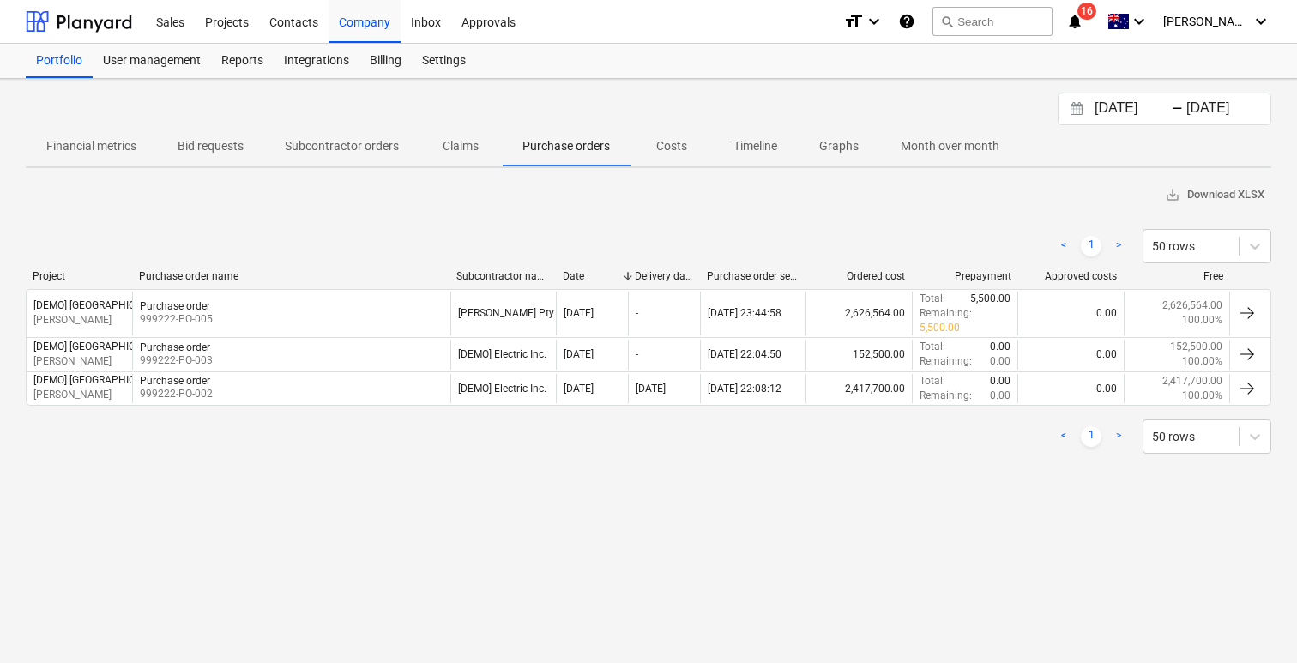
click at [717, 150] on span "Timeline" at bounding box center [755, 146] width 85 height 28
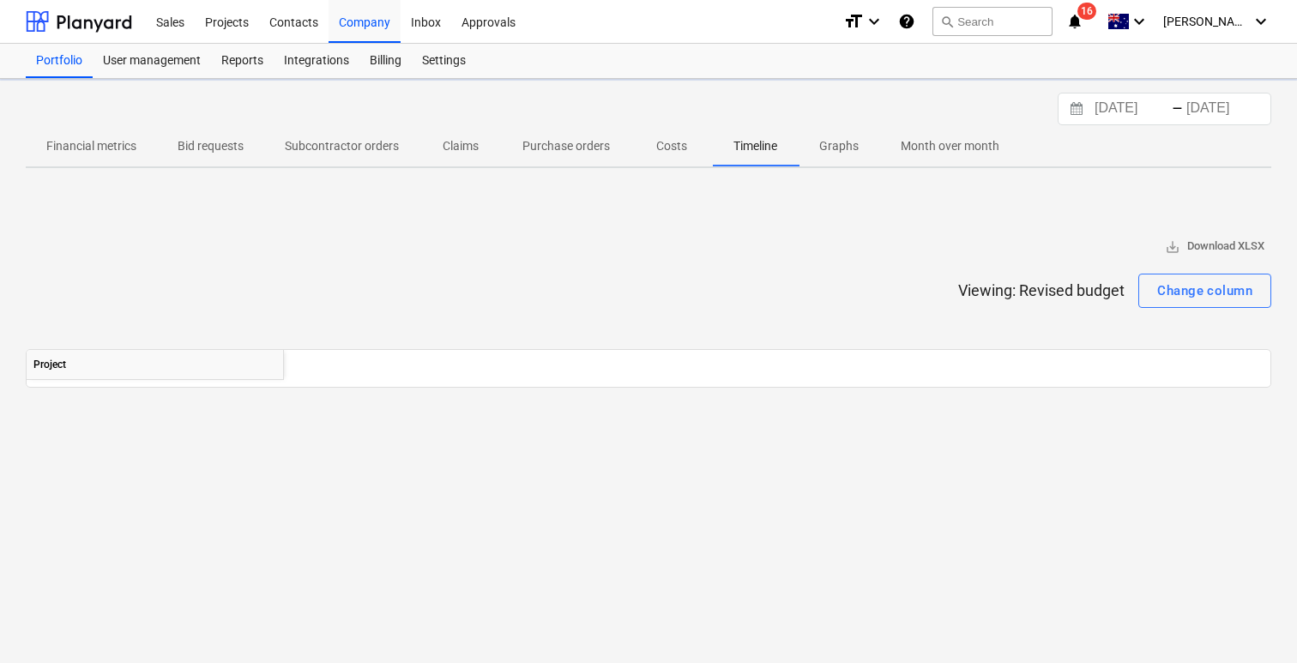
click at [642, 144] on span "Costs" at bounding box center [672, 146] width 82 height 28
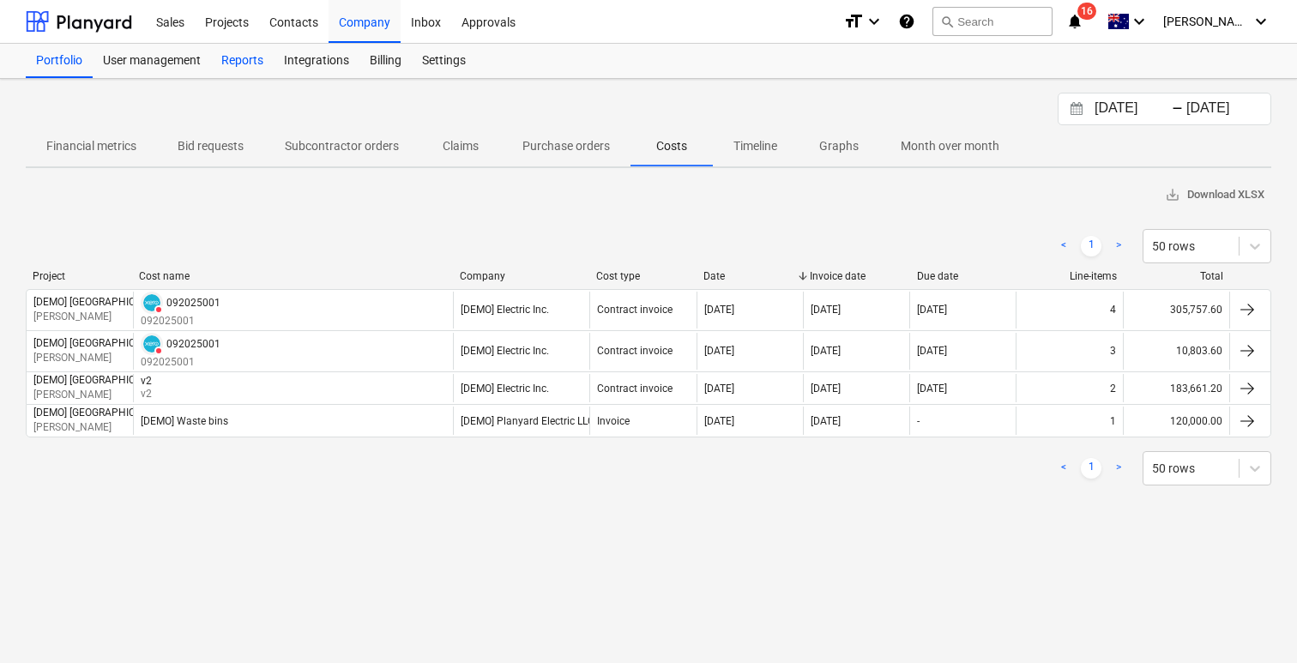
click at [247, 71] on div "Reports" at bounding box center [242, 61] width 63 height 34
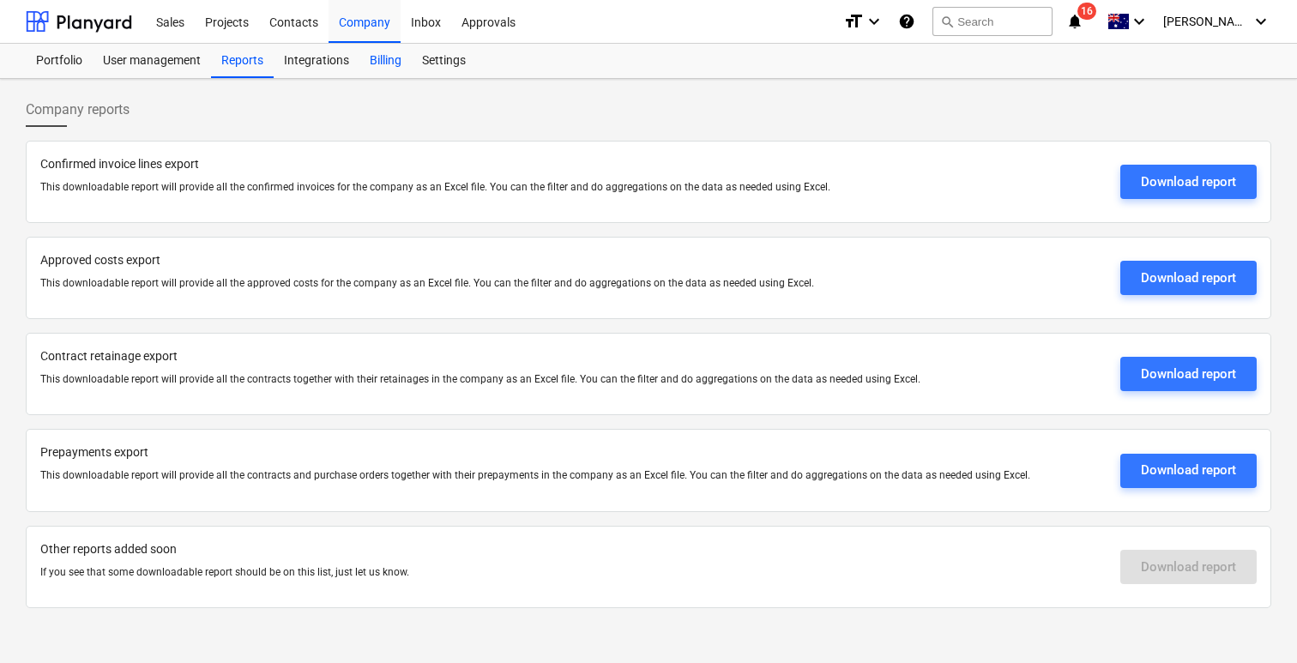
click at [382, 61] on div "Billing" at bounding box center [386, 61] width 52 height 34
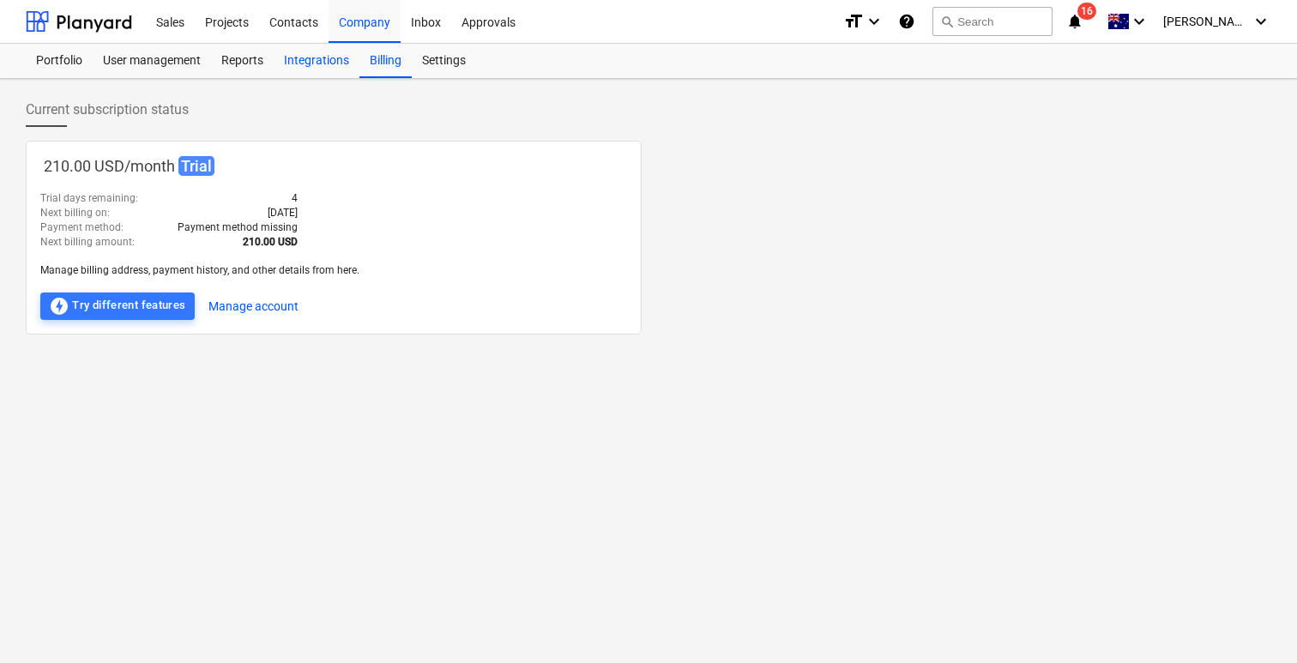
click at [329, 58] on div "Integrations" at bounding box center [317, 61] width 86 height 34
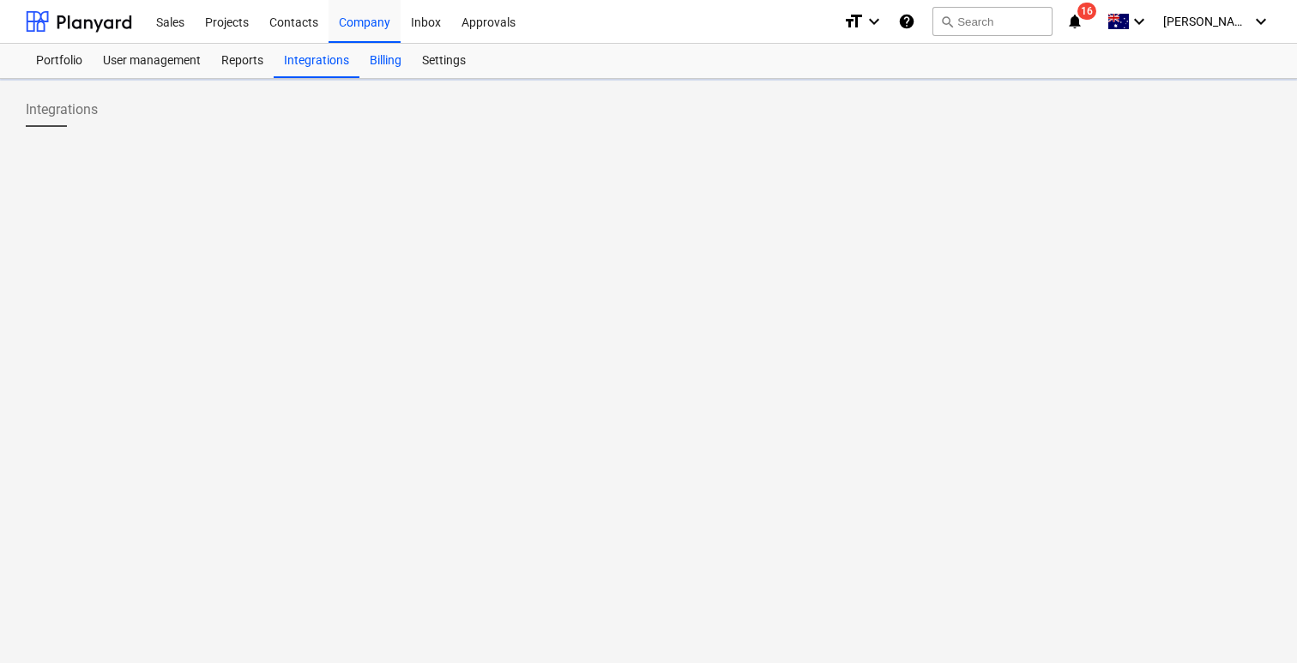
click at [381, 58] on div "Billing" at bounding box center [386, 61] width 52 height 34
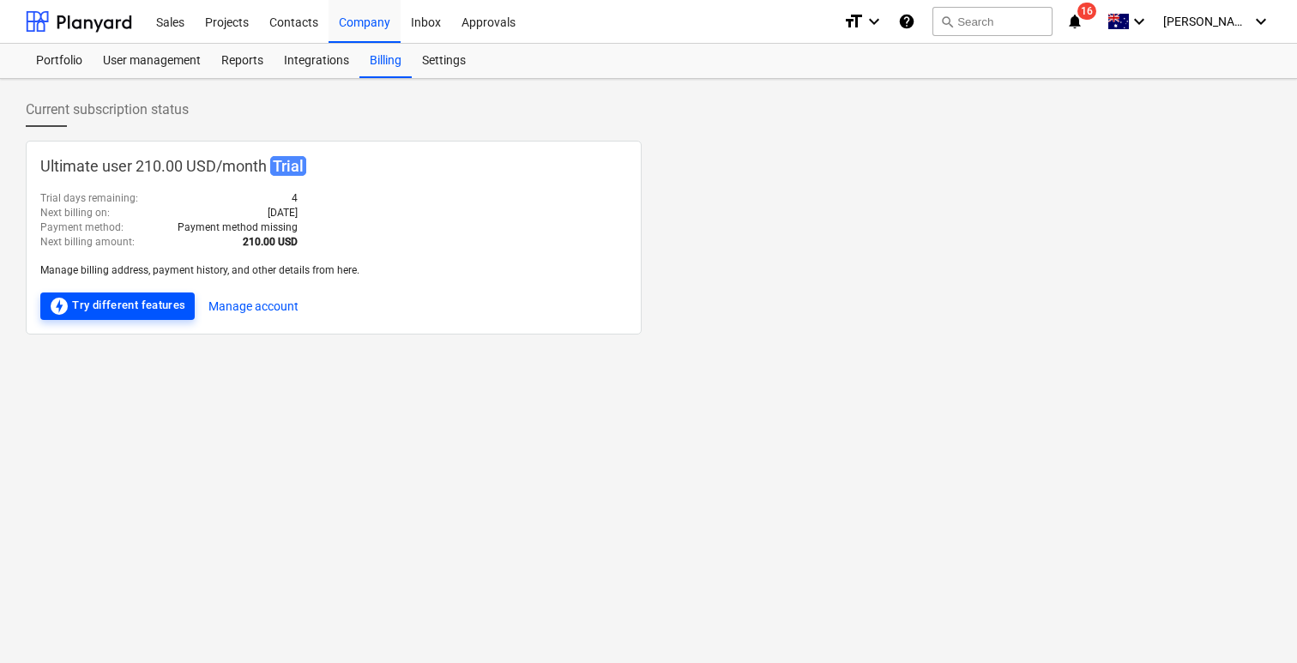
click at [147, 296] on div "offline_bolt Try different features" at bounding box center [117, 306] width 137 height 21
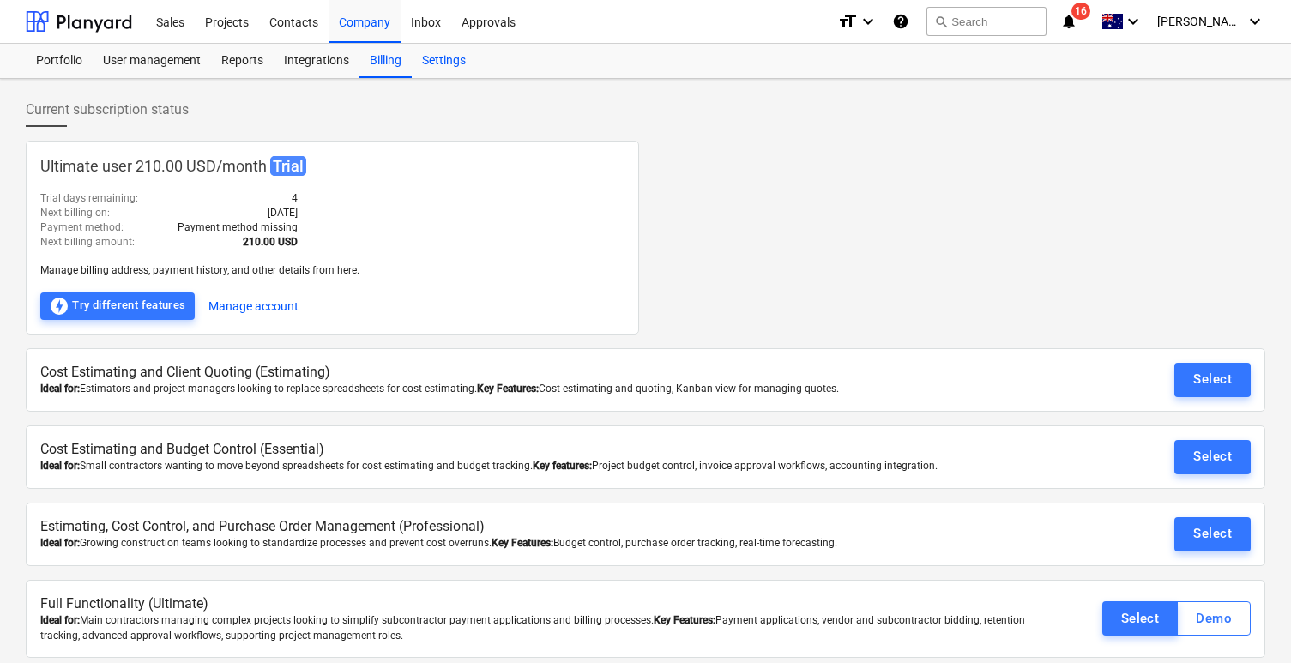
click at [456, 60] on div "Settings" at bounding box center [444, 61] width 64 height 34
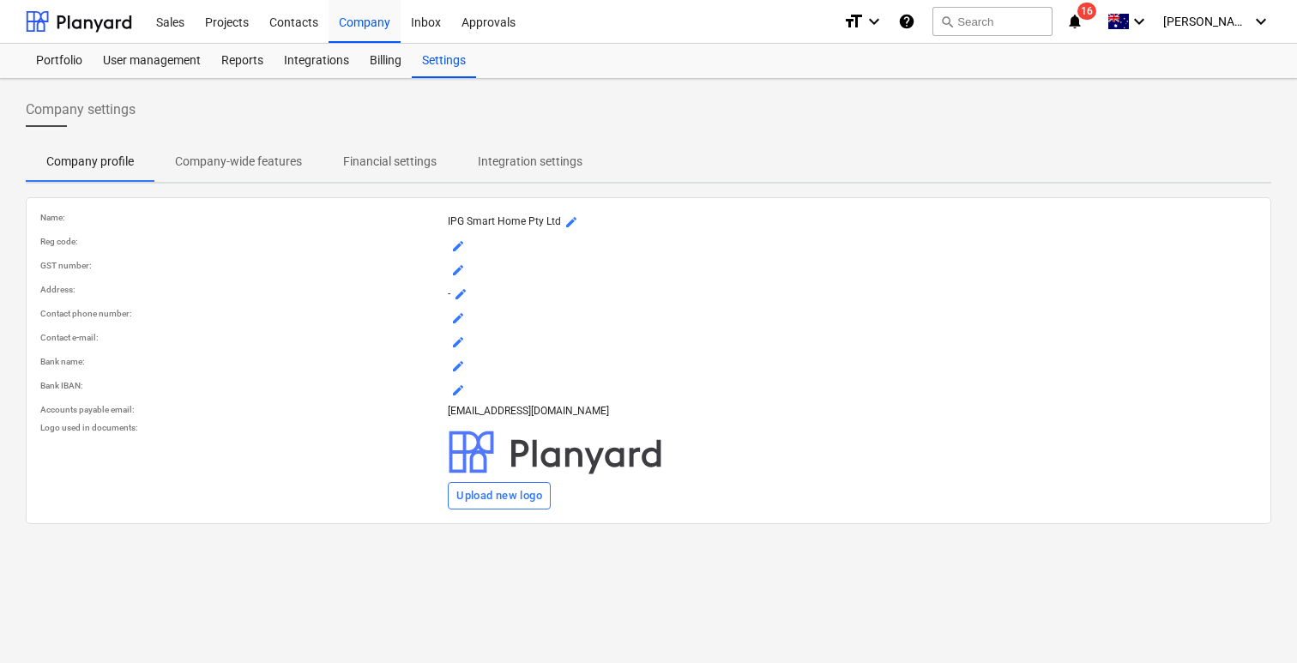
click at [248, 174] on span "Company-wide features" at bounding box center [238, 162] width 168 height 28
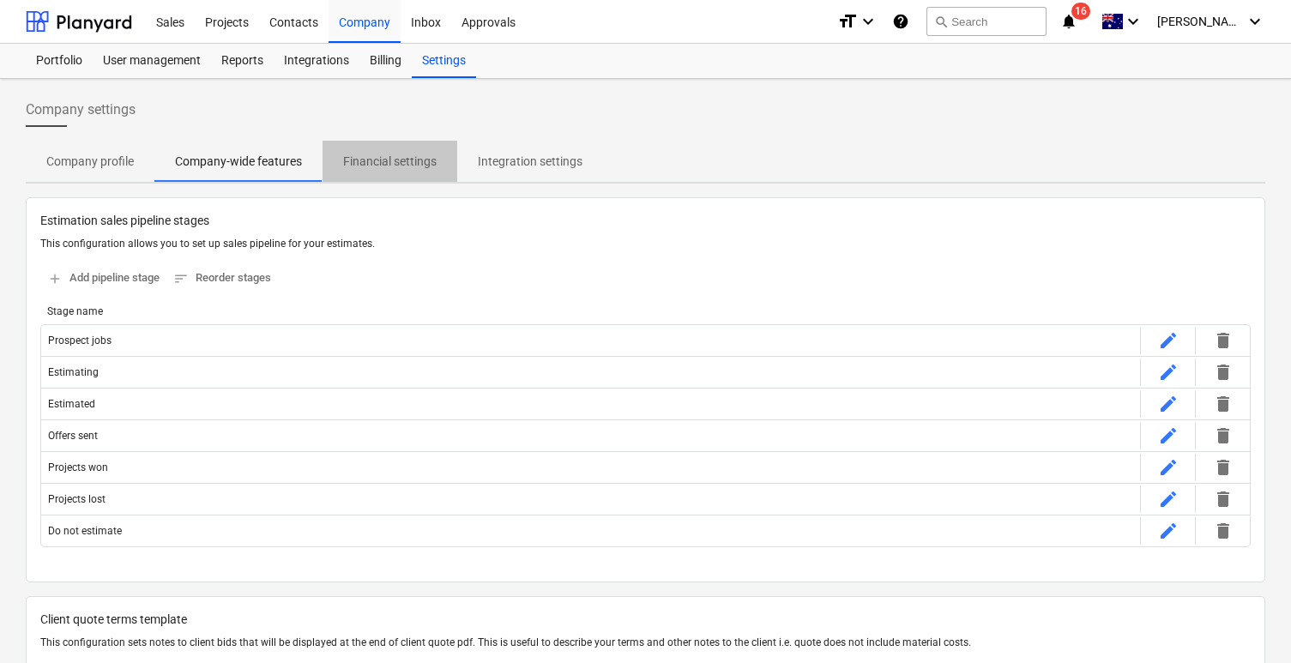
click at [392, 170] on p "Financial settings" at bounding box center [390, 162] width 94 height 18
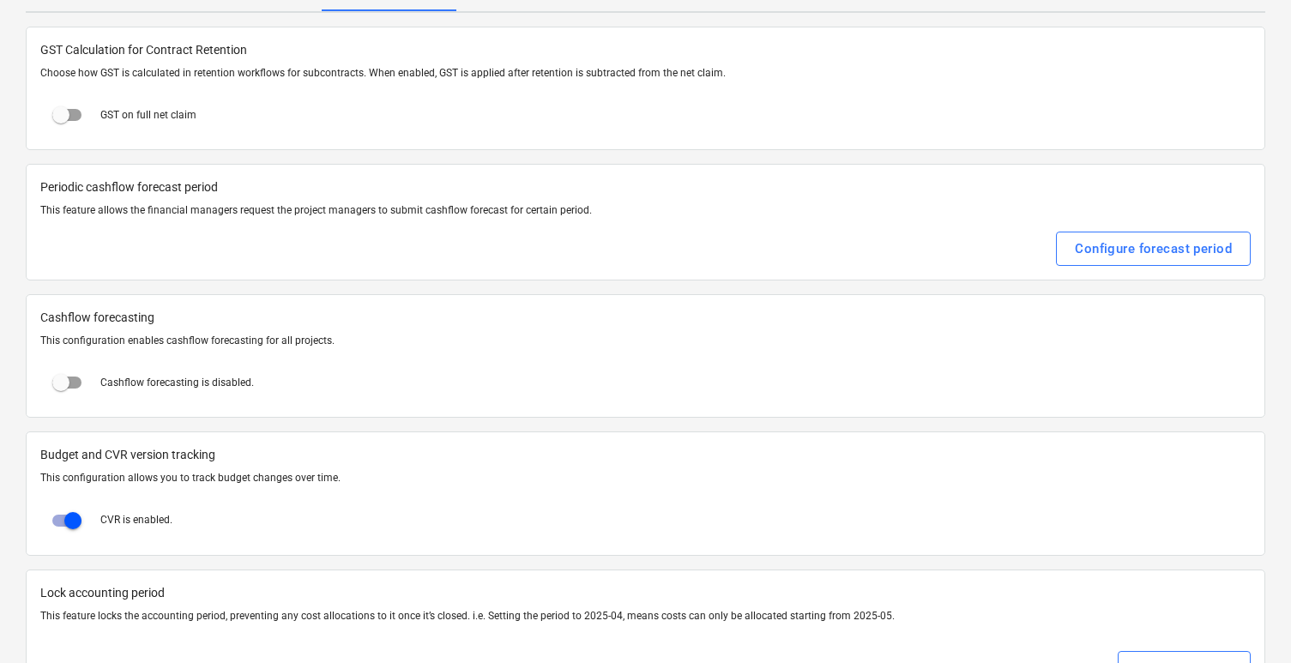
scroll to position [182, 0]
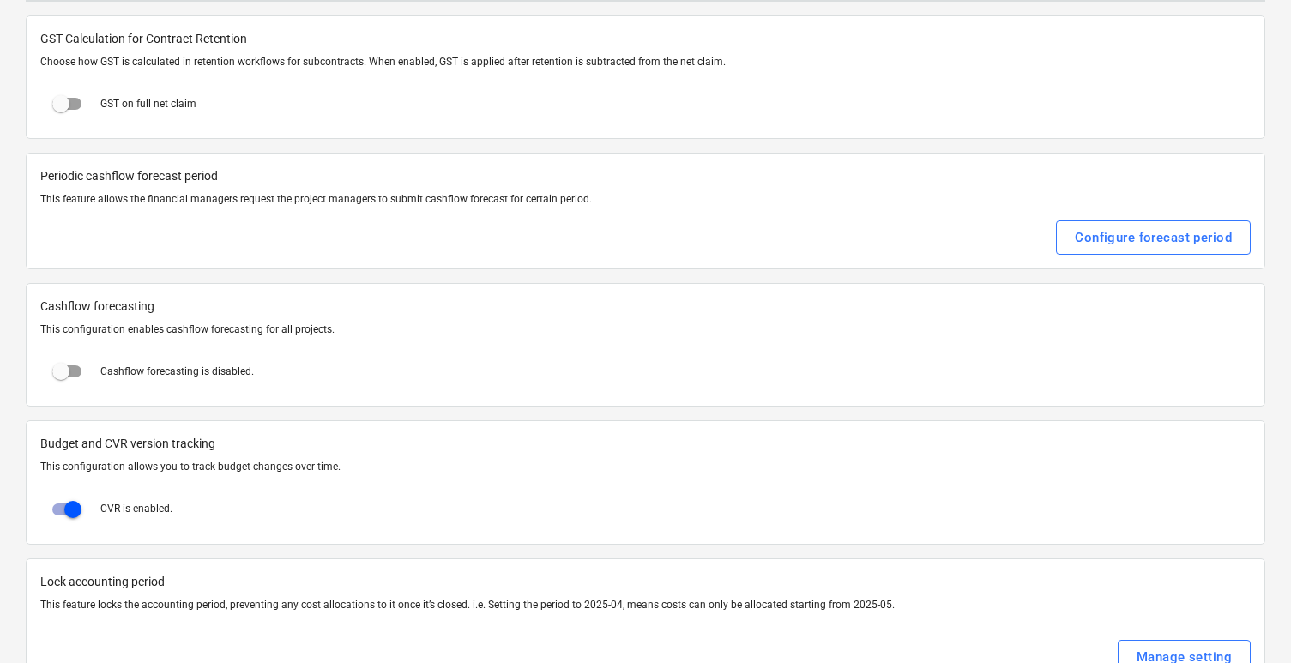
click at [68, 363] on input "checkbox" at bounding box center [60, 371] width 41 height 41
checkbox input "true"
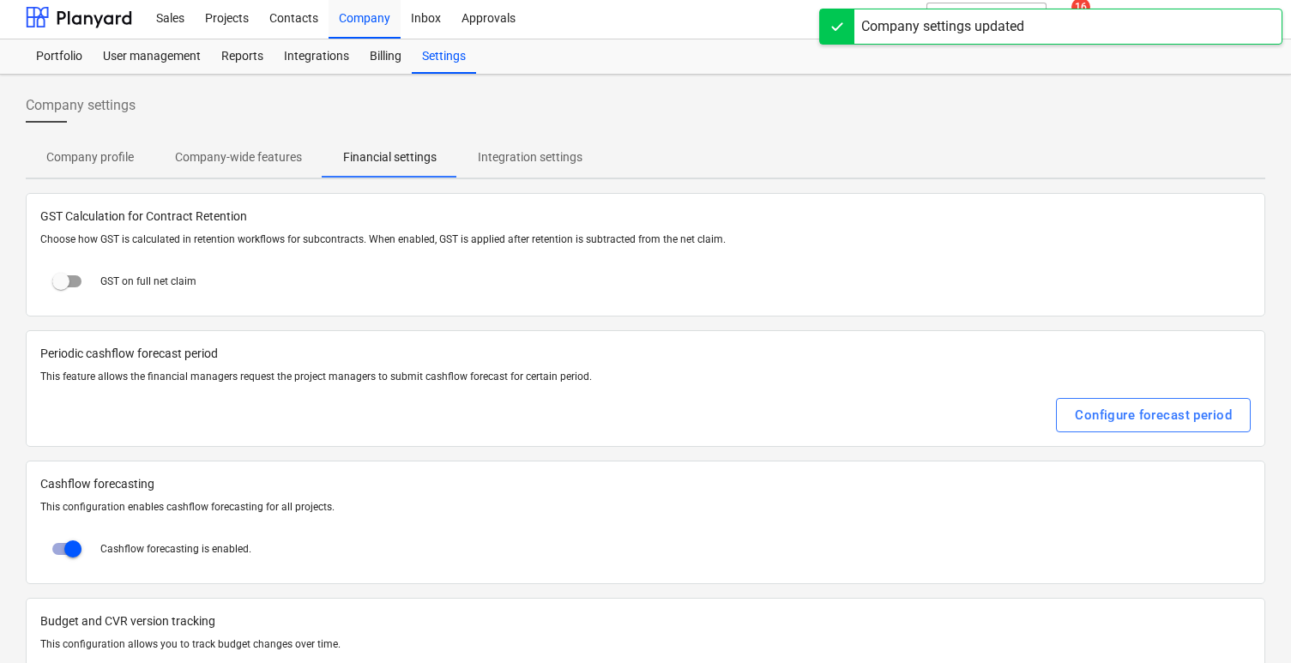
scroll to position [0, 0]
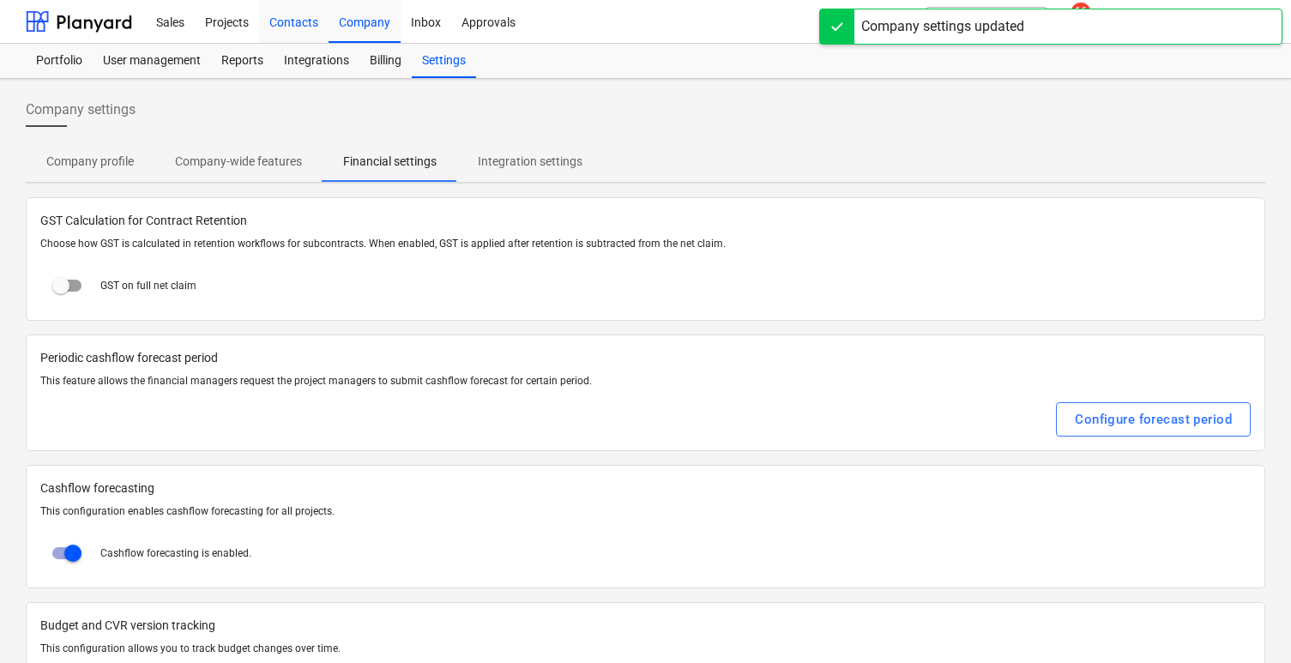
click at [305, 17] on div "Contacts" at bounding box center [294, 21] width 70 height 44
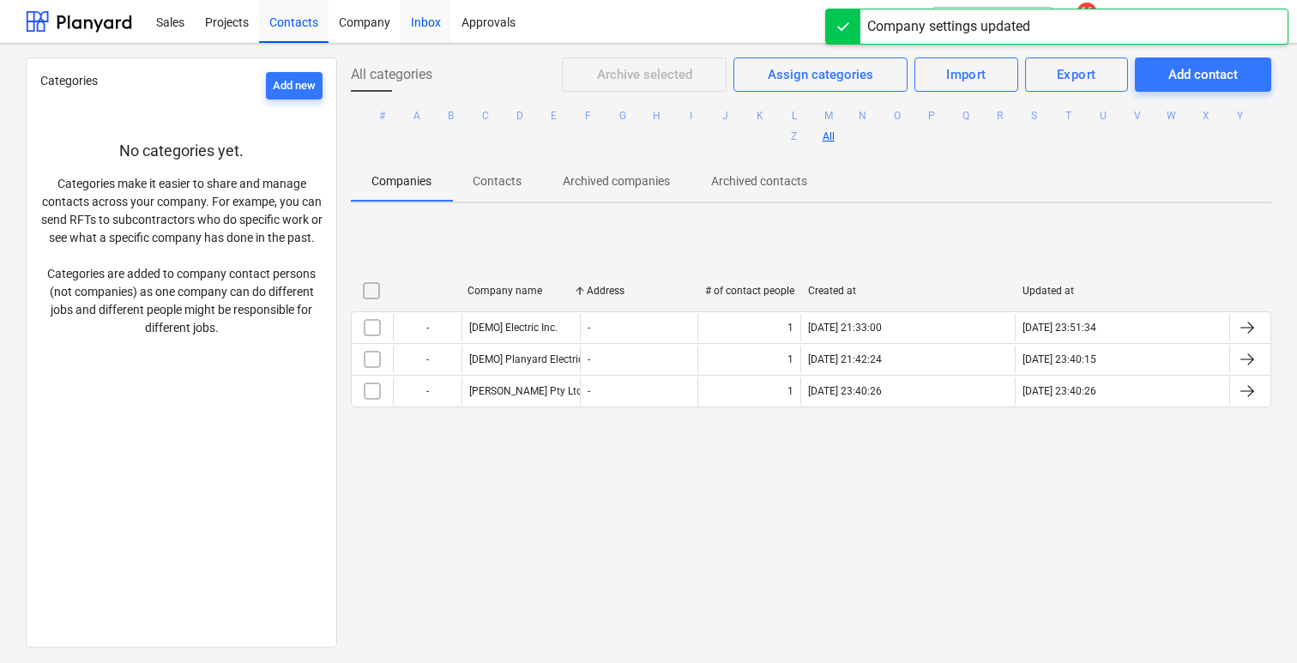
click at [400, 30] on div "Sales Projects Contacts Company Inbox Approvals" at bounding box center [488, 21] width 684 height 43
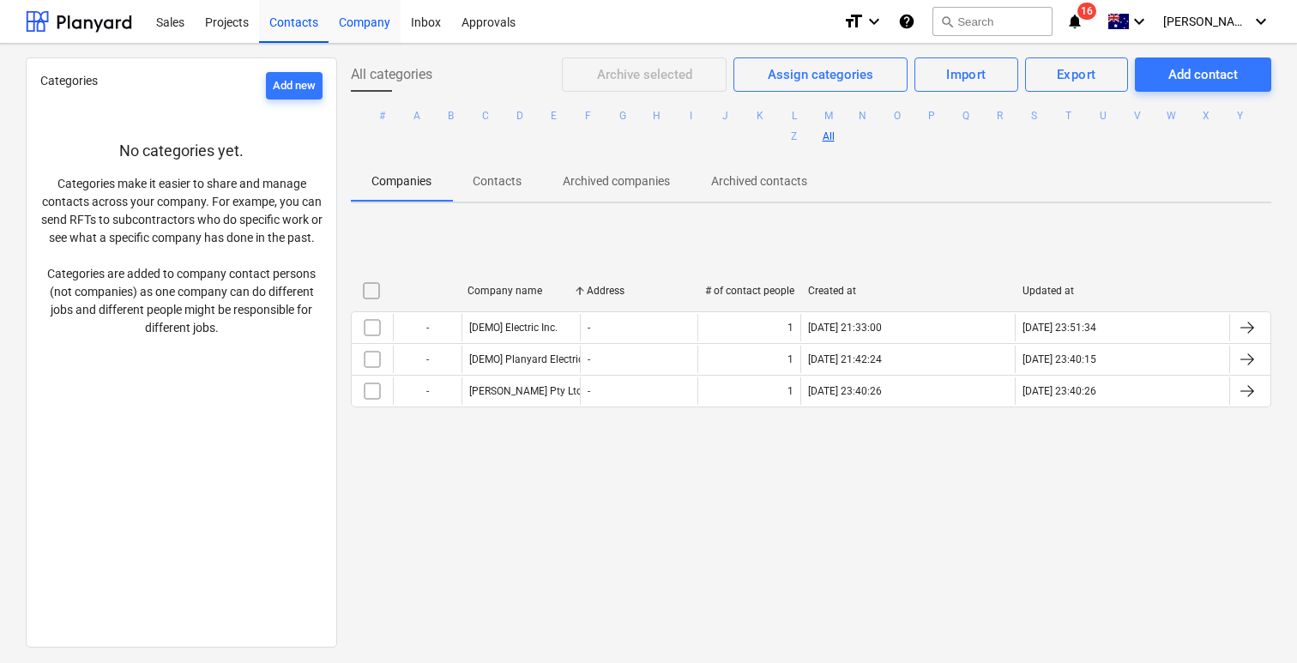
click at [374, 20] on div "Company" at bounding box center [365, 21] width 72 height 44
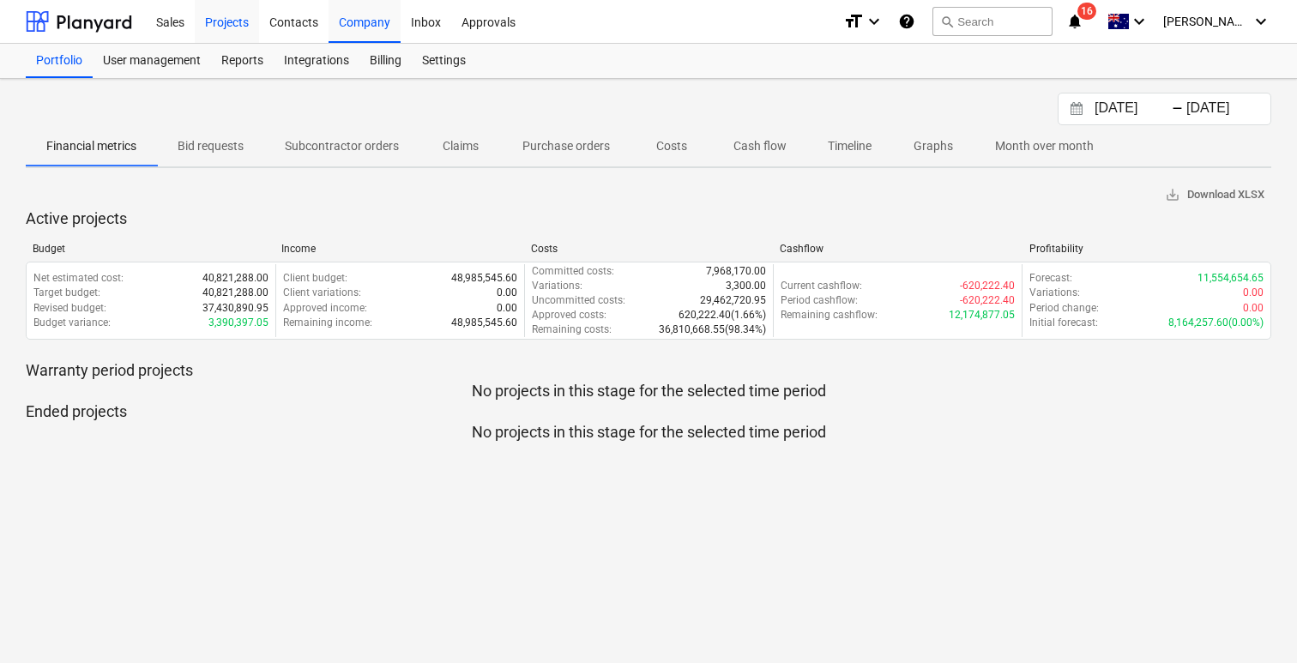
click at [223, 12] on div "Projects" at bounding box center [227, 21] width 64 height 44
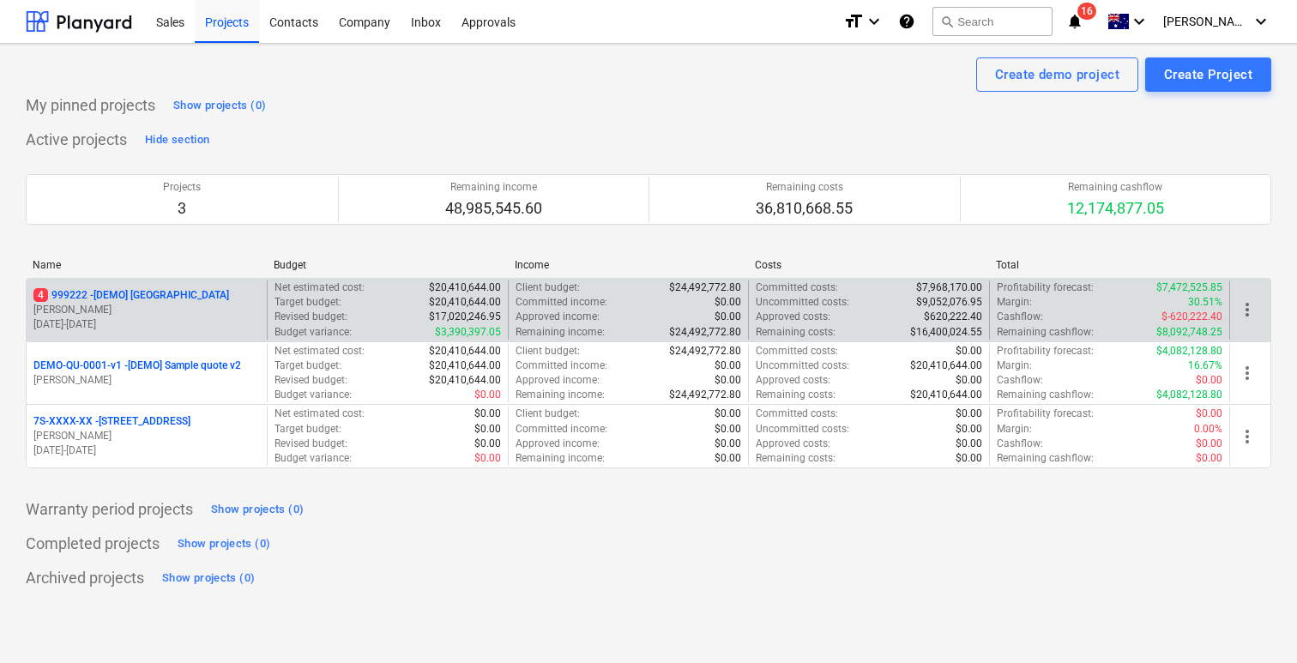
click at [170, 318] on p "01.10.2025 - 31.01.2026" at bounding box center [146, 324] width 227 height 15
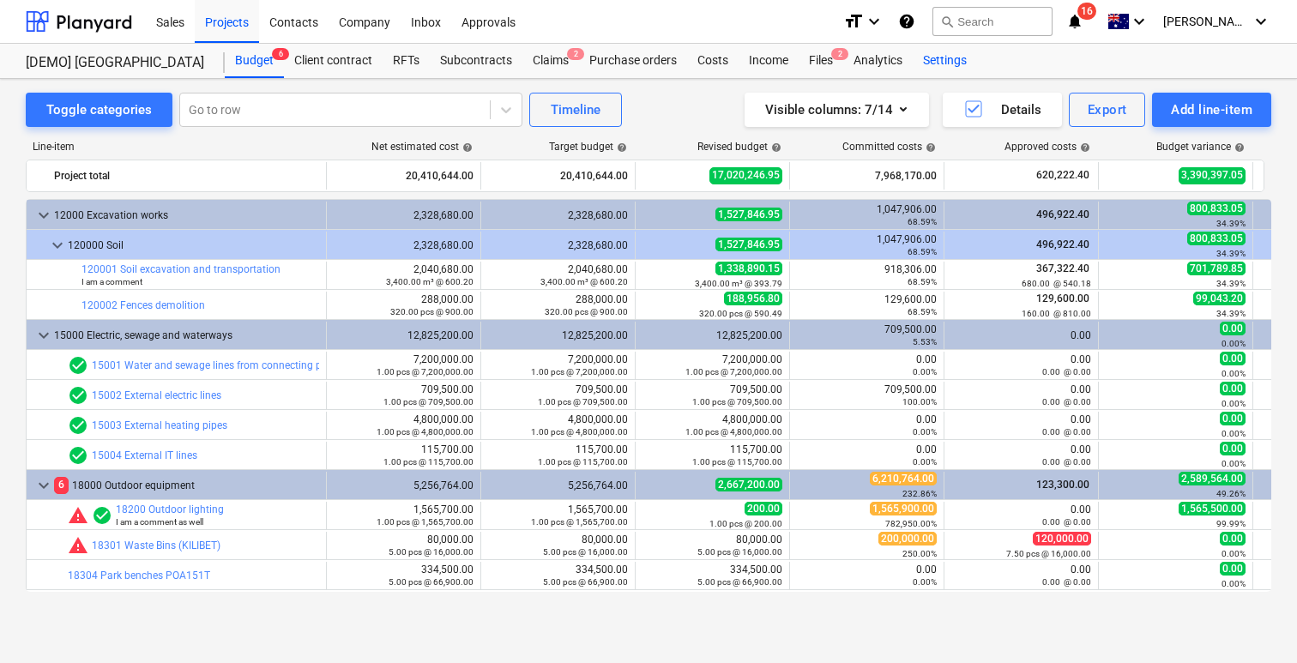
click at [963, 68] on div "Settings" at bounding box center [945, 61] width 64 height 34
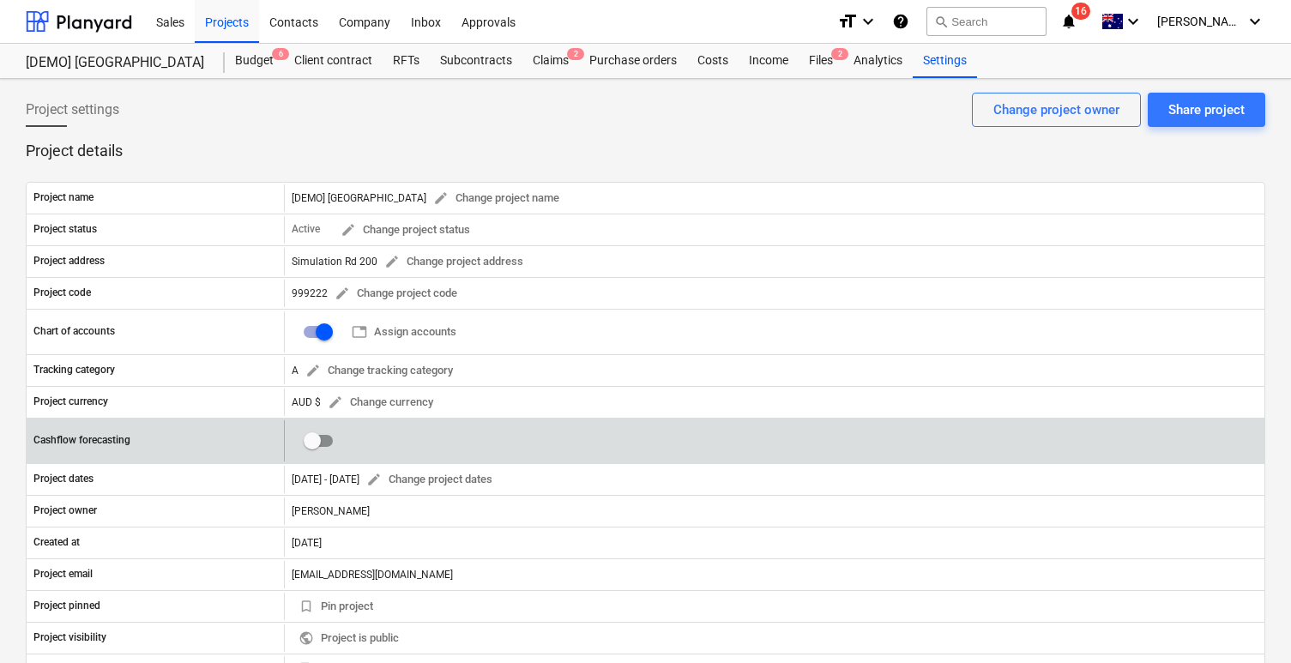
click at [311, 437] on input "checkbox" at bounding box center [312, 440] width 41 height 41
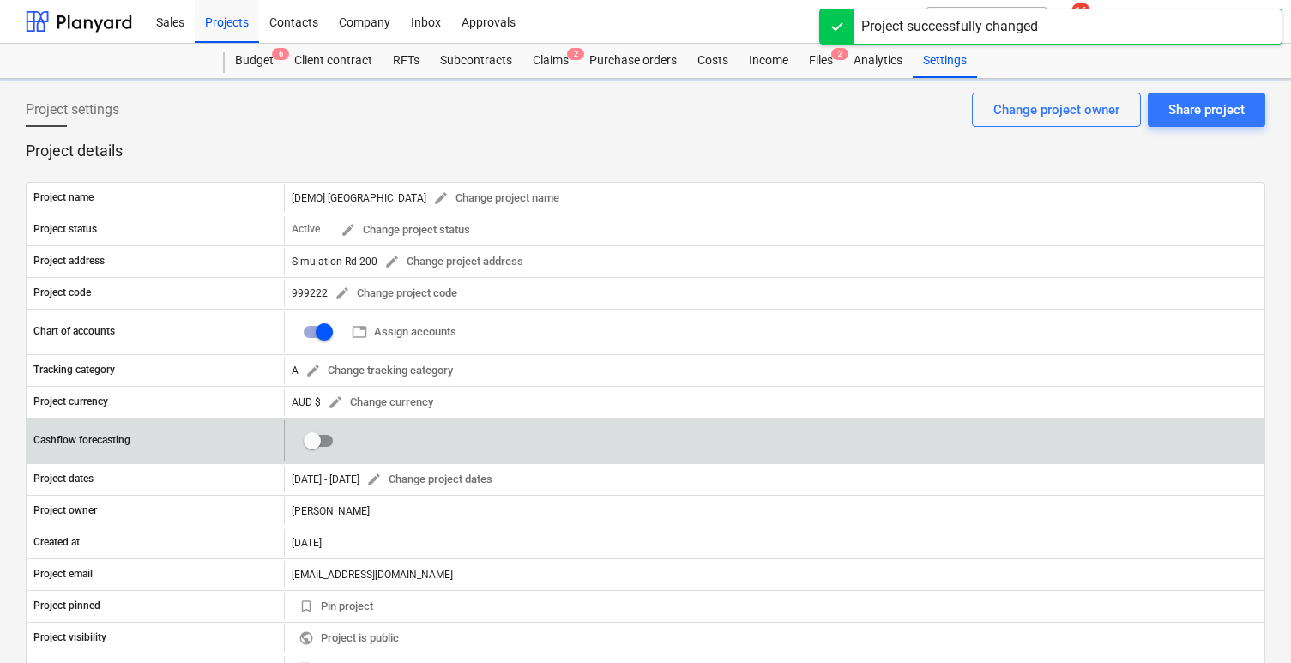
checkbox input "true"
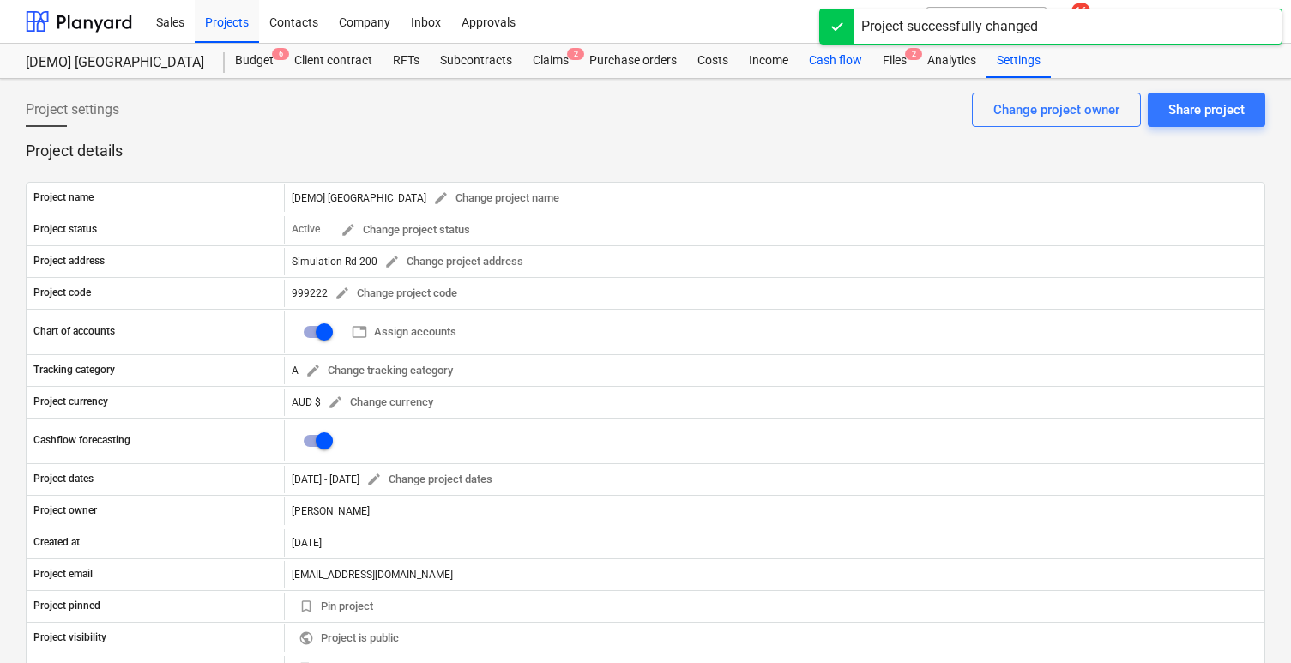
click at [844, 66] on div "Cash flow" at bounding box center [836, 61] width 74 height 34
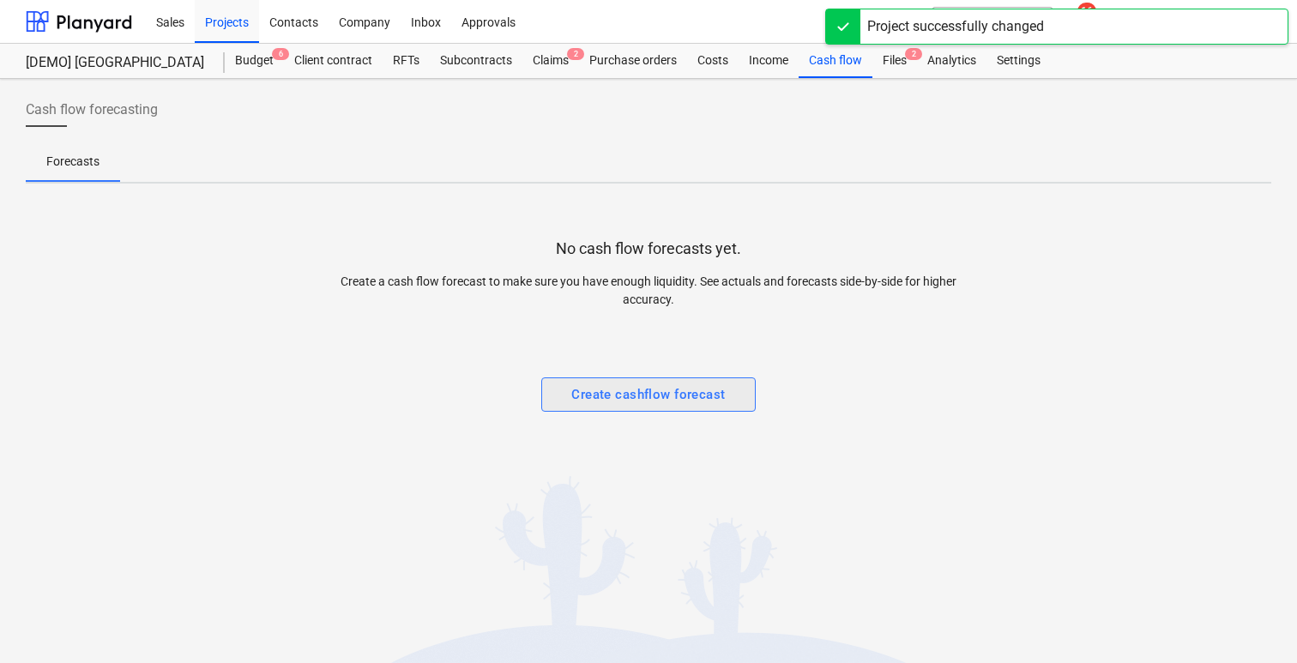
click at [653, 400] on div "Create cashflow forecast" at bounding box center [648, 395] width 154 height 22
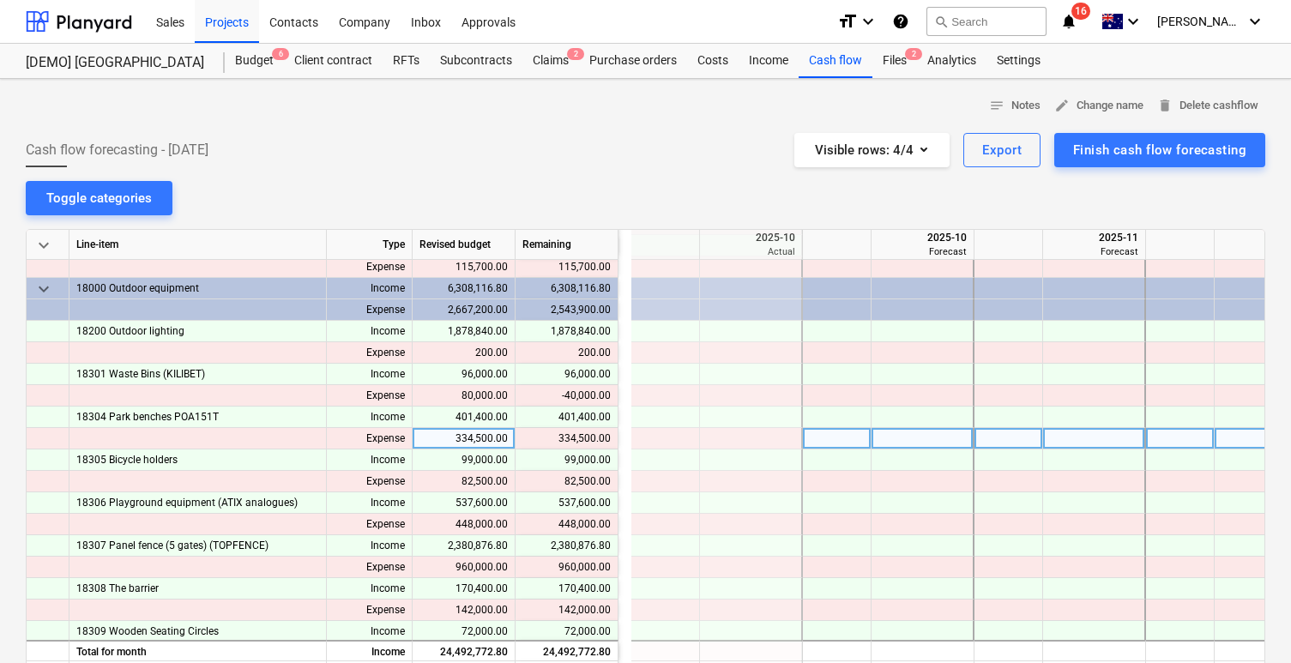
scroll to position [368, 0]
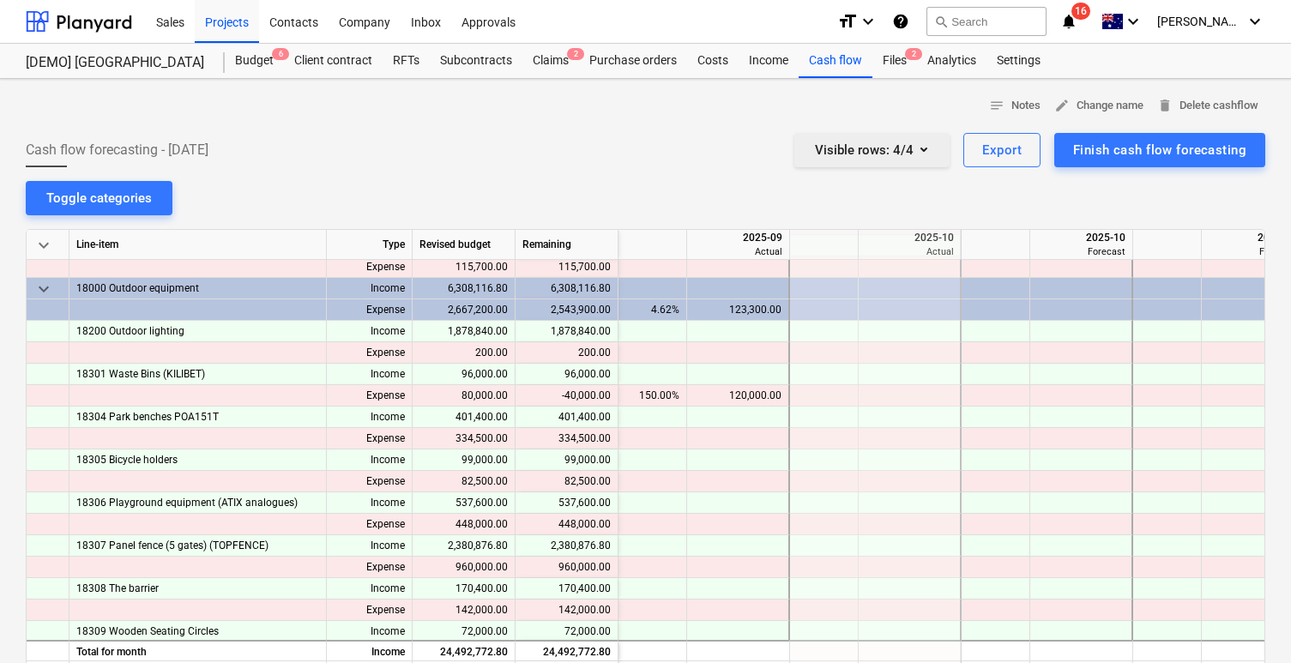
click at [904, 143] on div "Visible rows : 4/4" at bounding box center [872, 150] width 114 height 22
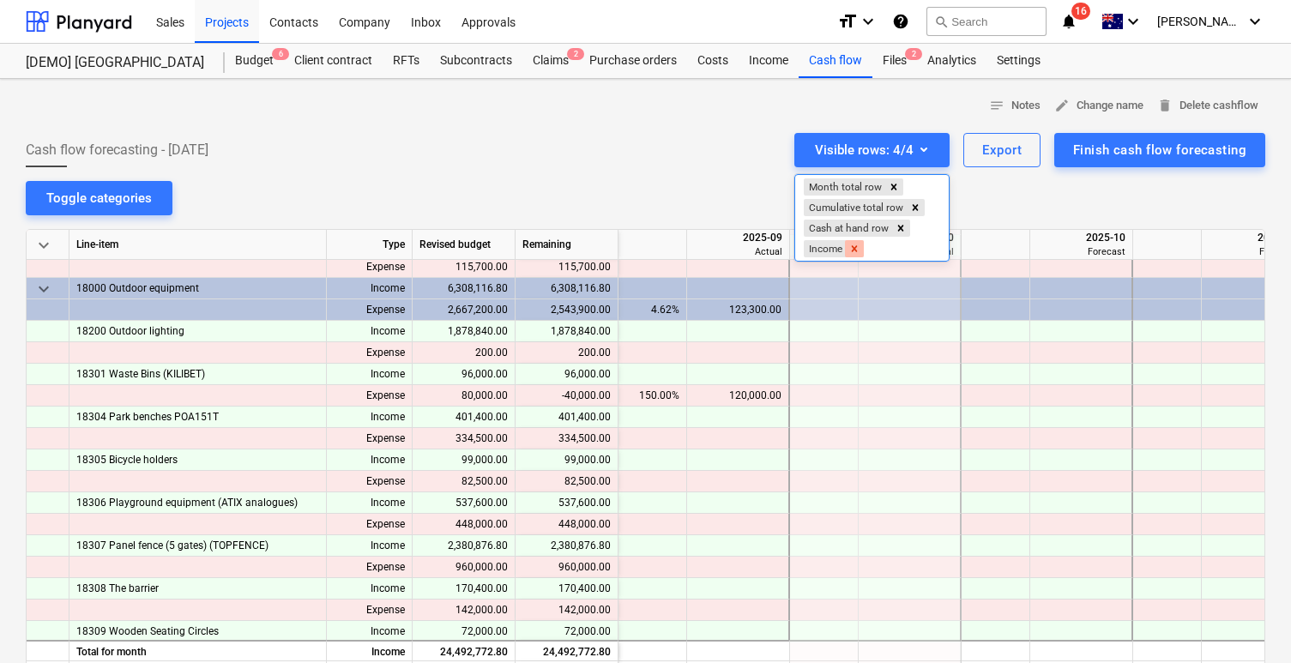
click at [858, 248] on icon "Remove Income" at bounding box center [855, 248] width 6 height 6
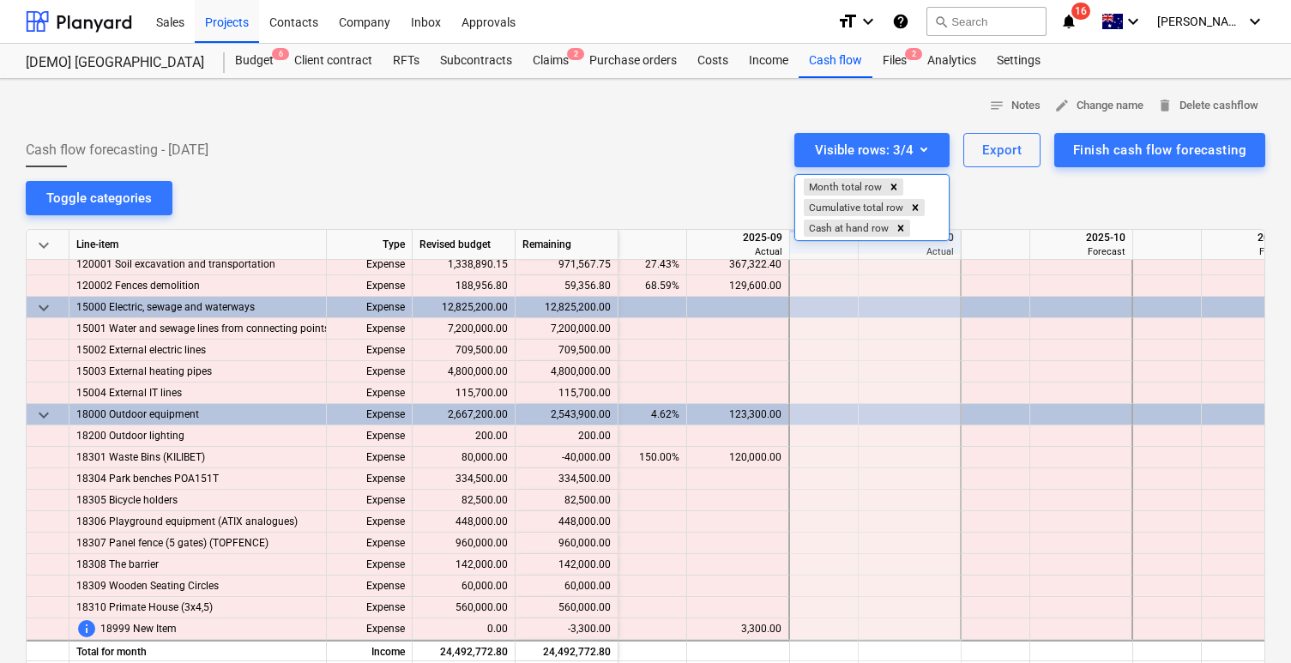
click at [662, 168] on div at bounding box center [645, 331] width 1291 height 663
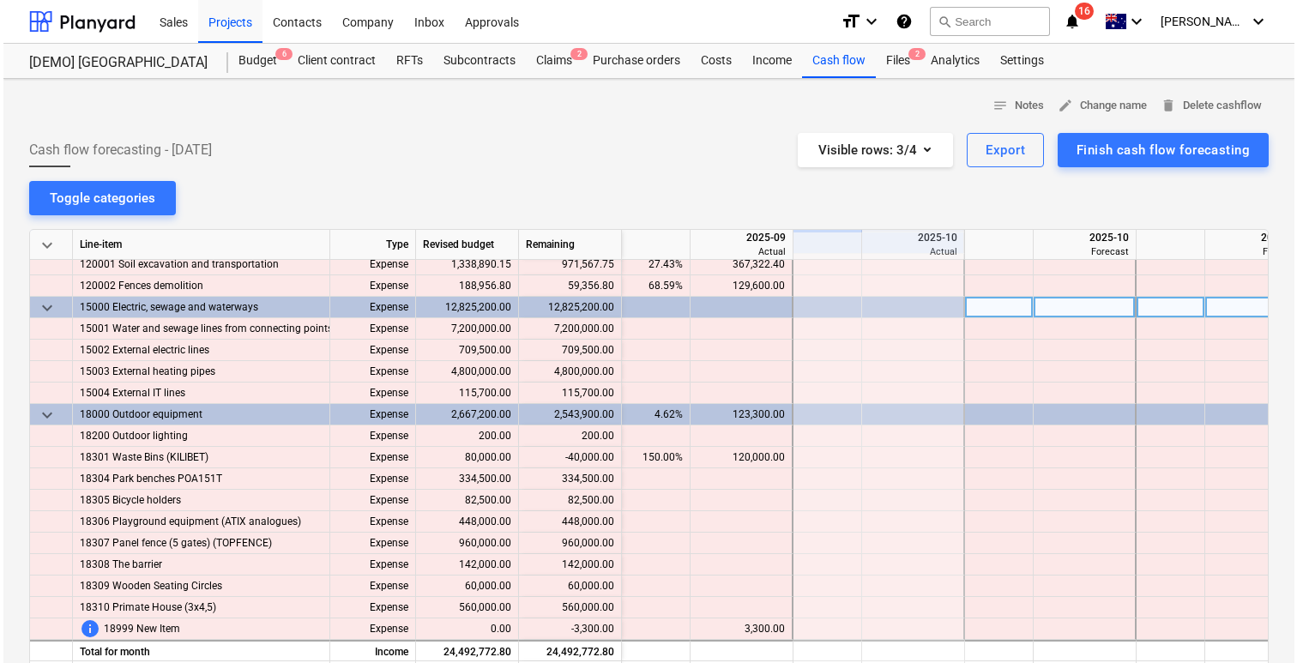
scroll to position [0, 0]
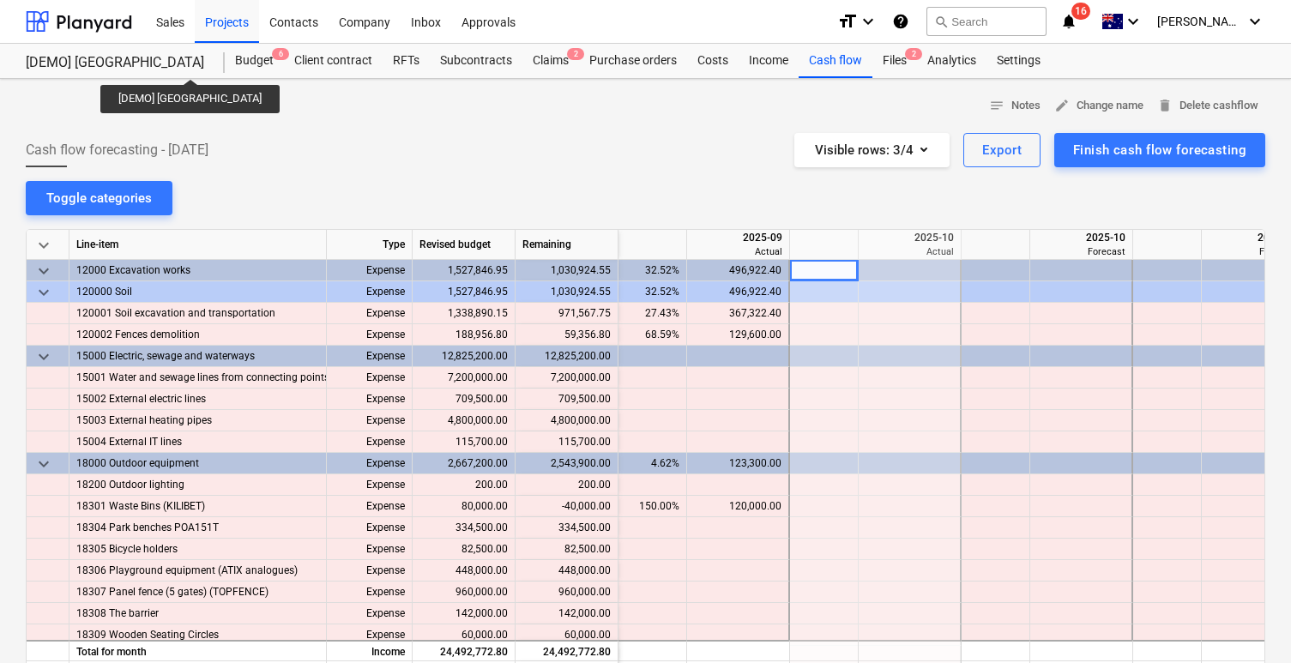
click at [184, 63] on div "[DEMO] Stone Road House" at bounding box center [115, 63] width 178 height 18
click at [168, 60] on div "[DEMO] Stone Road House" at bounding box center [115, 63] width 178 height 18
click at [254, 67] on div "Budget 6" at bounding box center [254, 61] width 59 height 34
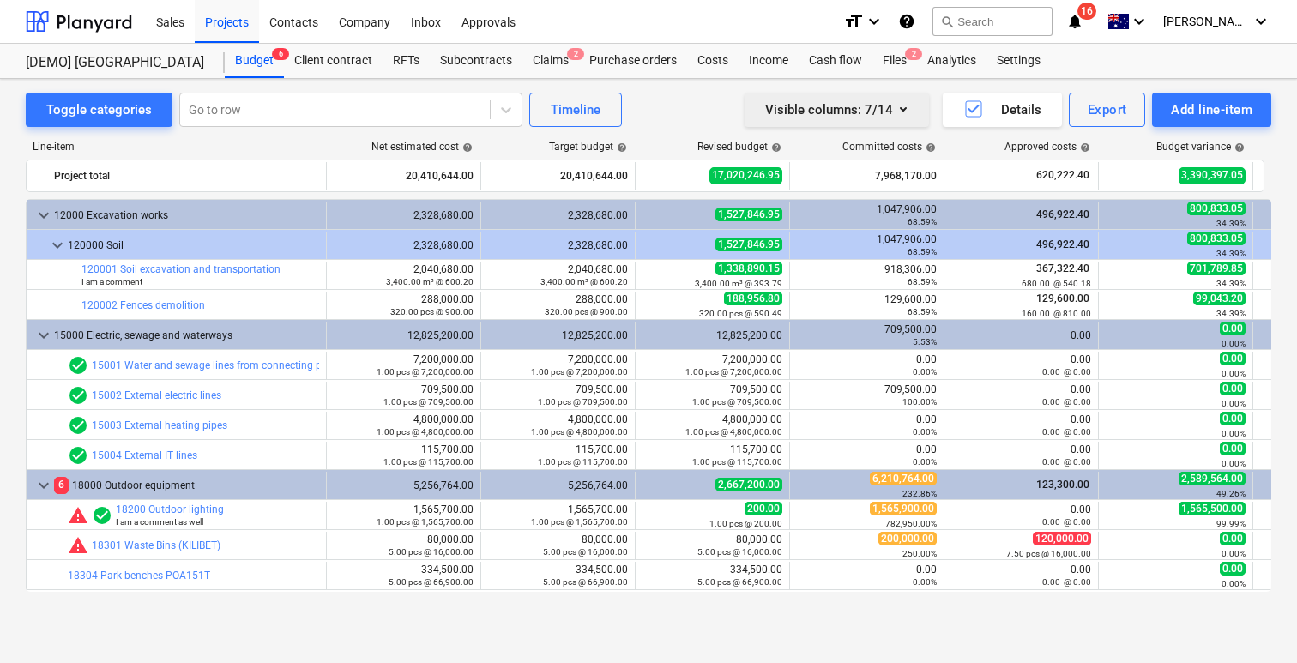
click at [878, 124] on button "Visible columns : 7/14" at bounding box center [837, 110] width 184 height 34
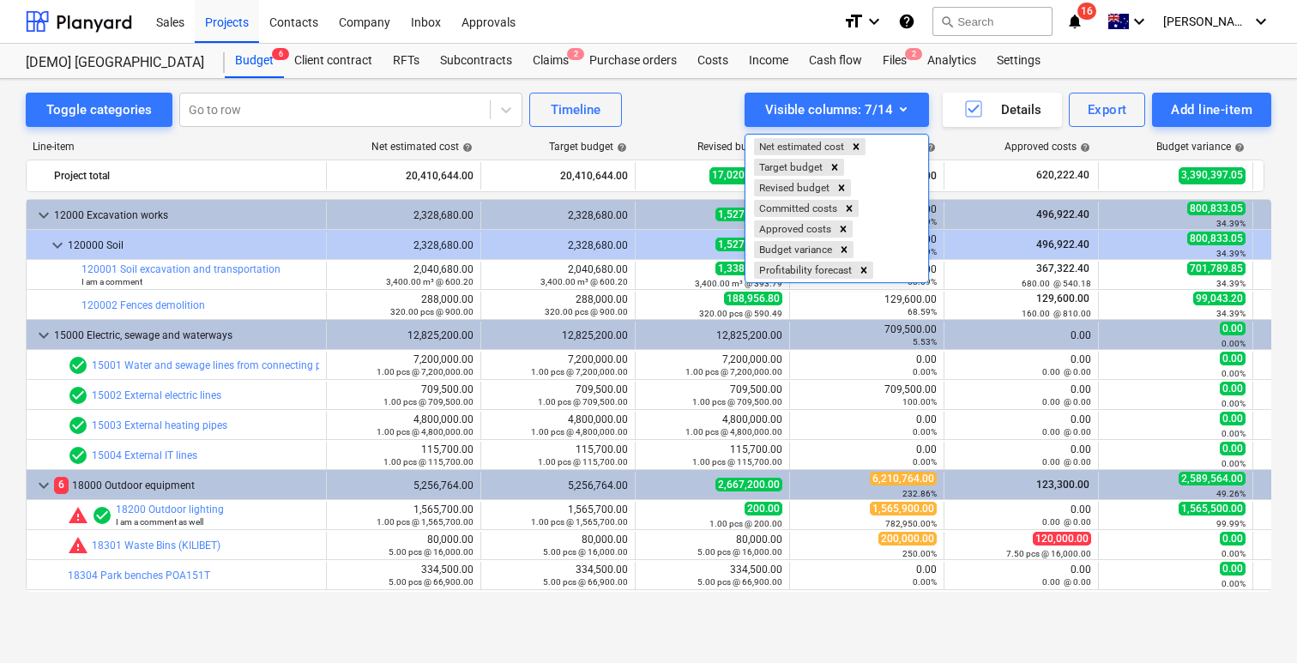
click at [882, 106] on div at bounding box center [648, 331] width 1297 height 663
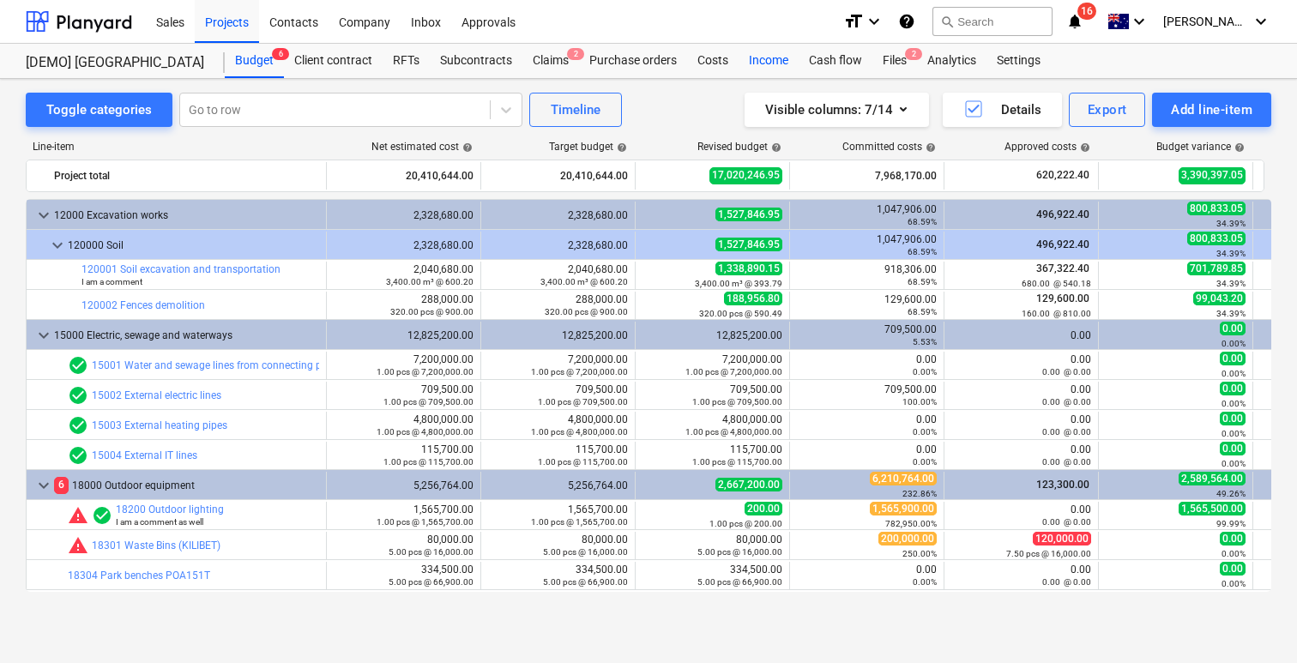
click at [771, 59] on div "Income" at bounding box center [769, 61] width 60 height 34
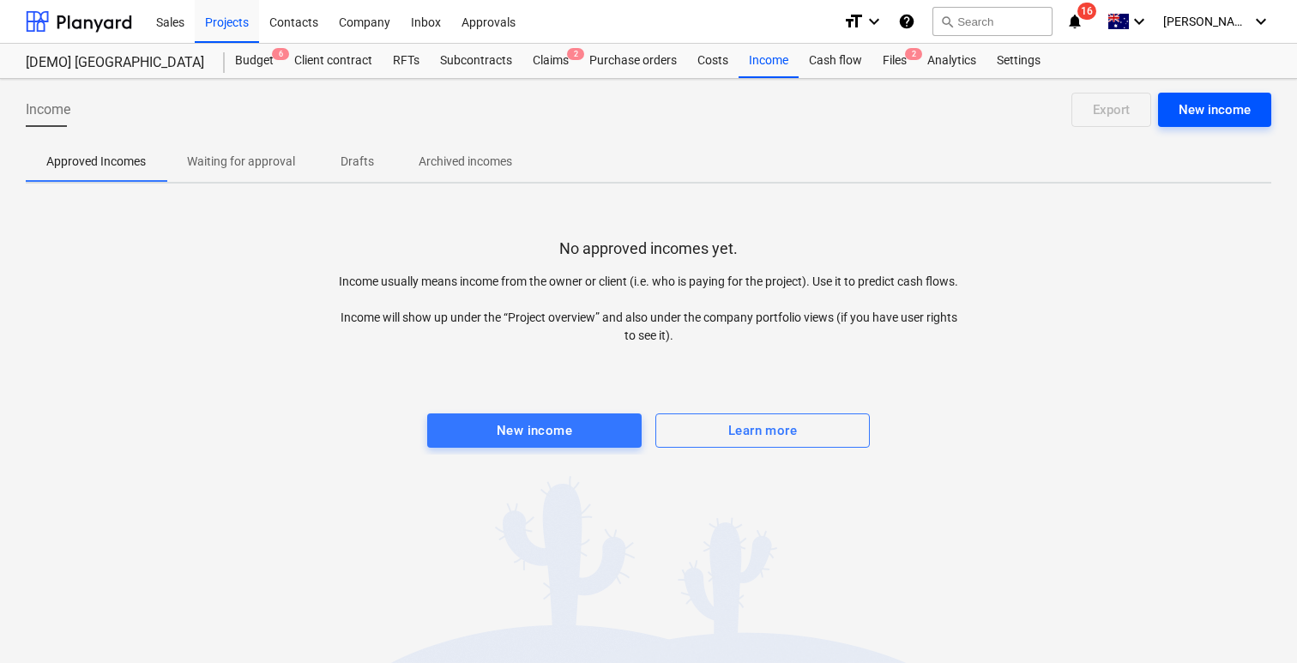
click at [1209, 111] on div "New income" at bounding box center [1215, 110] width 72 height 22
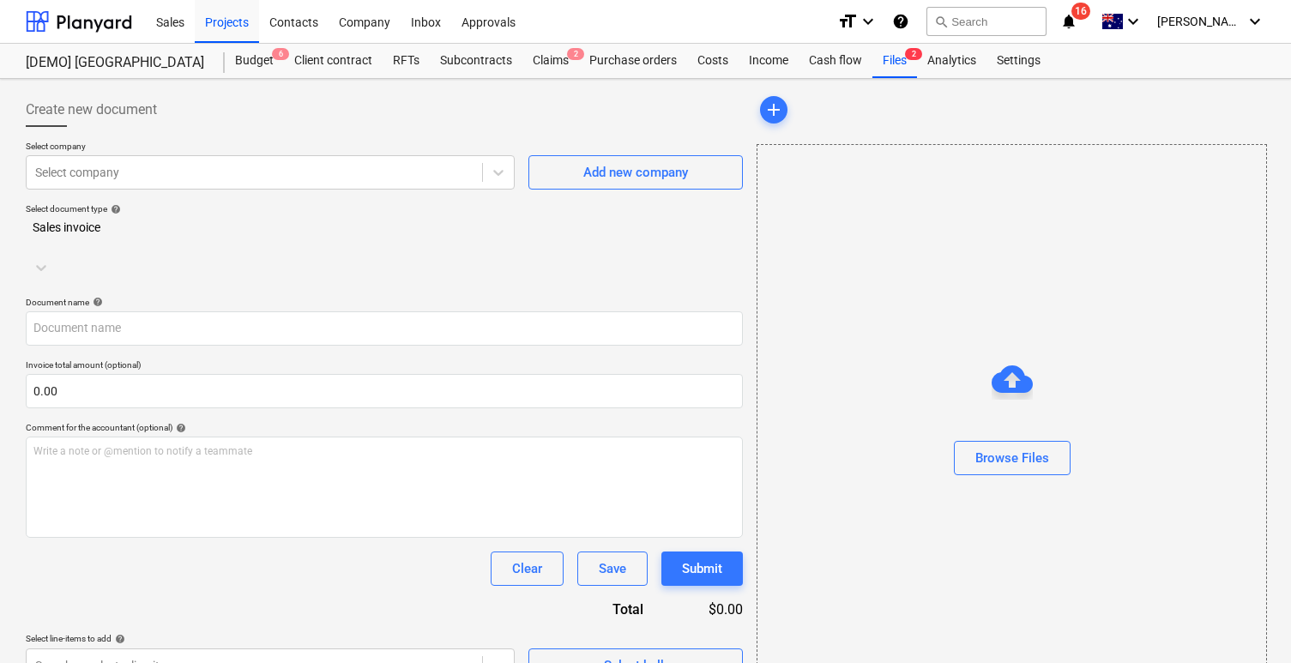
scroll to position [54, 0]
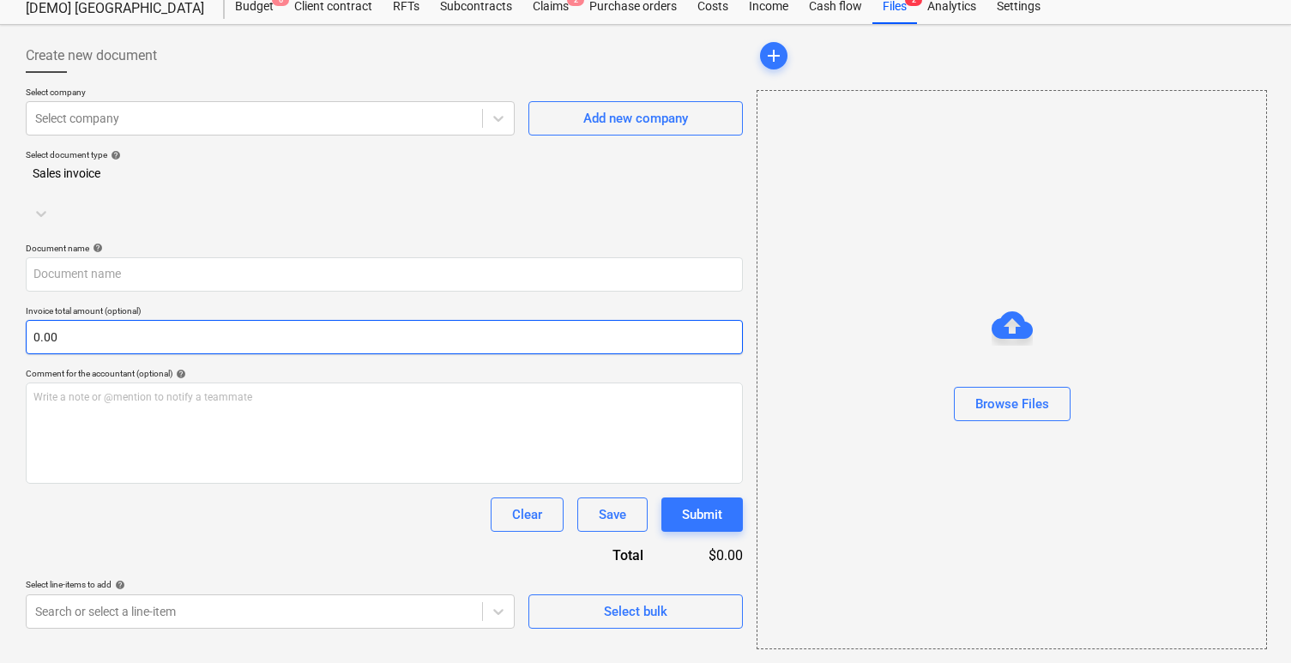
click at [557, 323] on input "0.00" at bounding box center [384, 337] width 717 height 34
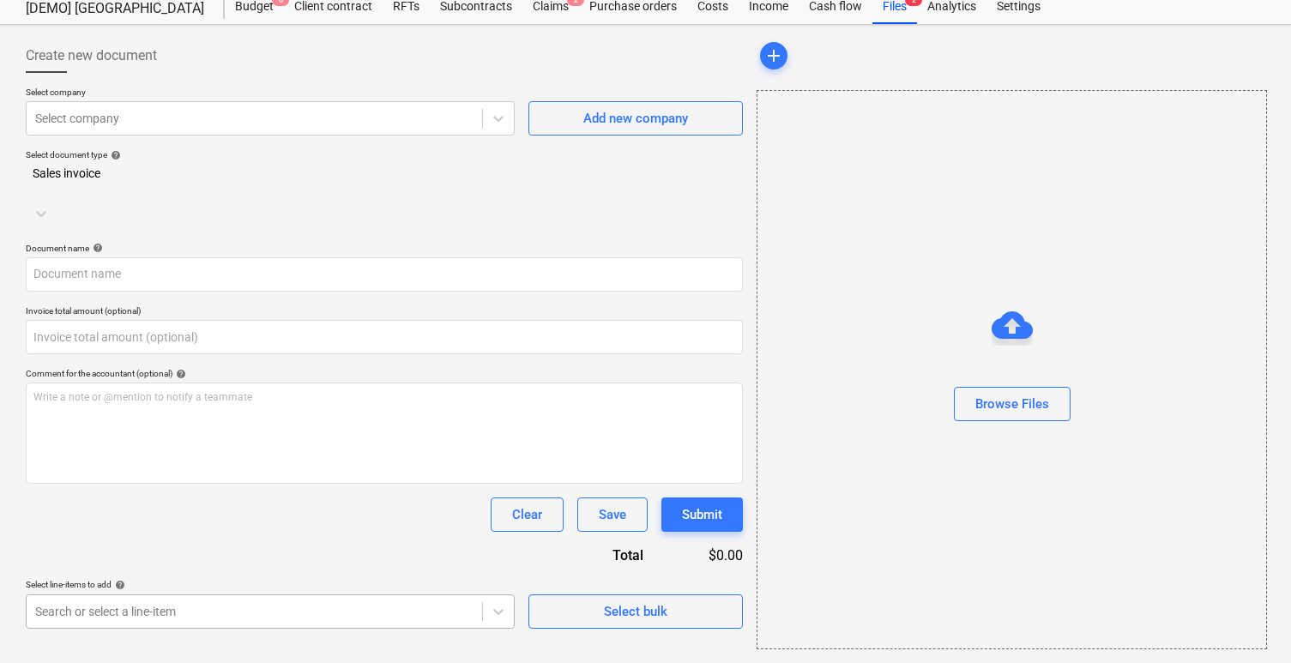
type input "0.00"
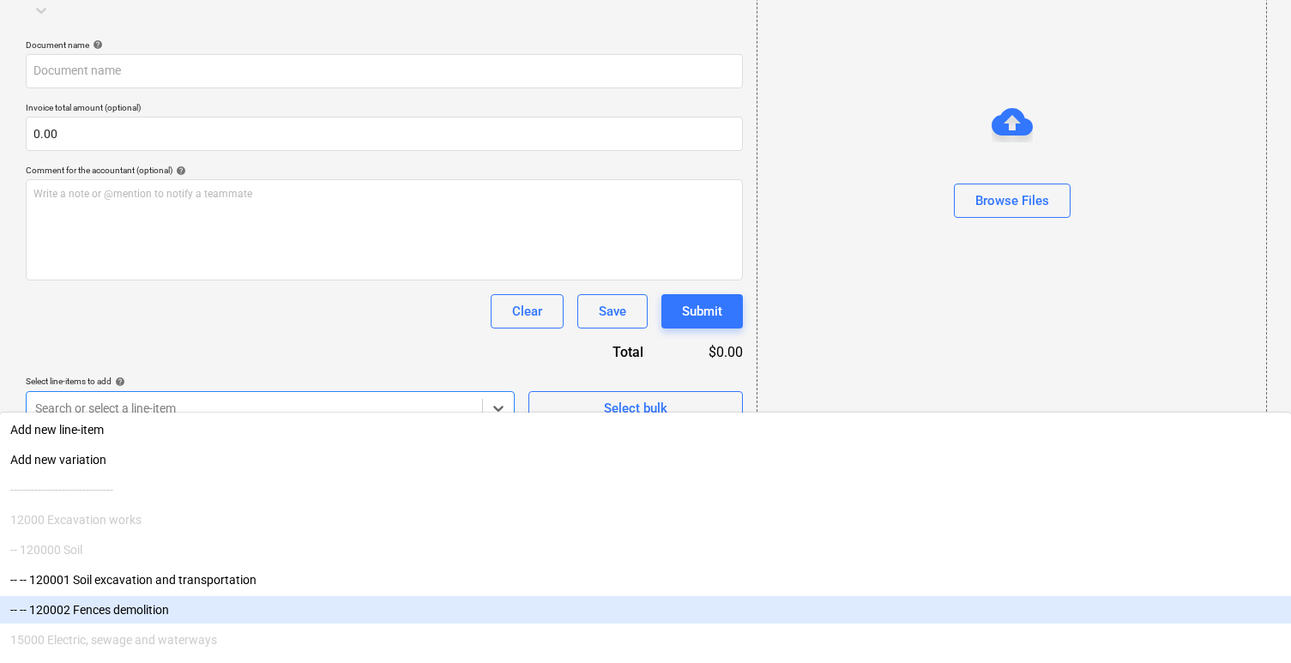
click at [323, 406] on body "Sales Projects Contacts Company Inbox Approvals format_size keyboard_arrow_down…" at bounding box center [645, 74] width 1291 height 663
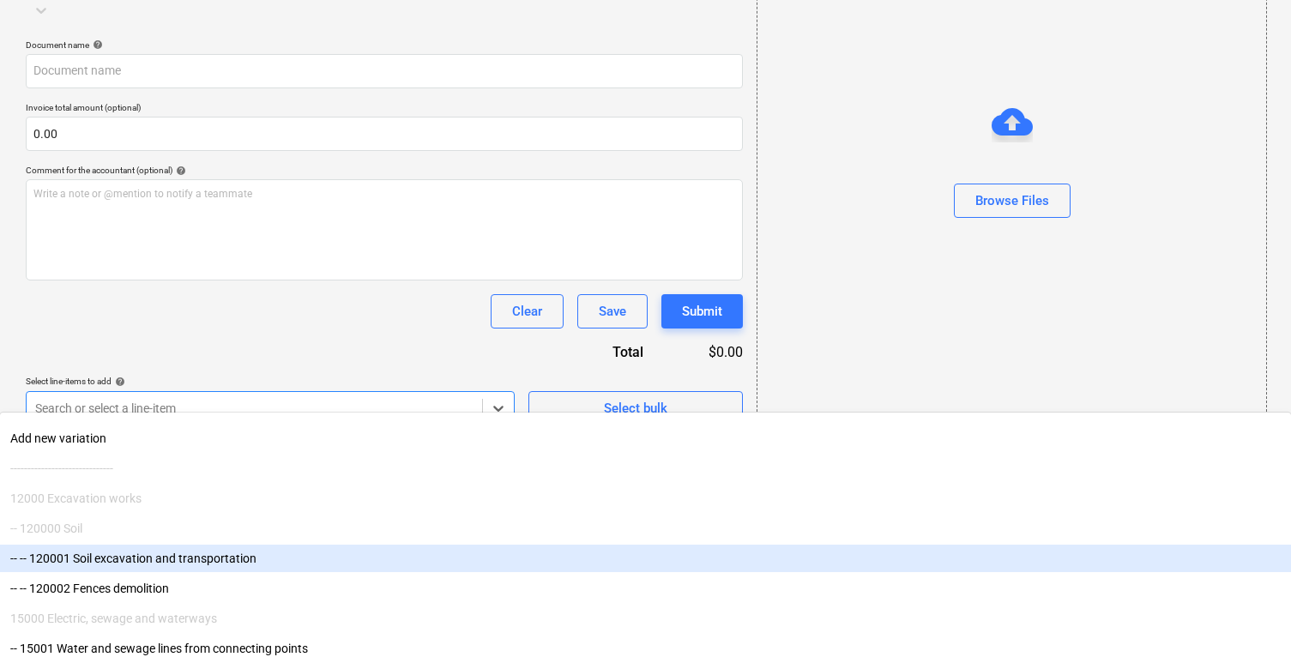
scroll to position [54, 0]
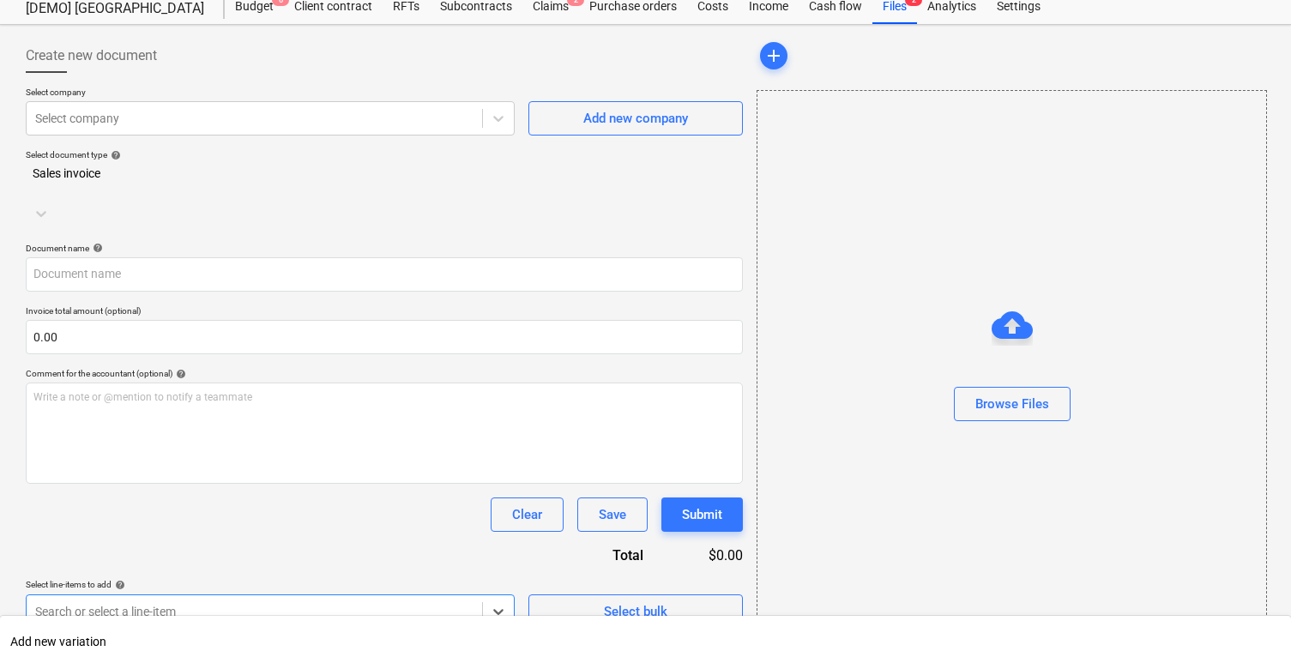
click at [694, 519] on html "Sales Projects Contacts Company Inbox Approvals format_size keyboard_arrow_down…" at bounding box center [645, 277] width 1291 height 663
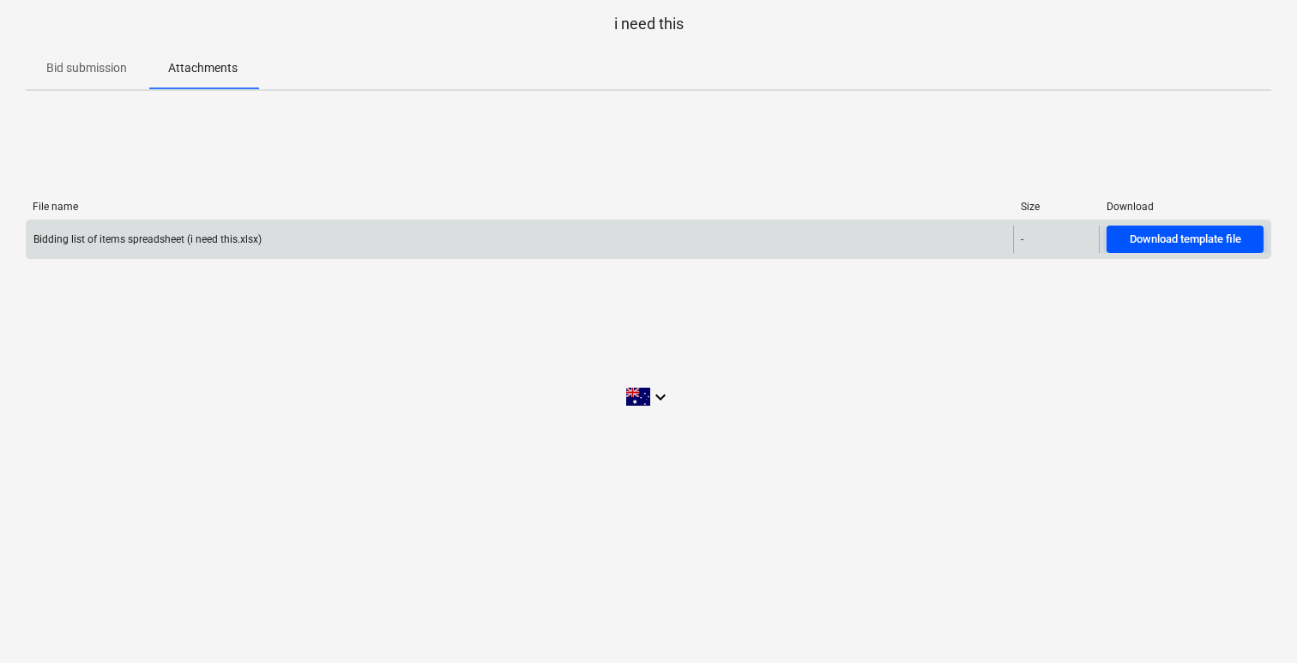
click at [1223, 239] on div "Download template file" at bounding box center [1186, 240] width 112 height 20
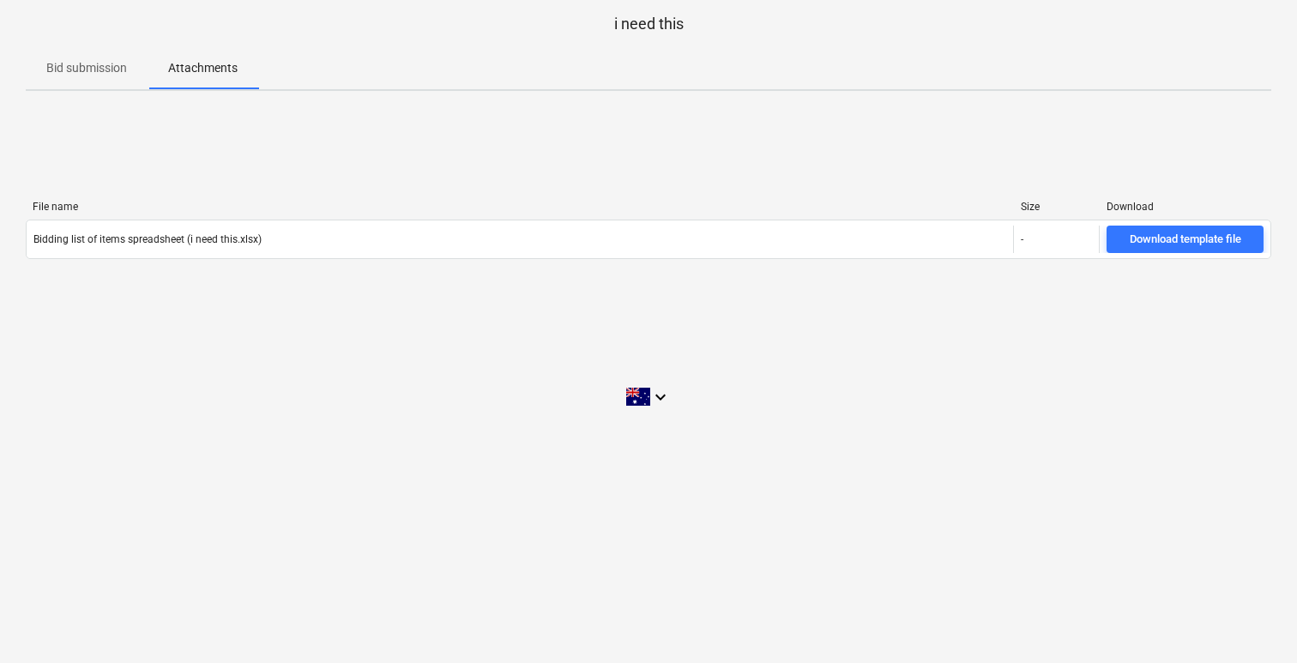
click at [105, 72] on p "Bid submission" at bounding box center [86, 68] width 81 height 18
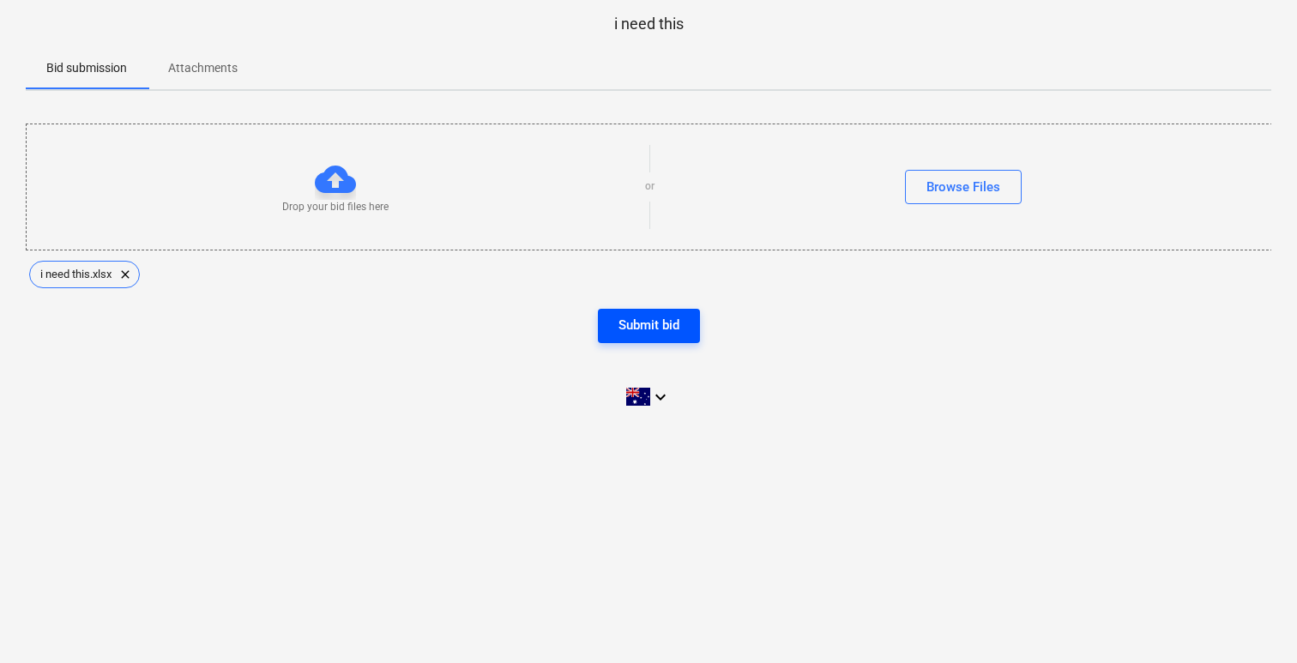
click at [649, 326] on div "Submit bid" at bounding box center [649, 325] width 61 height 22
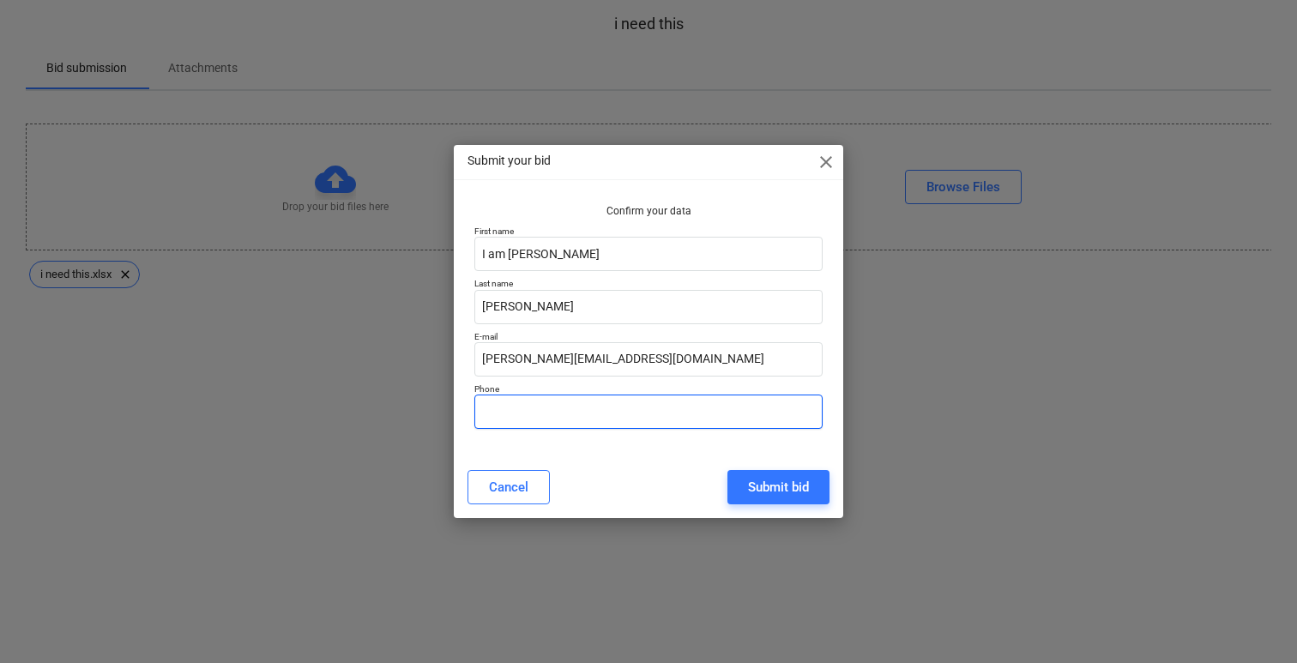
click at [644, 420] on input "text" at bounding box center [649, 412] width 348 height 34
type input "0434273320"
click at [771, 490] on div "Submit bid" at bounding box center [778, 487] width 61 height 22
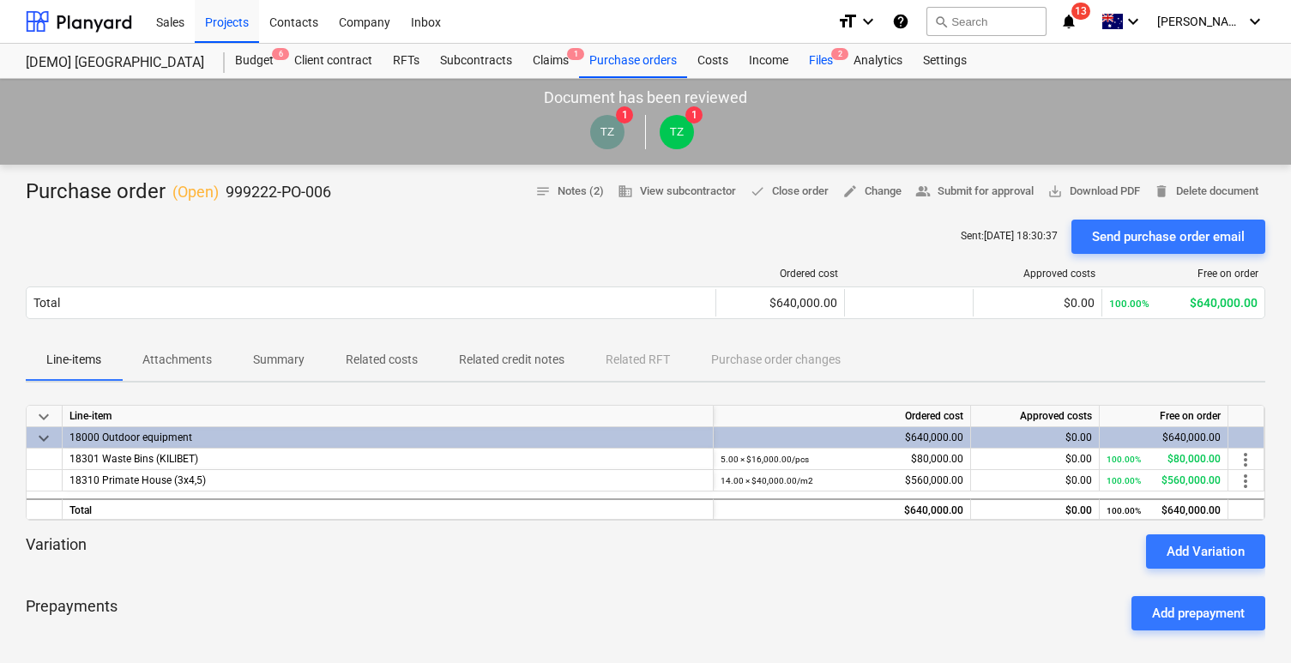
click at [819, 58] on div "Files 2" at bounding box center [821, 61] width 45 height 34
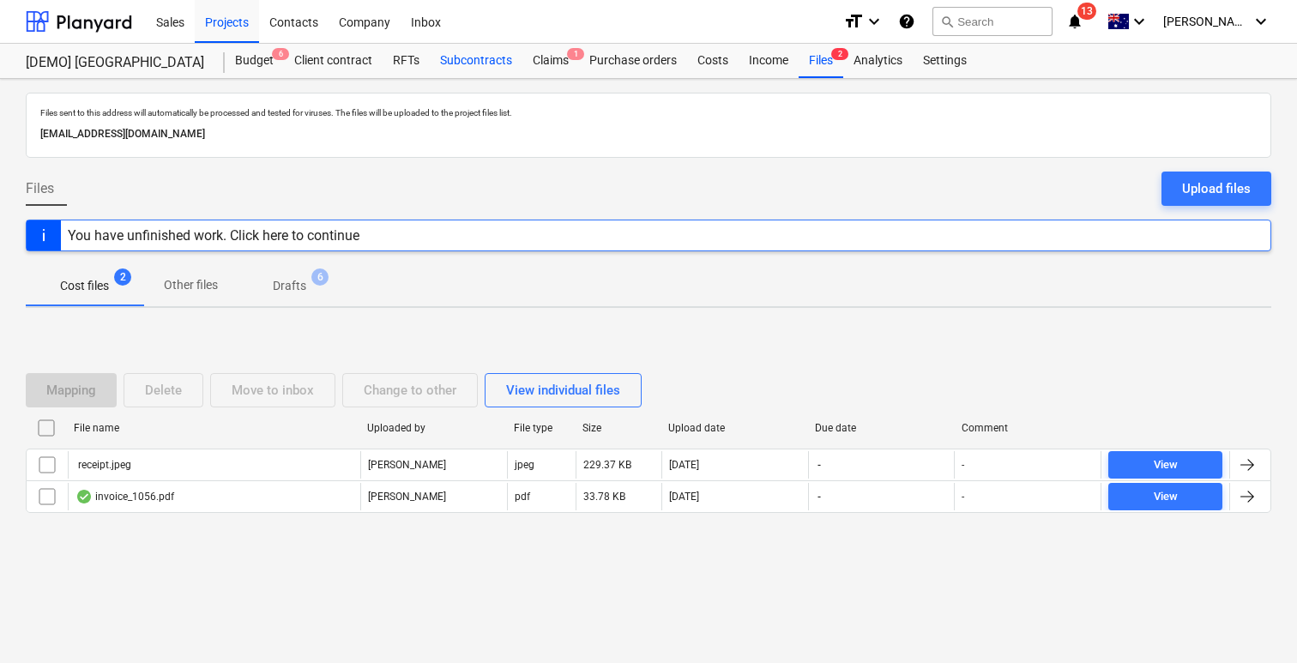
click at [467, 61] on div "Subcontracts" at bounding box center [476, 61] width 93 height 34
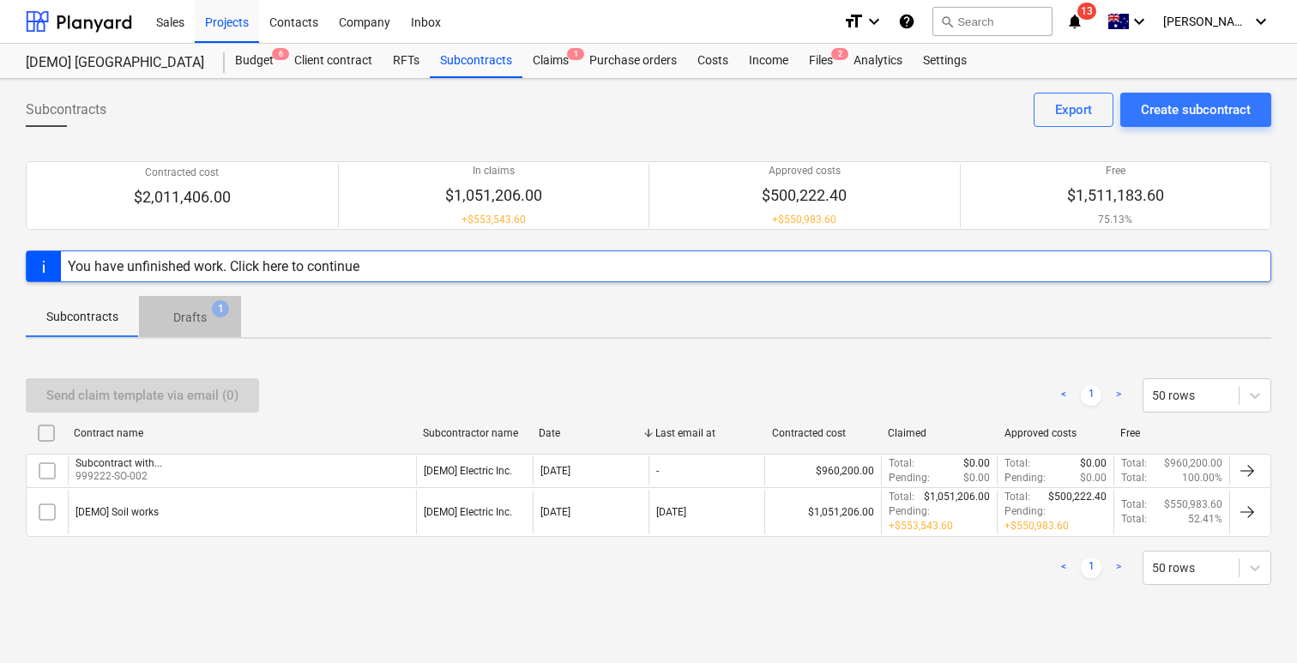
click at [202, 319] on p "Drafts" at bounding box center [189, 318] width 33 height 18
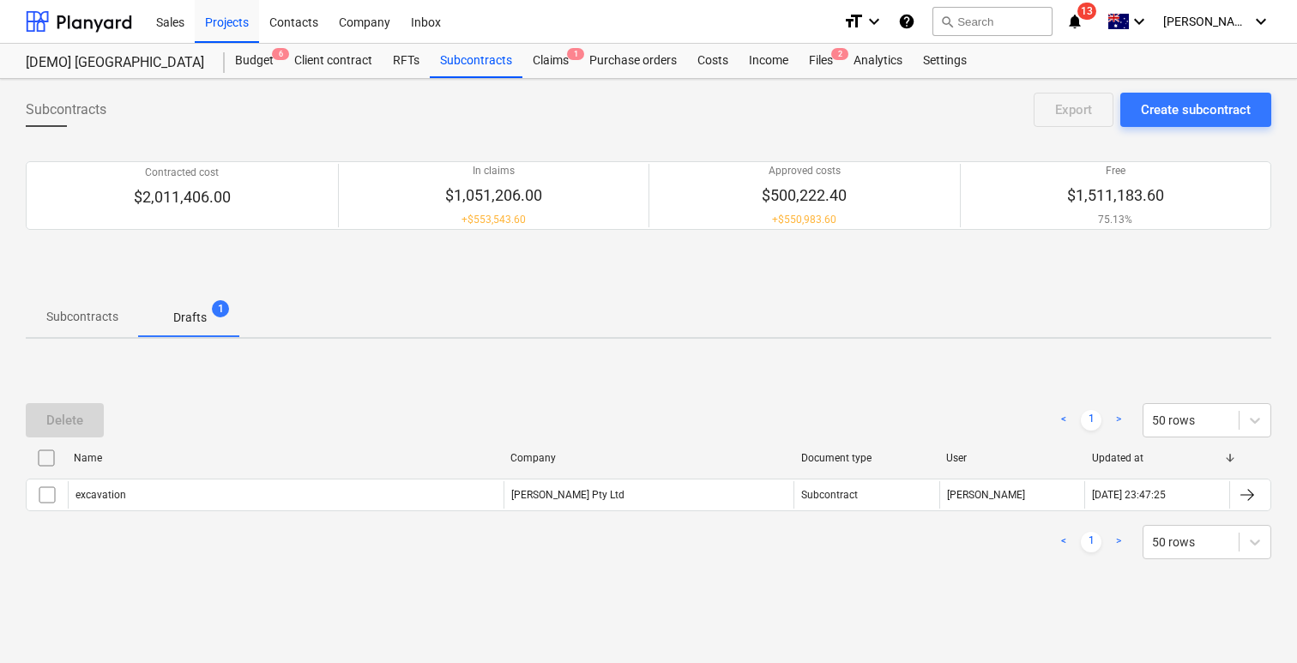
click at [112, 305] on span "Subcontracts" at bounding box center [82, 317] width 113 height 28
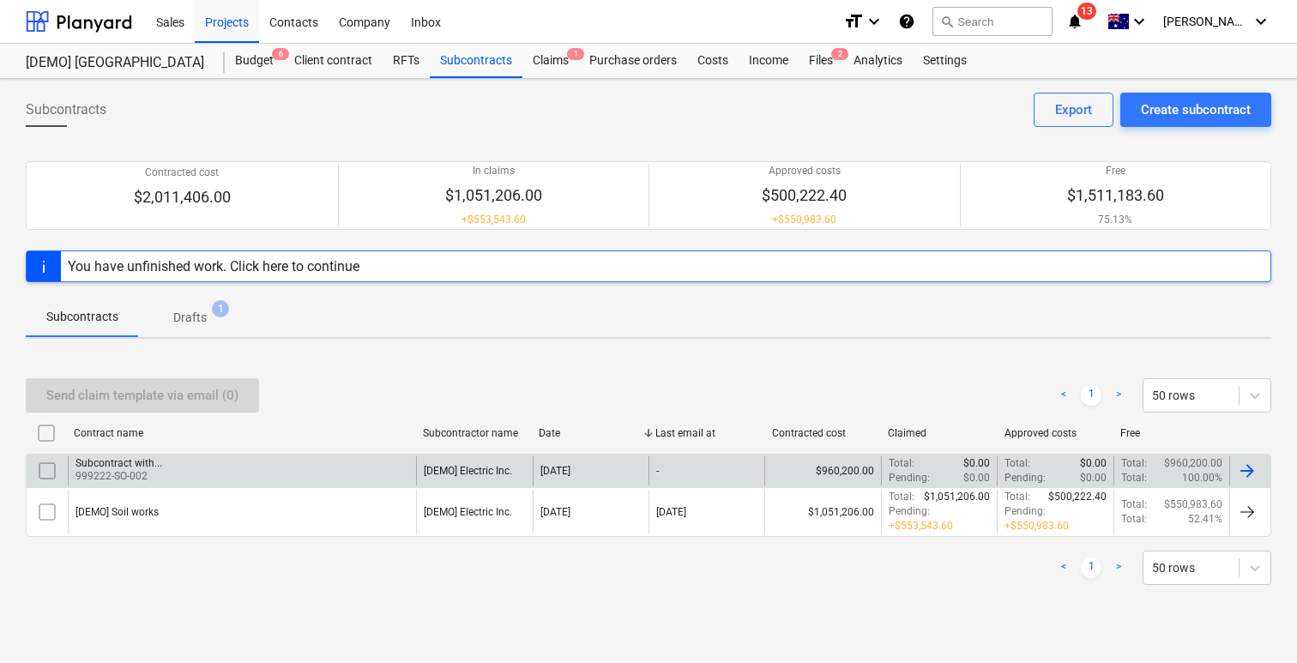
click at [186, 484] on div "Subcontract with... 999222-SO-002" at bounding box center [242, 471] width 348 height 29
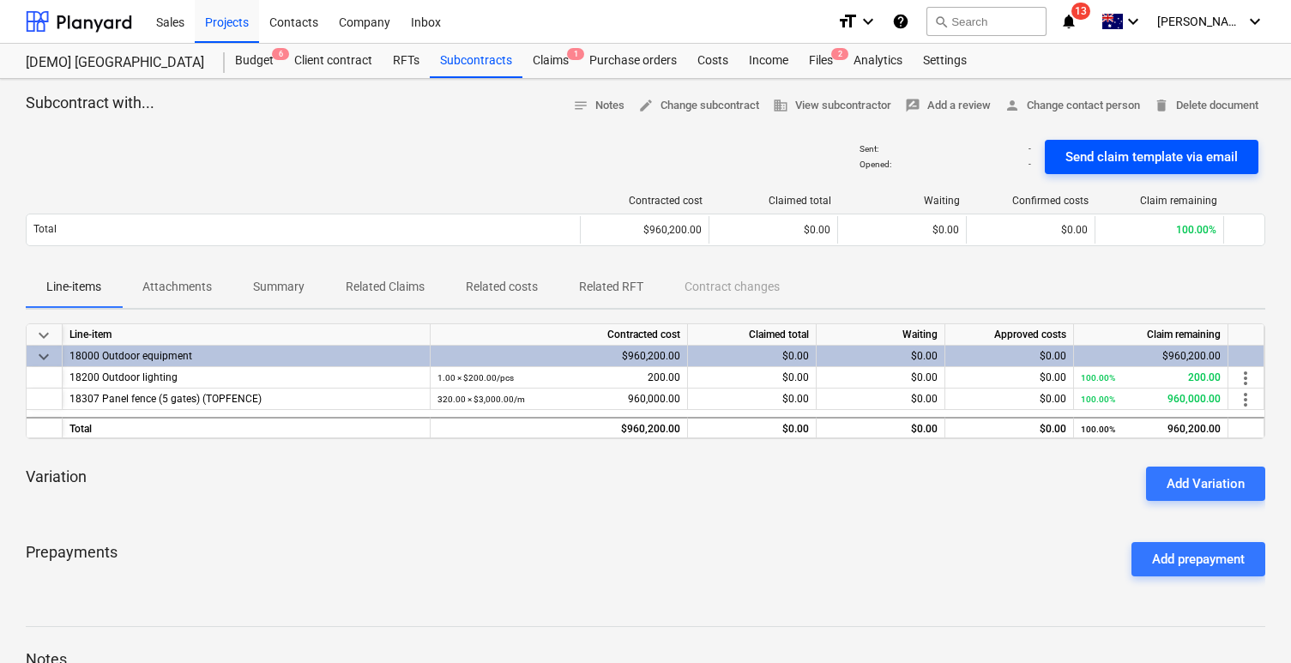
click at [1097, 169] on button "Send claim template via email" at bounding box center [1152, 157] width 214 height 34
click at [548, 71] on div "Claims 2" at bounding box center [551, 61] width 57 height 34
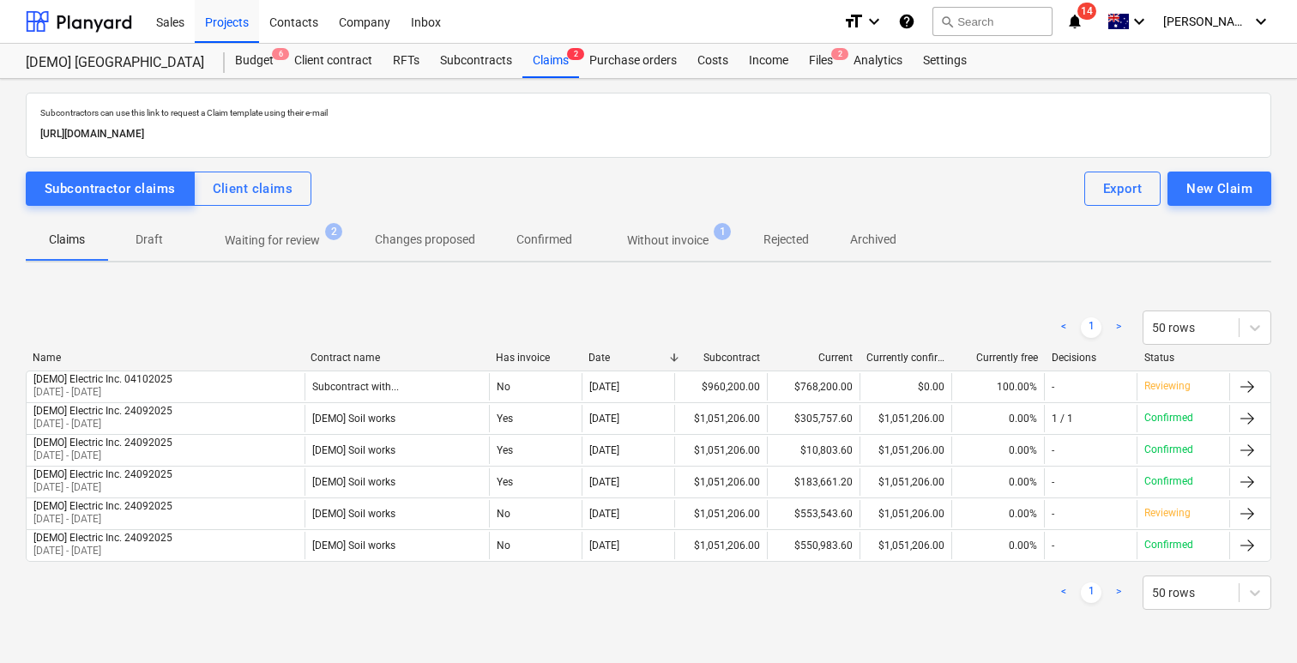
click at [280, 236] on p "Waiting for review" at bounding box center [272, 241] width 95 height 18
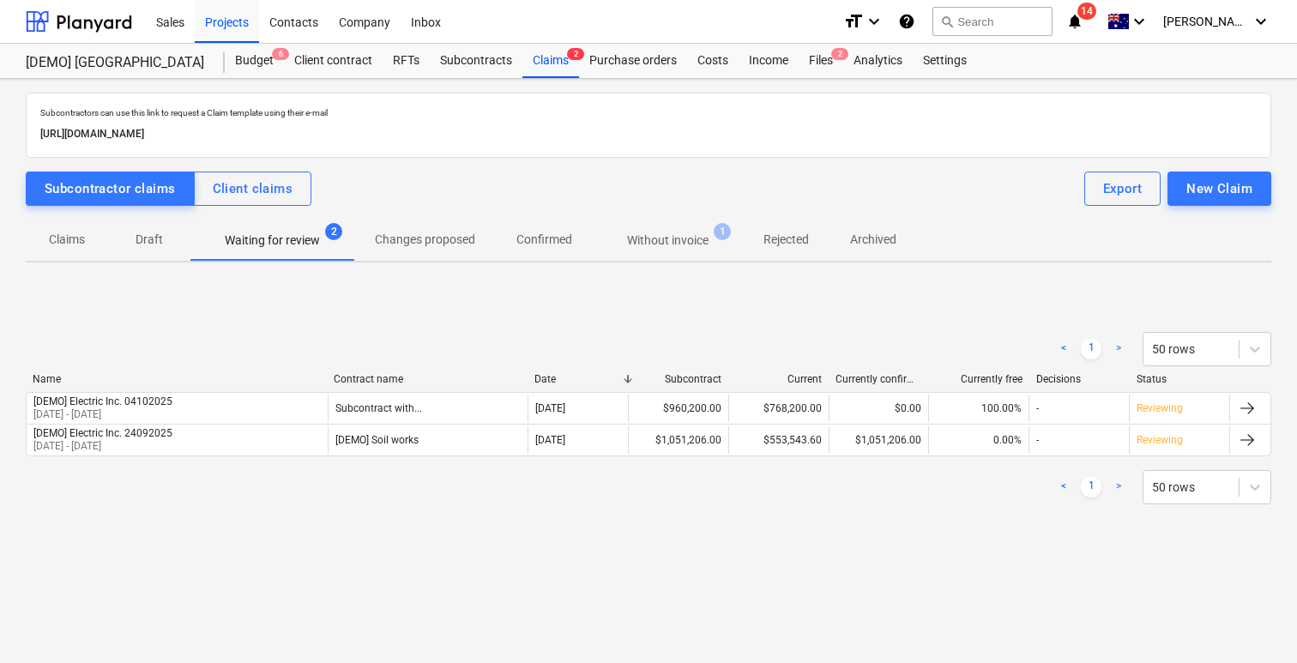
click at [54, 244] on p "Claims" at bounding box center [66, 240] width 41 height 18
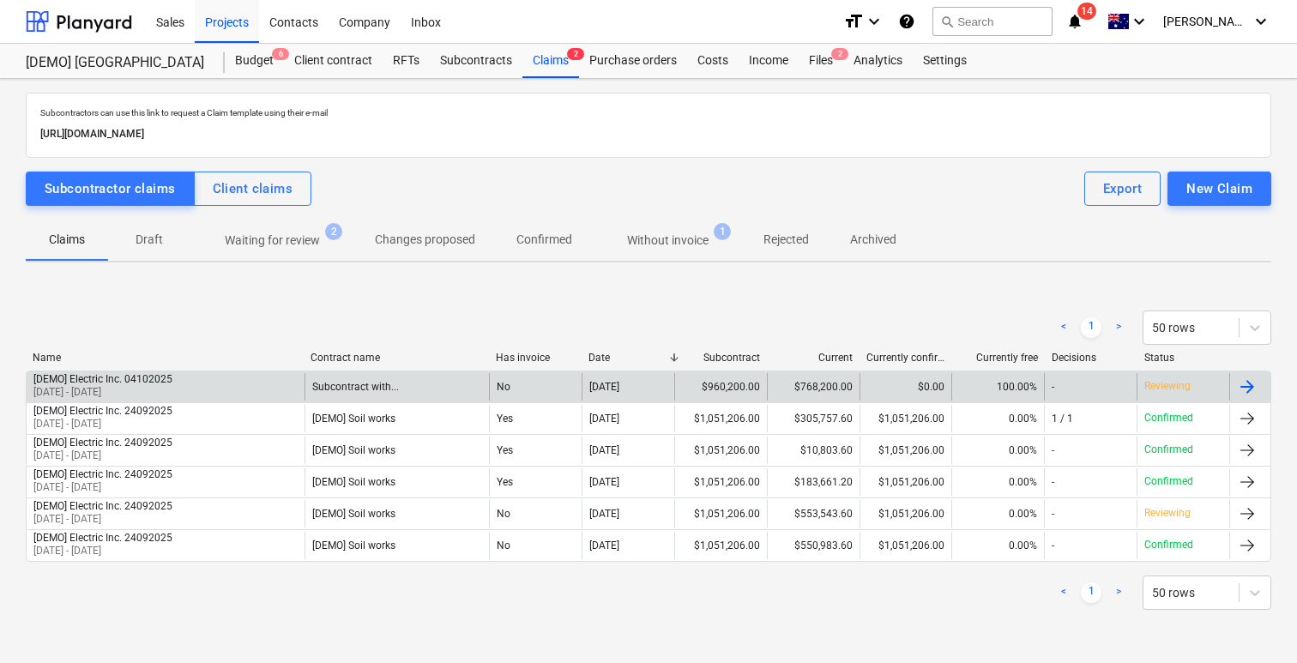
click at [181, 377] on div "[DEMO] Electric Inc. 04102025 04 Oct 2025 - 07 Oct 2025" at bounding box center [166, 386] width 278 height 27
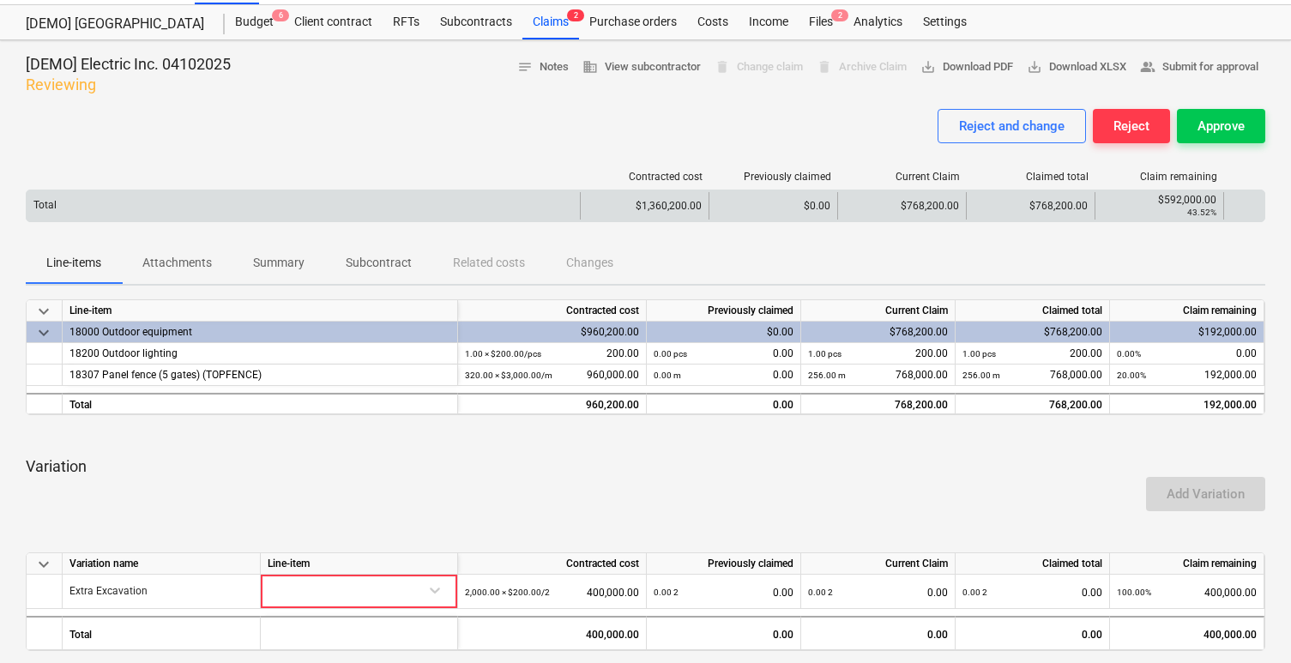
scroll to position [41, 0]
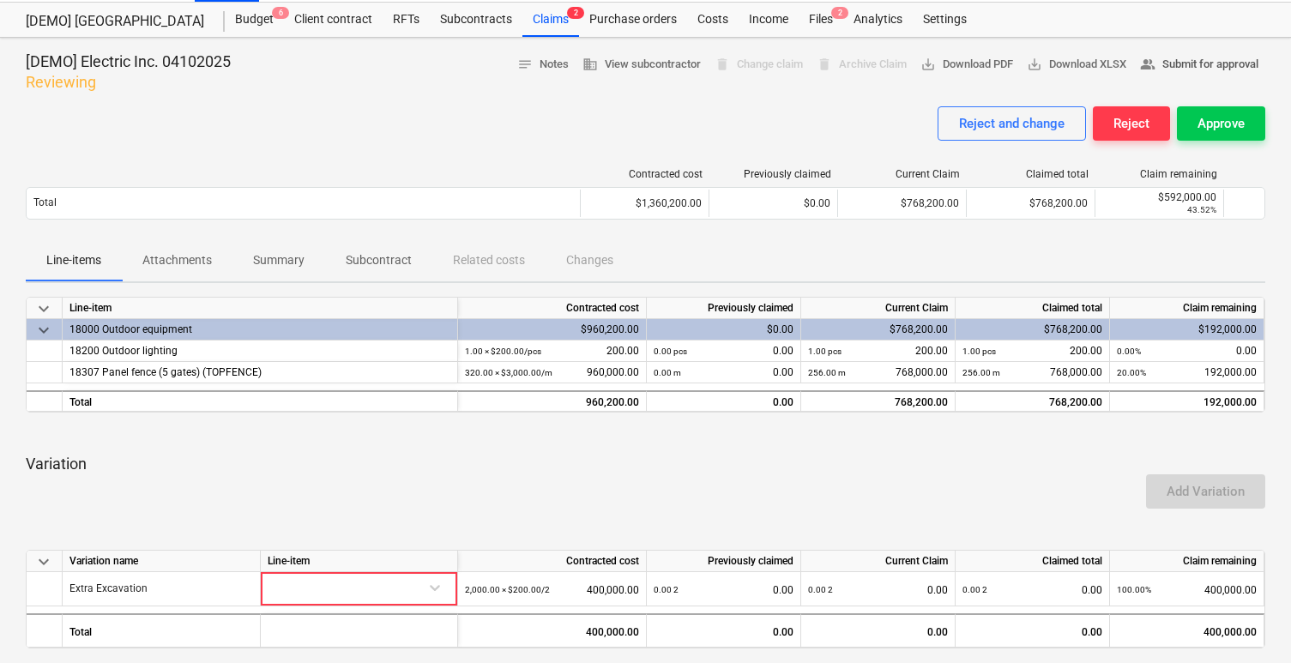
click at [1195, 65] on span "people_alt Submit for approval" at bounding box center [1199, 65] width 118 height 20
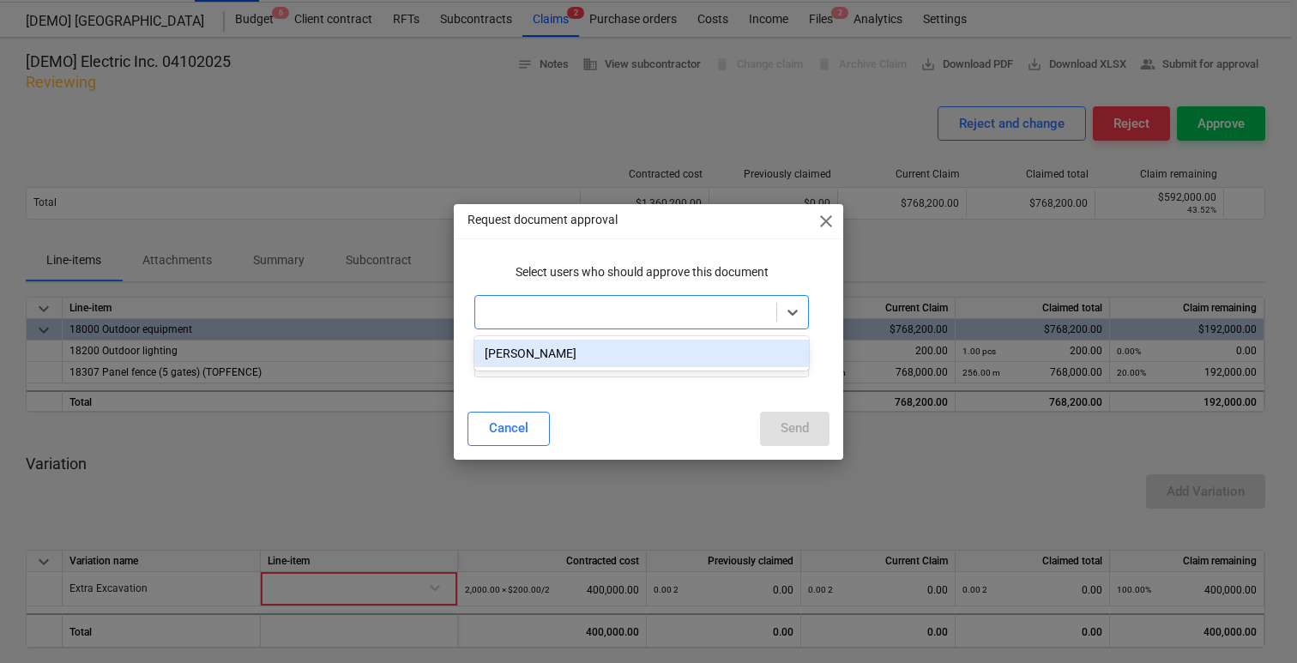
click at [668, 304] on div at bounding box center [626, 312] width 284 height 17
click at [599, 360] on div "Tommy Zhang" at bounding box center [642, 353] width 335 height 27
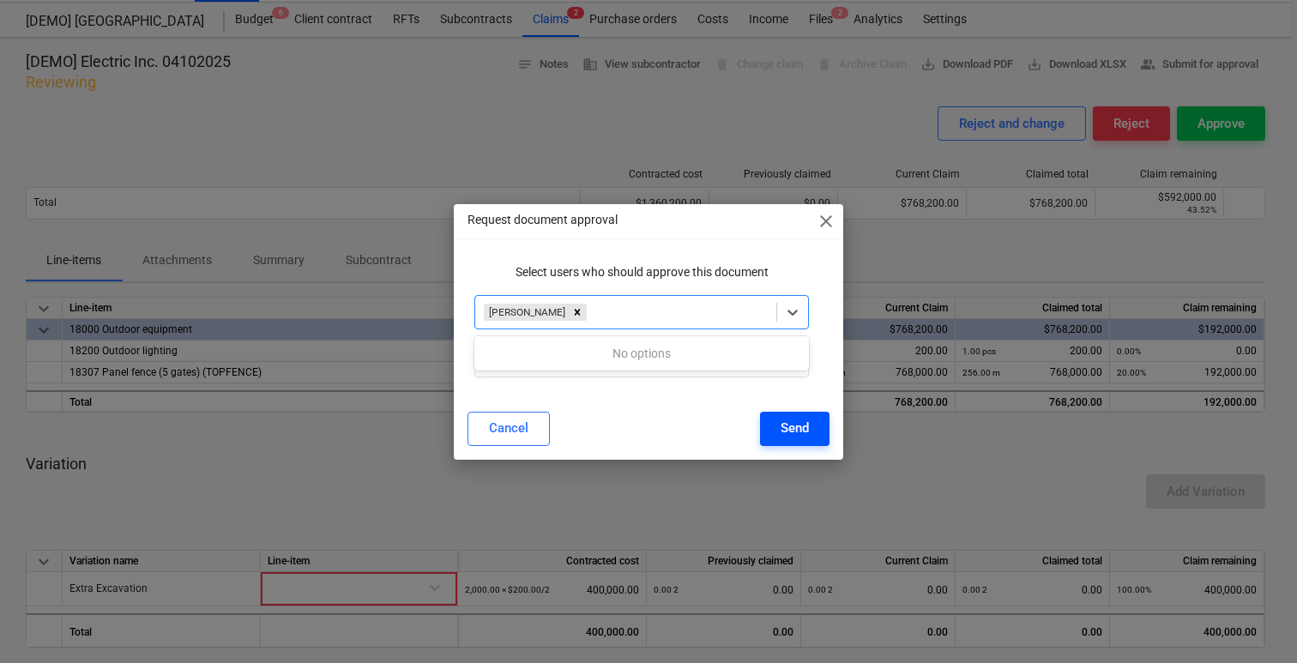
click at [771, 426] on button "Send" at bounding box center [795, 429] width 70 height 34
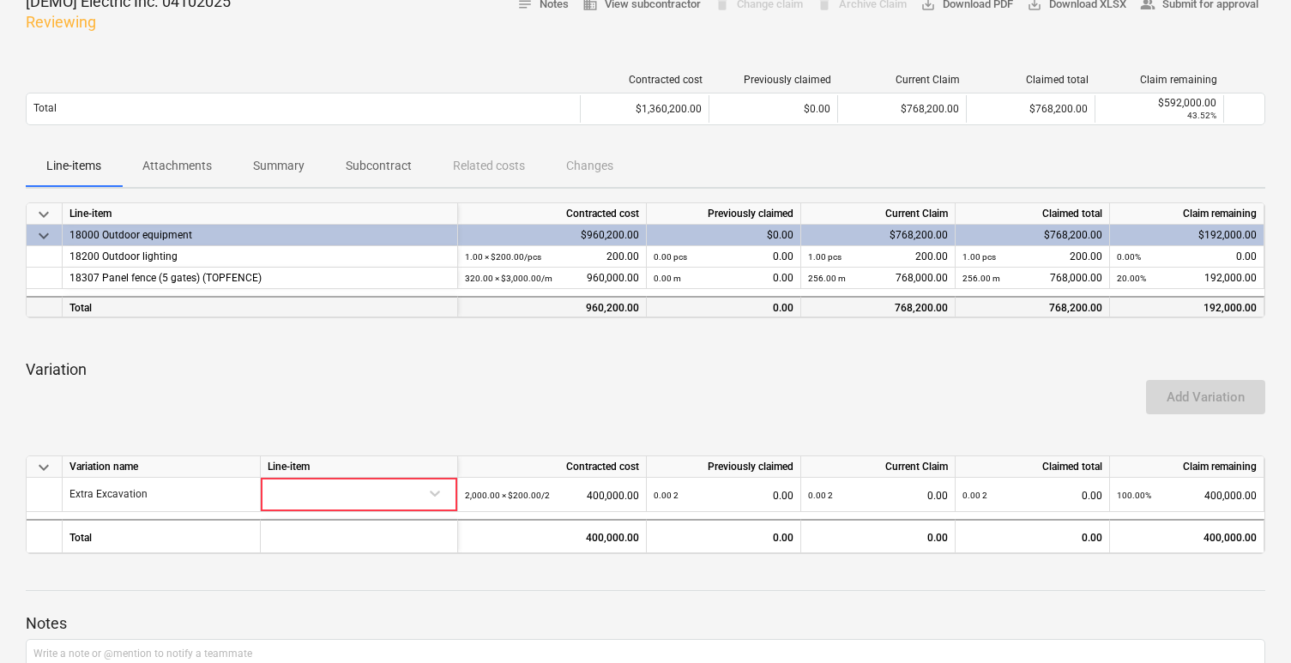
scroll to position [254, 0]
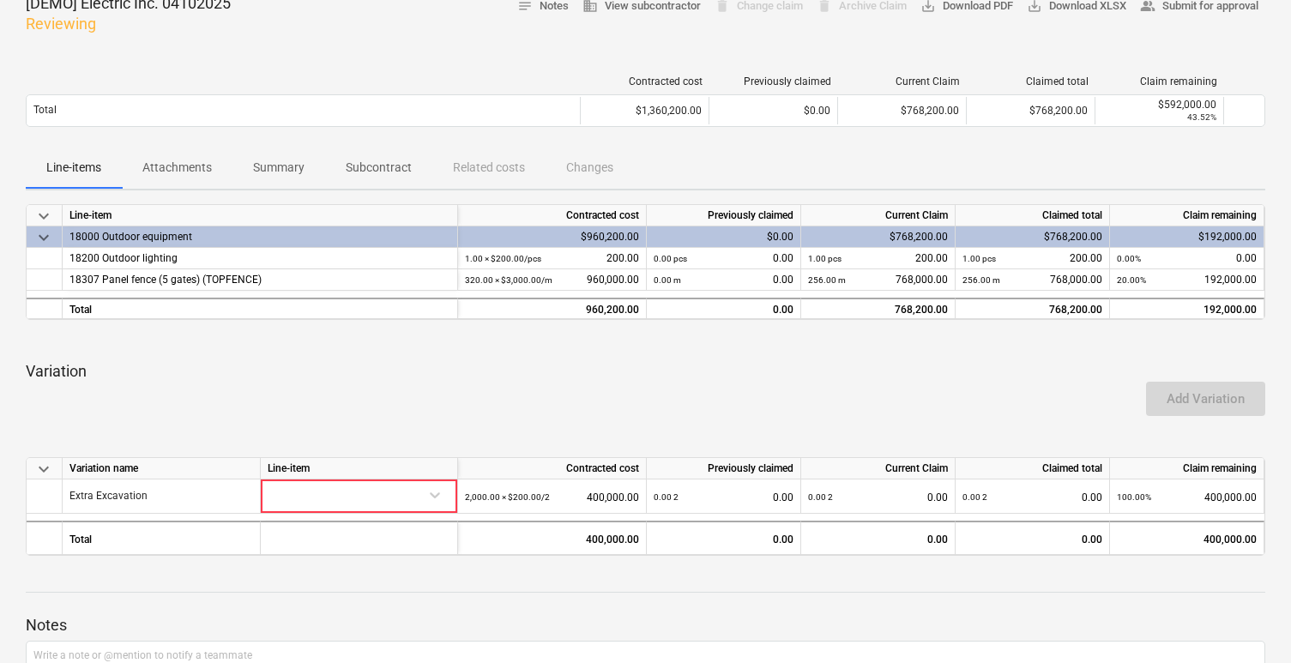
click at [210, 166] on p "Attachments" at bounding box center [177, 168] width 70 height 18
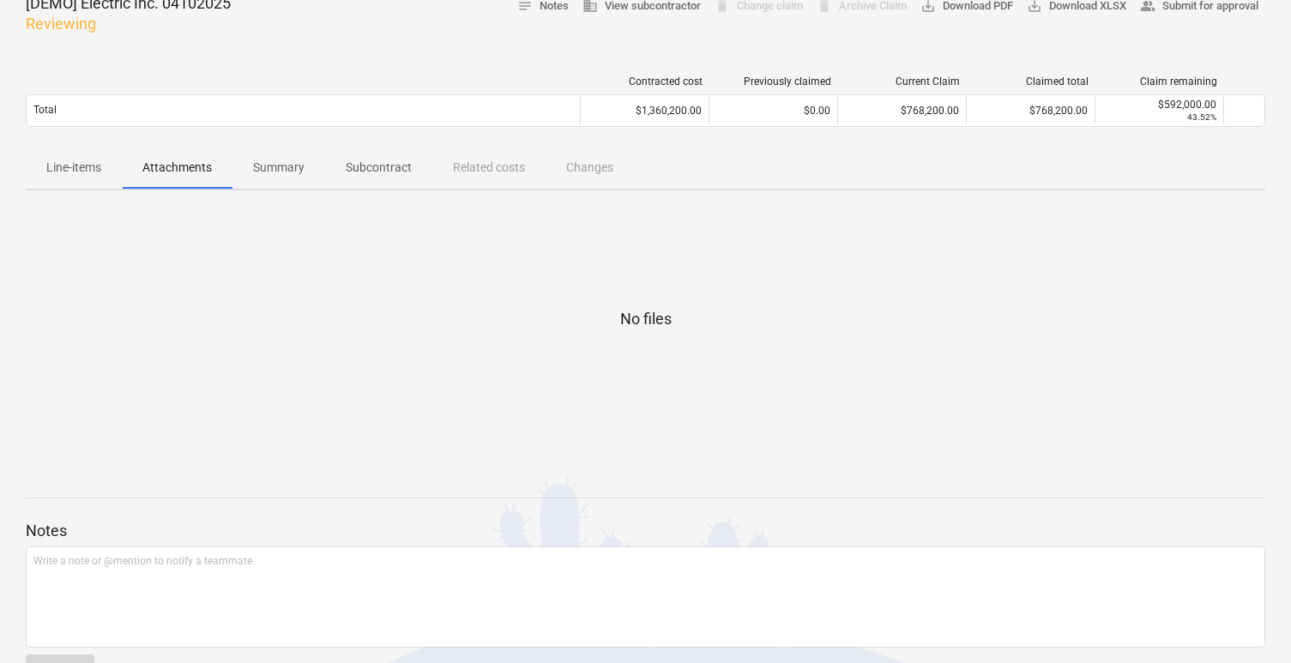
click at [82, 159] on p "Line-items" at bounding box center [73, 168] width 55 height 18
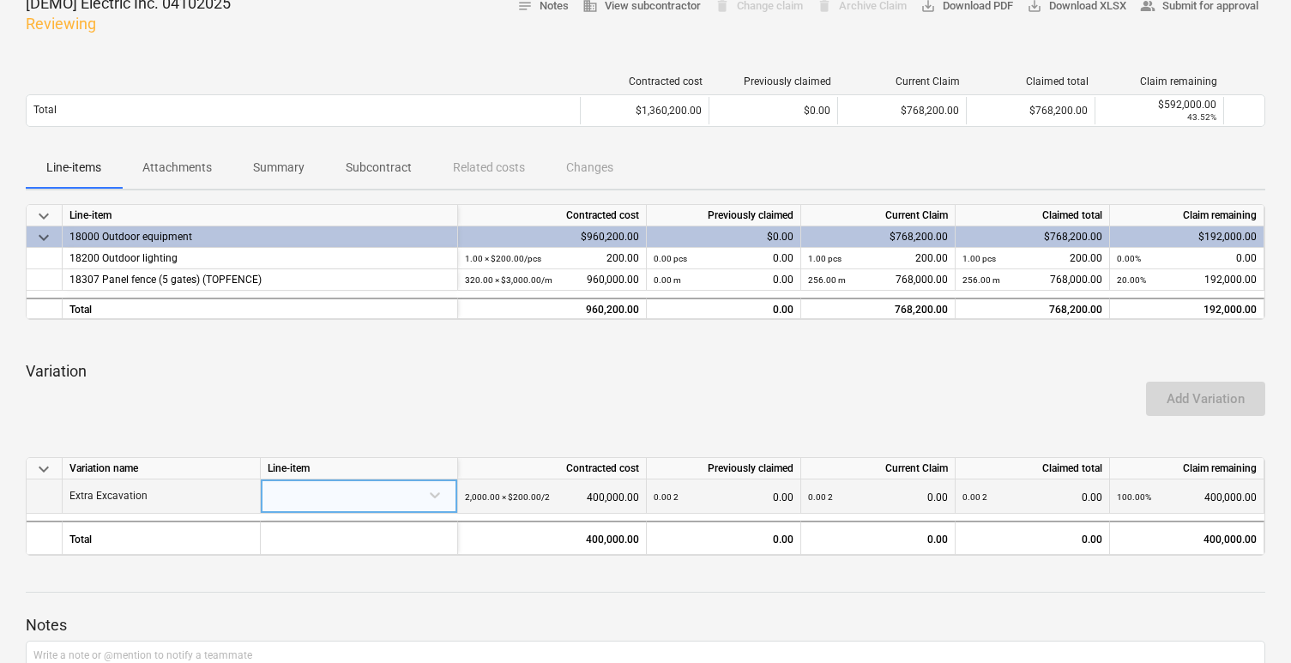
click at [360, 512] on div at bounding box center [359, 497] width 197 height 34
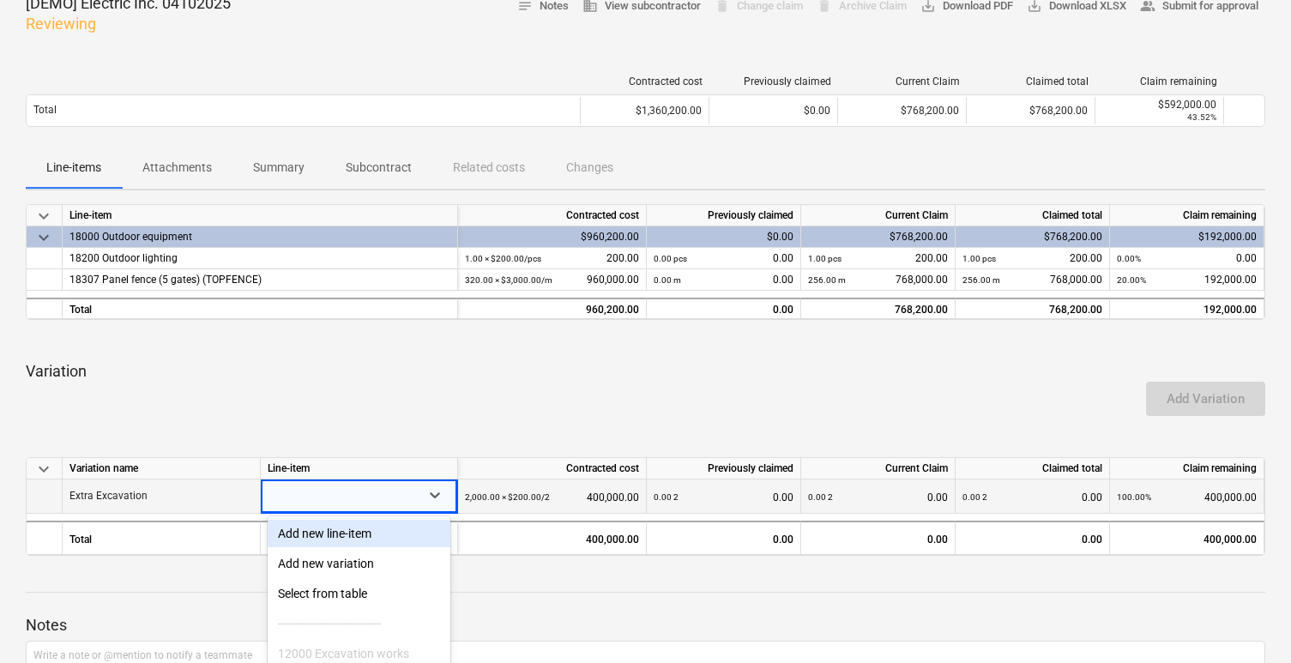
scroll to position [375, 0]
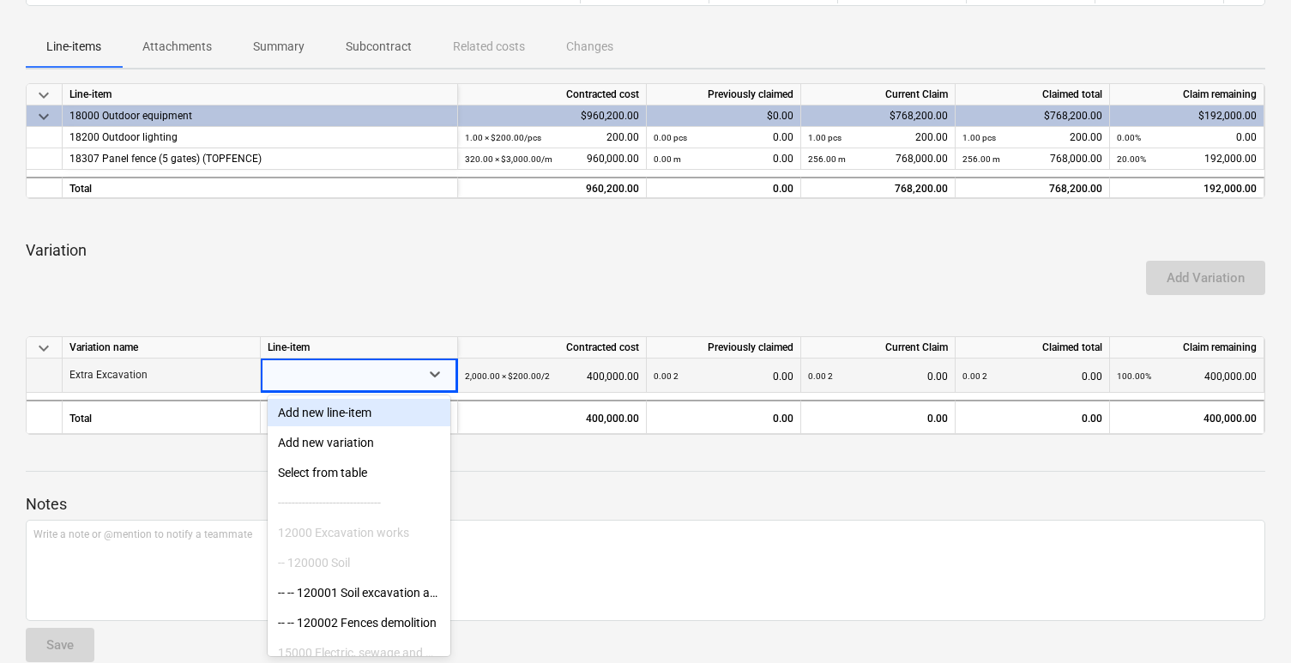
click at [360, 512] on div "------------------------------" at bounding box center [359, 502] width 183 height 27
click at [572, 476] on div "Notes Write a note or @mention to notify a teammate ﻿ Save" at bounding box center [646, 562] width 1240 height 227
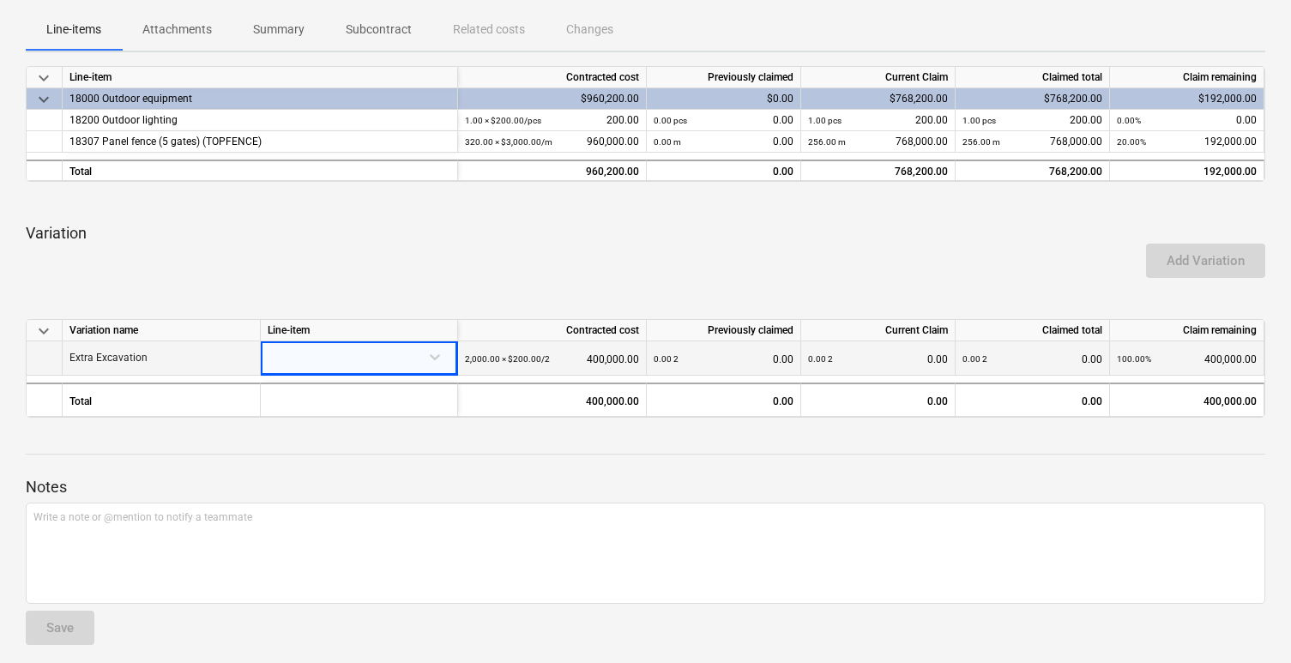
scroll to position [401, 0]
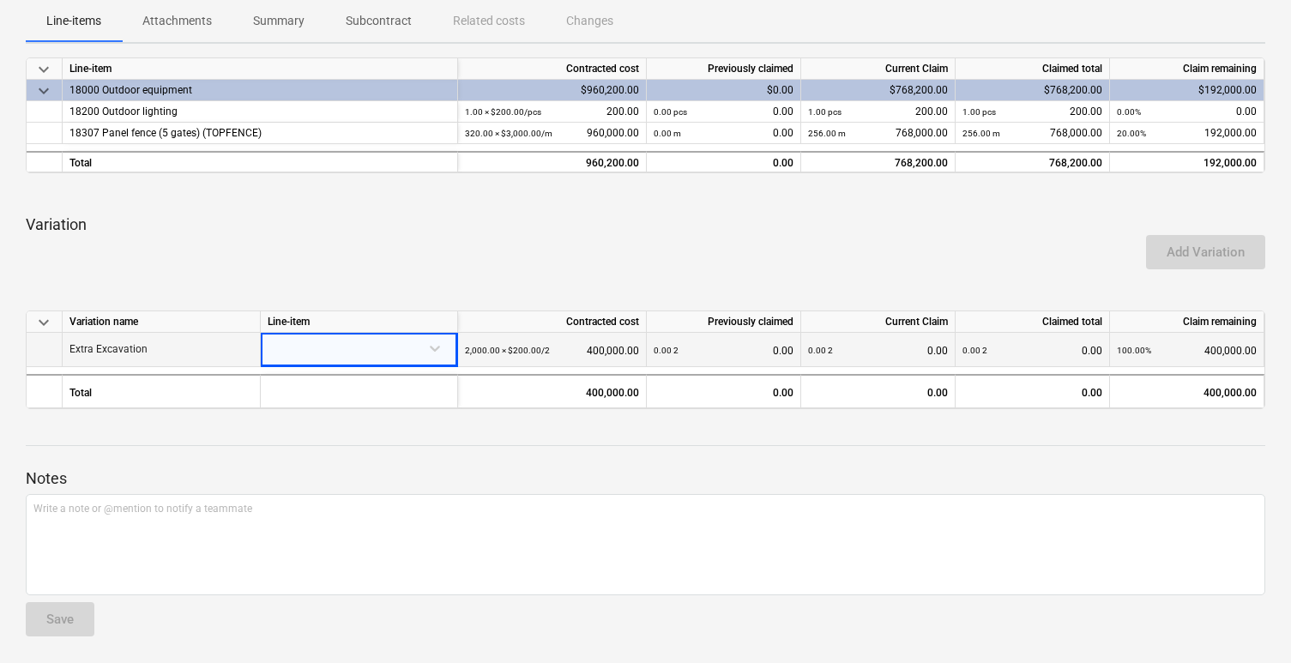
click at [404, 339] on div at bounding box center [359, 348] width 183 height 30
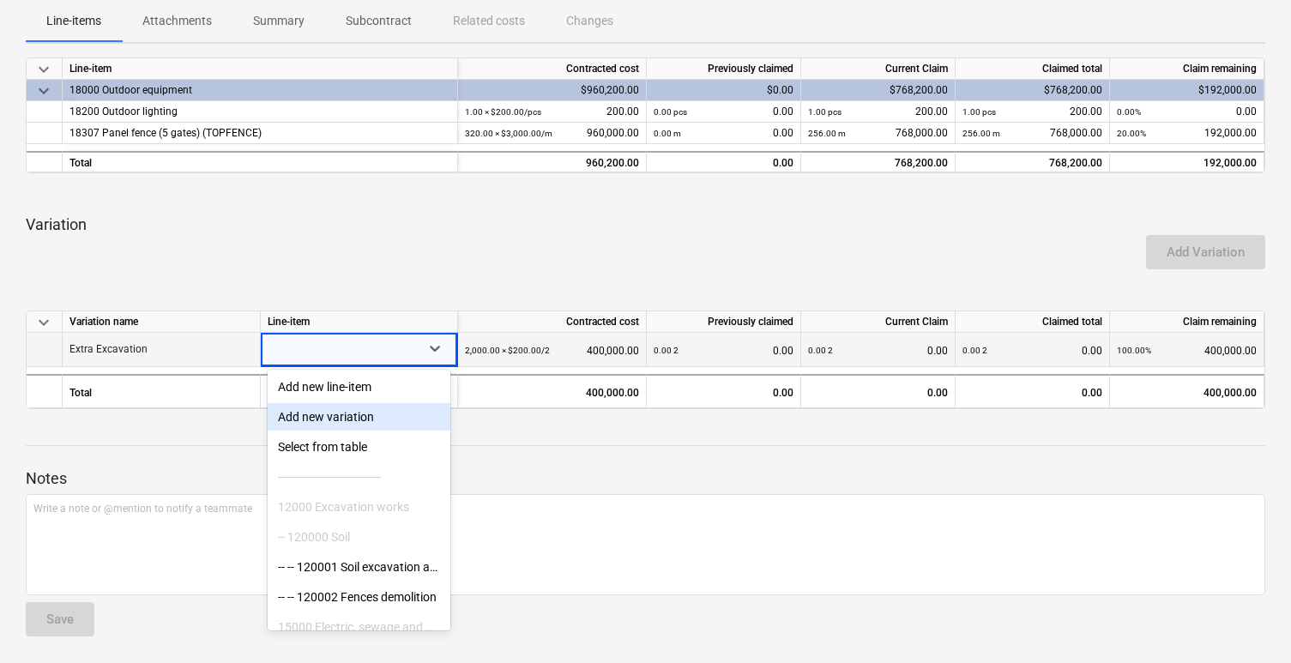
click at [368, 411] on div "Add new variation" at bounding box center [359, 416] width 183 height 27
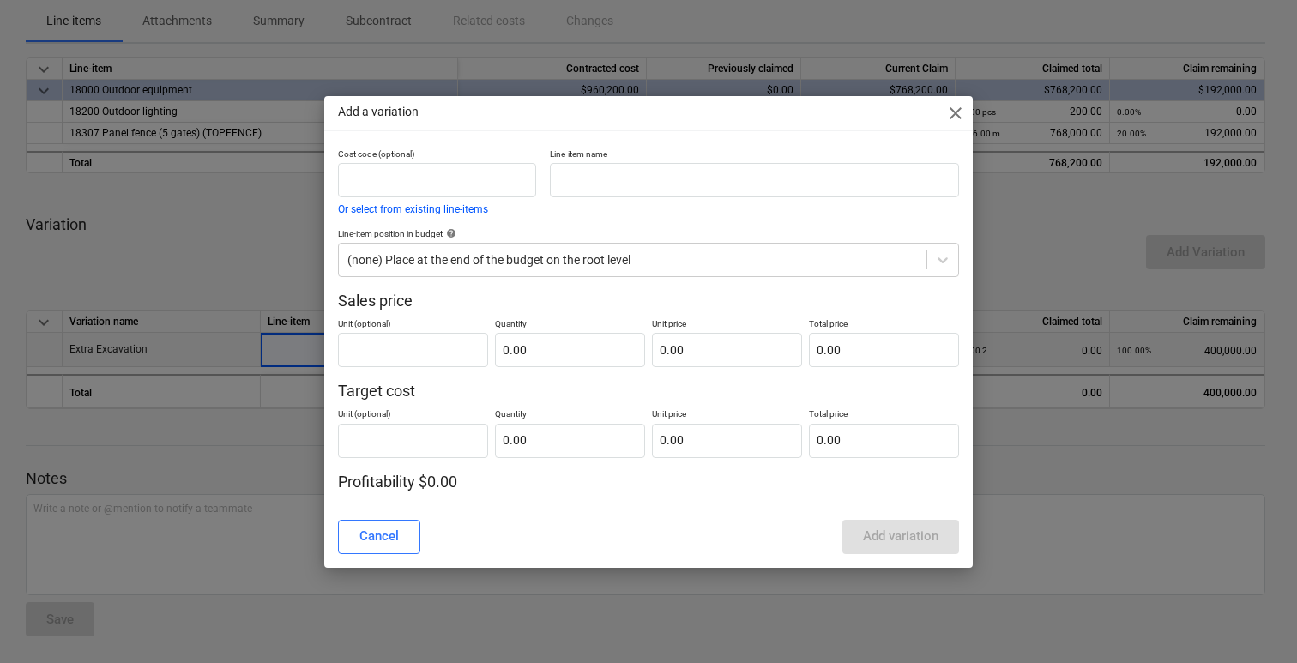
click at [965, 109] on span "close" at bounding box center [956, 113] width 21 height 21
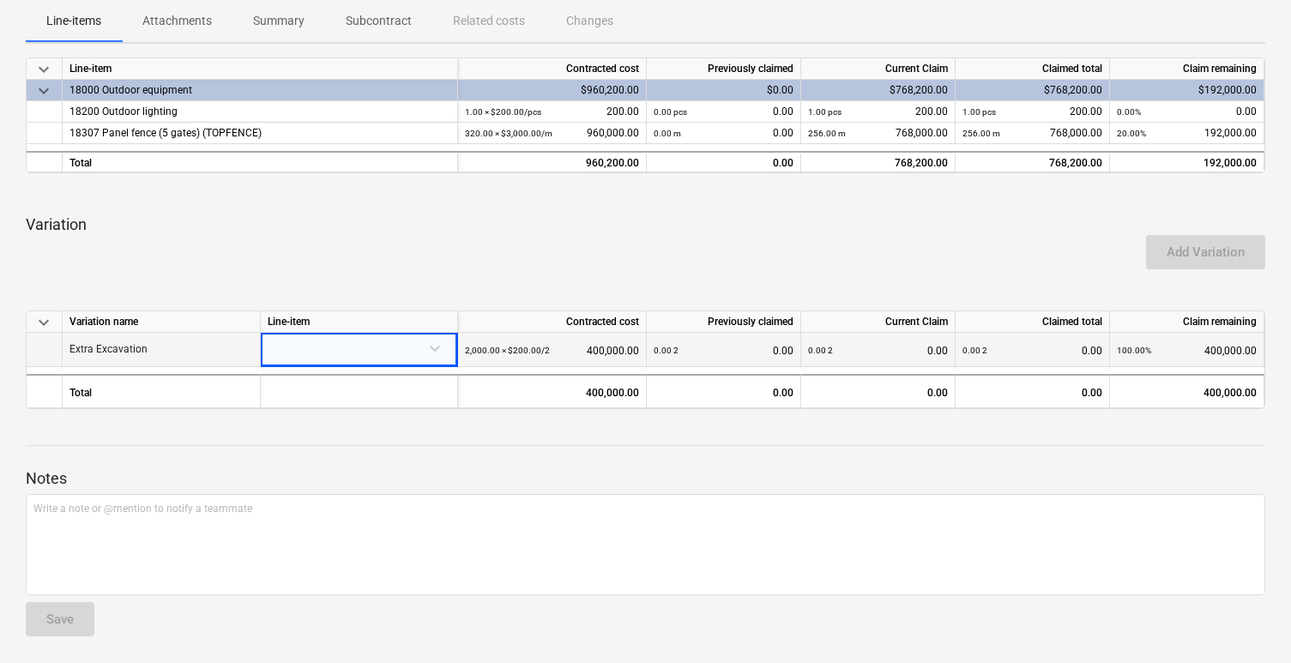
click at [430, 336] on div at bounding box center [359, 348] width 183 height 30
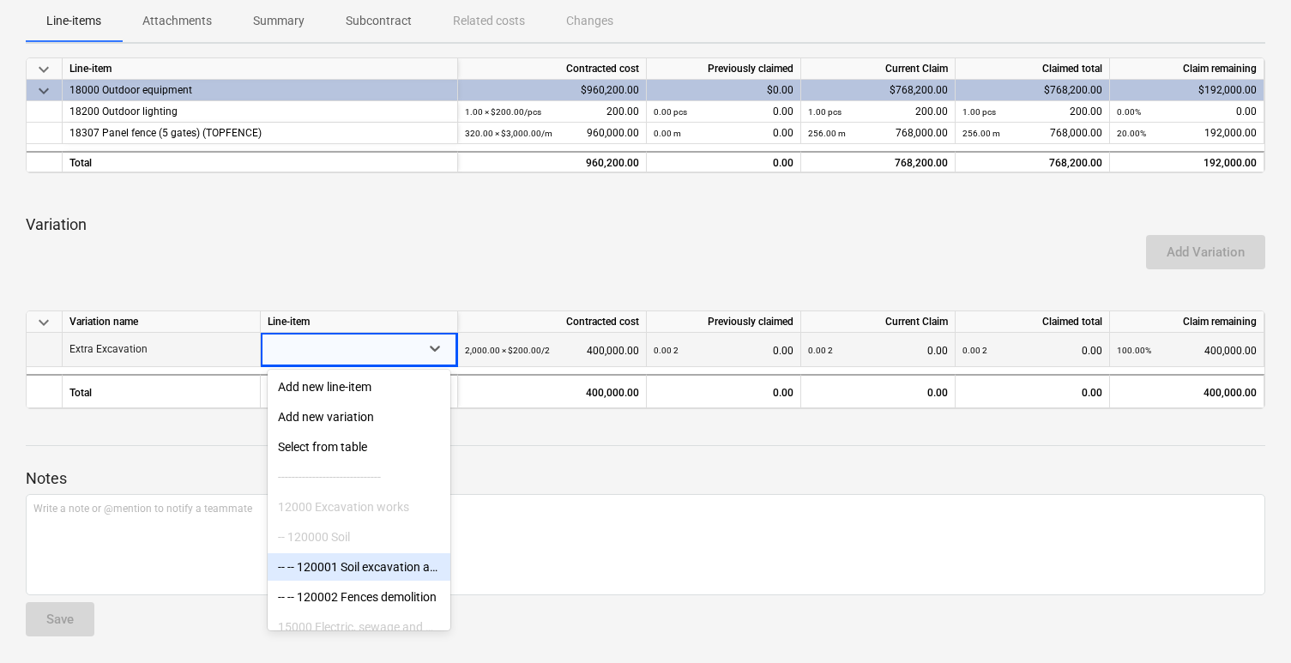
click at [379, 578] on div "-- -- 120001 Soil excavation and transportation" at bounding box center [359, 566] width 183 height 27
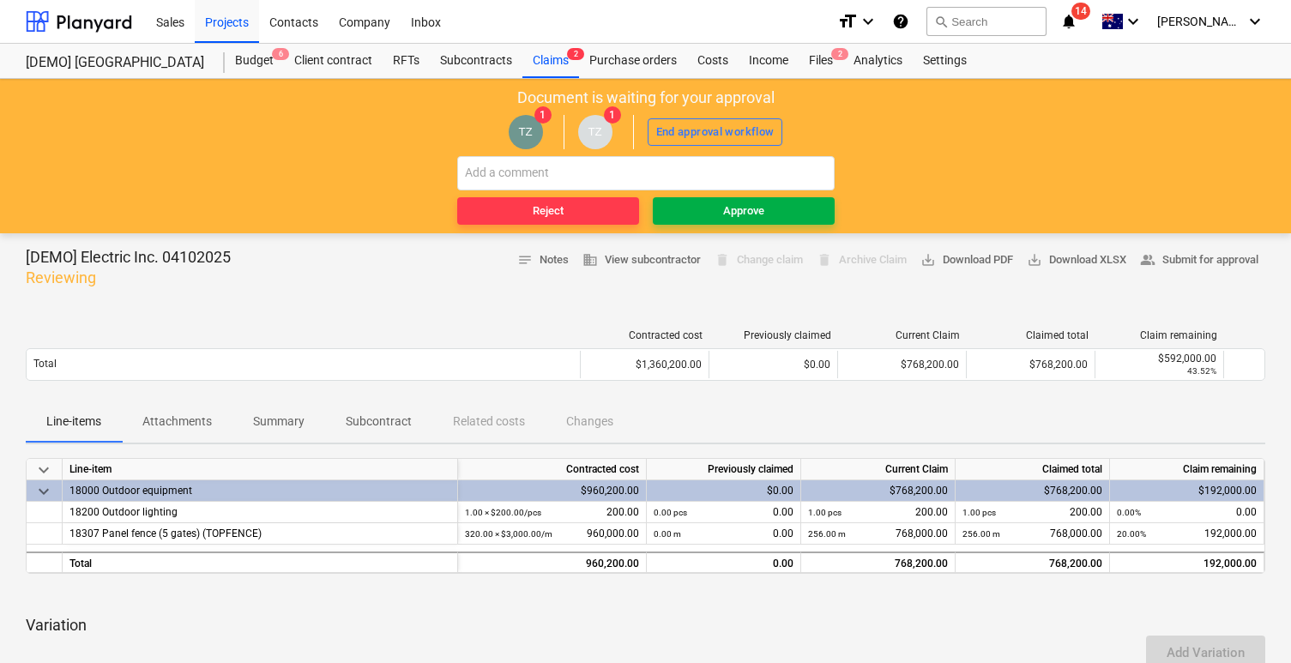
click at [723, 210] on div "Approve" at bounding box center [743, 212] width 41 height 20
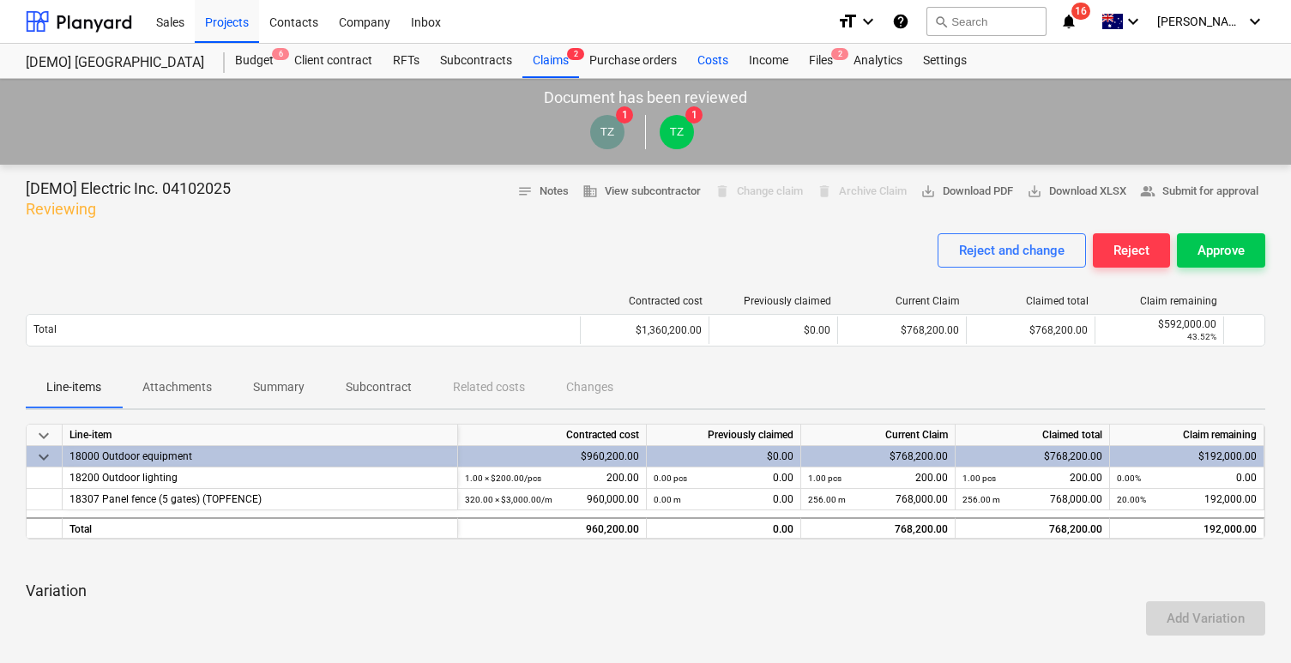
click at [692, 58] on div "Costs" at bounding box center [712, 61] width 51 height 34
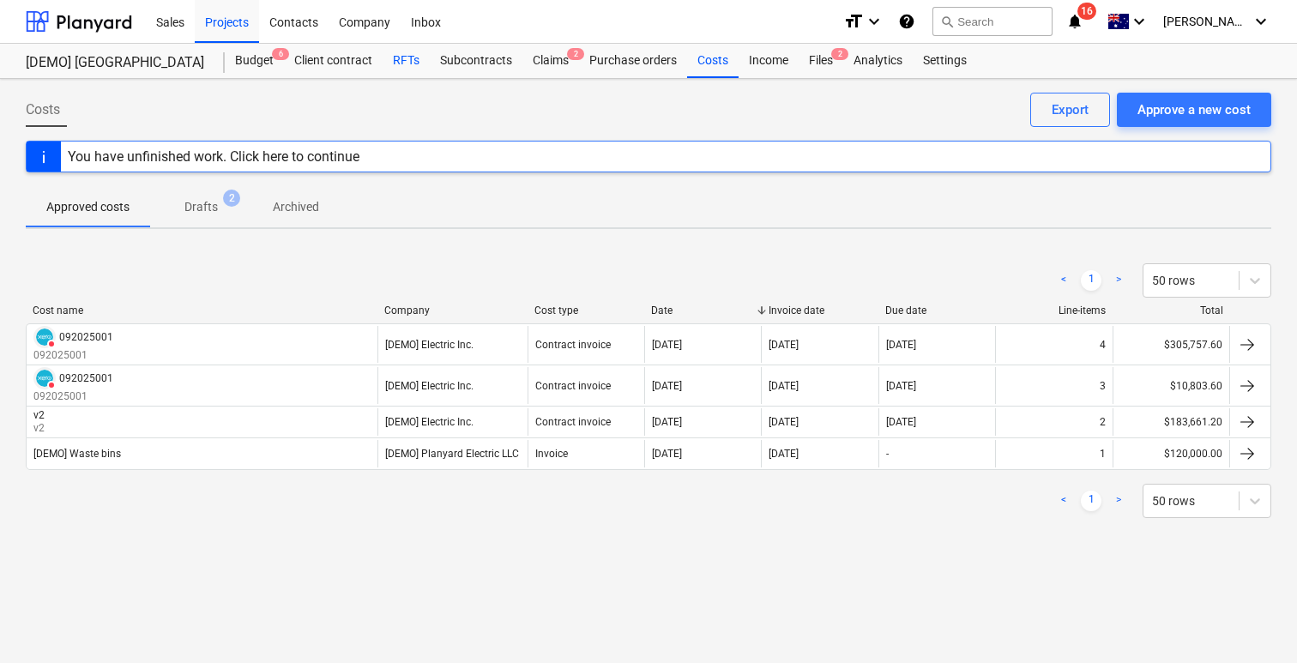
click at [383, 60] on div "RFTs" at bounding box center [406, 61] width 47 height 34
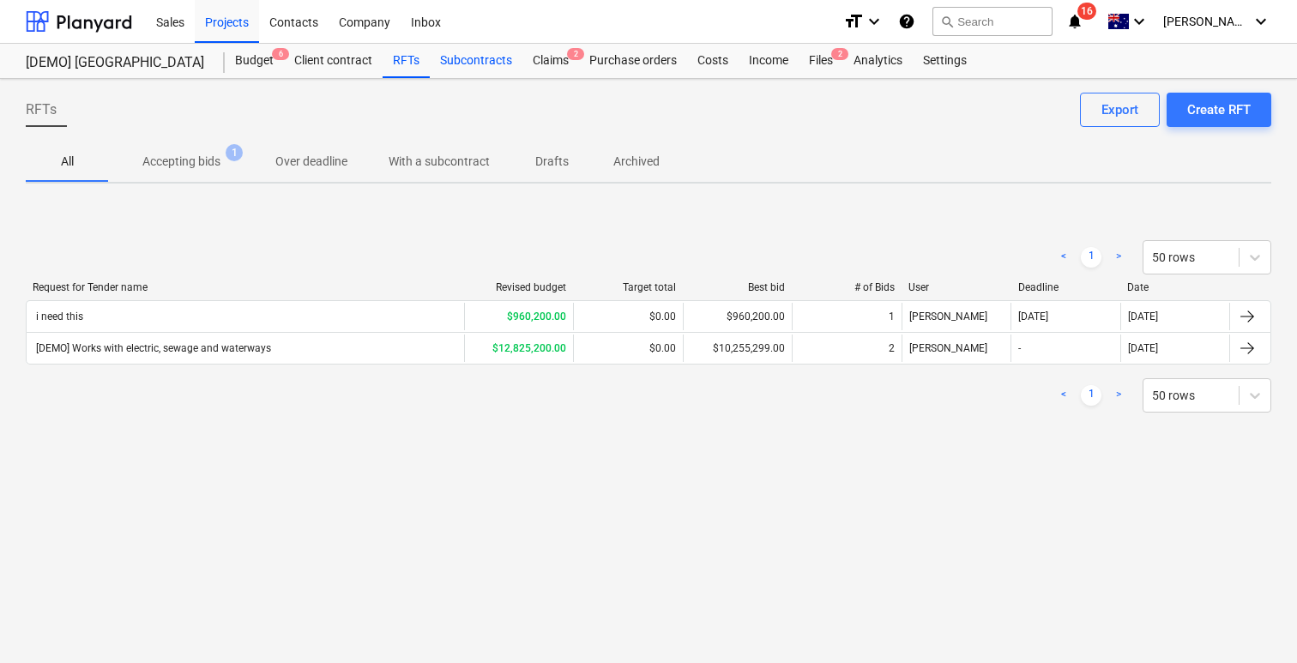
click at [464, 57] on div "Subcontracts" at bounding box center [476, 61] width 93 height 34
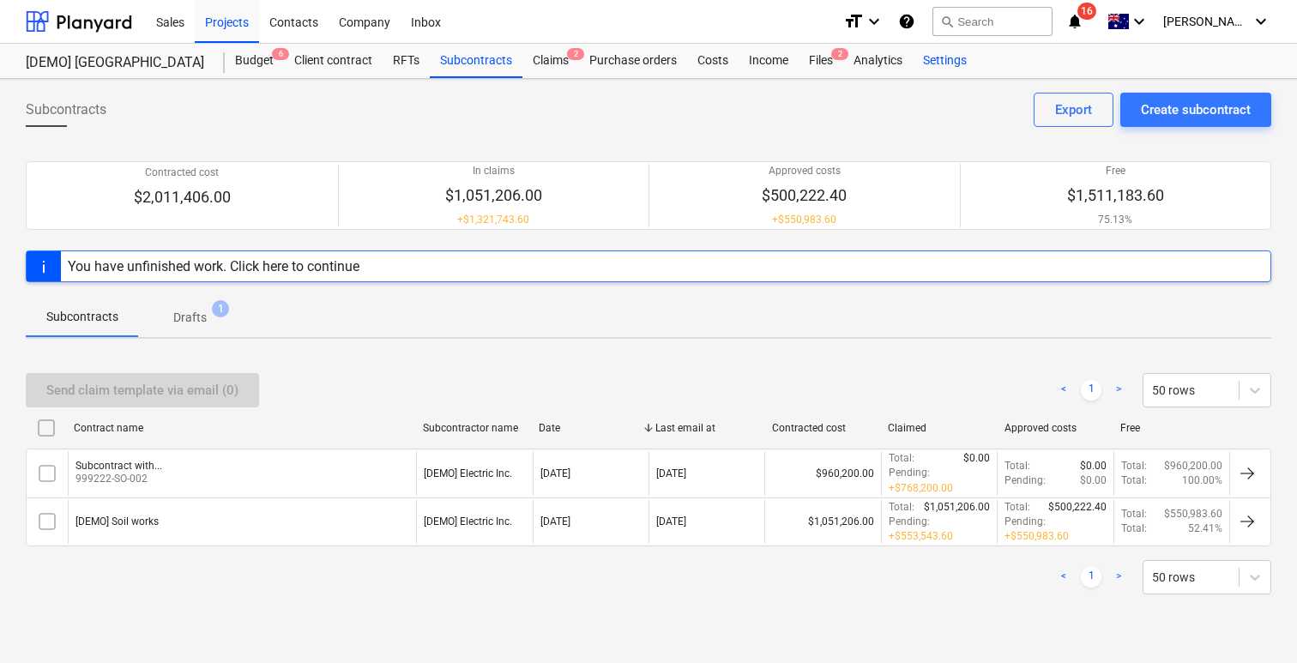
click at [944, 66] on div "Settings" at bounding box center [945, 61] width 64 height 34
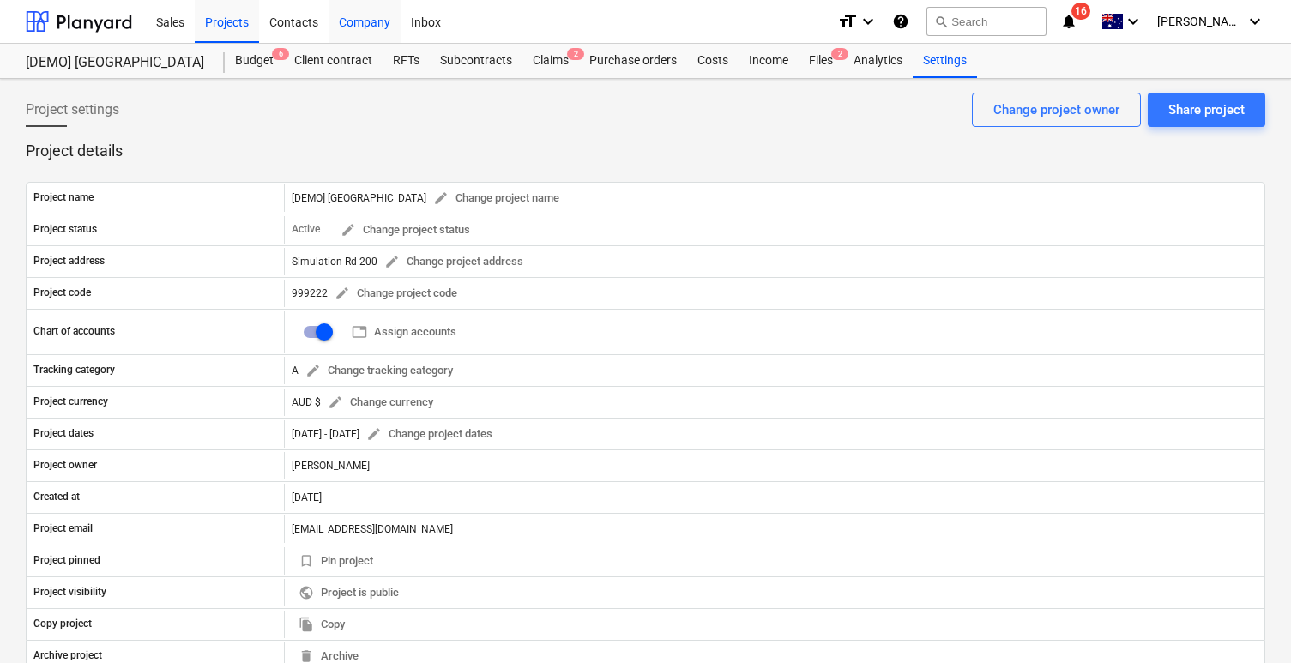
click at [378, 21] on div "Company" at bounding box center [365, 21] width 72 height 44
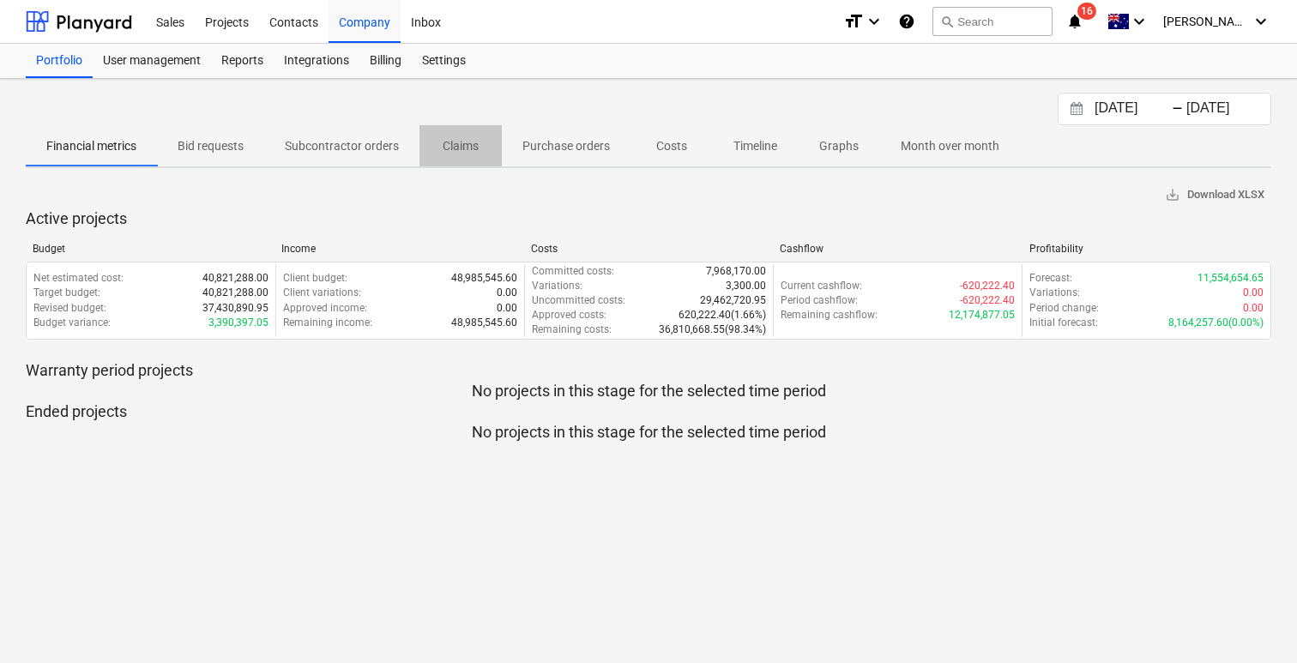
click at [463, 135] on span "Claims" at bounding box center [461, 146] width 82 height 28
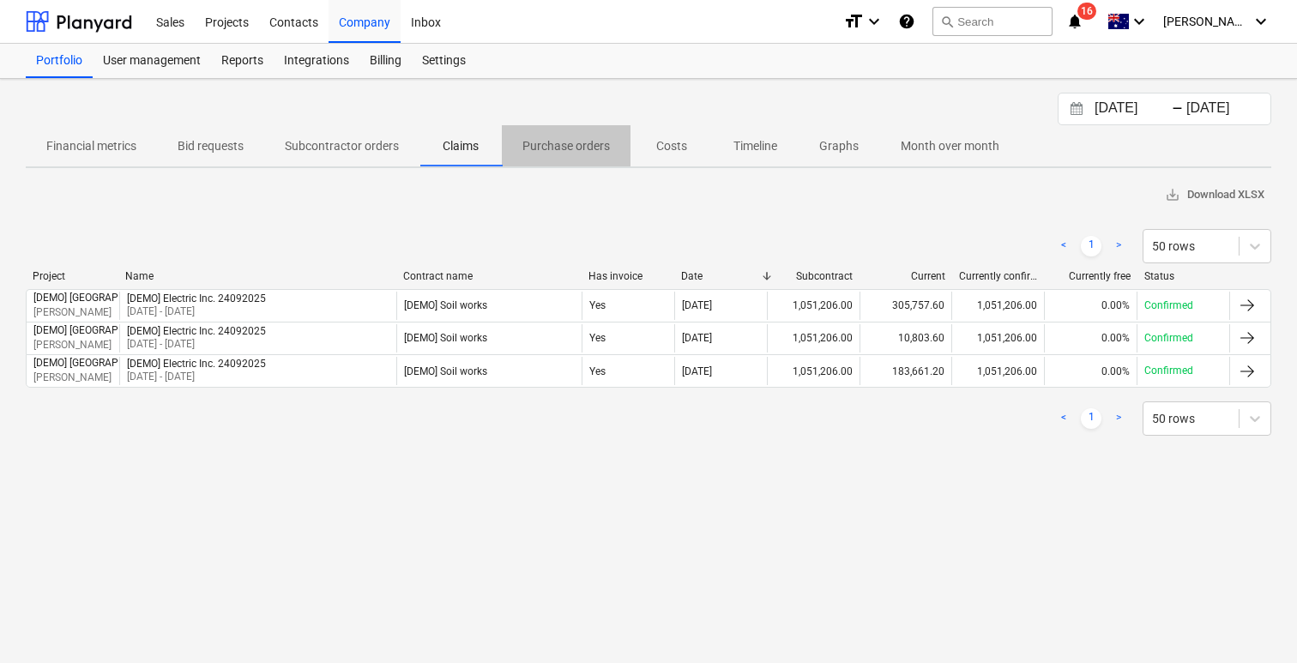
click at [600, 139] on p "Purchase orders" at bounding box center [567, 146] width 88 height 18
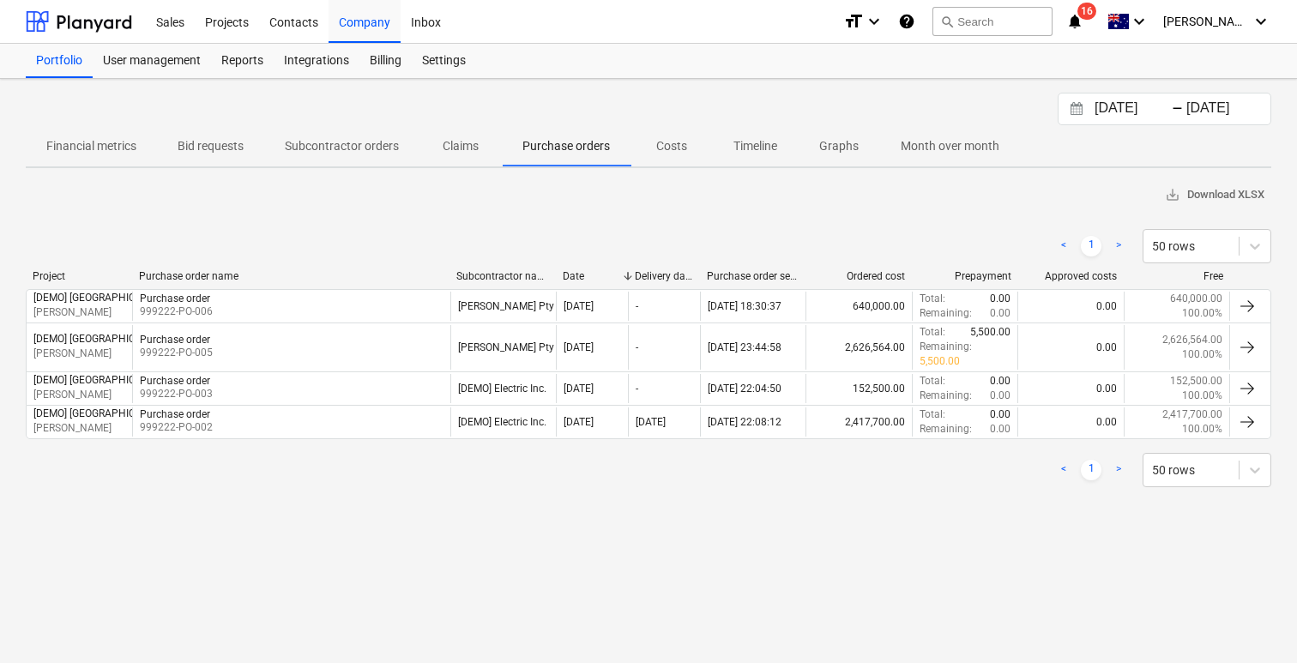
click at [902, 136] on span "Month over month" at bounding box center [950, 146] width 140 height 28
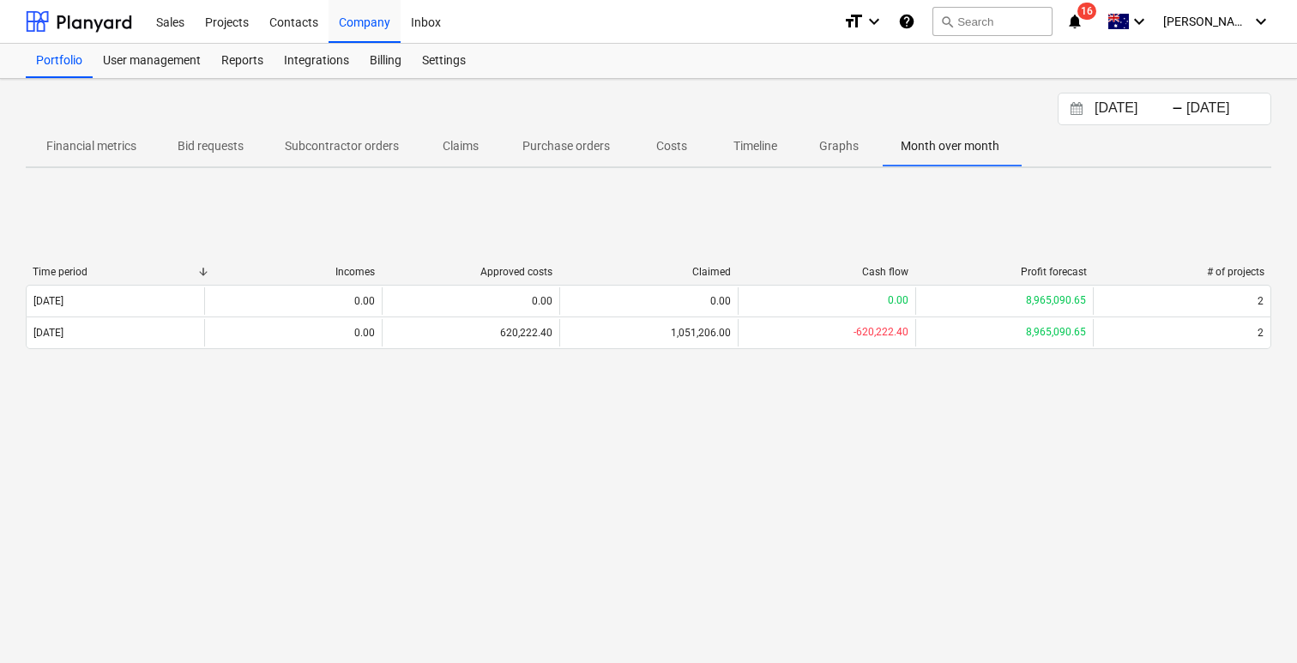
click at [811, 145] on span "Graphs" at bounding box center [839, 146] width 82 height 28
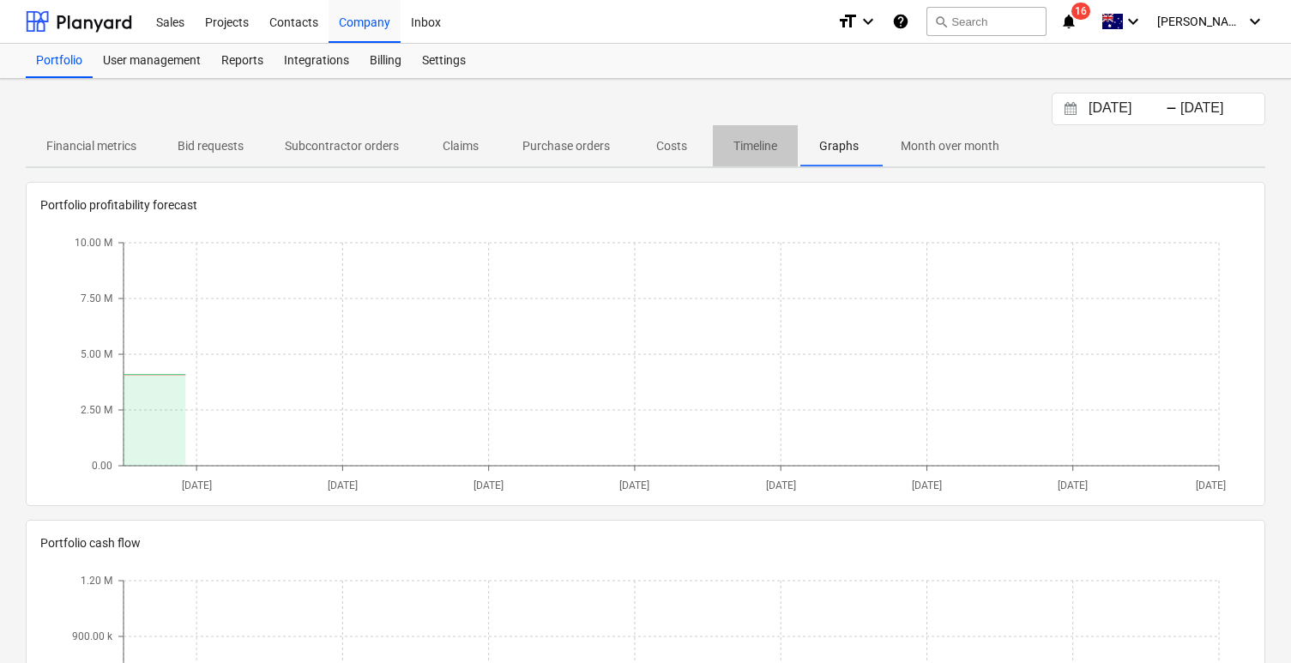
click at [753, 141] on p "Timeline" at bounding box center [756, 146] width 44 height 18
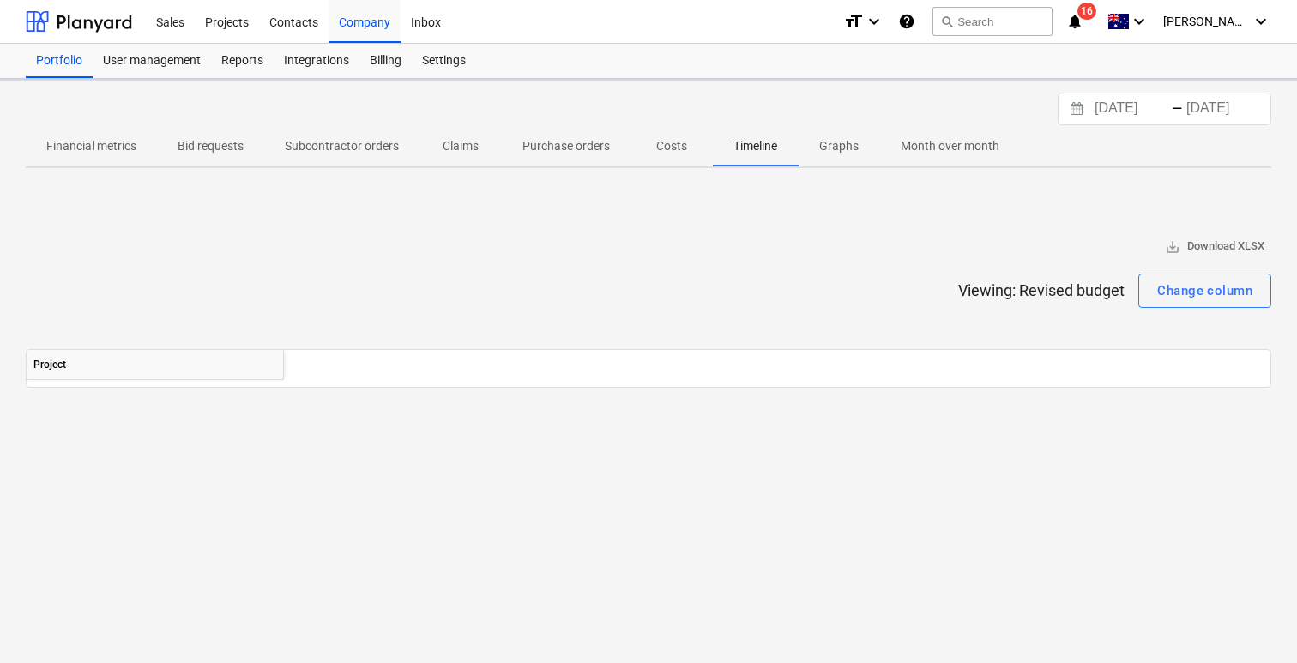
click at [687, 138] on p "Costs" at bounding box center [671, 146] width 41 height 18
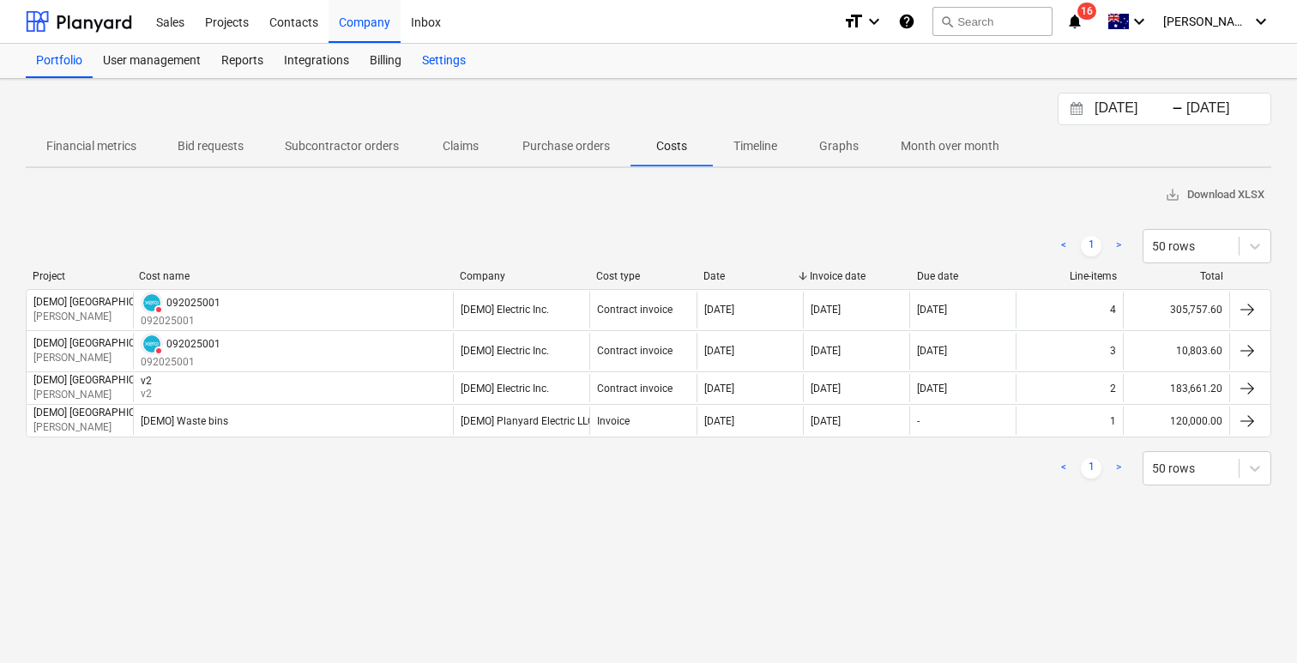
click at [433, 60] on div "Settings" at bounding box center [444, 61] width 64 height 34
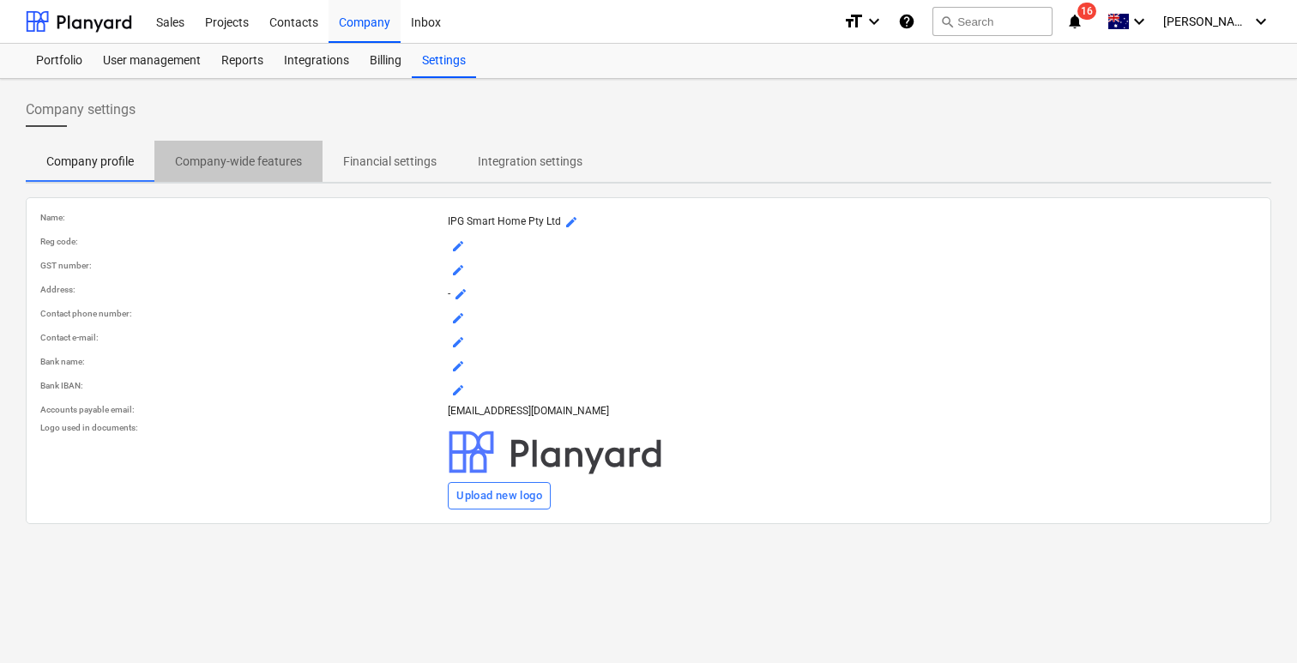
click at [306, 157] on span "Company-wide features" at bounding box center [238, 162] width 168 height 28
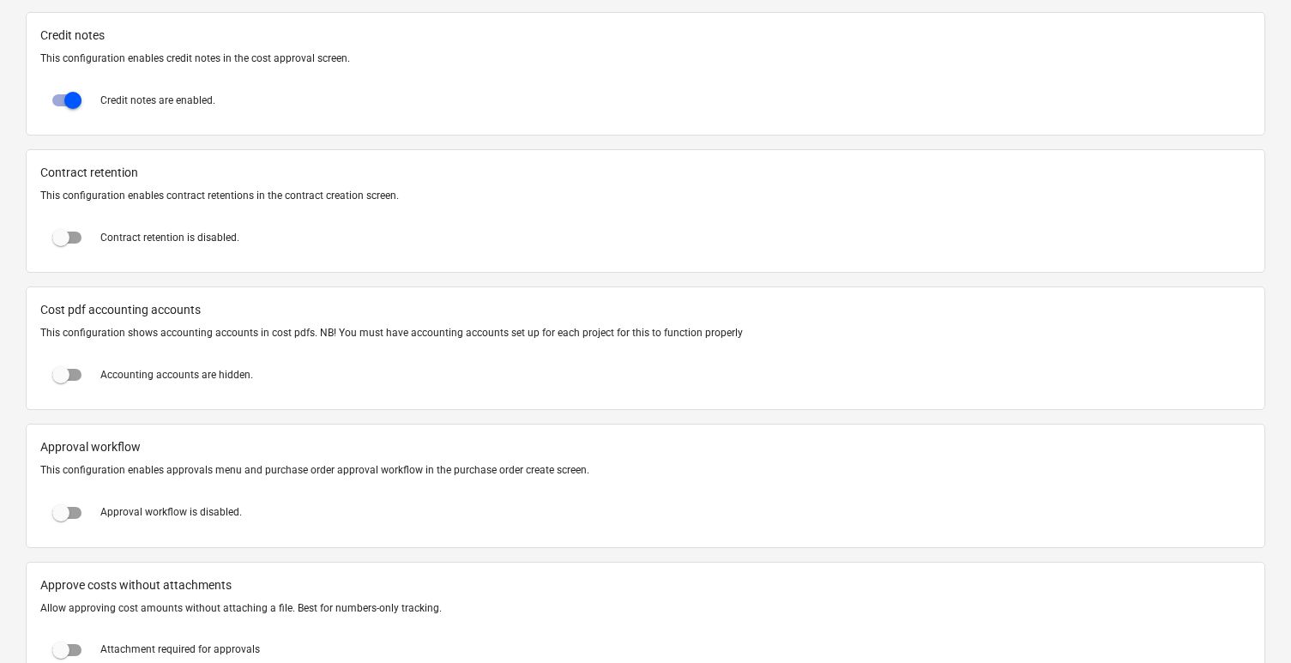
scroll to position [1406, 0]
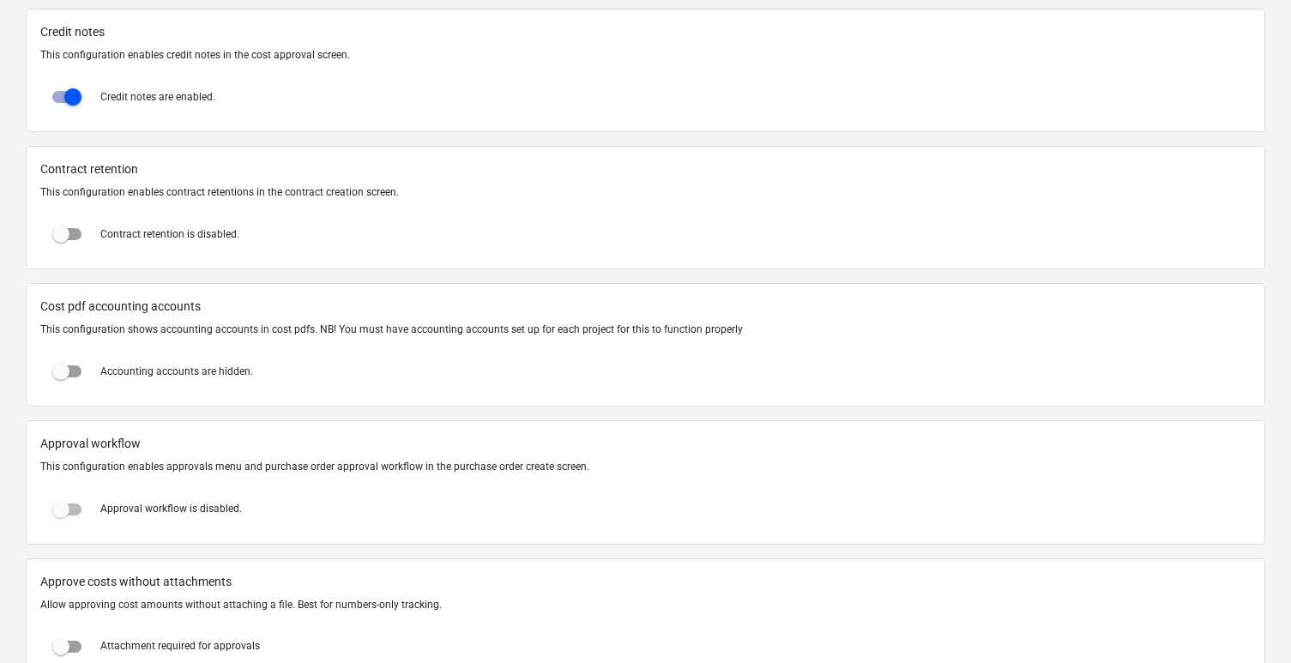
click at [80, 507] on input "checkbox" at bounding box center [60, 509] width 41 height 41
checkbox input "true"
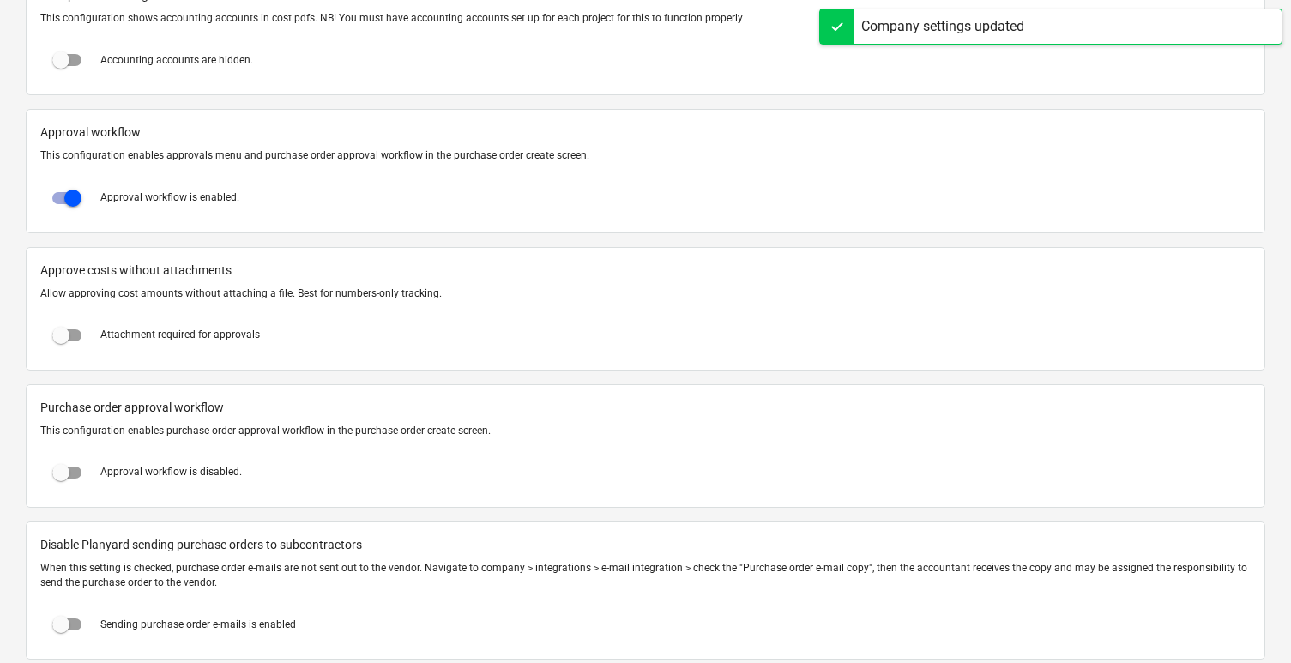
scroll to position [1721, 0]
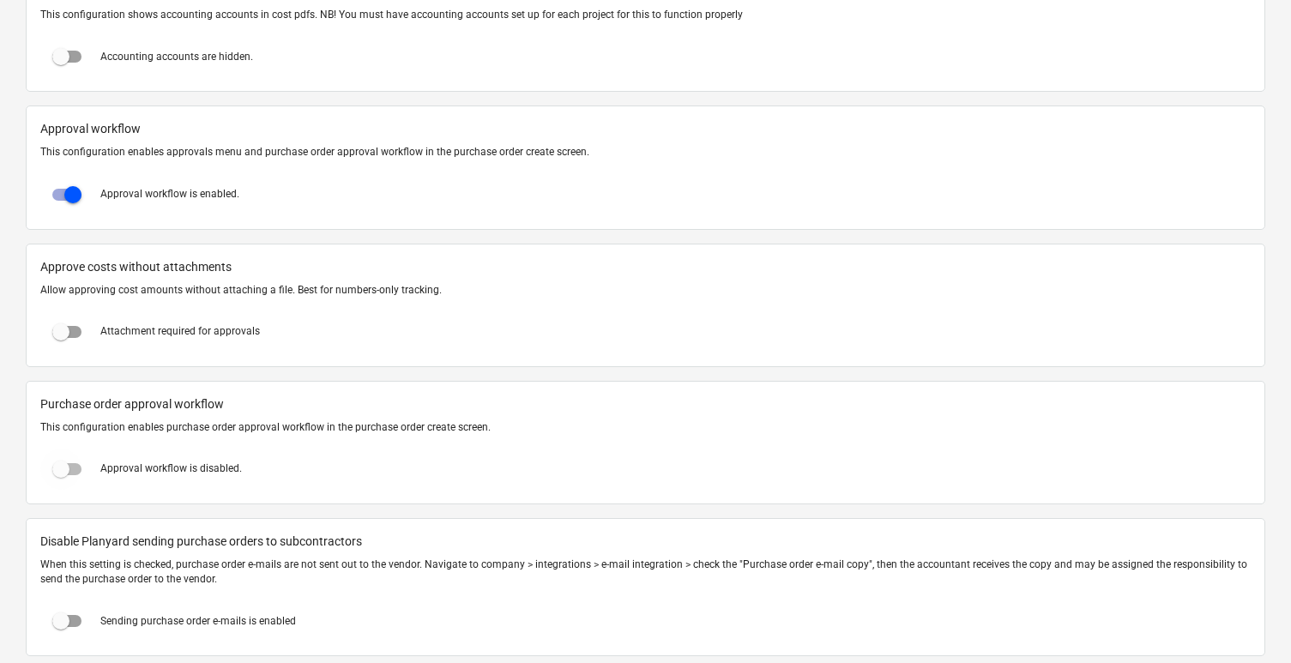
click at [72, 464] on input "checkbox" at bounding box center [60, 469] width 41 height 41
checkbox input "true"
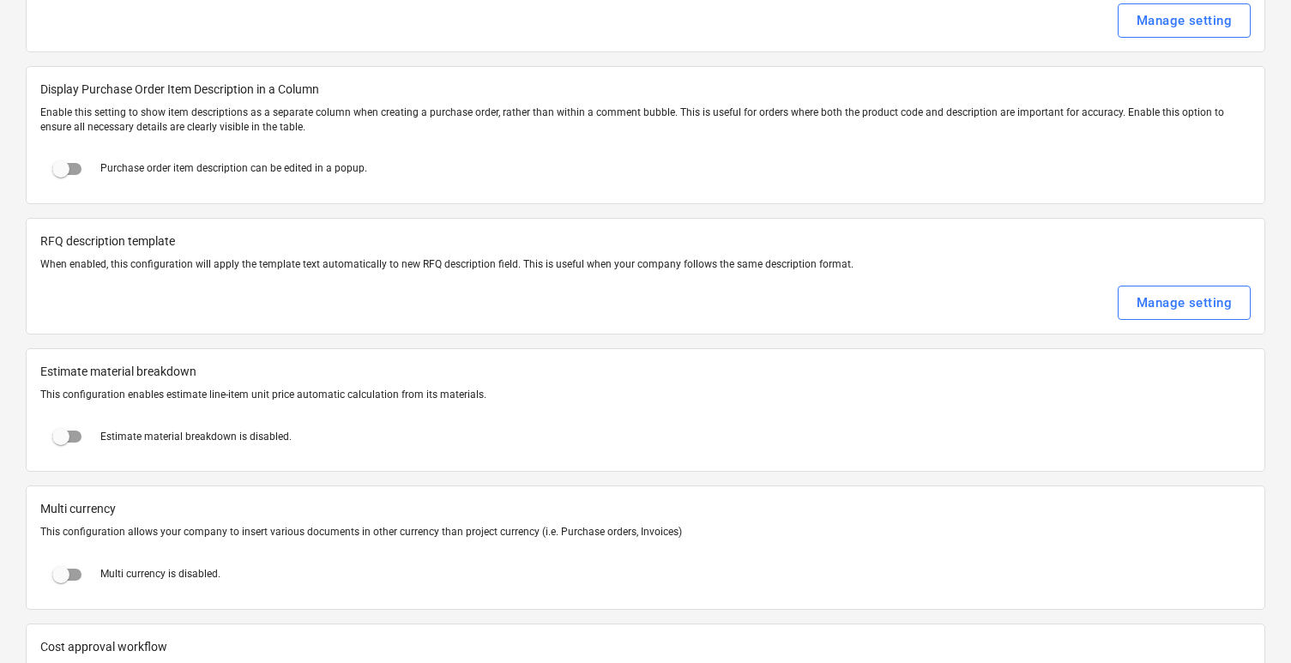
scroll to position [2717, 0]
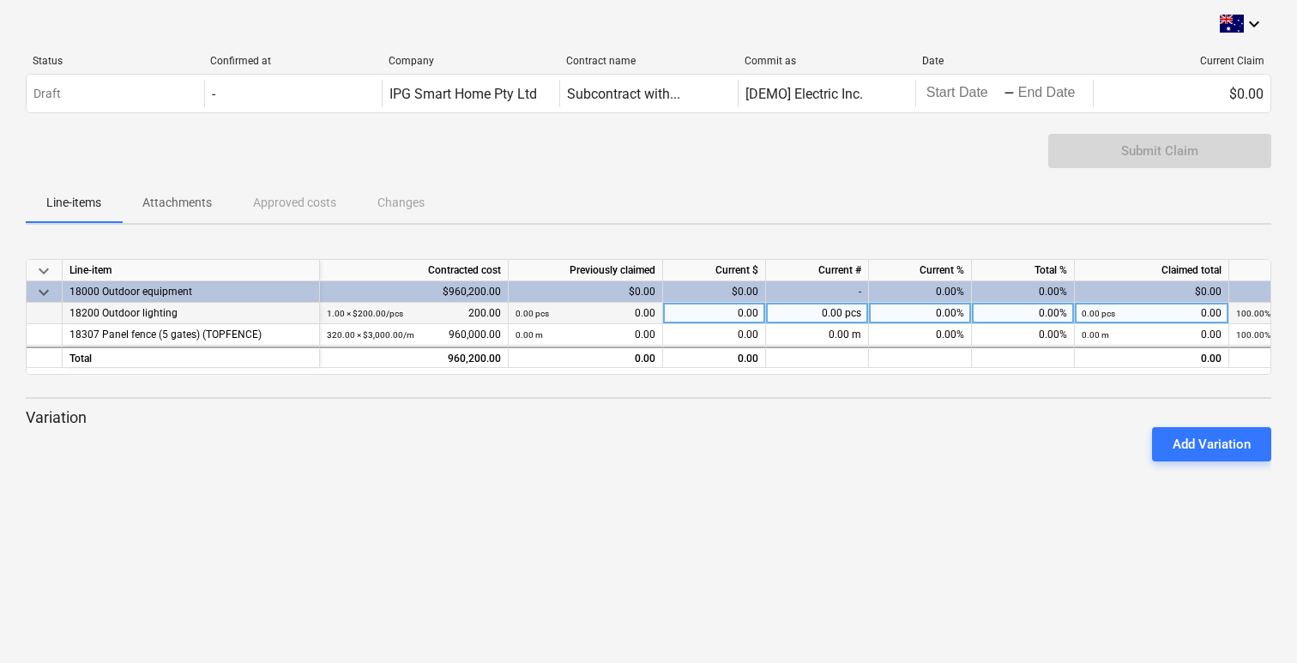
click at [720, 317] on div "0.00" at bounding box center [714, 313] width 103 height 21
click at [937, 306] on div "0.00%" at bounding box center [920, 313] width 103 height 21
type input "20"
click at [904, 408] on p "Variation" at bounding box center [649, 418] width 1246 height 21
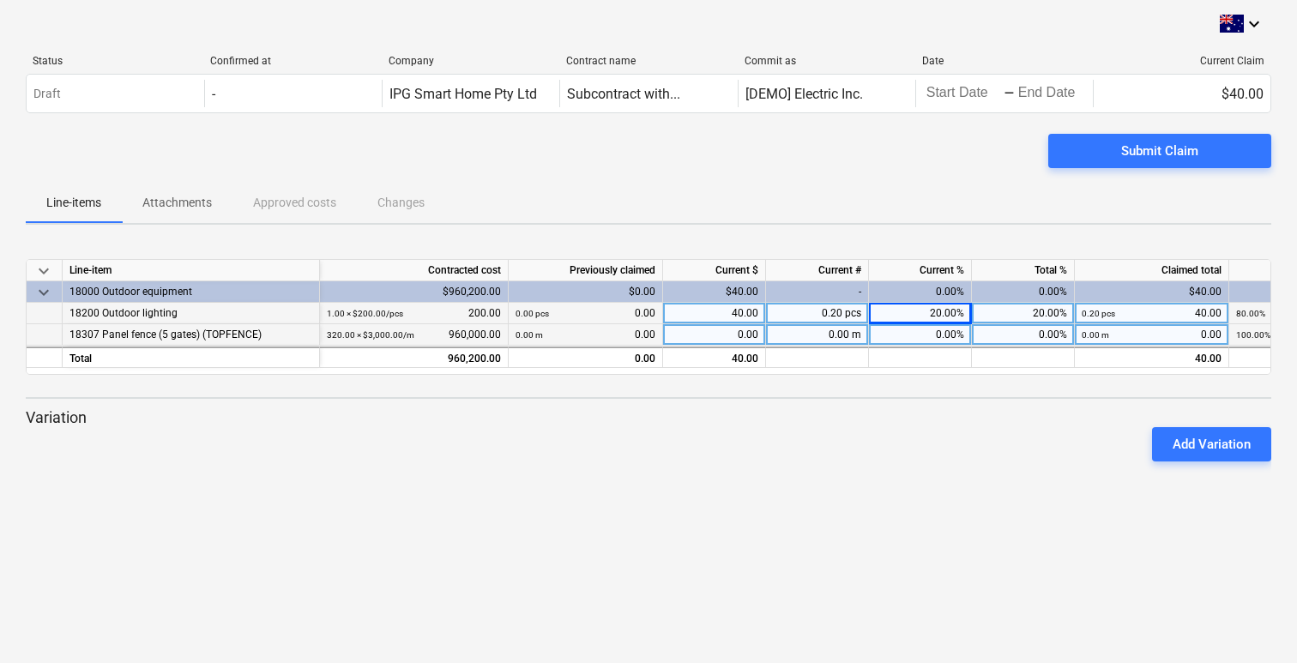
click at [939, 328] on div "0.00%" at bounding box center [920, 334] width 103 height 21
type input "80"
click at [904, 457] on div "Add Variation" at bounding box center [649, 444] width 1260 height 48
click at [949, 316] on div "20.00%" at bounding box center [920, 313] width 103 height 21
type input "80"
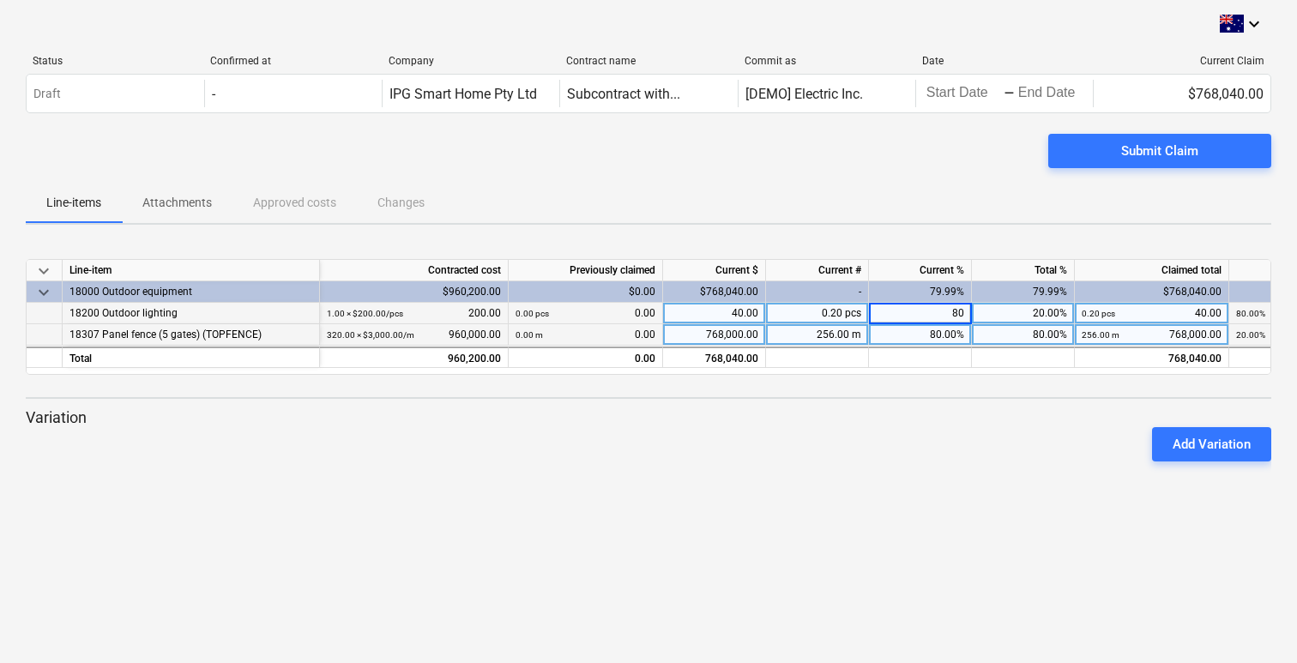
click at [924, 481] on div "keyboard_arrow_down Line-item Contracted cost Previously claimed Current $ Curr…" at bounding box center [649, 367] width 1246 height 257
click at [751, 311] on div "160.00" at bounding box center [714, 313] width 103 height 21
type input "3"
type input "200"
click at [867, 434] on div "Add Variation" at bounding box center [649, 444] width 1260 height 48
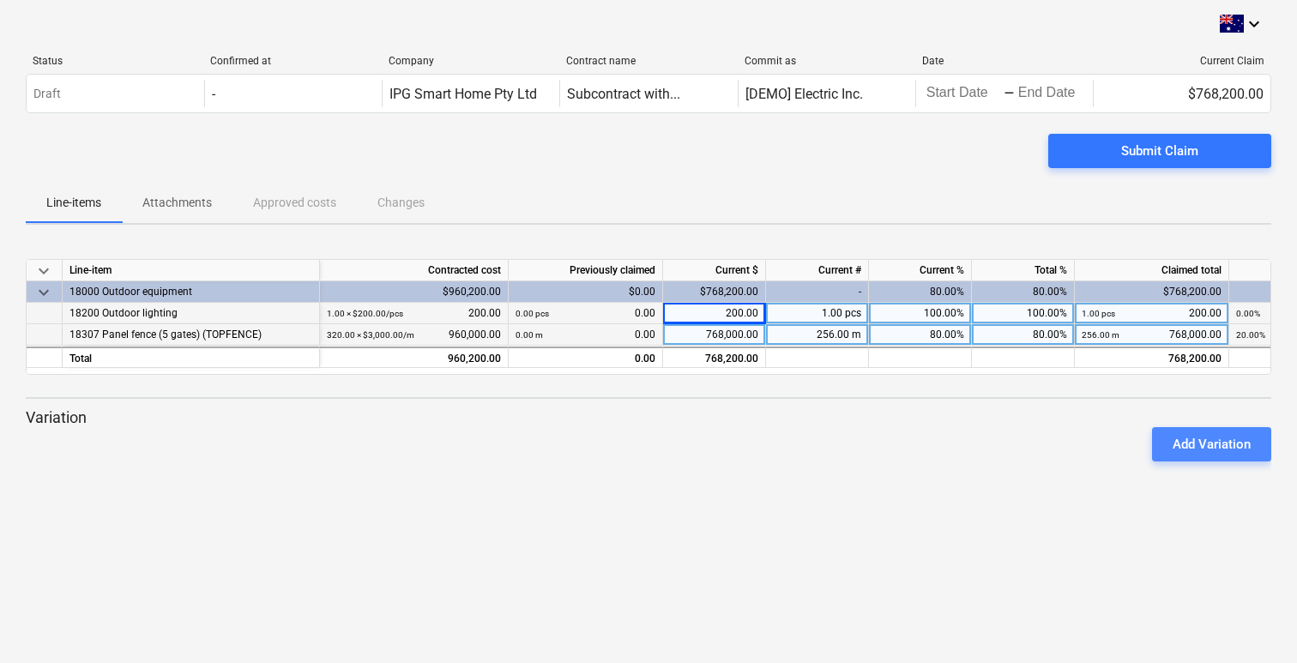
click at [1195, 443] on div "Add Variation" at bounding box center [1212, 444] width 78 height 22
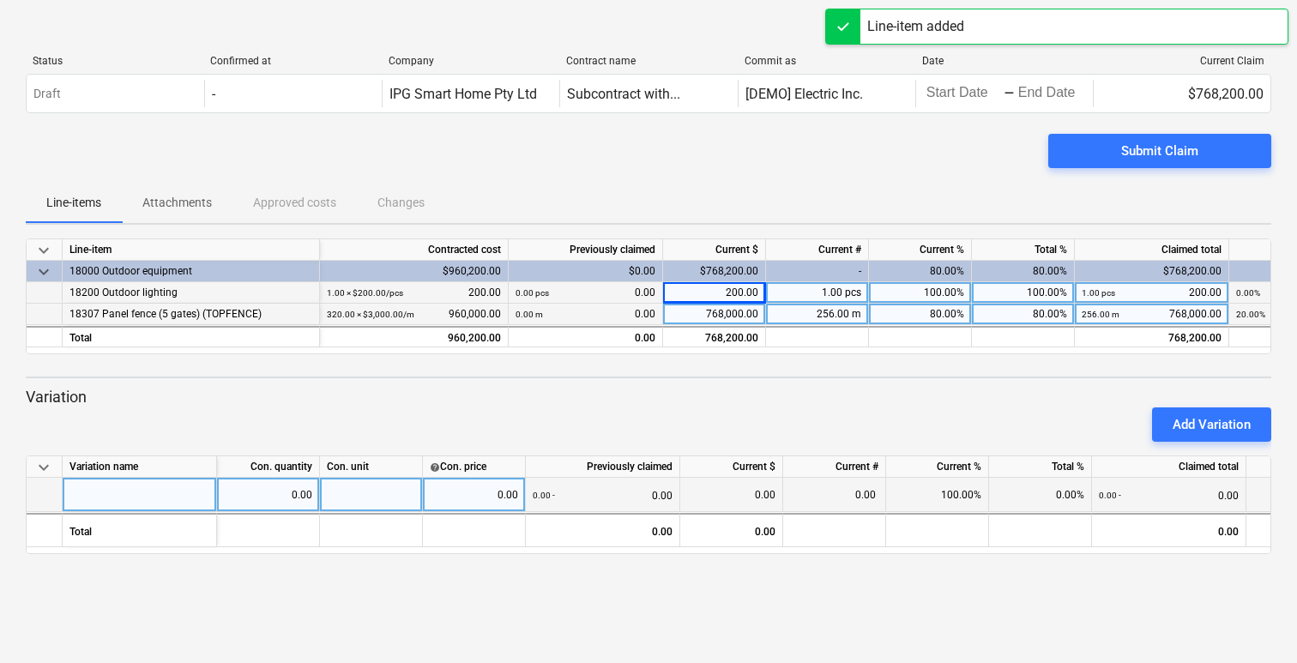
click at [178, 487] on div at bounding box center [140, 495] width 154 height 34
type input "e"
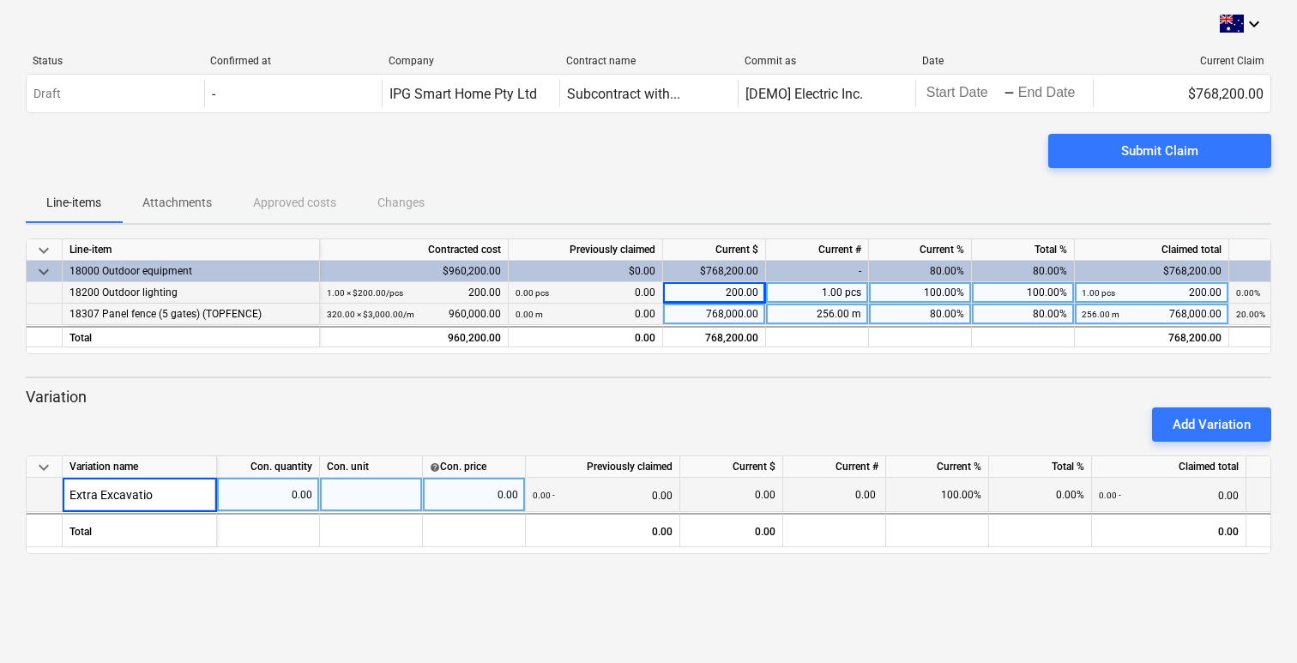
type input "Extra Excavation"
click at [379, 493] on div at bounding box center [371, 495] width 103 height 34
click at [294, 488] on div "0.00" at bounding box center [268, 495] width 88 height 34
type input "2000"
click at [482, 497] on div "0.00" at bounding box center [474, 495] width 88 height 34
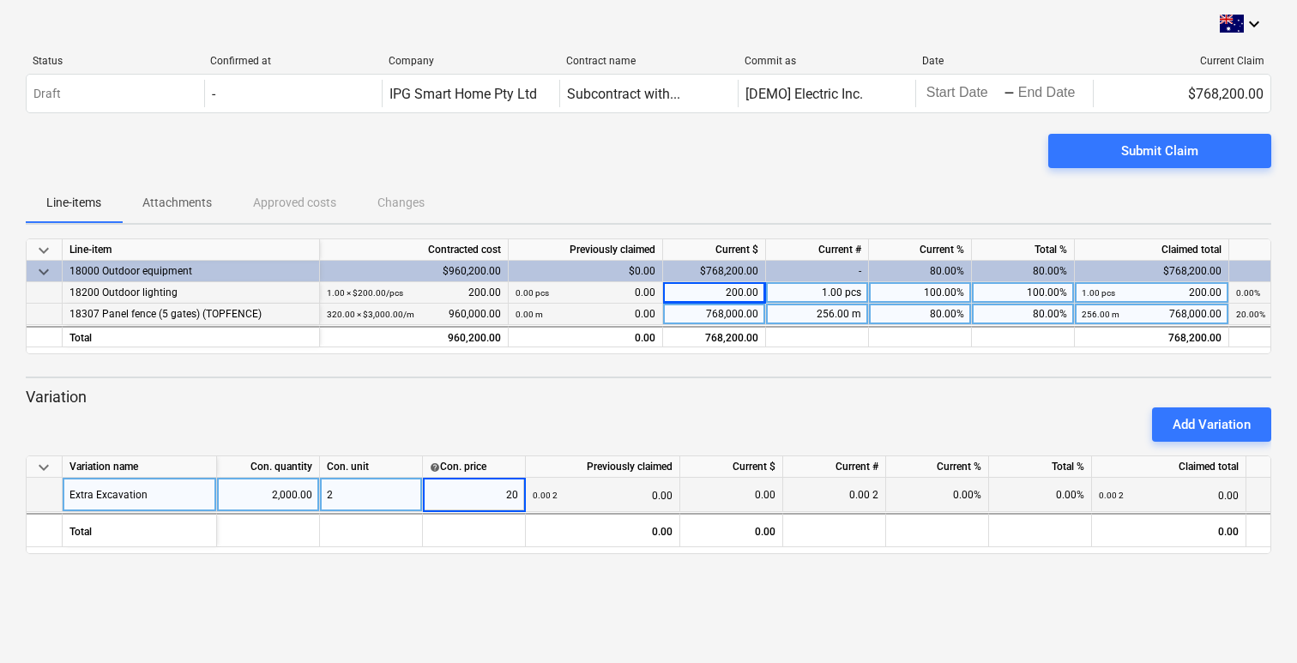
type input "200"
click at [630, 655] on div "keyboard_arrow_down Status Confirmed at Company Contract name Commit as Date Cu…" at bounding box center [648, 331] width 1297 height 663
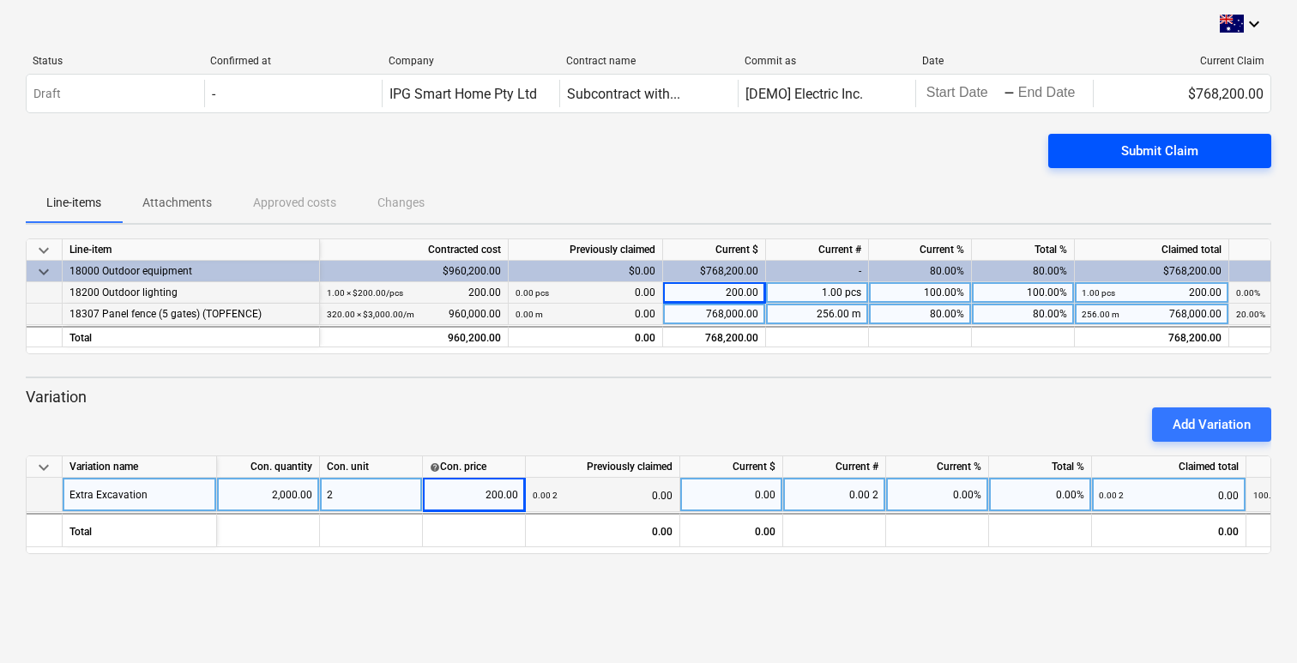
click at [1185, 152] on div "Submit Claim" at bounding box center [1160, 151] width 77 height 22
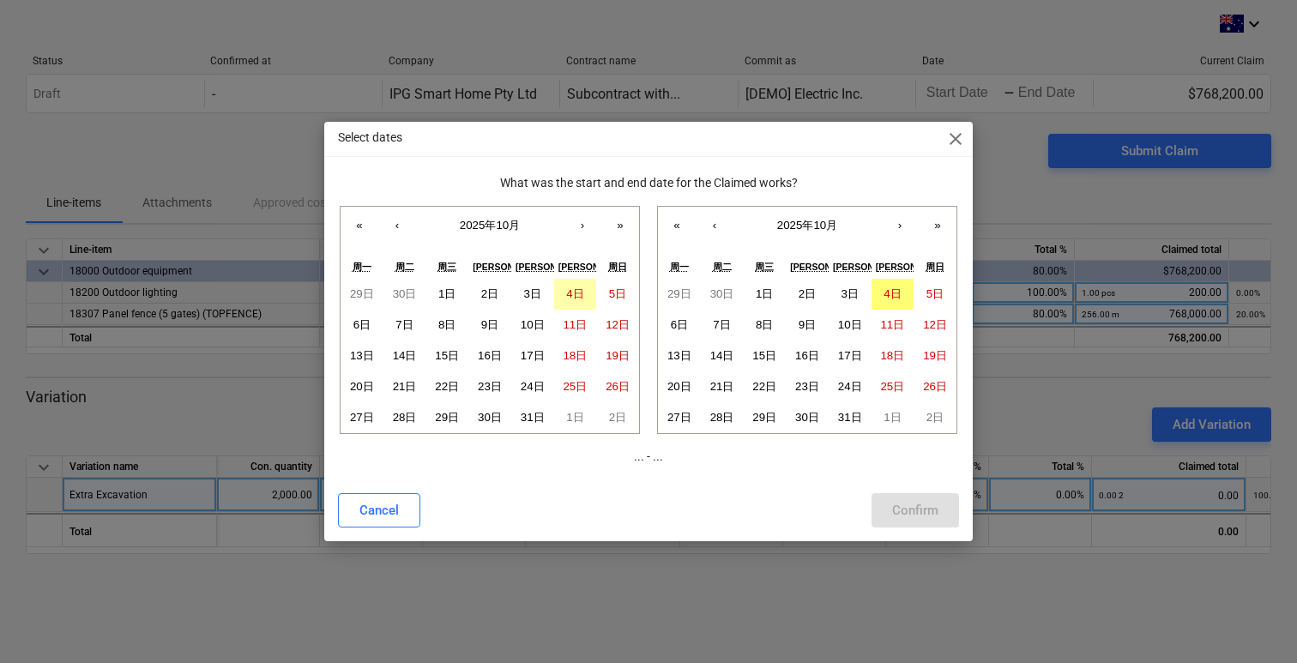
click at [575, 292] on abbr "4日" at bounding box center [574, 293] width 17 height 13
click at [719, 320] on abbr "7日" at bounding box center [721, 324] width 17 height 13
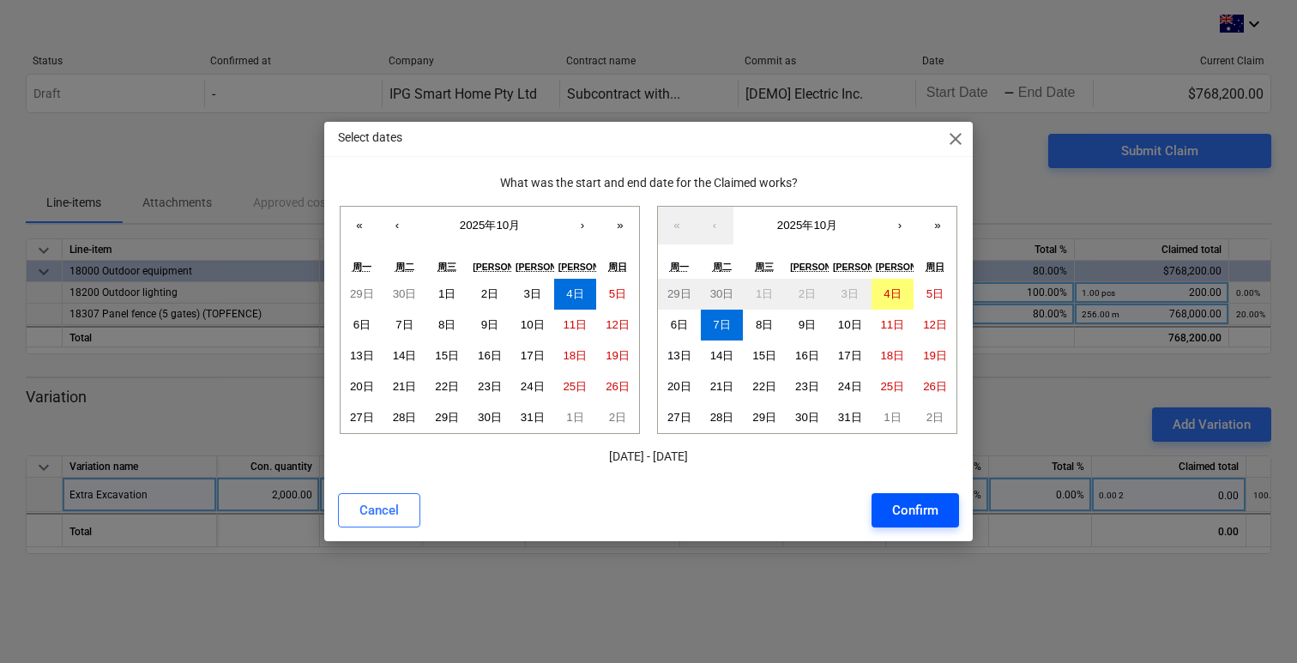
click at [913, 521] on div "Confirm" at bounding box center [915, 510] width 46 height 22
